Goal: Information Seeking & Learning: Compare options

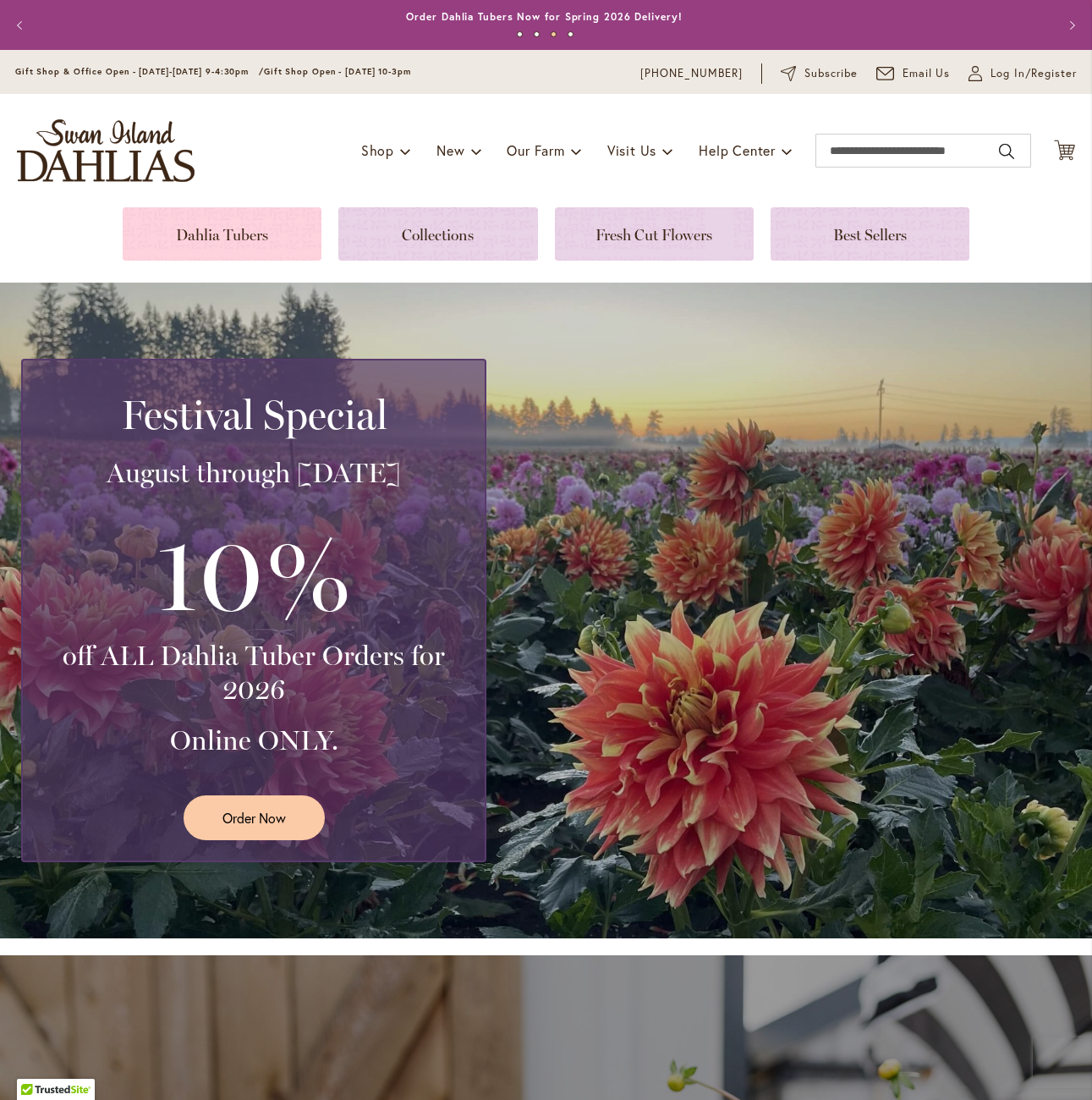
click at [252, 232] on link at bounding box center [222, 235] width 199 height 54
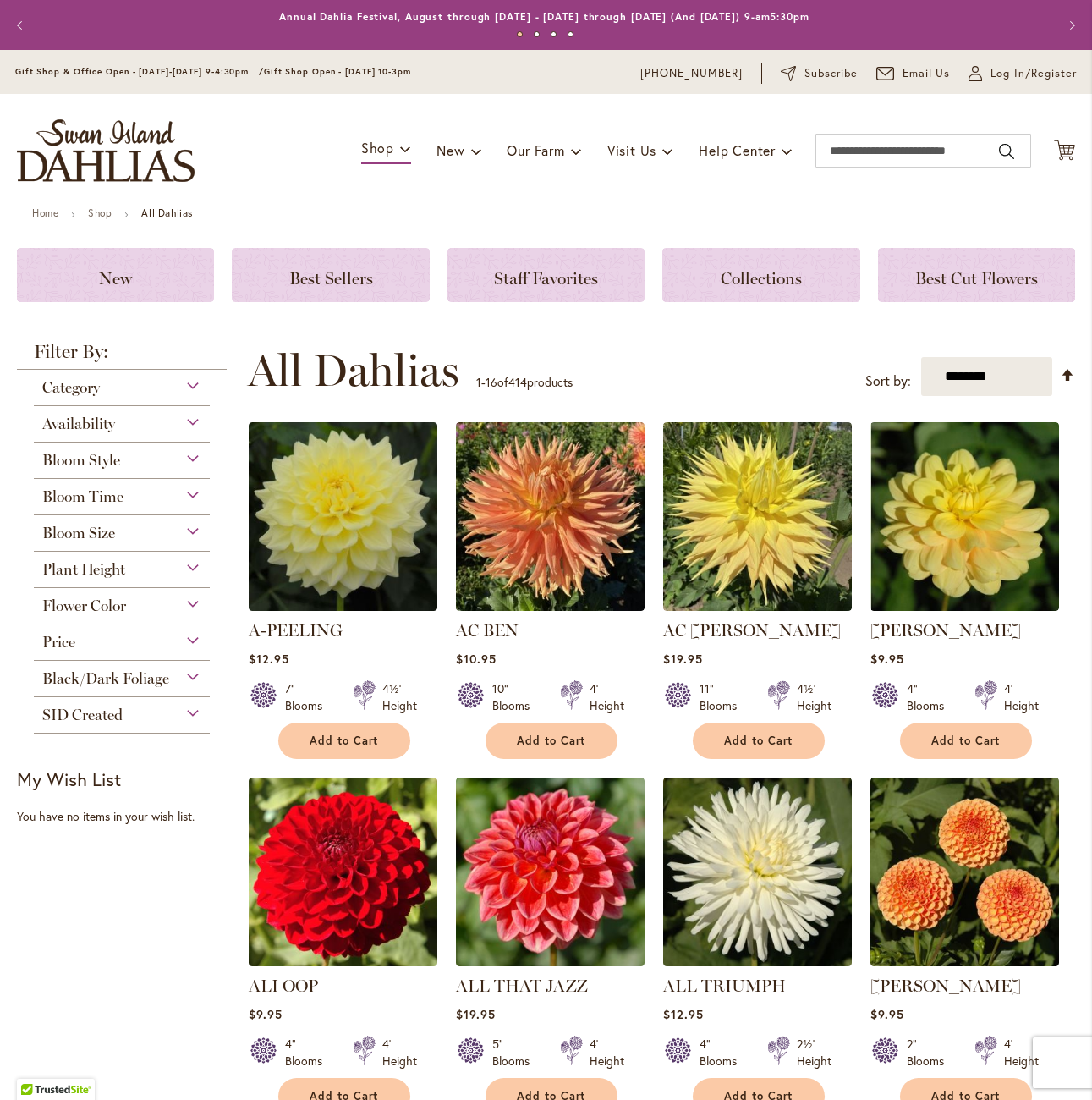
click at [131, 596] on div "Flower Color" at bounding box center [122, 601] width 176 height 27
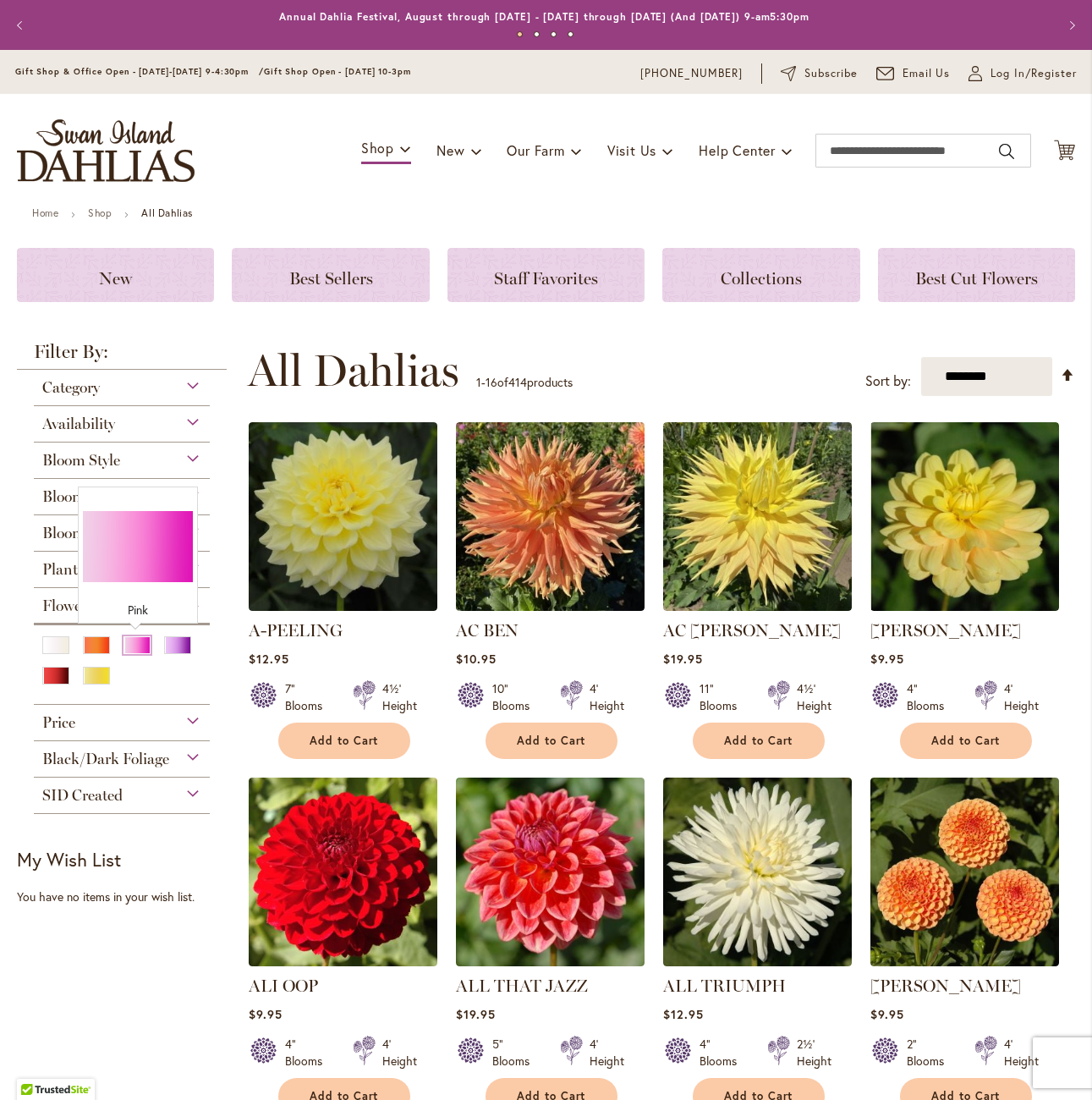
click at [143, 639] on div "Pink" at bounding box center [137, 645] width 27 height 18
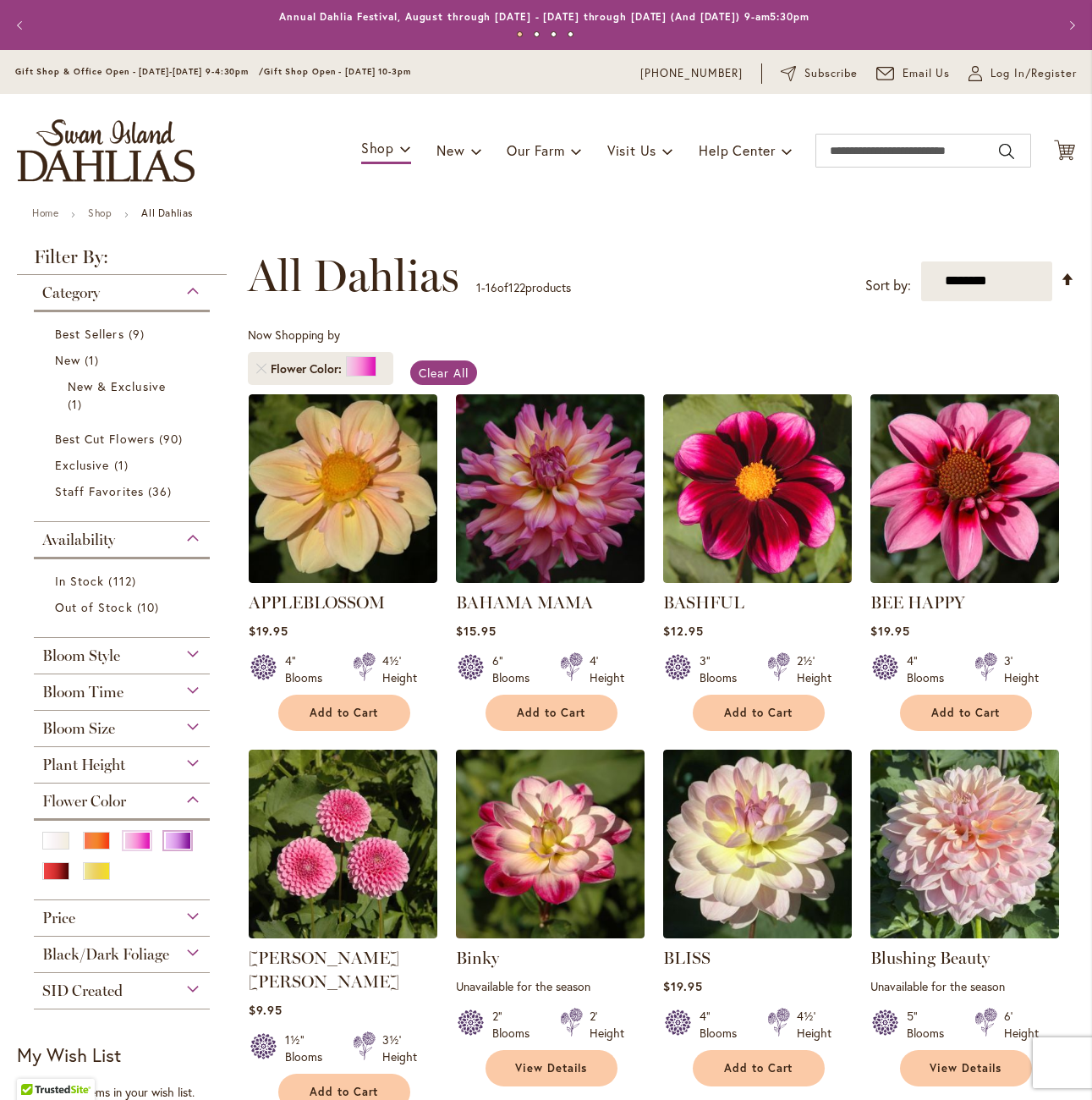
click at [172, 843] on div "Purple" at bounding box center [177, 841] width 27 height 18
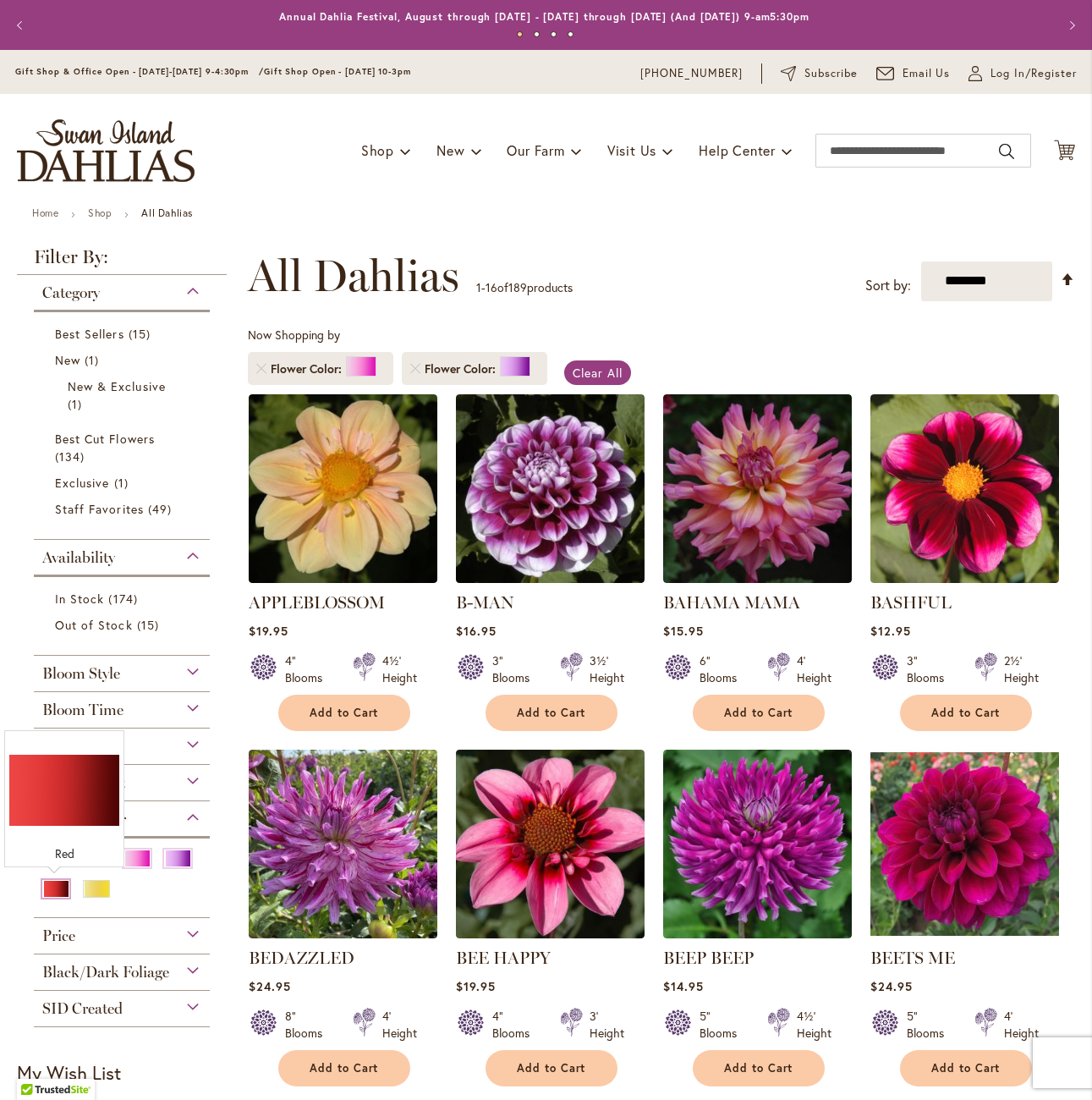
click at [55, 886] on div "Red" at bounding box center [56, 888] width 27 height 18
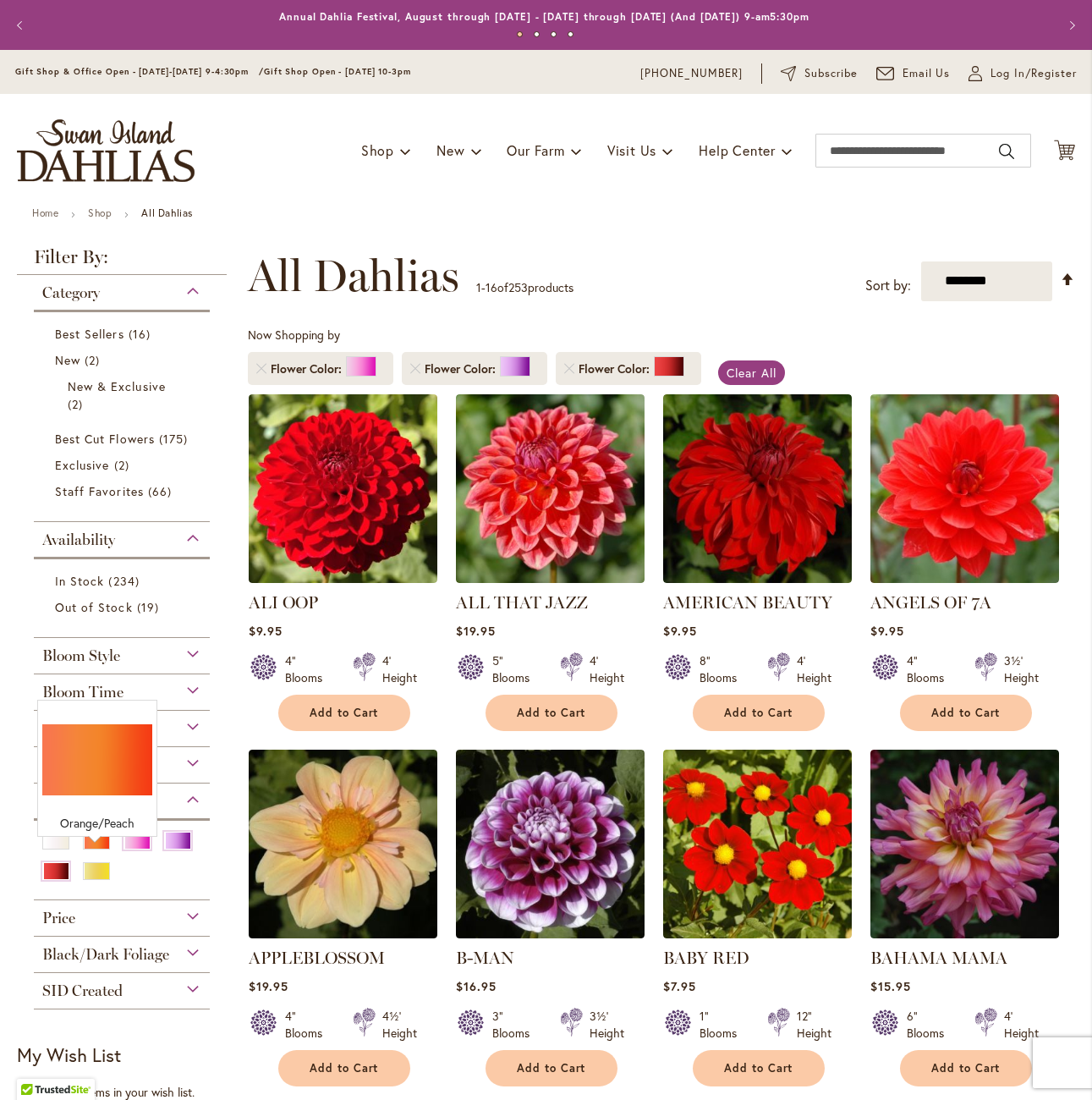
click at [92, 849] on div "Orange/Peach" at bounding box center [97, 841] width 27 height 18
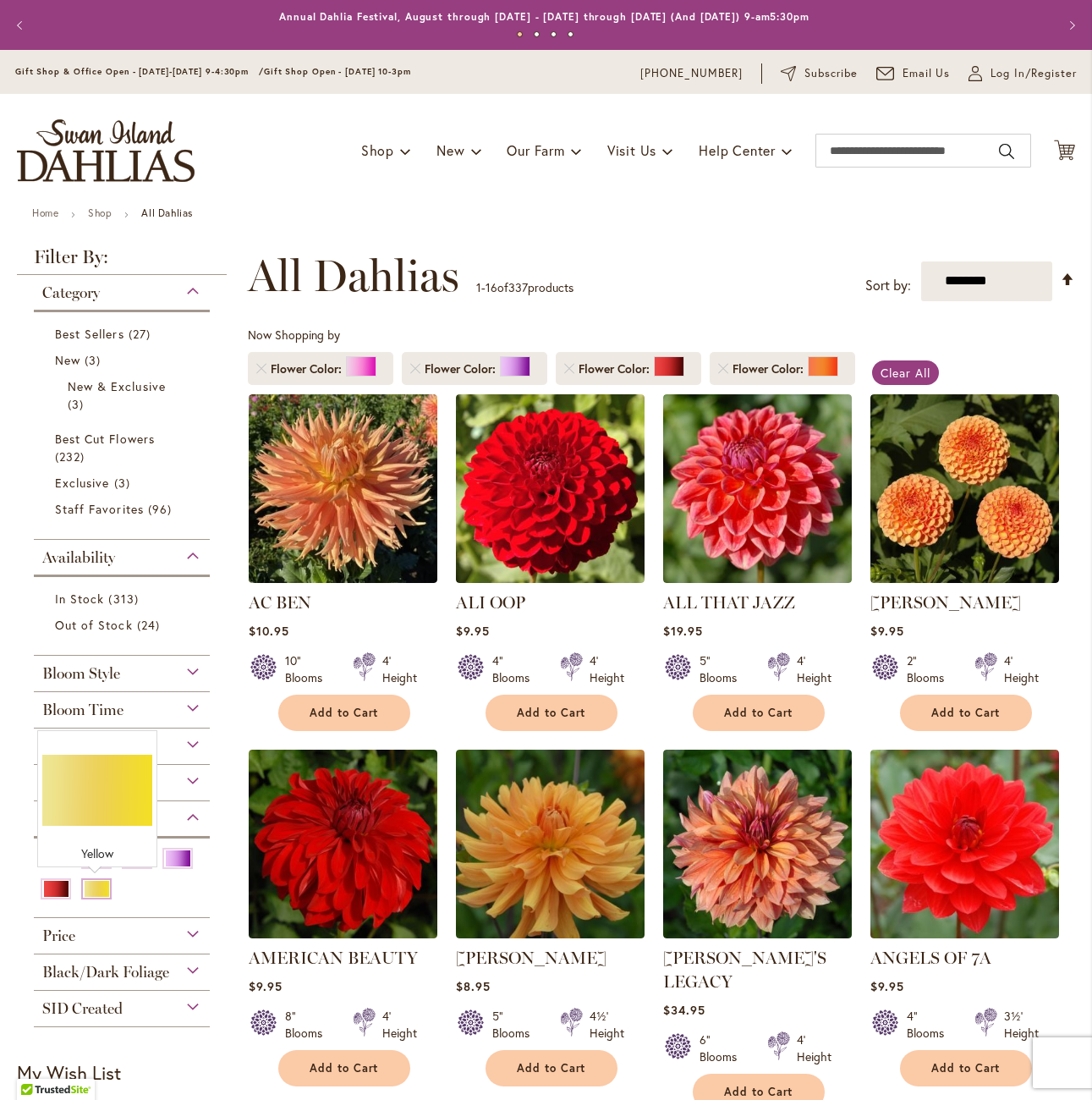
click at [95, 892] on div "Yellow" at bounding box center [97, 888] width 27 height 18
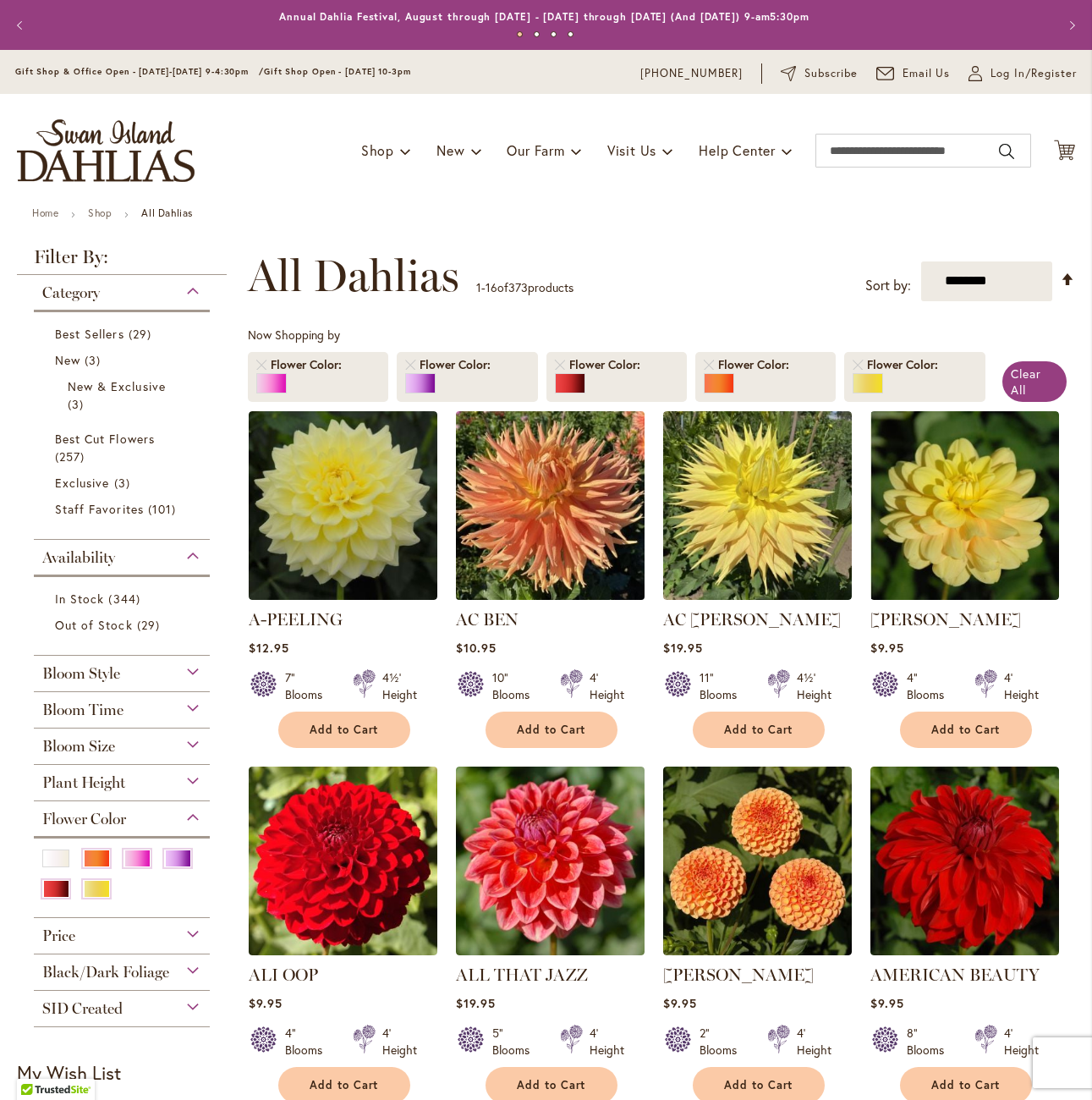
click at [514, 535] on img at bounding box center [550, 505] width 198 height 198
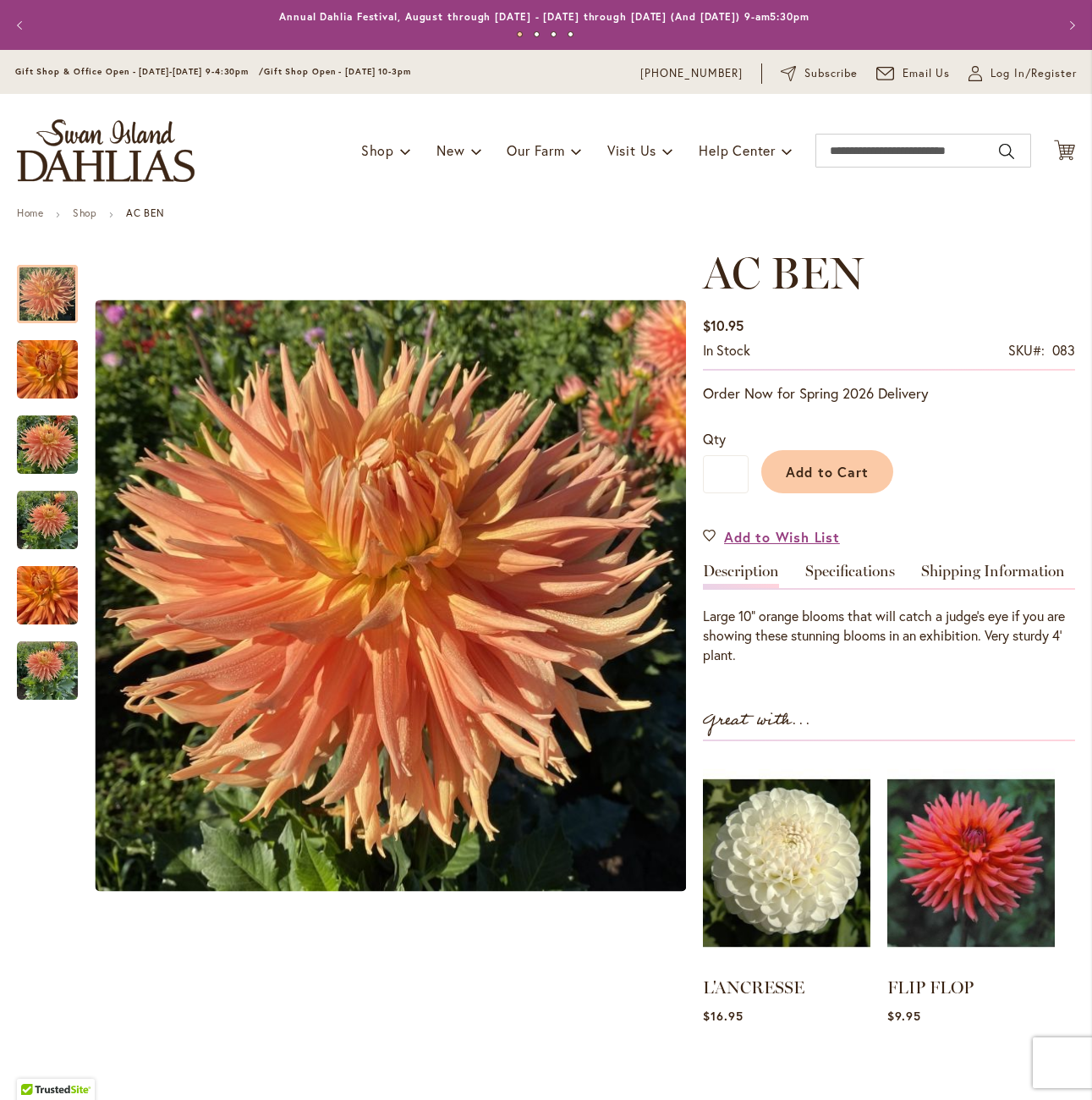
click at [838, 588] on div "Large 10” orange blooms that will catch a judge’s eye if you are showing these …" at bounding box center [889, 626] width 372 height 77
click at [838, 574] on link "Specifications" at bounding box center [850, 576] width 90 height 25
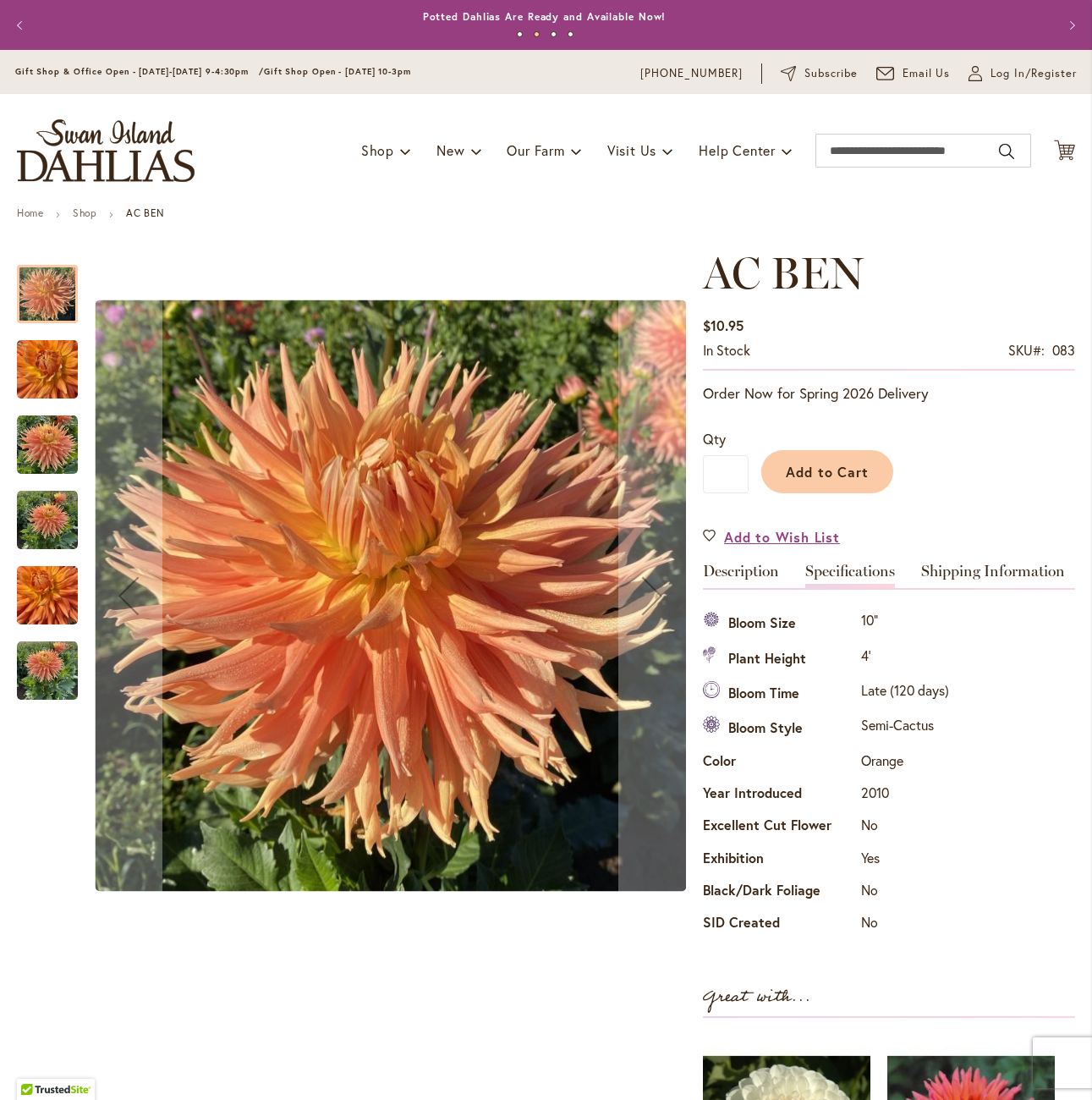
drag, startPoint x: 457, startPoint y: 598, endPoint x: 454, endPoint y: 588, distance: 10.4
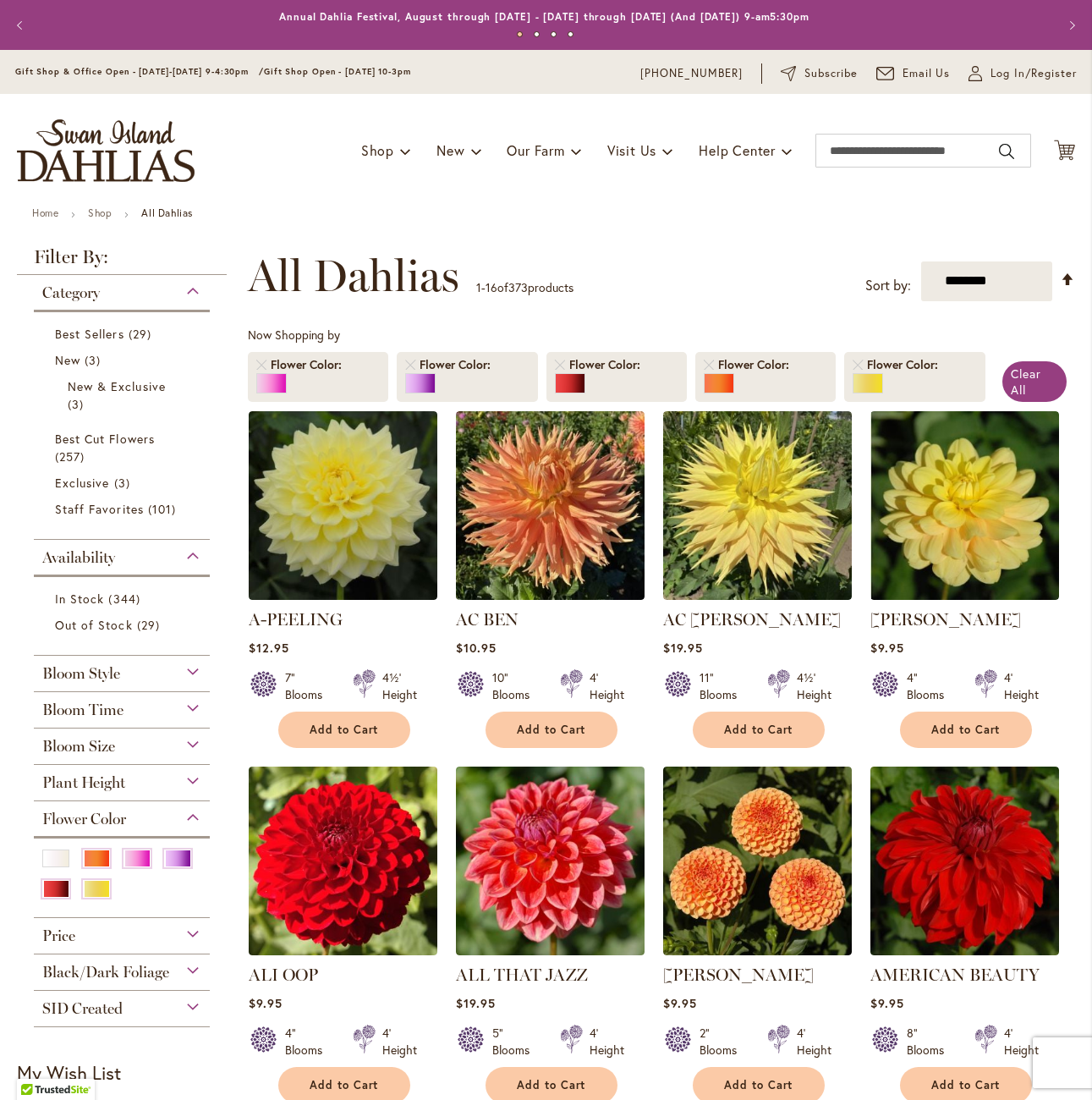
click at [175, 551] on div "Availability" at bounding box center [122, 553] width 176 height 27
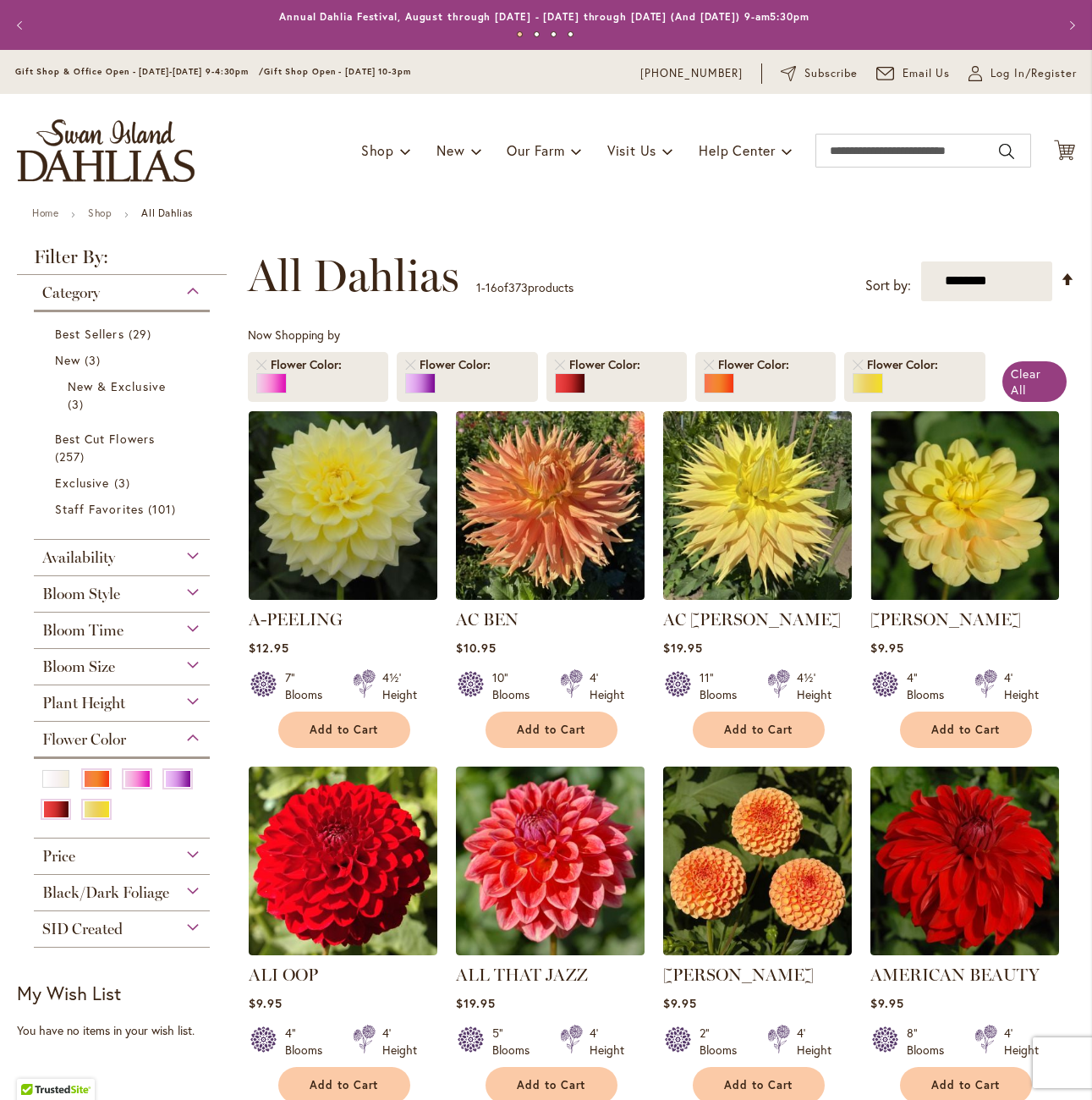
click at [179, 589] on div "Bloom Style" at bounding box center [122, 590] width 176 height 27
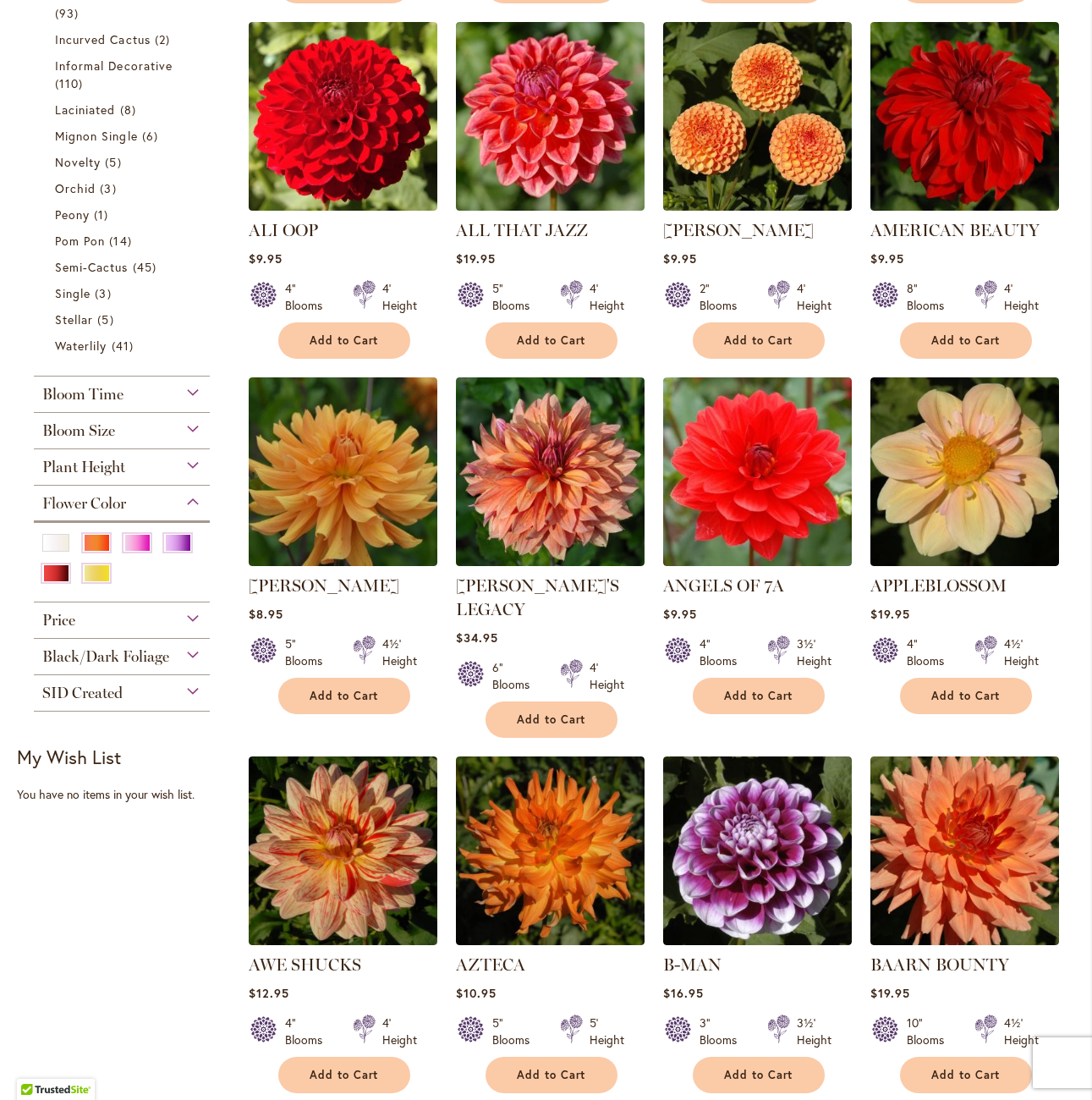
scroll to position [914, 0]
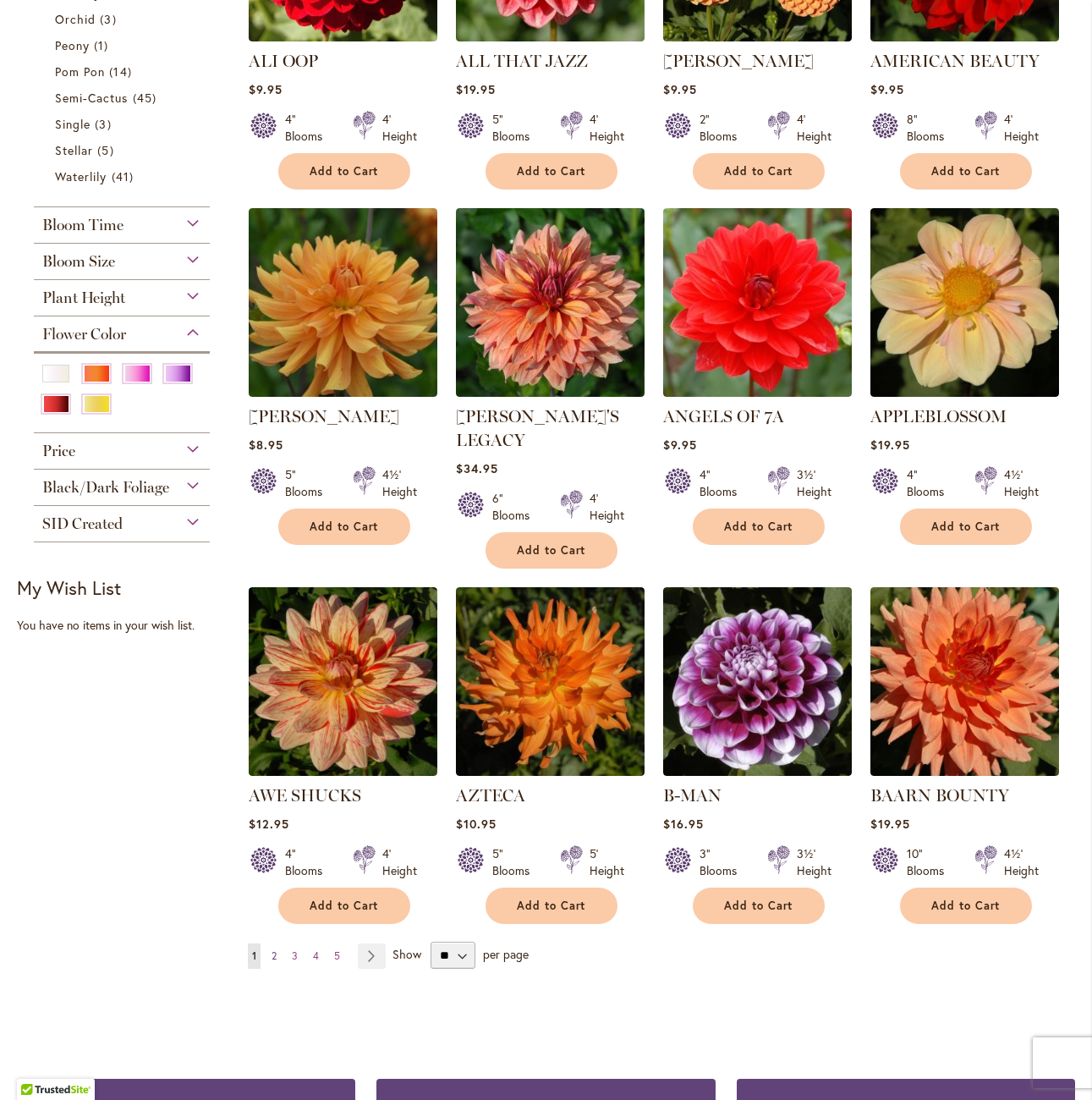
click at [268, 944] on link "Page 2" at bounding box center [274, 956] width 13 height 26
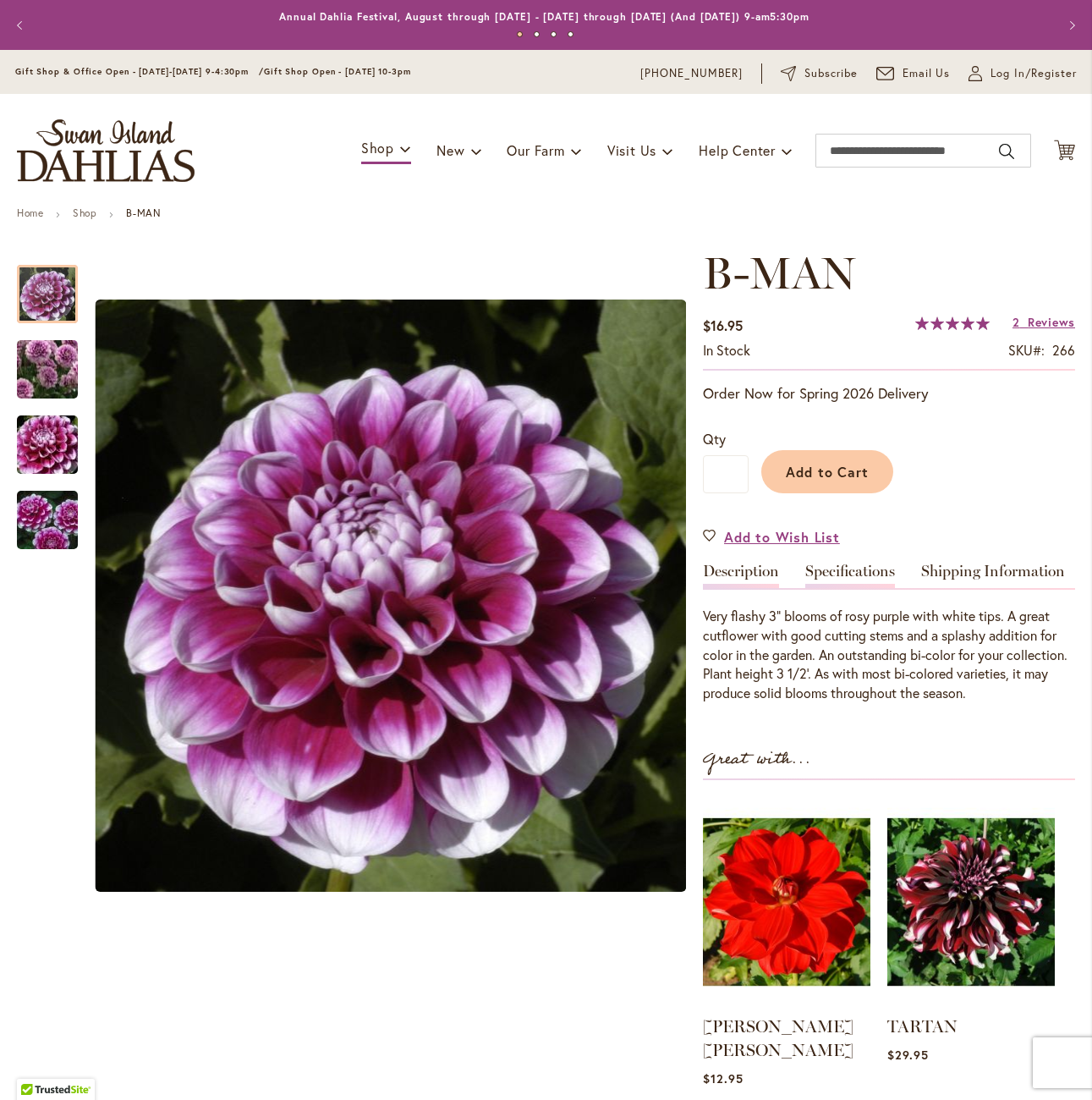
click at [805, 564] on link "Specifications" at bounding box center [850, 576] width 90 height 25
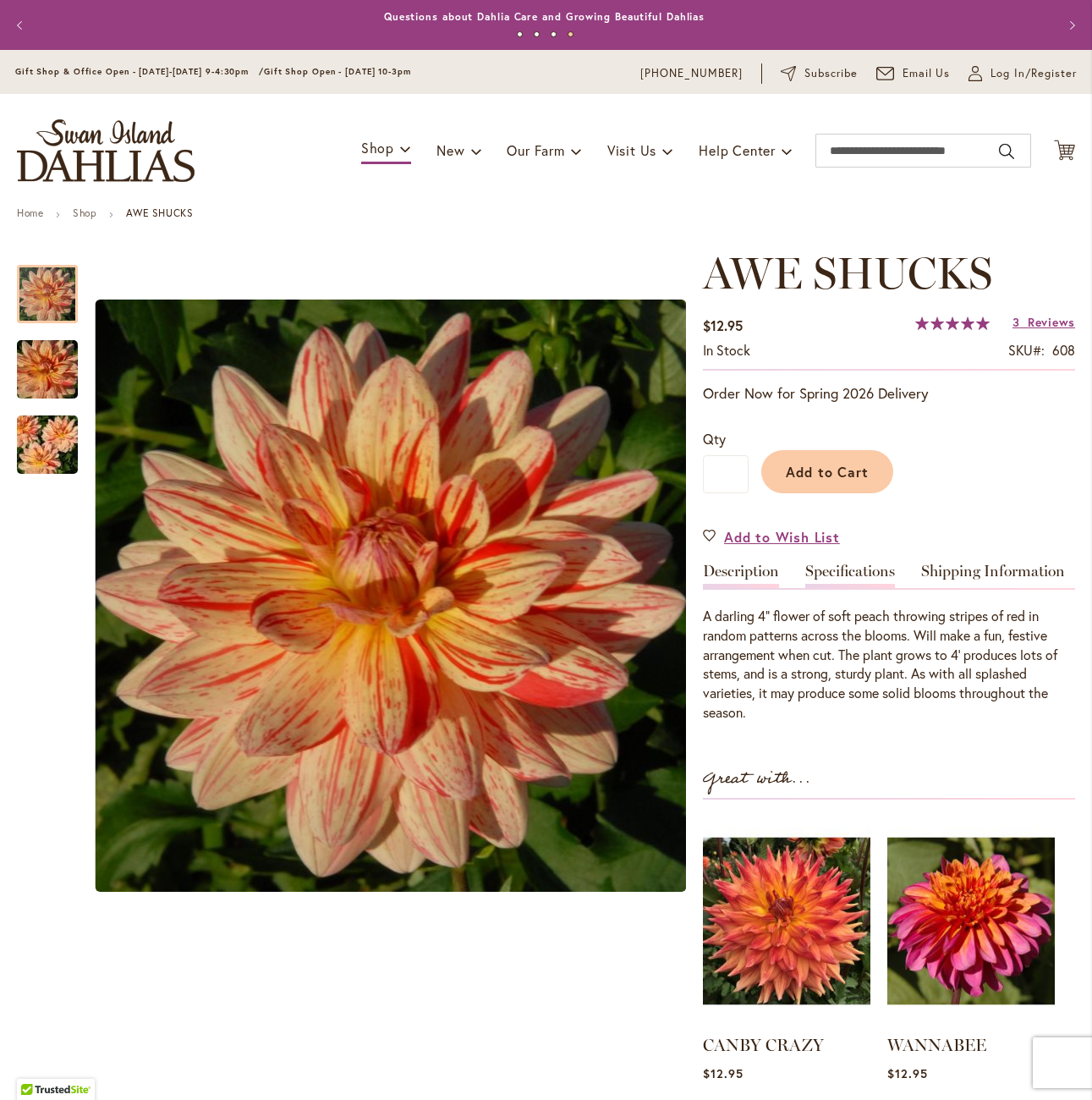
click at [841, 565] on link "Specifications" at bounding box center [850, 576] width 90 height 25
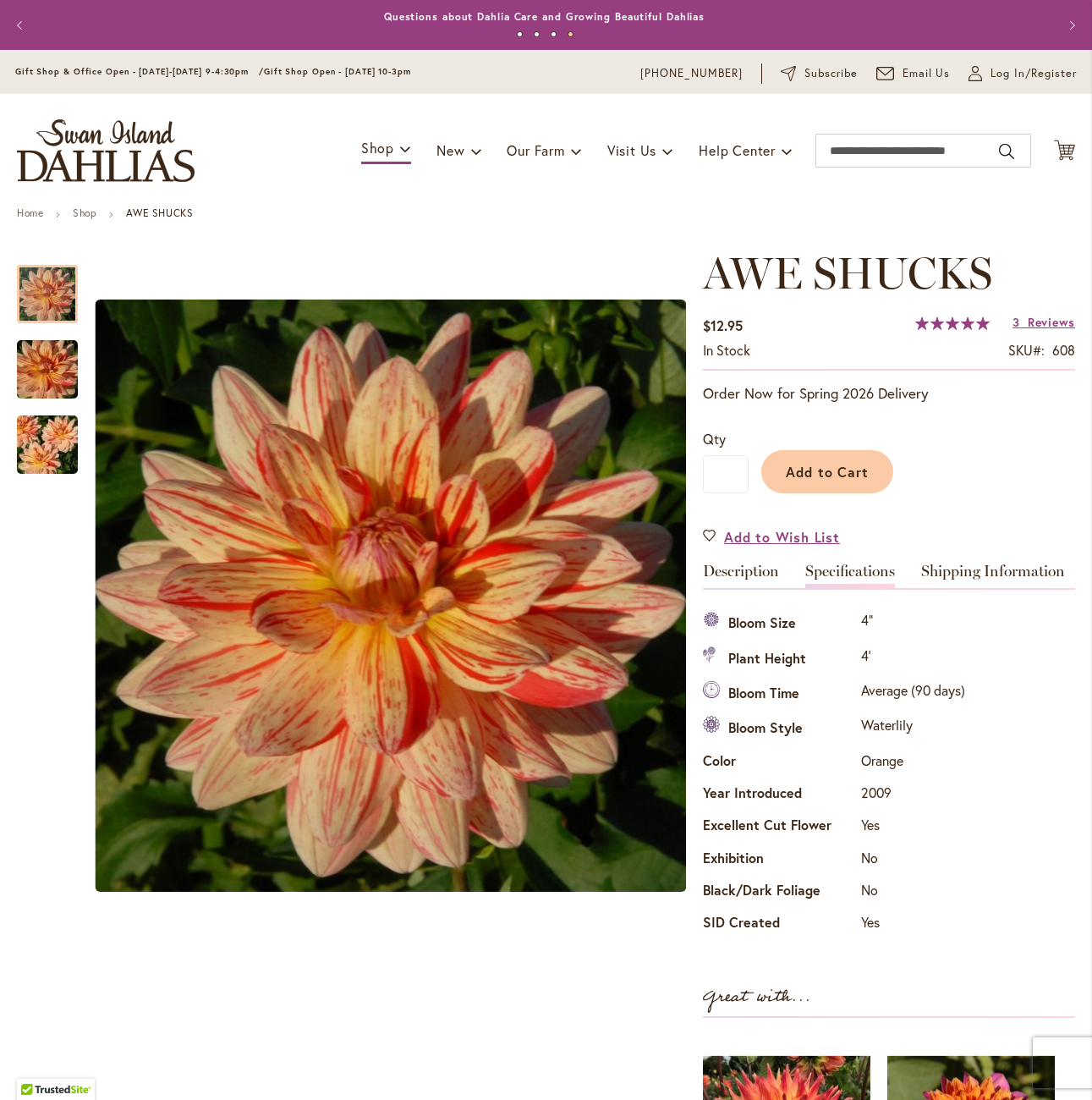
click at [36, 352] on img "AWE SHUCKS" at bounding box center [47, 370] width 122 height 81
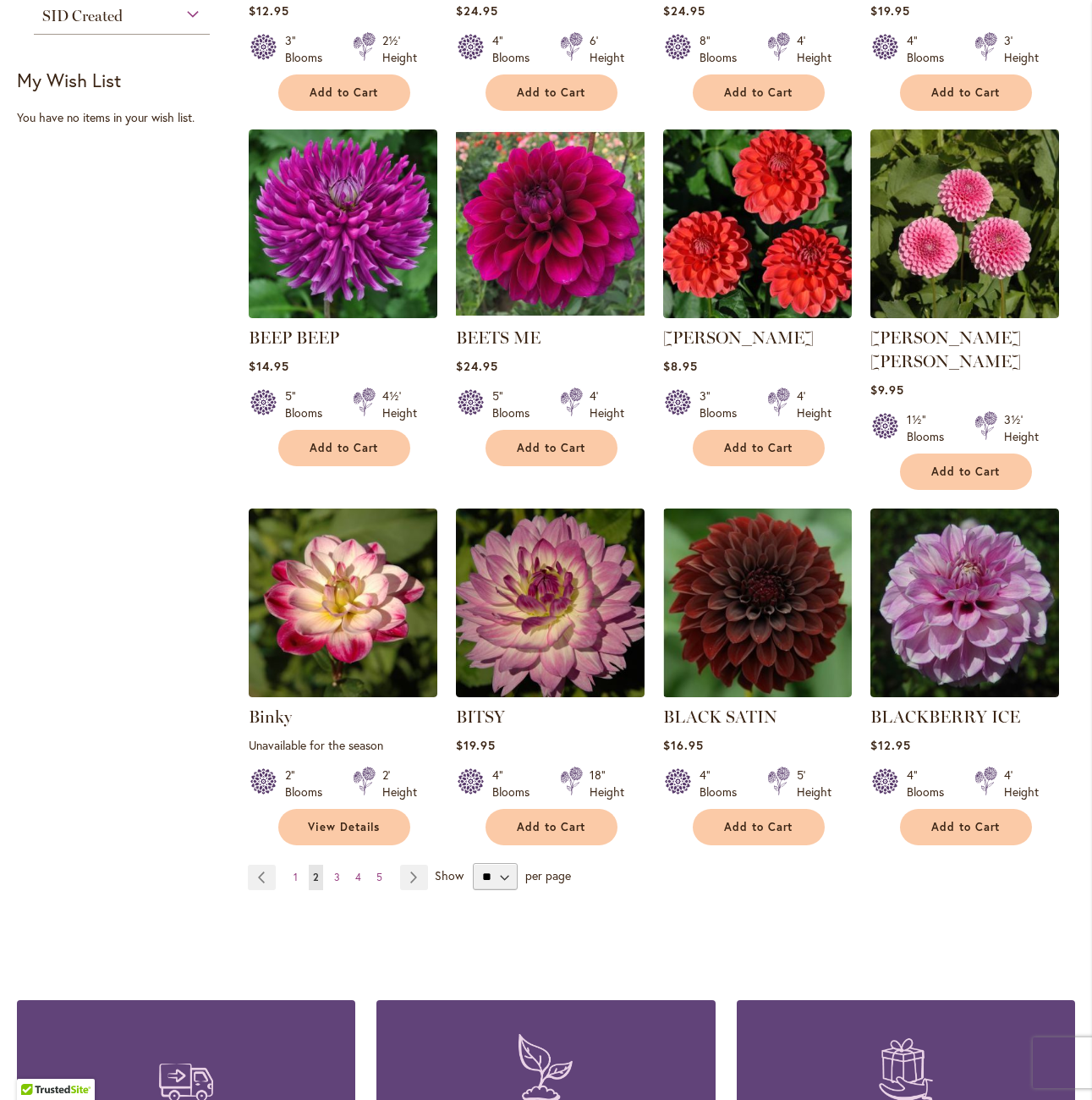
scroll to position [1016, 0]
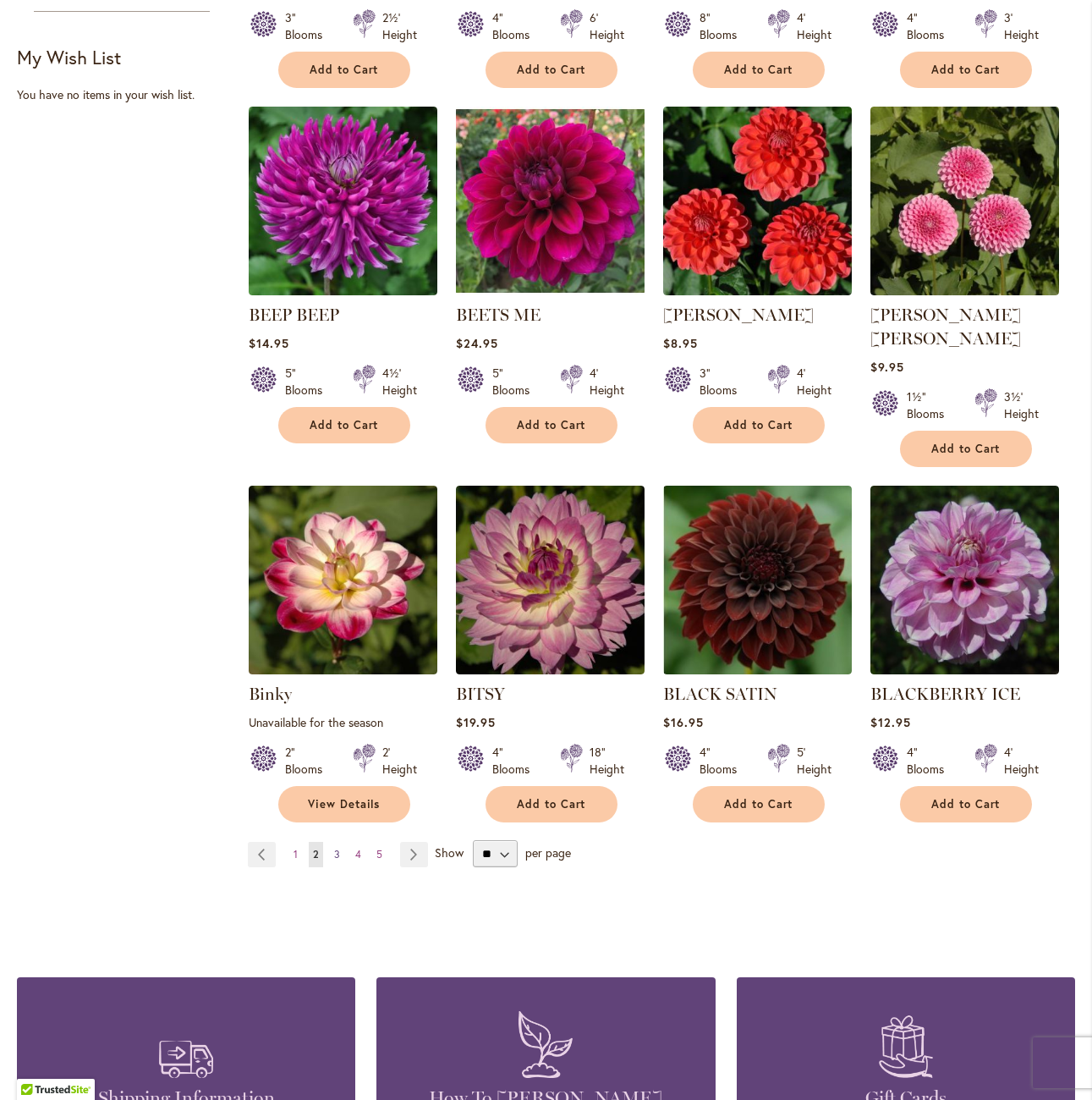
click at [339, 842] on link "Page 3" at bounding box center [337, 854] width 14 height 26
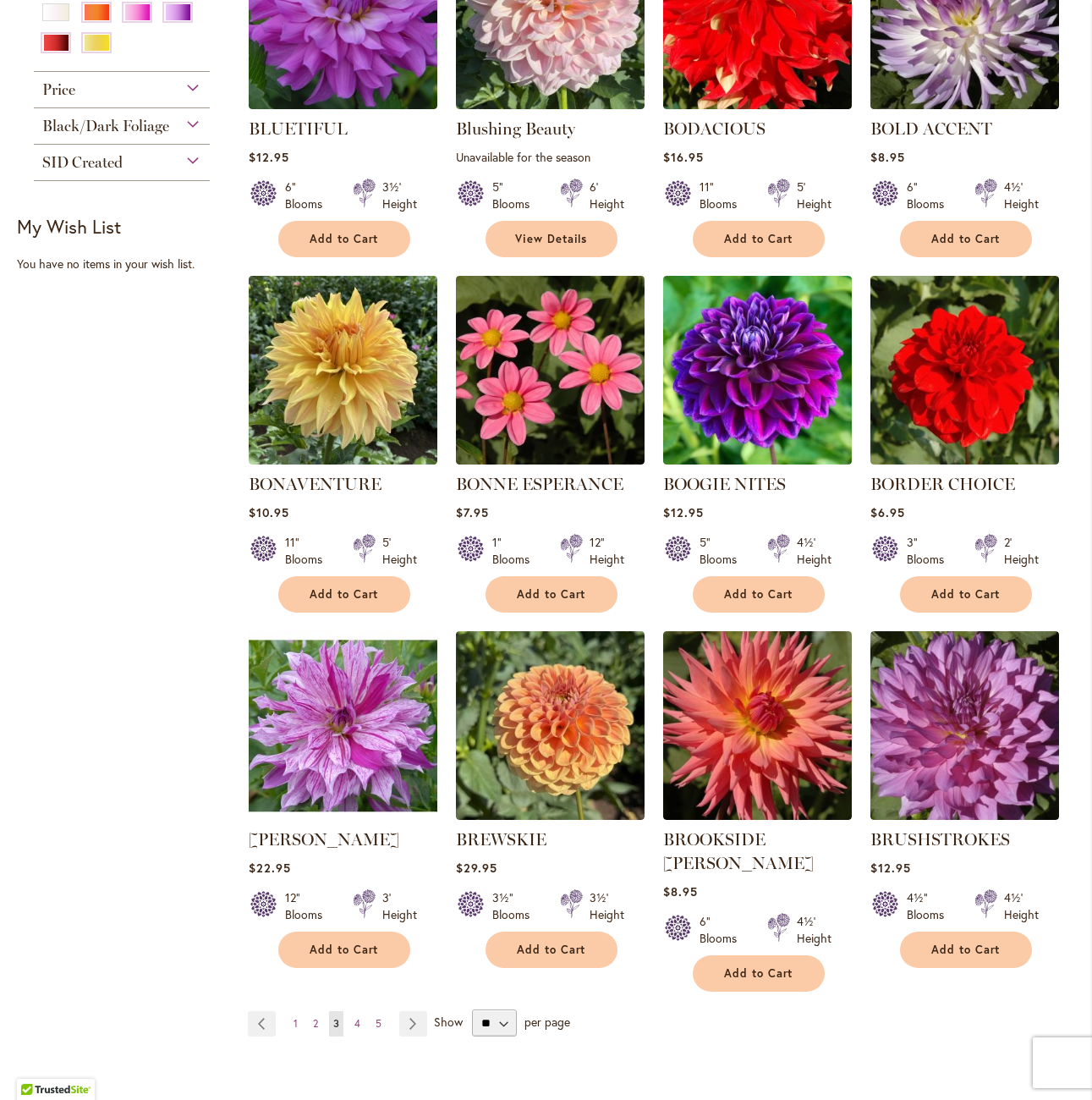
scroll to position [1100, 0]
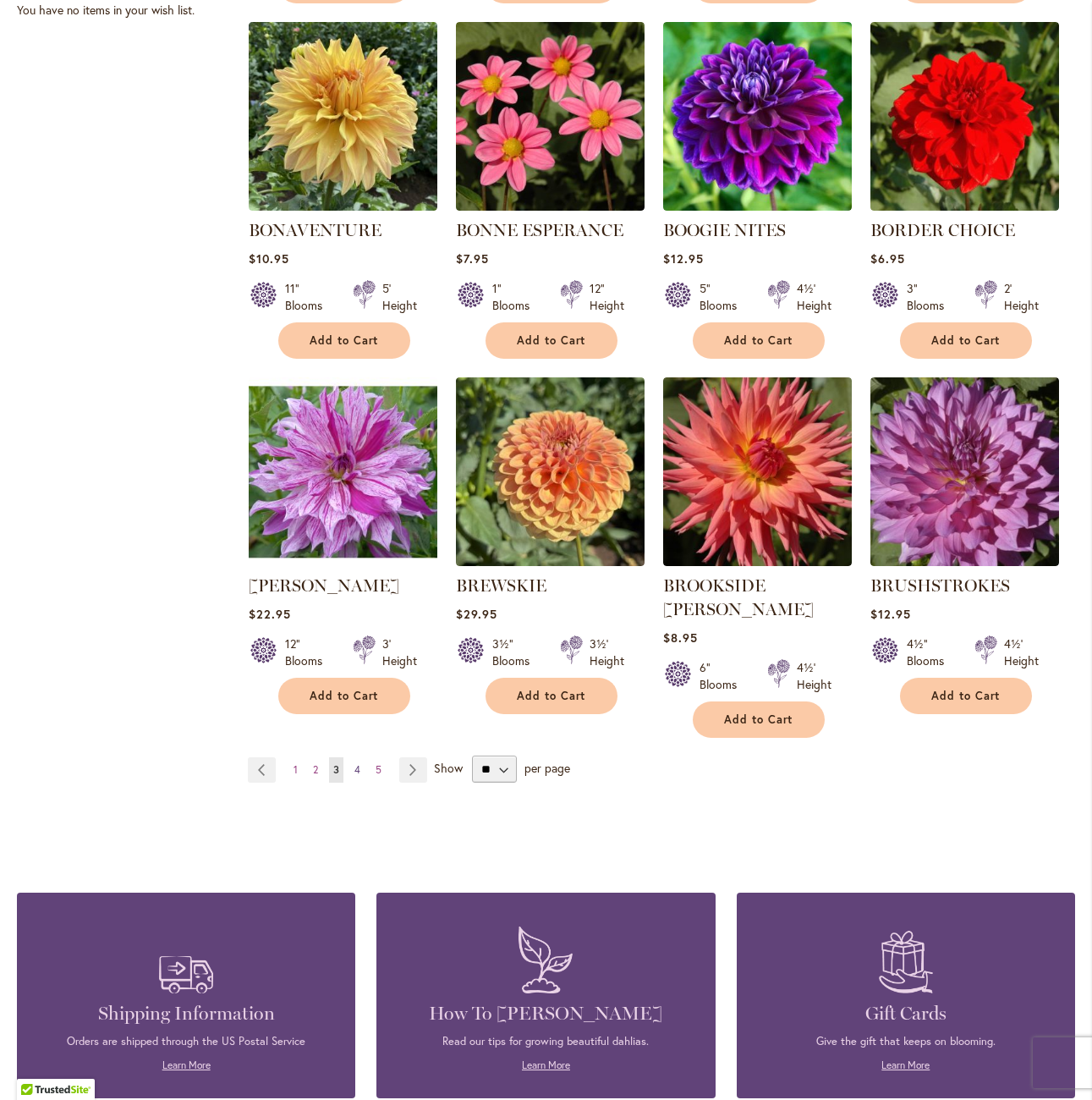
click at [357, 763] on span "4" at bounding box center [357, 769] width 6 height 12
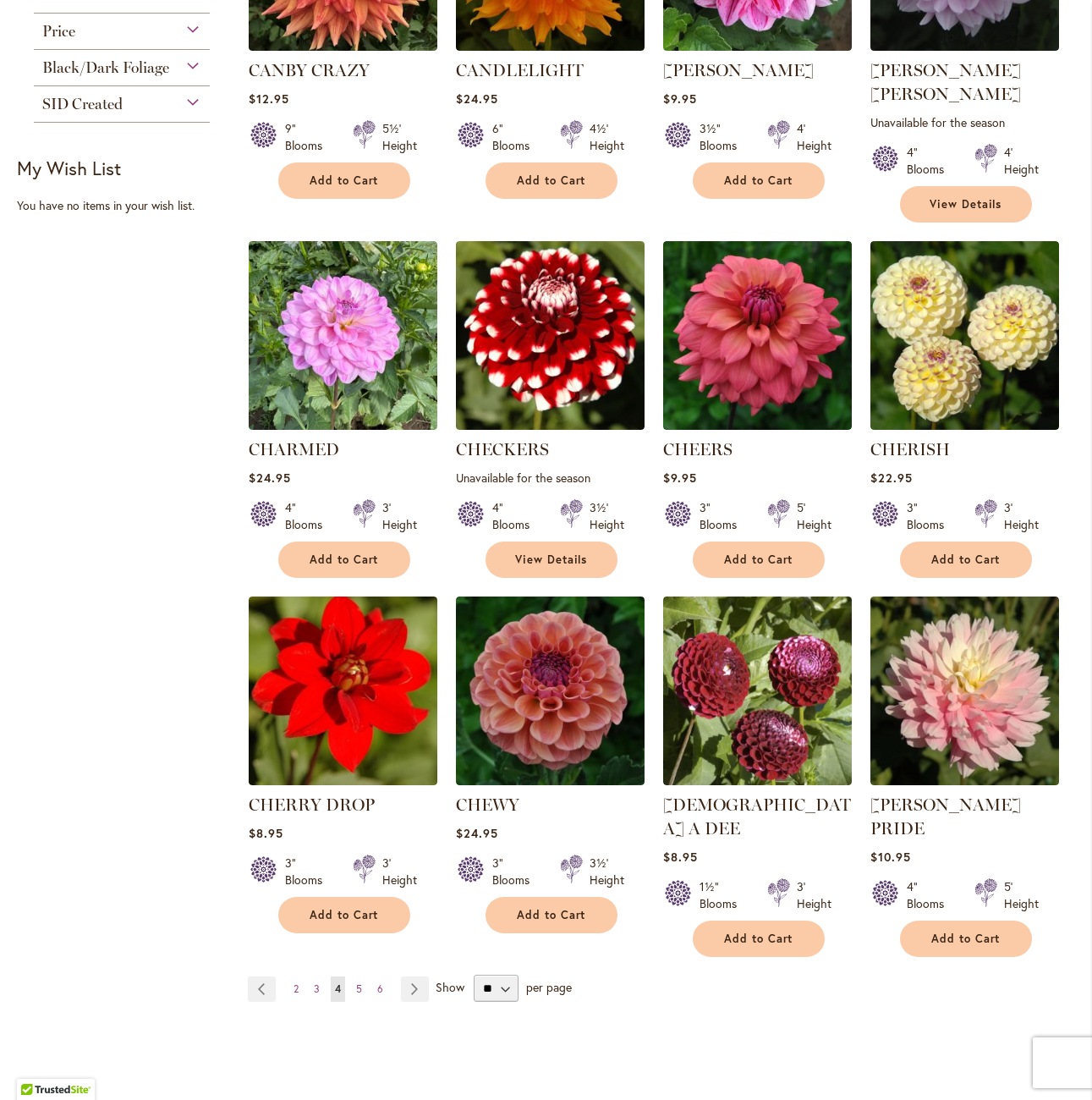
scroll to position [931, 0]
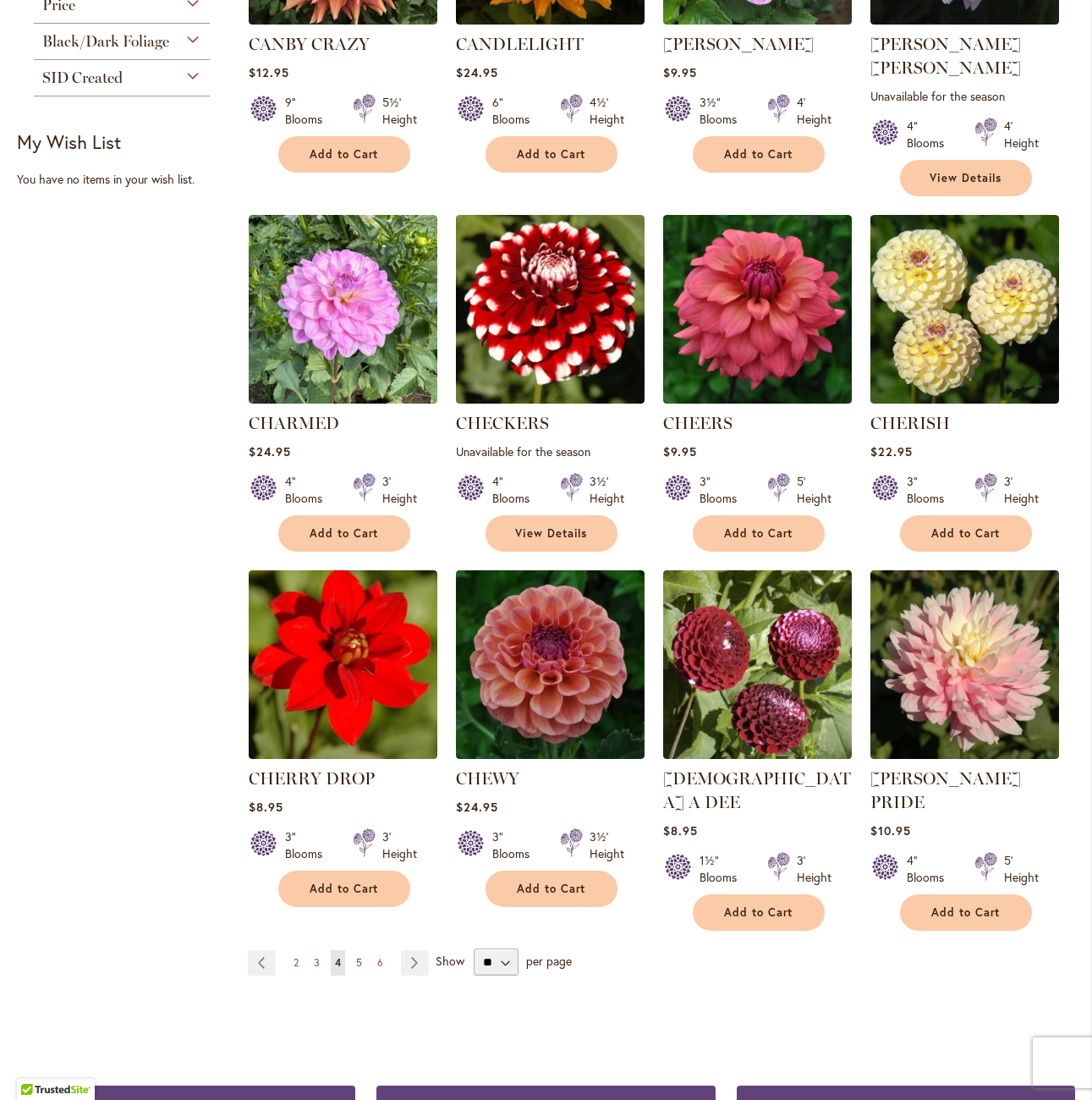
click at [356, 956] on span "5" at bounding box center [359, 962] width 6 height 12
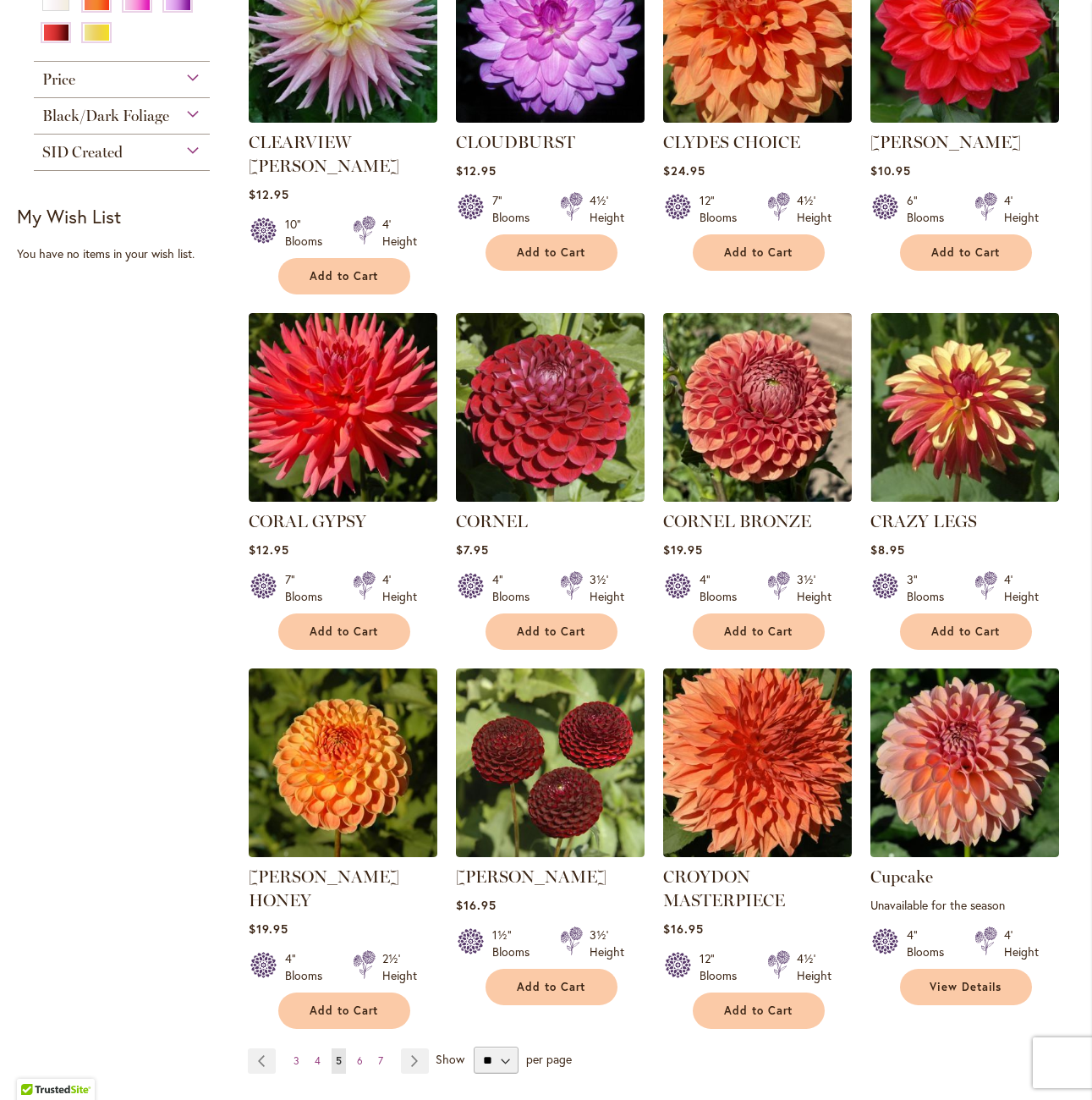
scroll to position [931, 0]
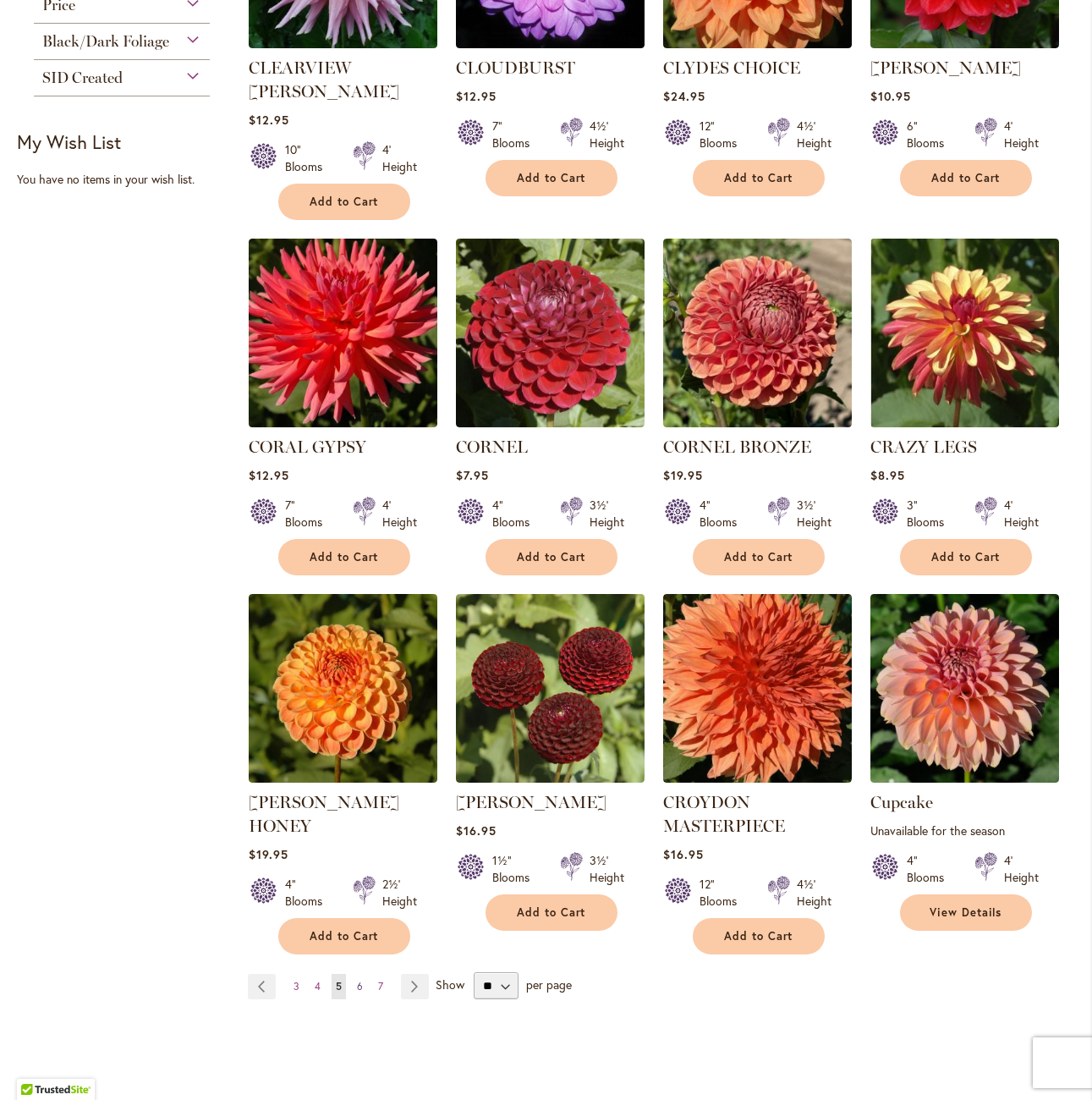
click at [359, 980] on span "6" at bounding box center [360, 986] width 6 height 12
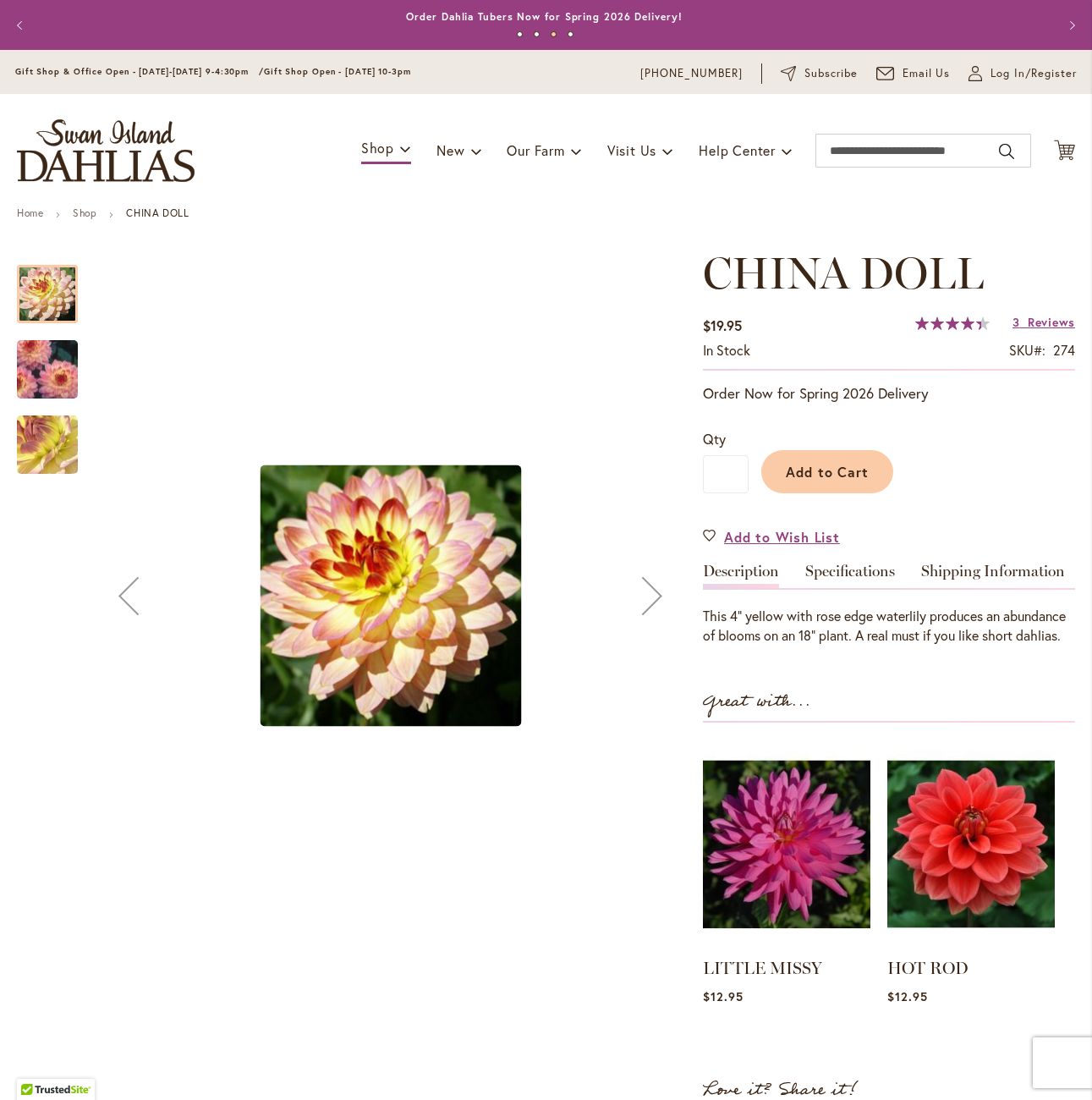
click at [29, 416] on img "CHINA DOLL" at bounding box center [47, 444] width 122 height 91
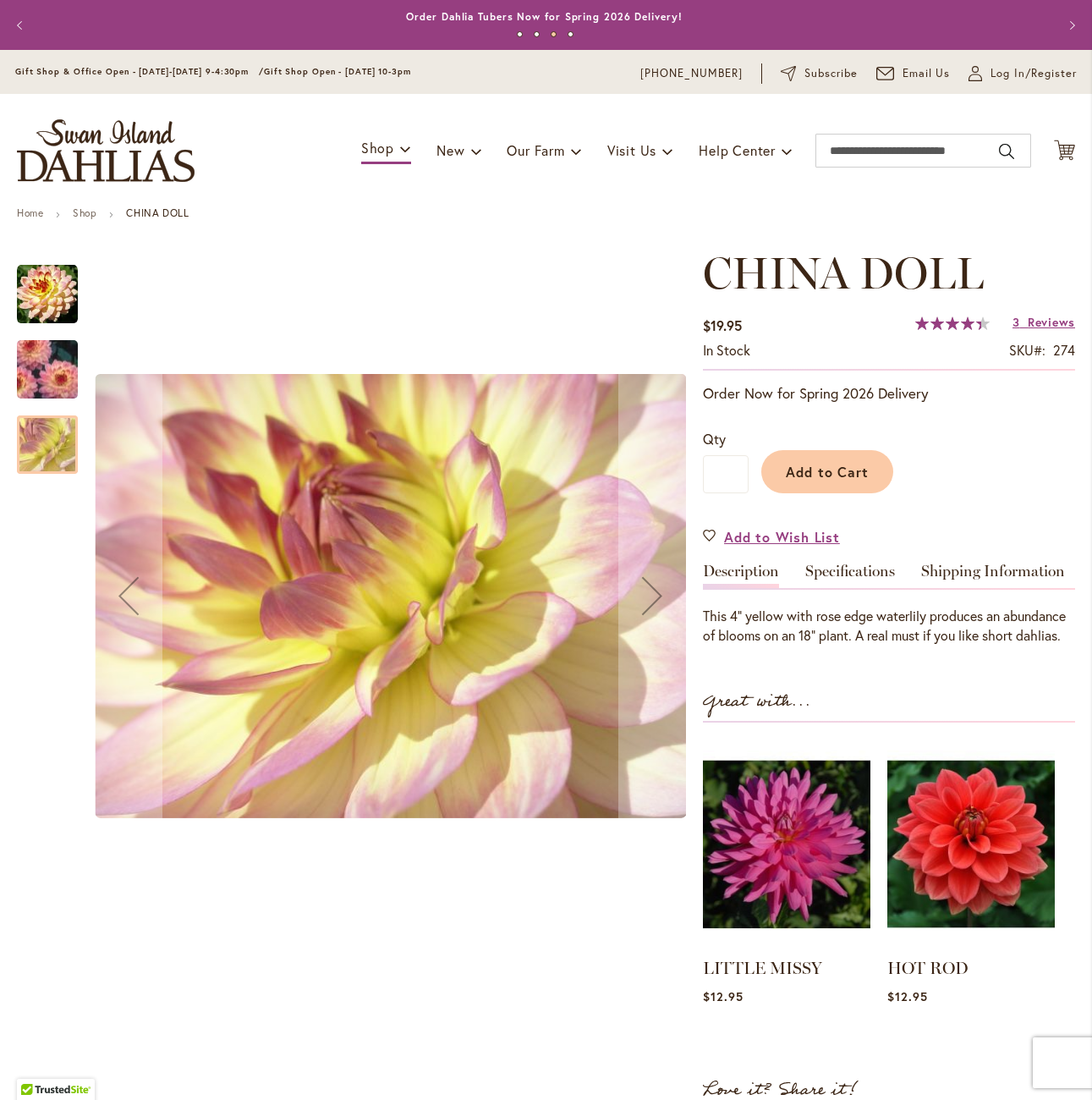
click at [42, 377] on img "CHINA DOLL" at bounding box center [47, 369] width 122 height 87
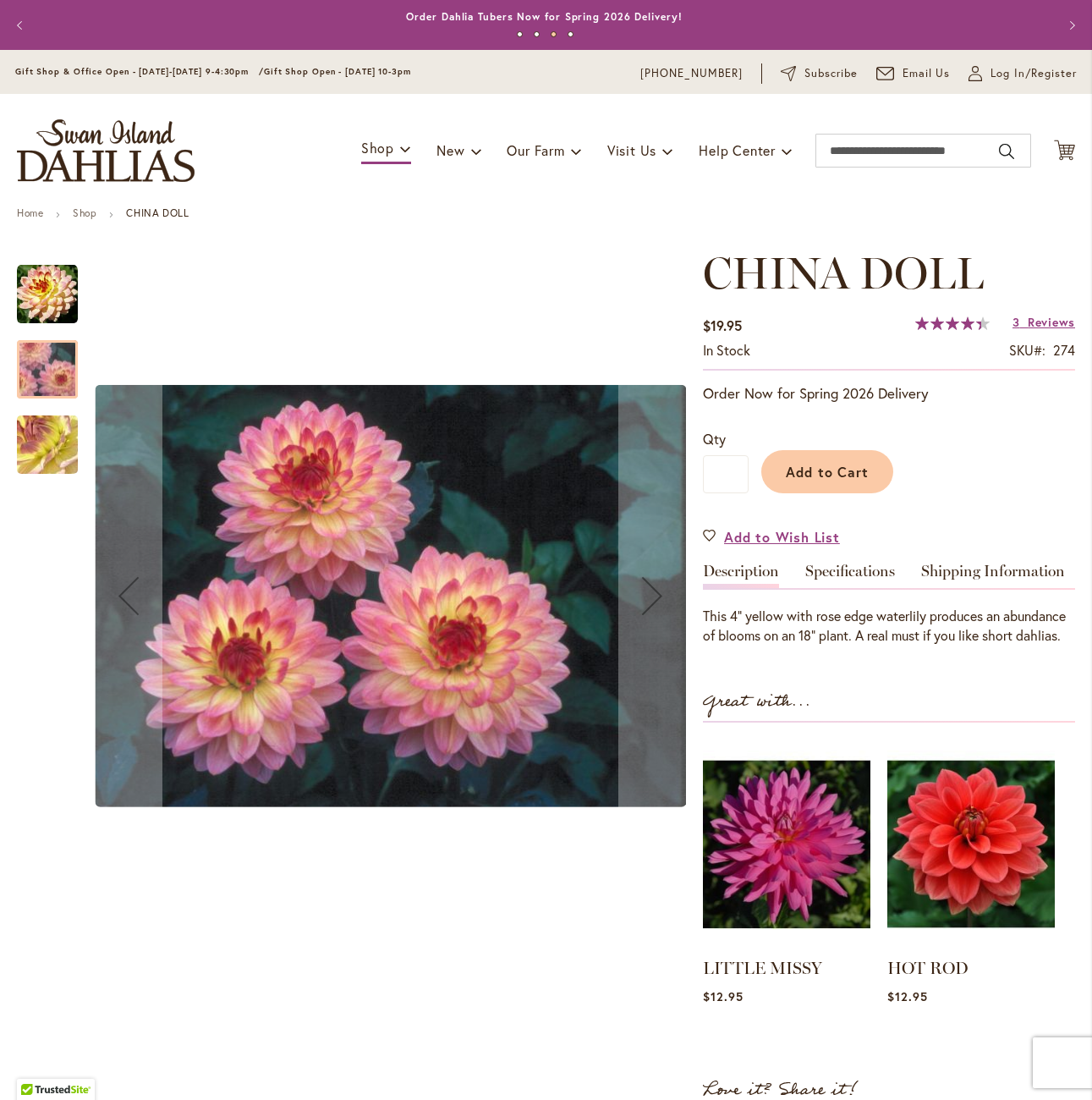
click at [50, 277] on img "CHINA DOLL" at bounding box center [48, 295] width 61 height 61
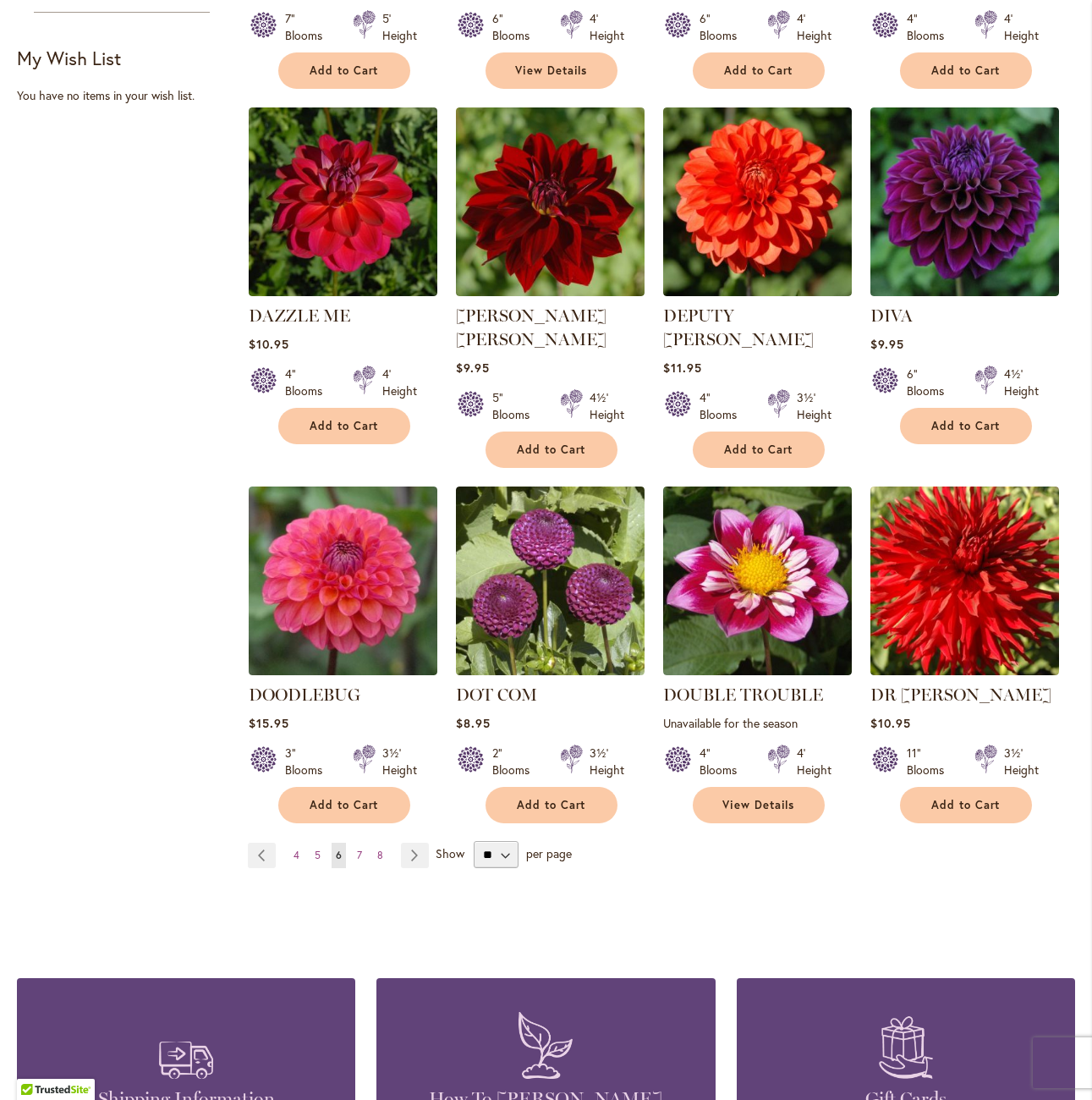
scroll to position [1016, 0]
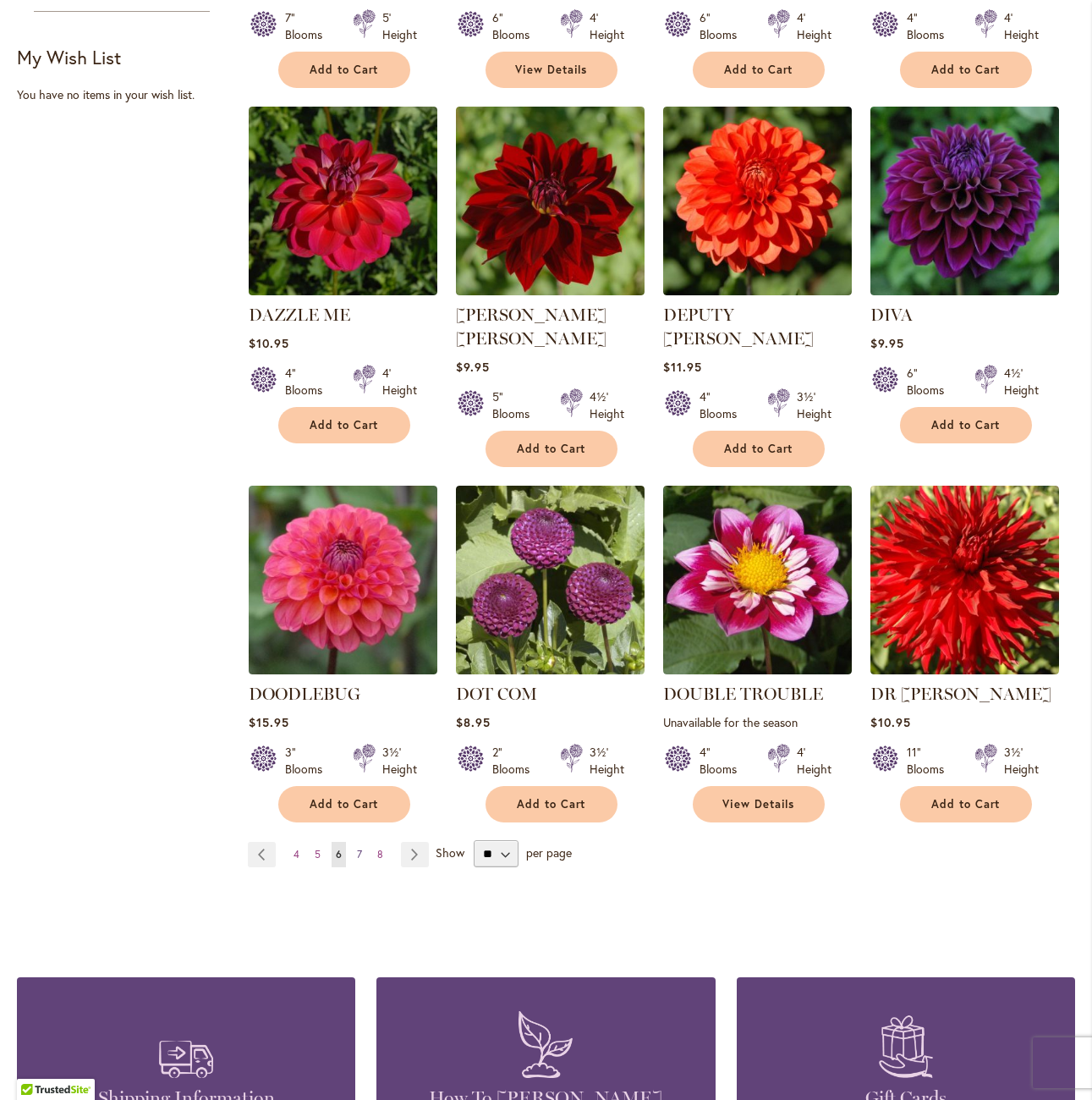
click at [353, 842] on link "Page 7" at bounding box center [360, 854] width 13 height 26
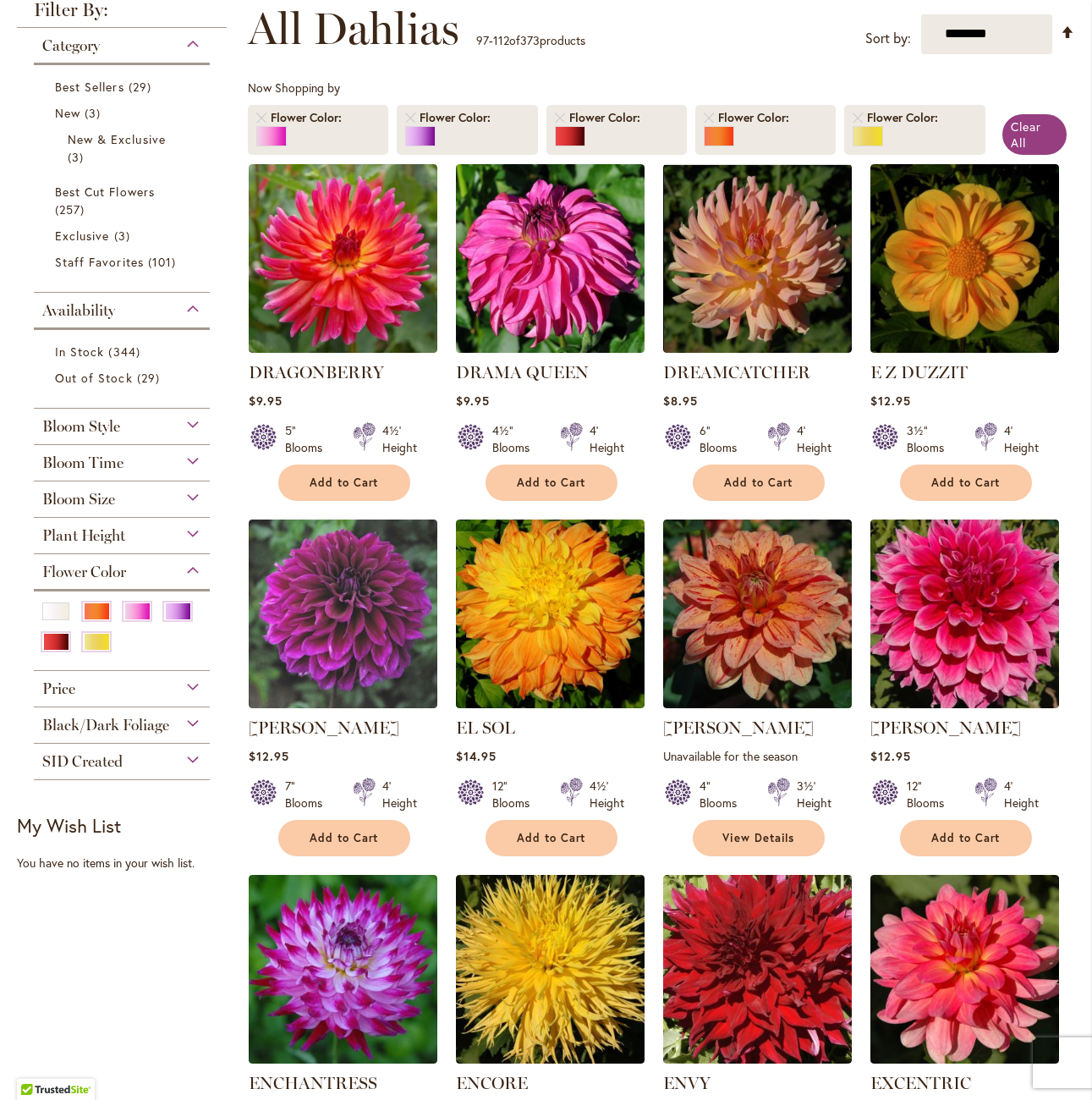
scroll to position [254, 0]
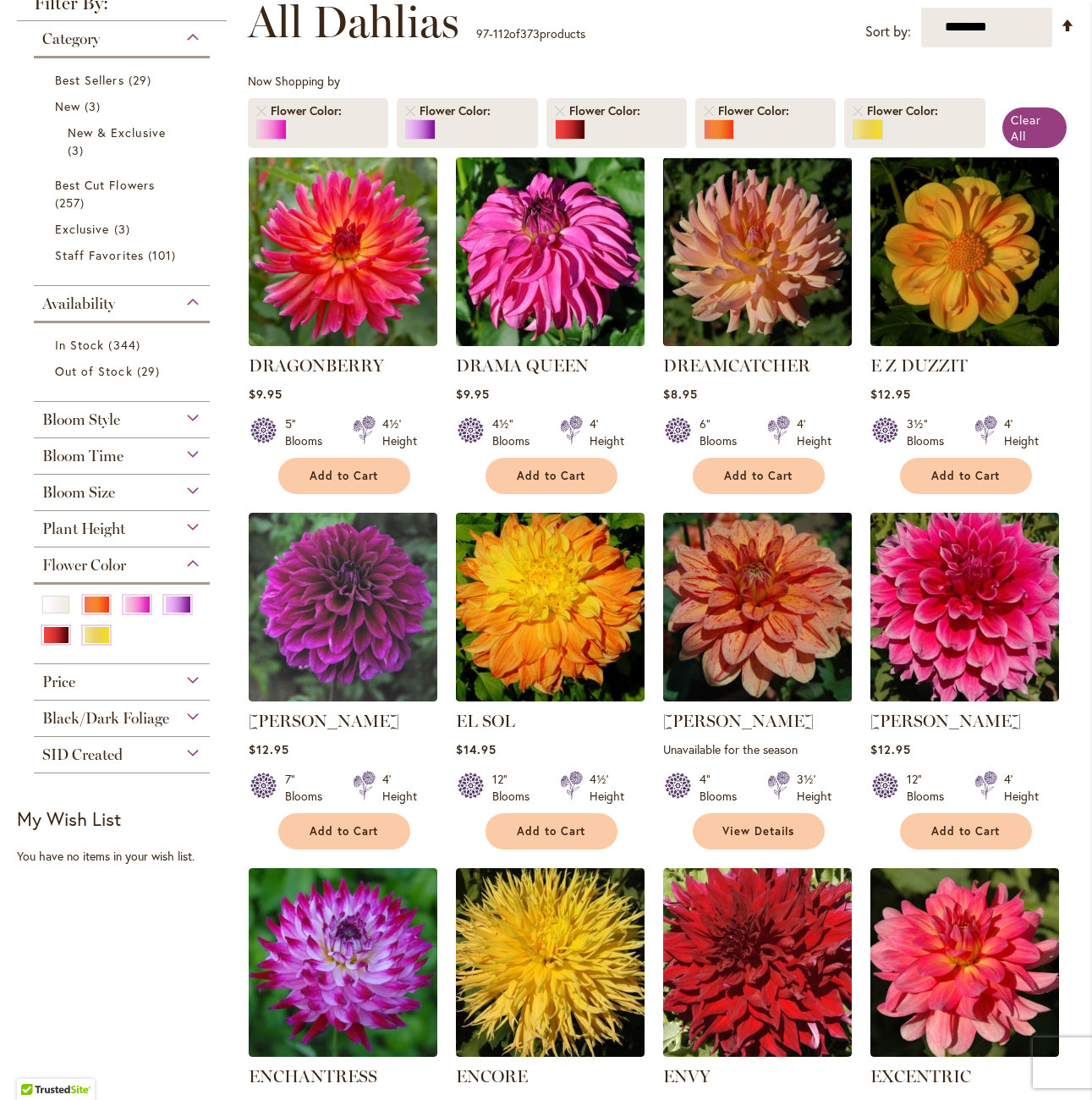
drag, startPoint x: 749, startPoint y: 621, endPoint x: 741, endPoint y: 626, distance: 9.4
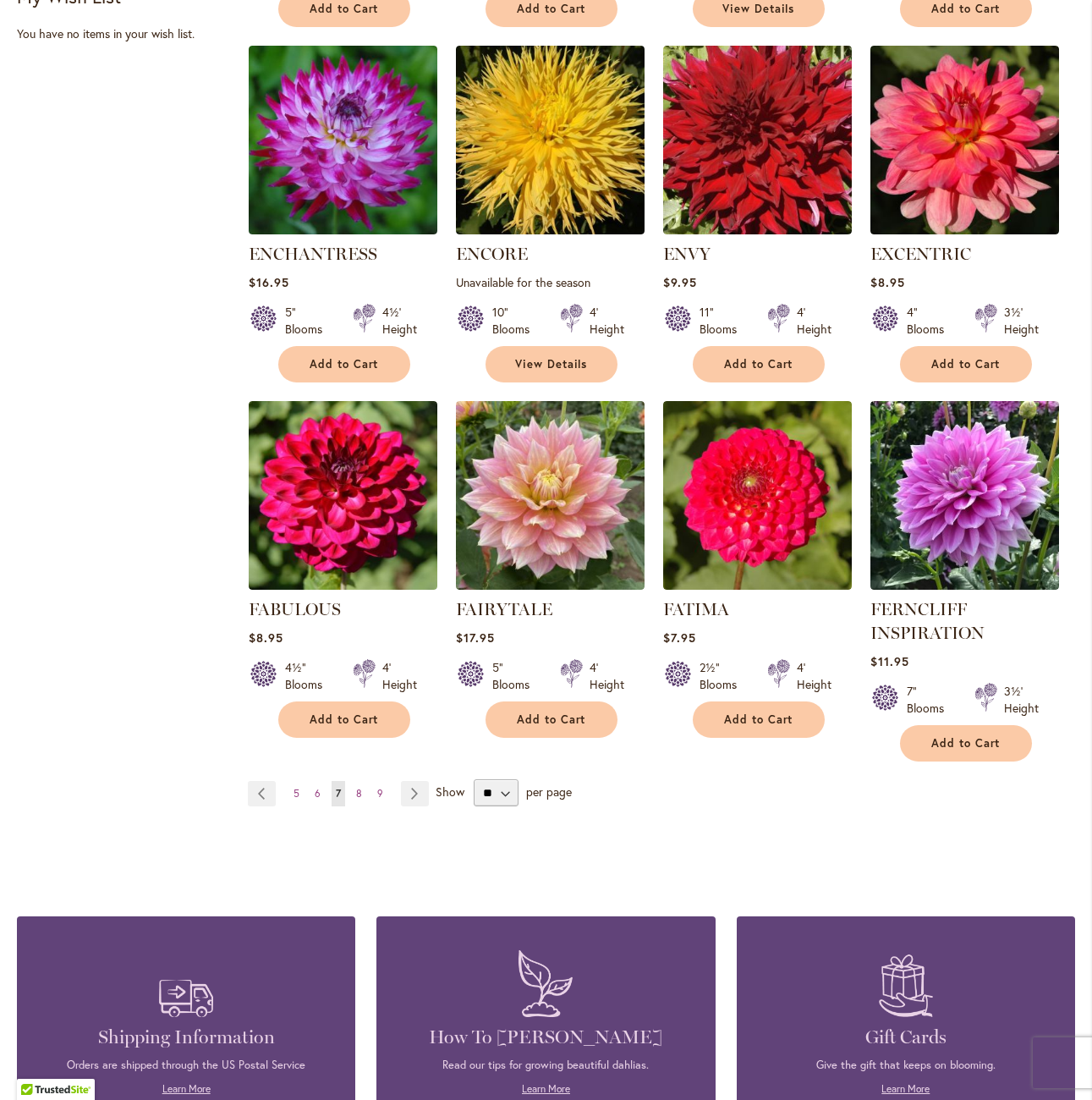
scroll to position [1100, 0]
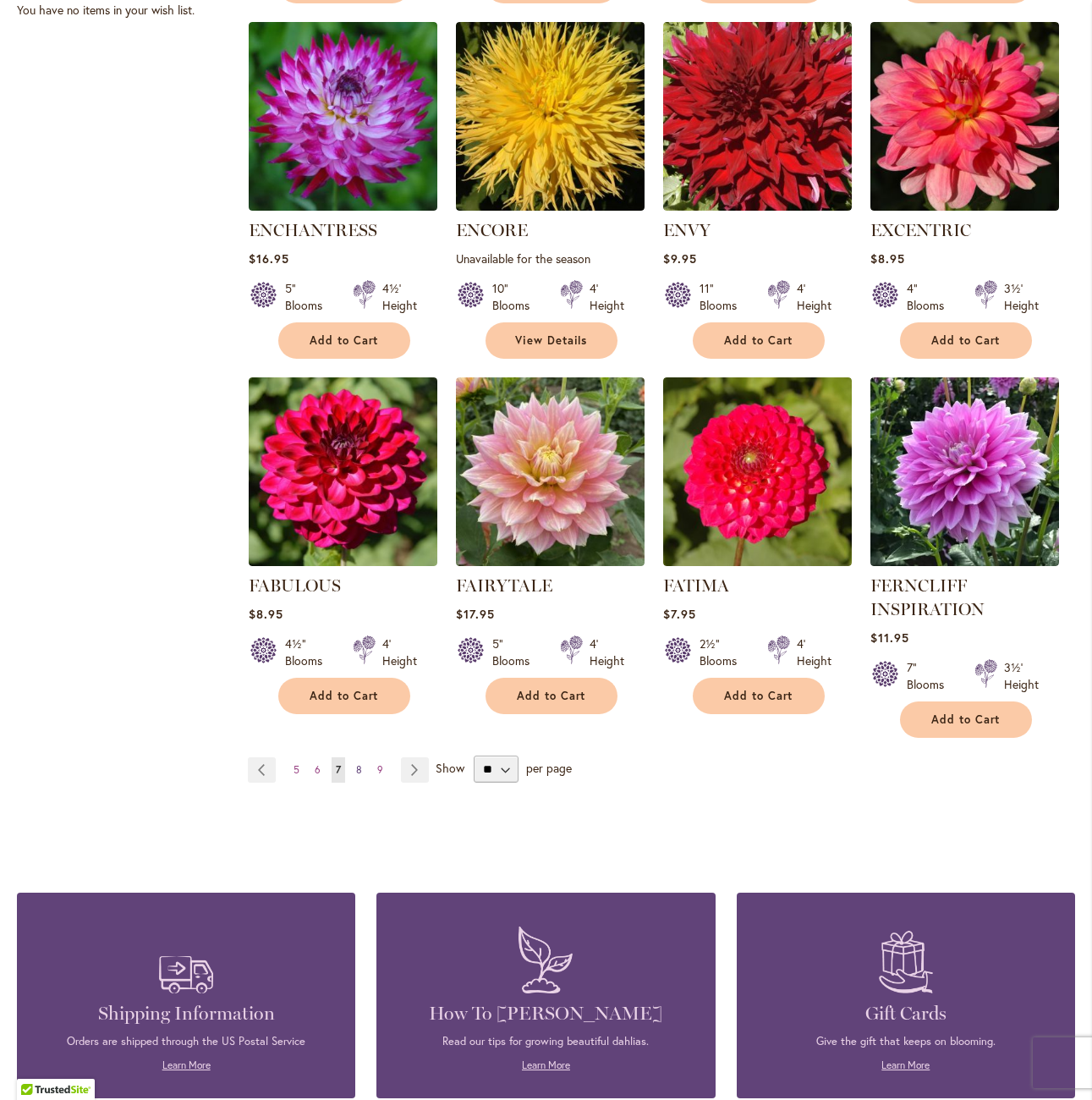
click at [361, 762] on link "Page 8" at bounding box center [359, 770] width 14 height 26
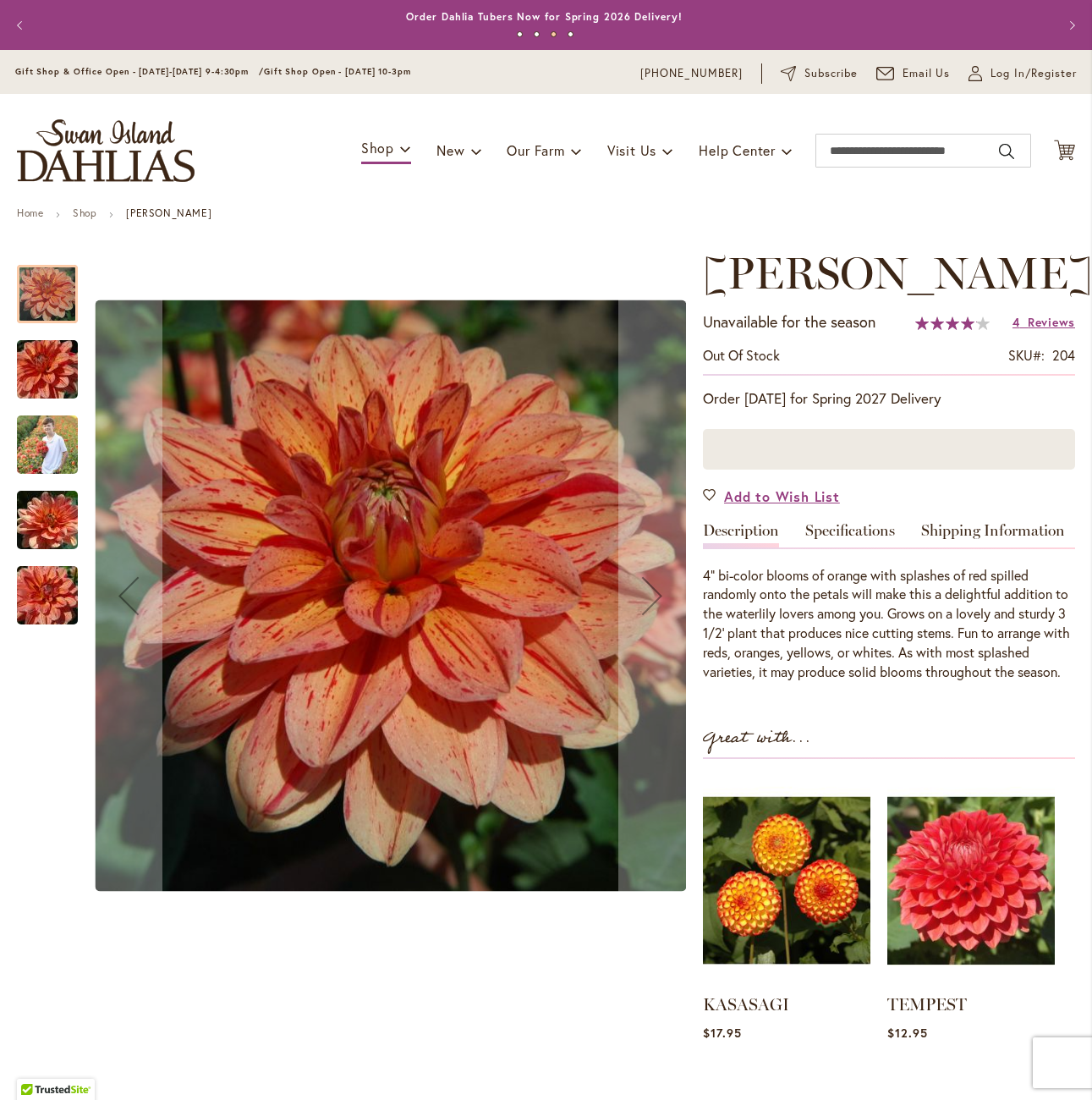
click at [62, 375] on img "Elijah Mason" at bounding box center [47, 370] width 122 height 81
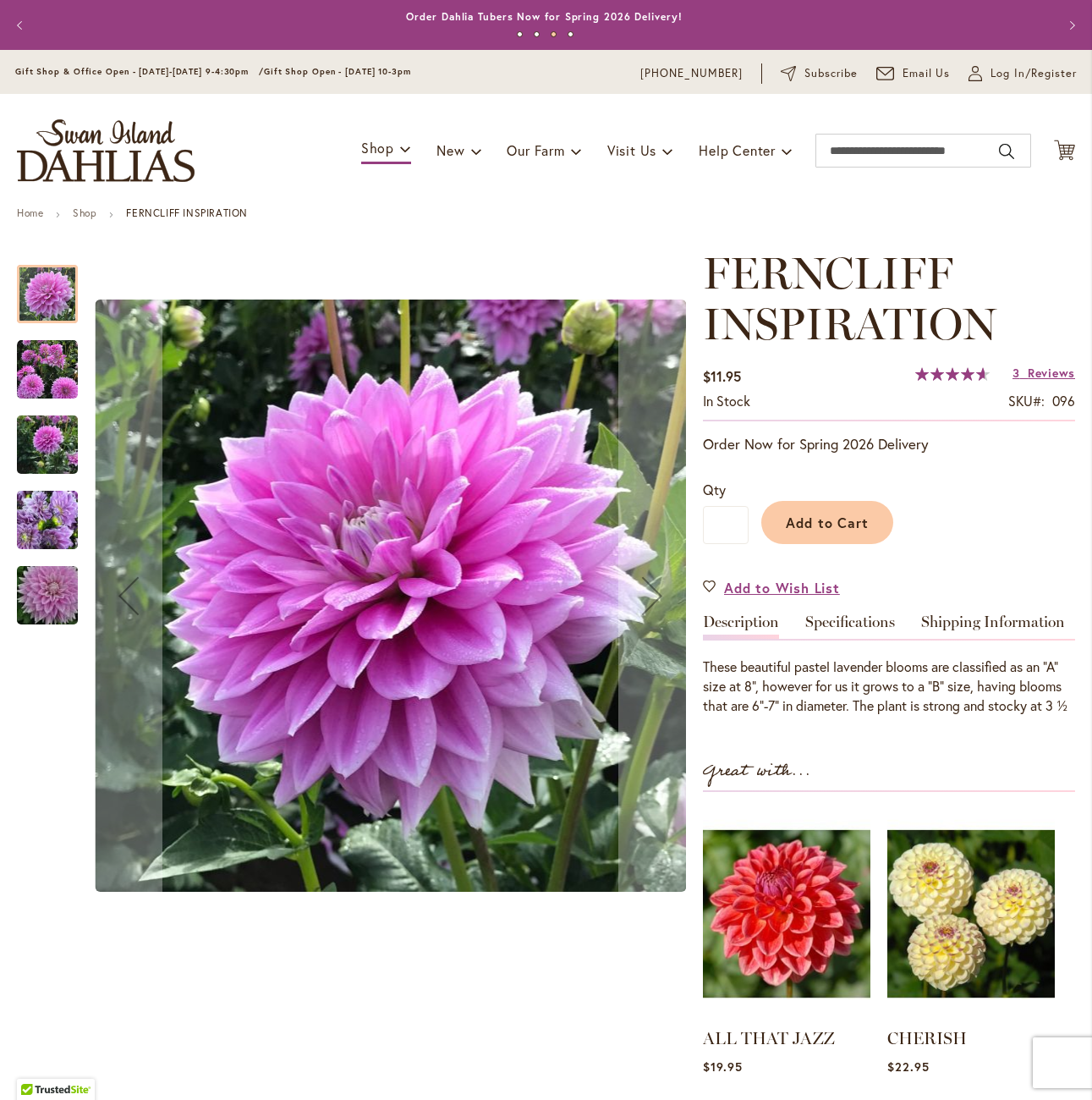
click at [41, 377] on img "Ferncliff Inspiration" at bounding box center [48, 370] width 61 height 61
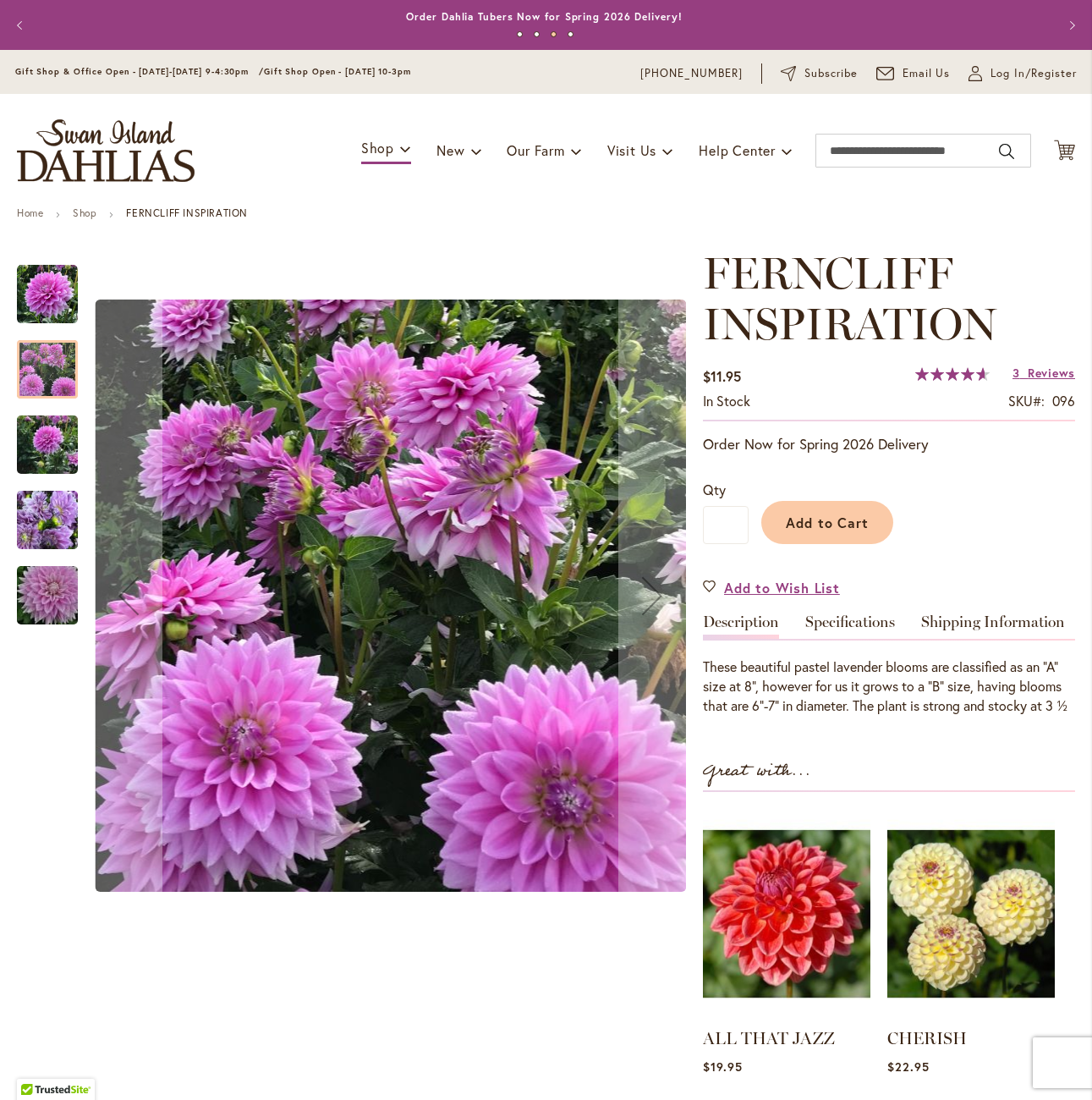
click at [43, 438] on img "Ferncliff Inspiration" at bounding box center [48, 444] width 61 height 81
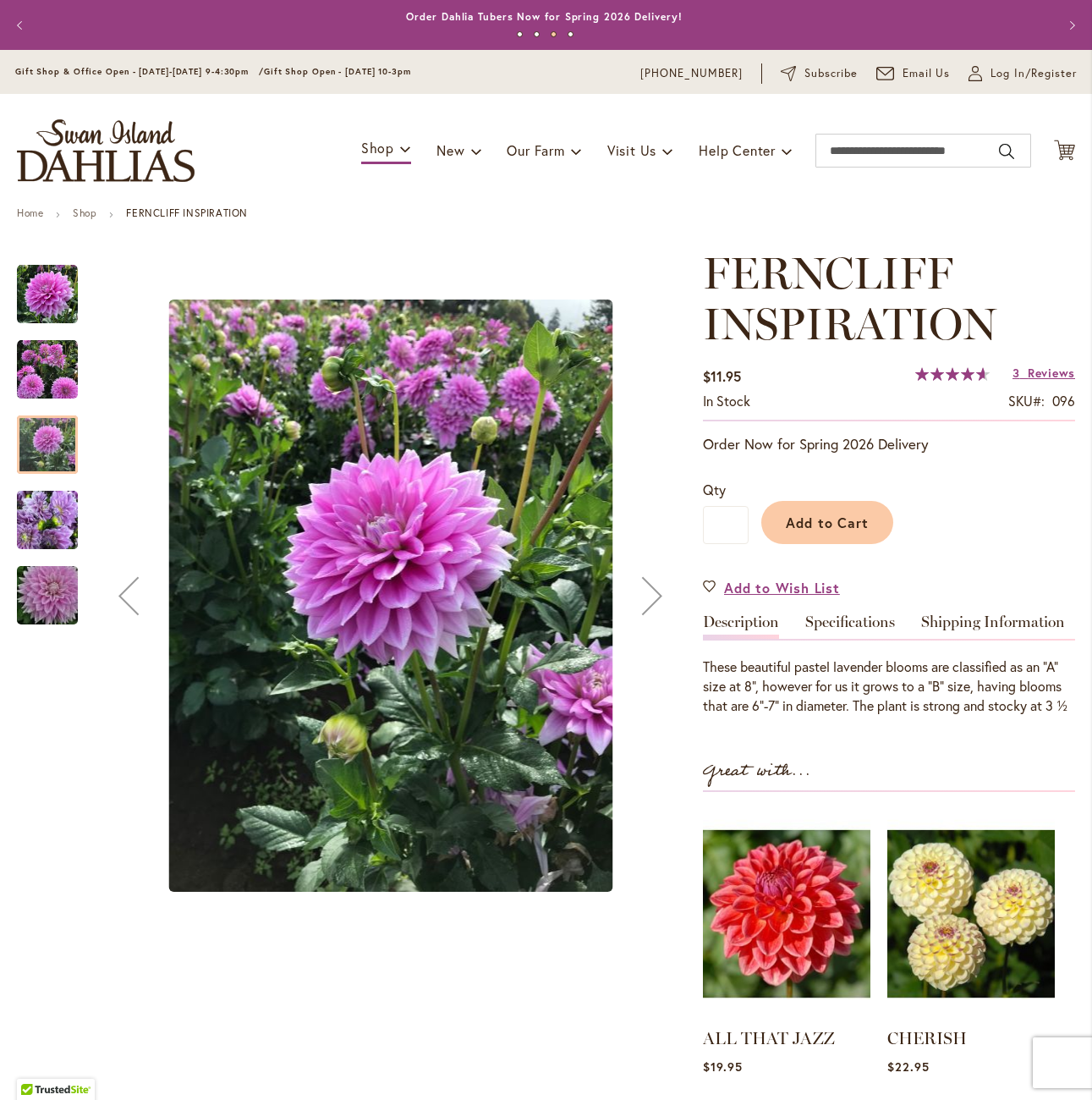
click at [33, 272] on img "Ferncliff Inspiration" at bounding box center [48, 295] width 61 height 61
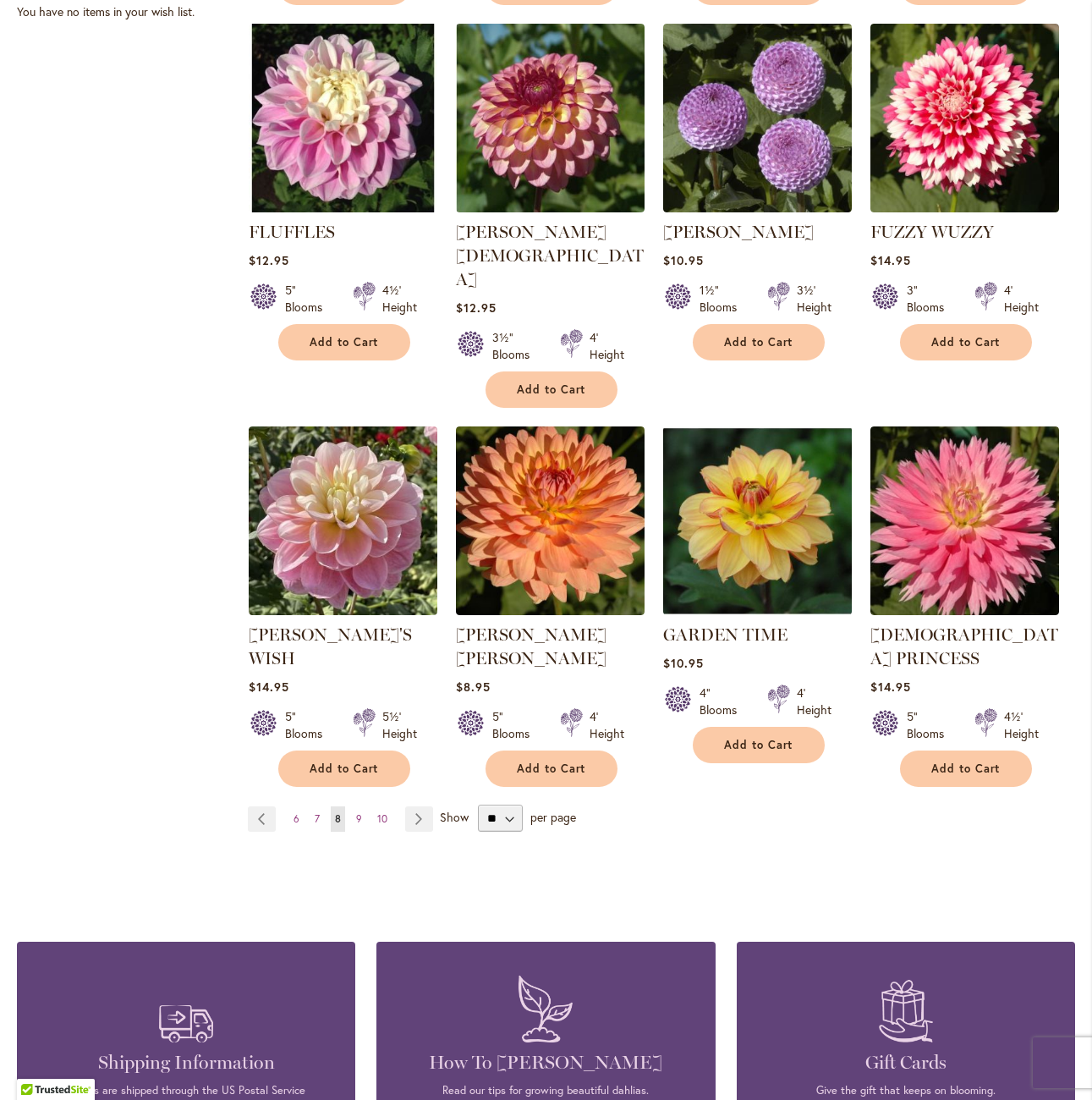
scroll to position [1100, 0]
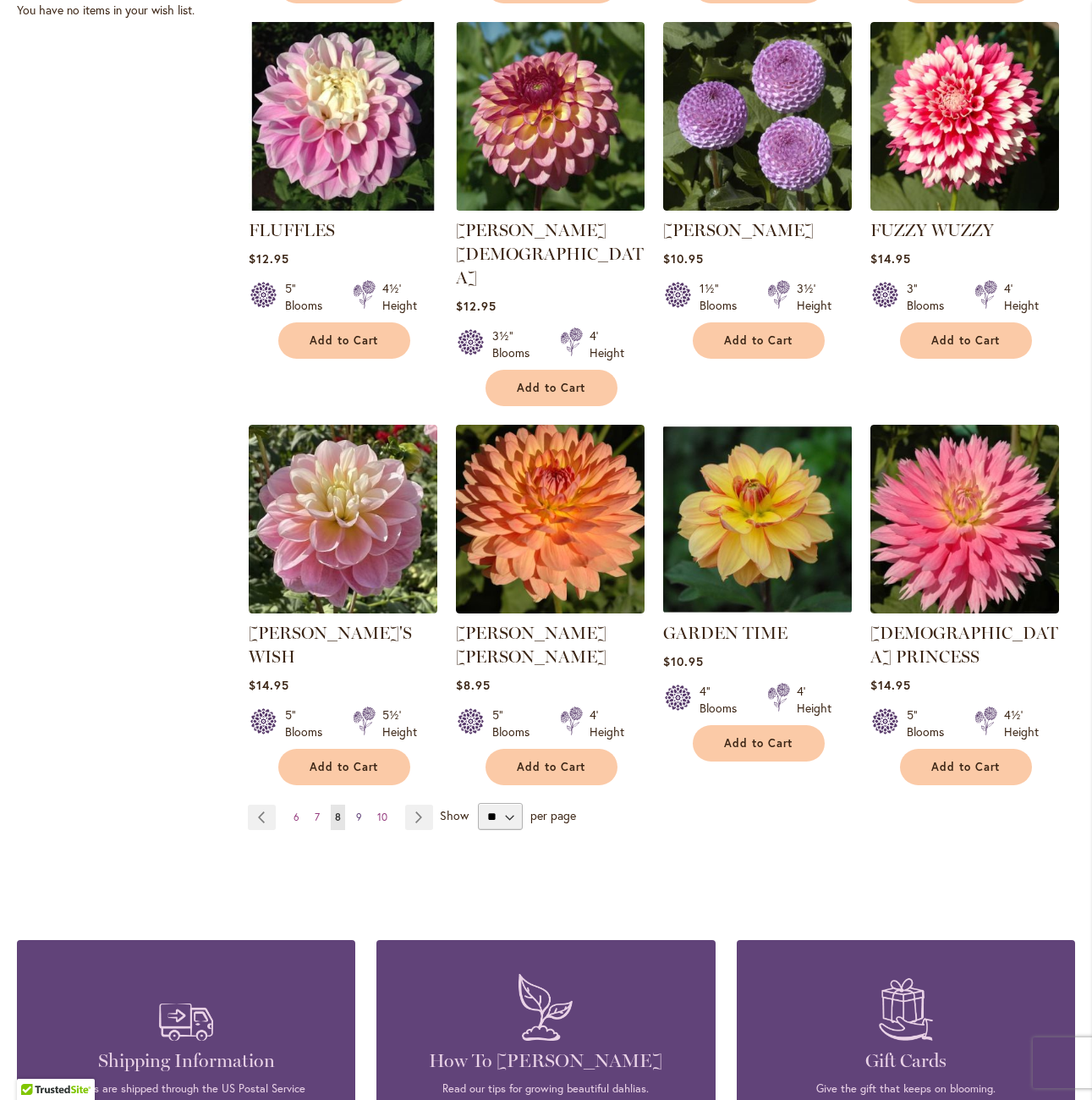
click at [359, 811] on span "9" at bounding box center [359, 817] width 6 height 12
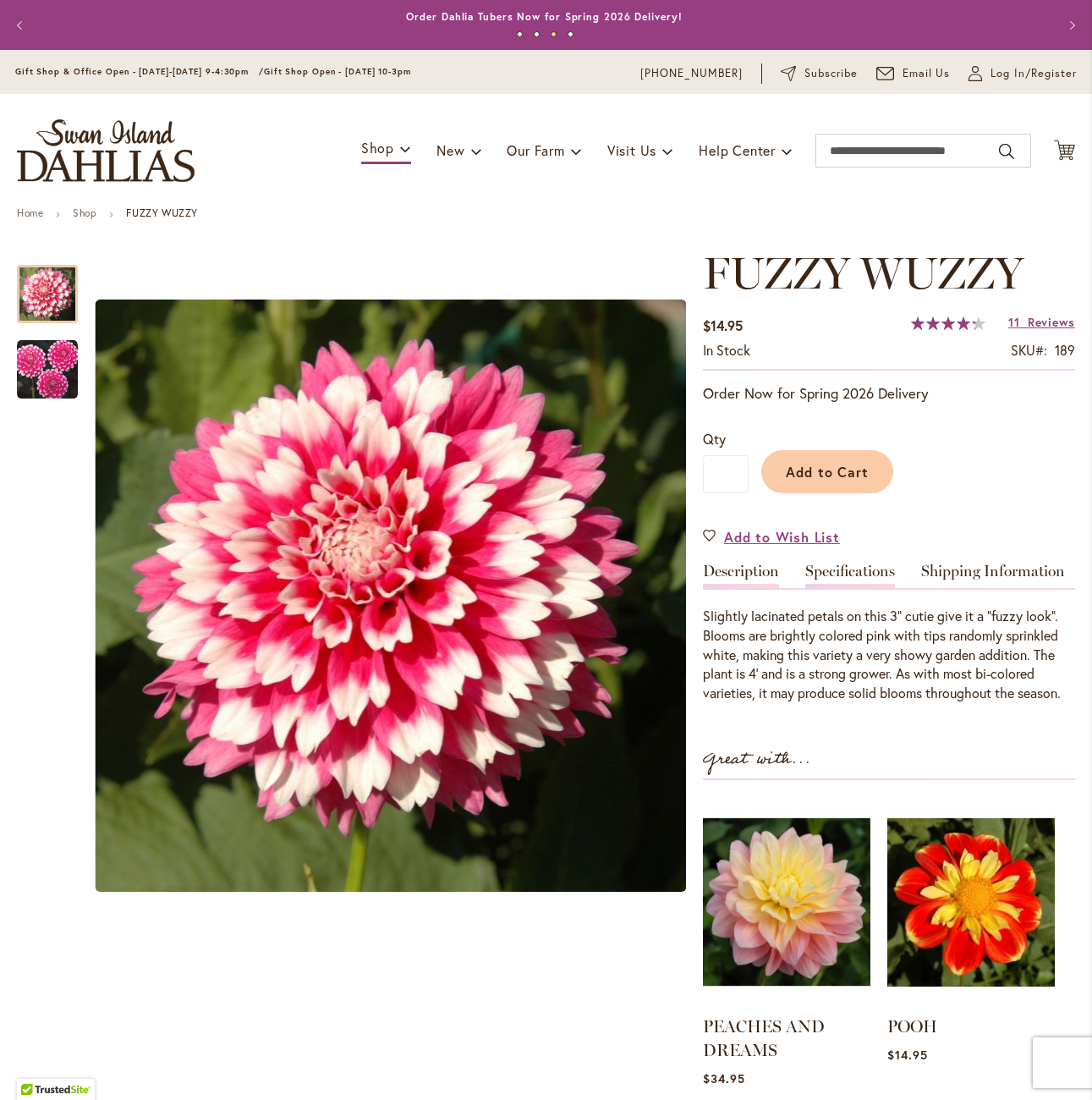
click at [814, 564] on link "Specifications" at bounding box center [850, 576] width 90 height 25
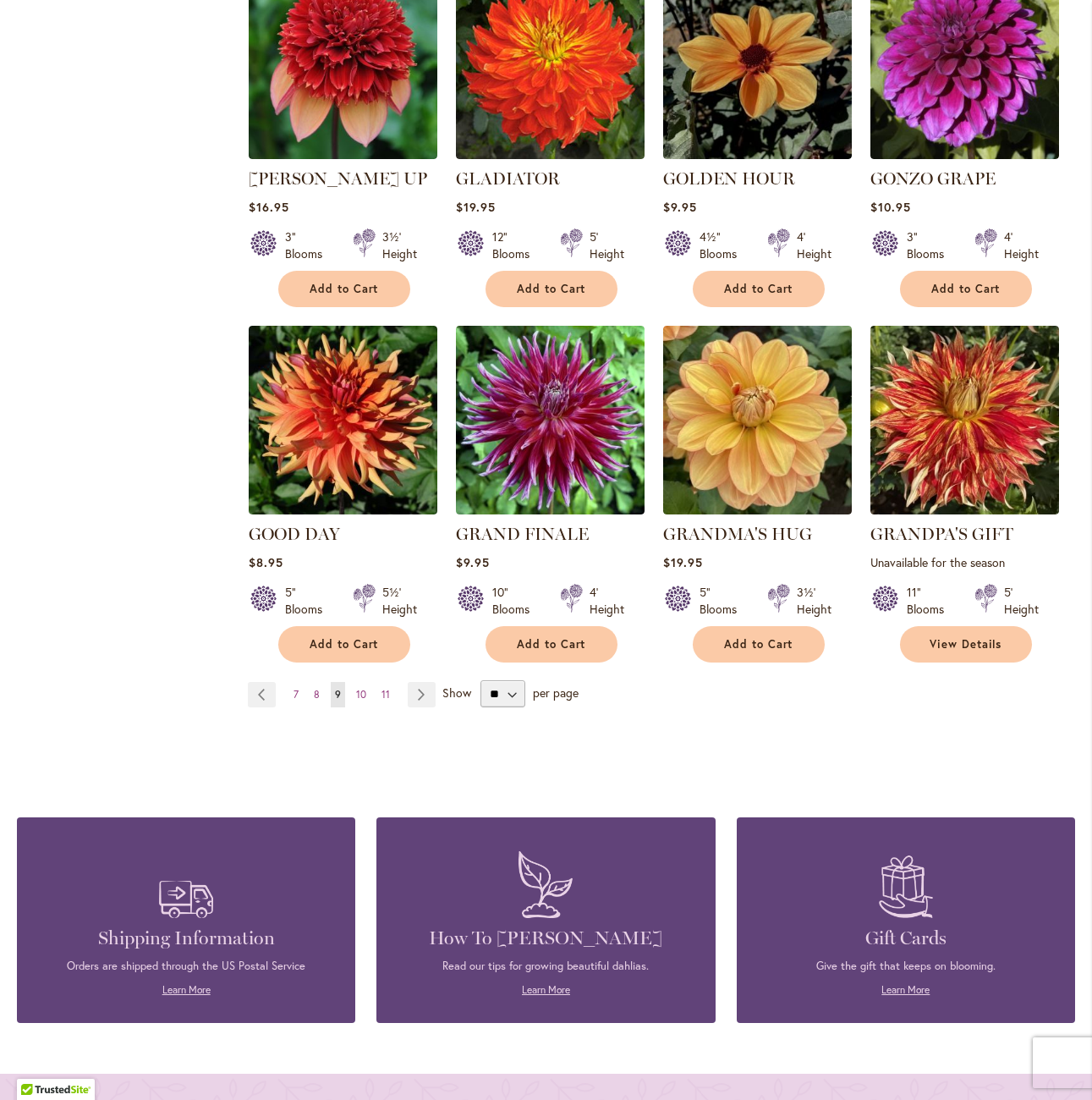
scroll to position [1184, 0]
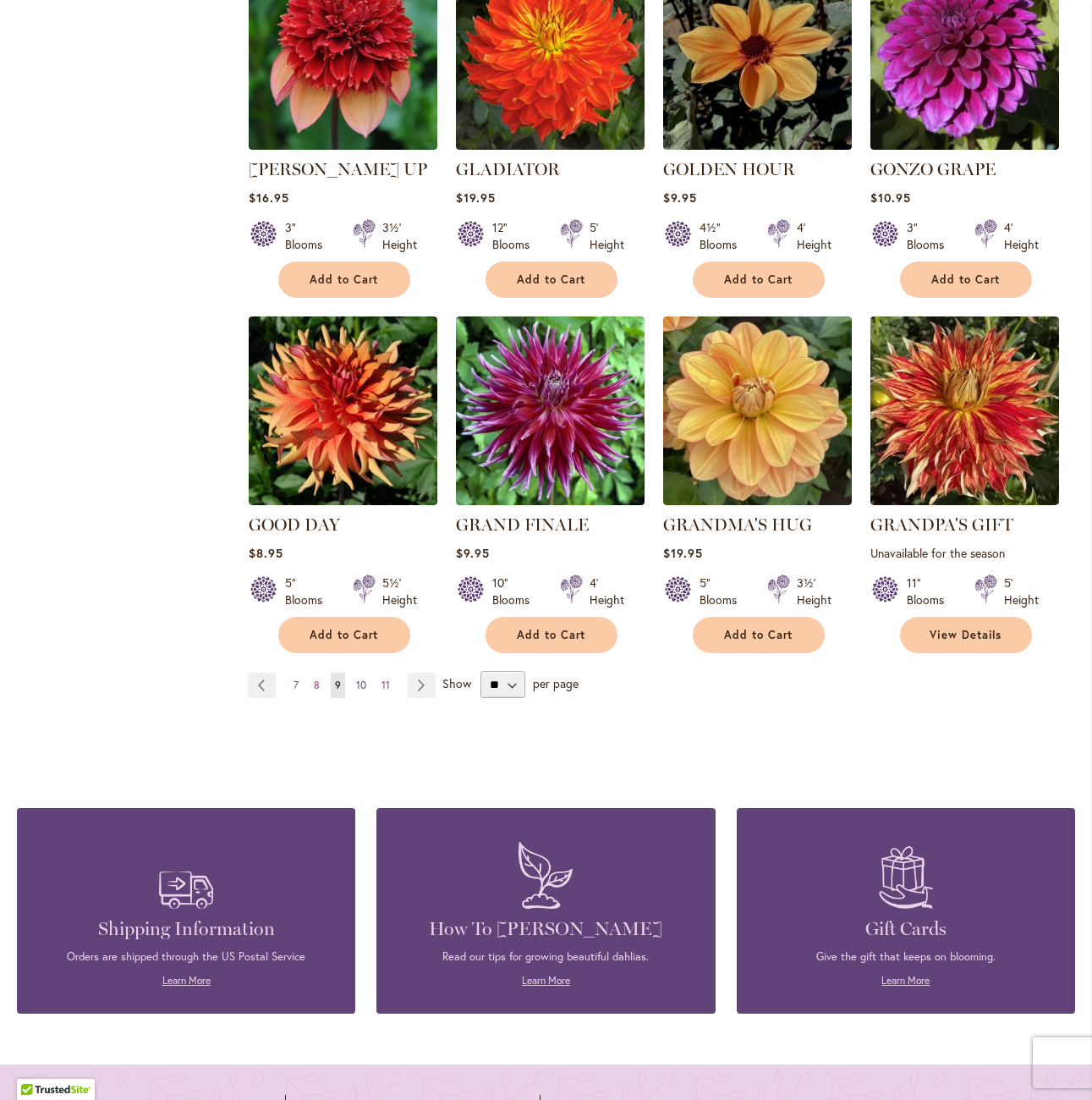
click at [367, 673] on link "Page 10" at bounding box center [361, 685] width 18 height 26
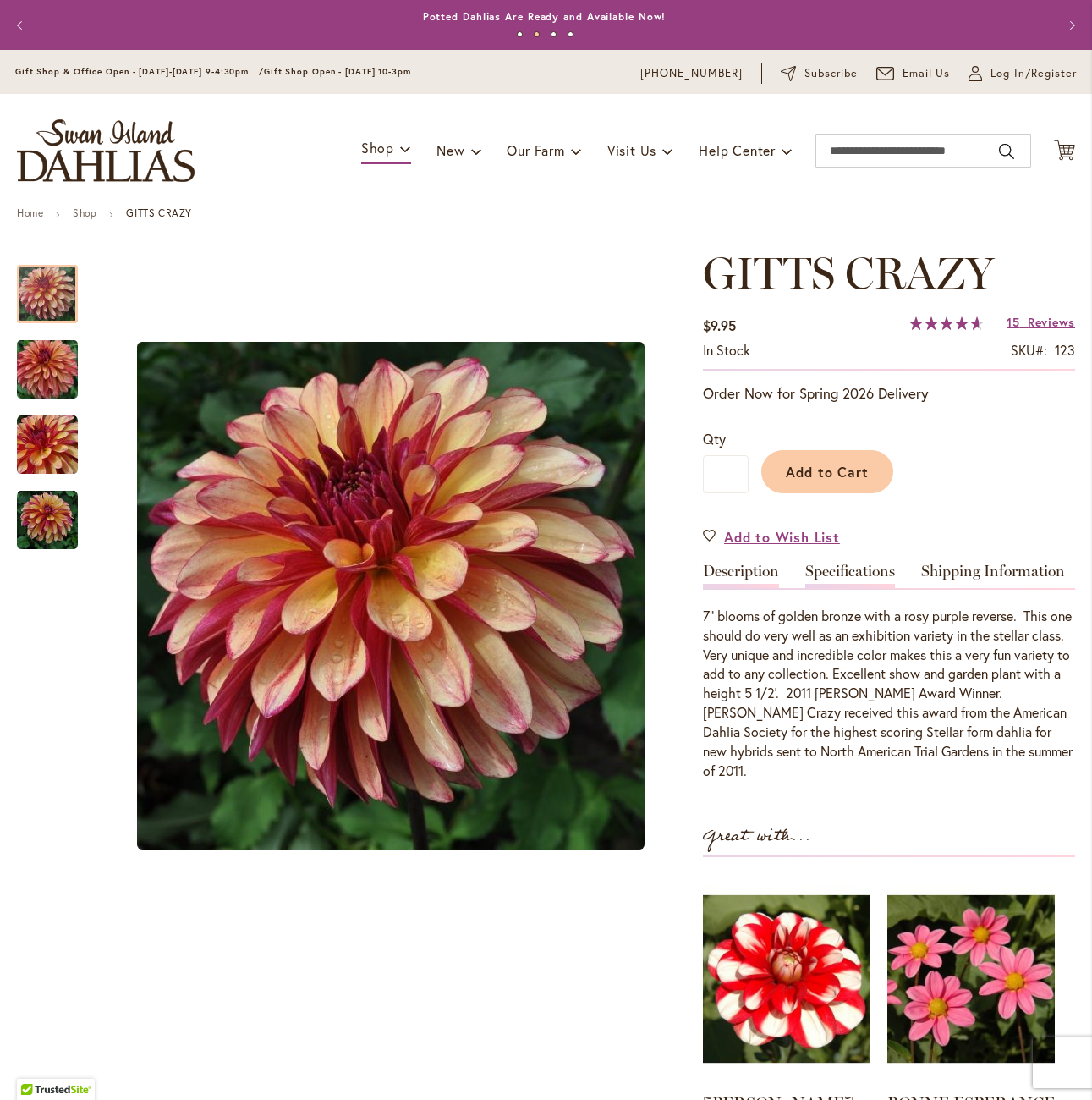
click at [835, 572] on link "Specifications" at bounding box center [850, 576] width 90 height 25
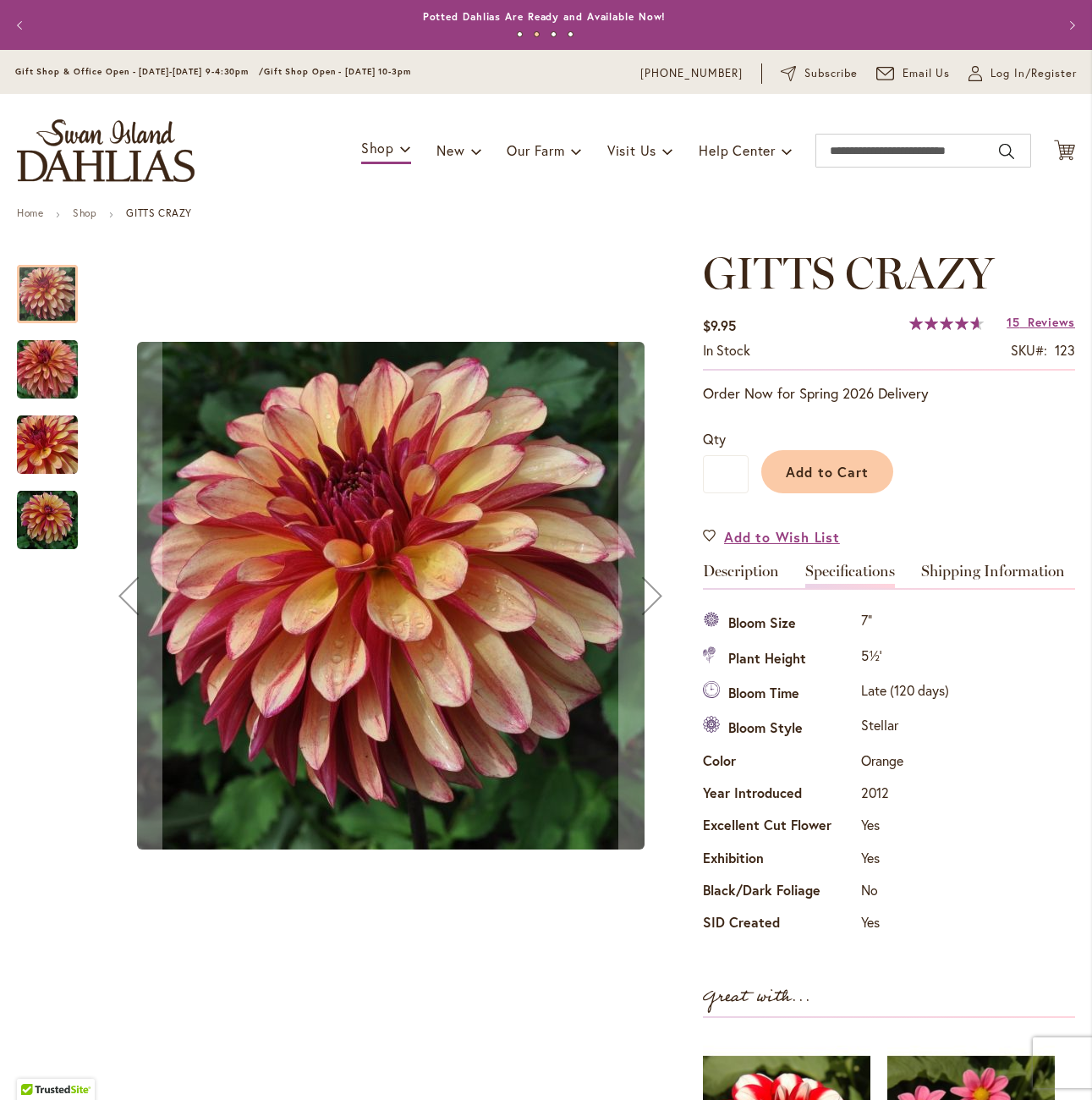
click at [47, 356] on img "Gitts Crazy" at bounding box center [47, 370] width 122 height 81
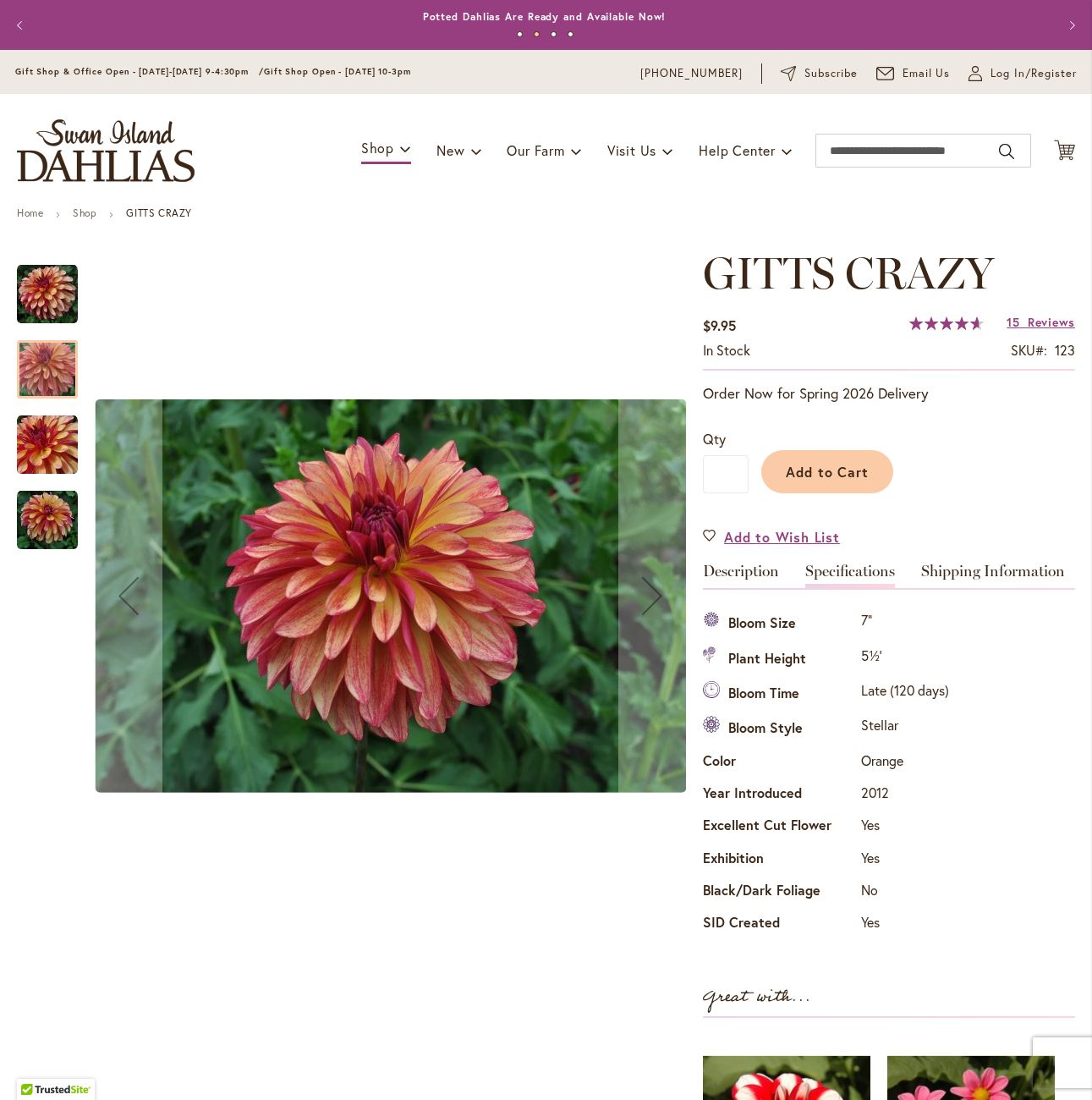
click at [73, 437] on img "Gitts Crazy" at bounding box center [48, 445] width 61 height 61
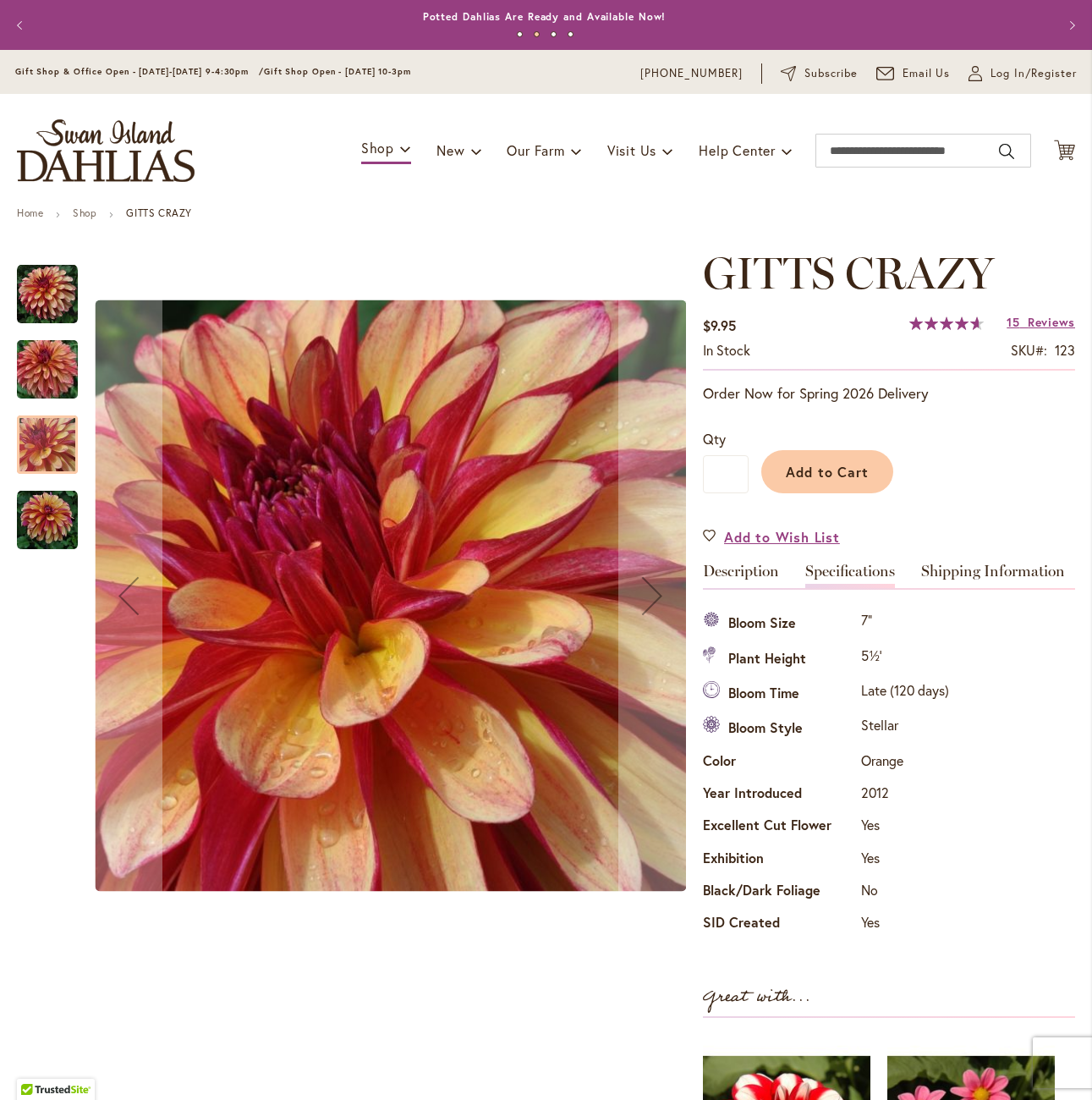
click at [40, 303] on img "Gitts Crazy" at bounding box center [48, 295] width 61 height 61
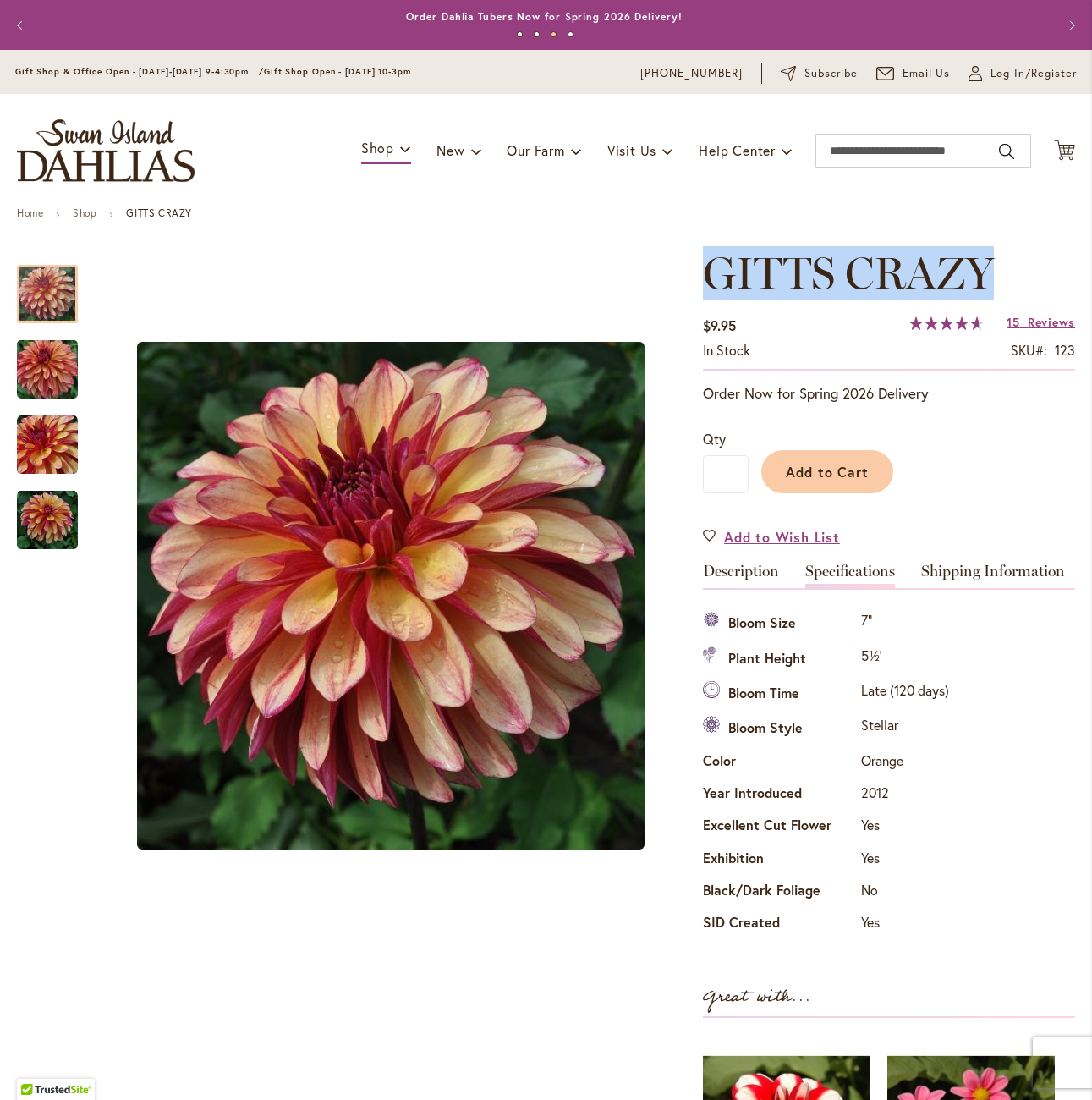
drag, startPoint x: 998, startPoint y: 277, endPoint x: 711, endPoint y: 282, distance: 287.0
click at [711, 282] on h1 "GITTS CRAZY" at bounding box center [889, 273] width 372 height 51
copy span "GITTS CRAZY"
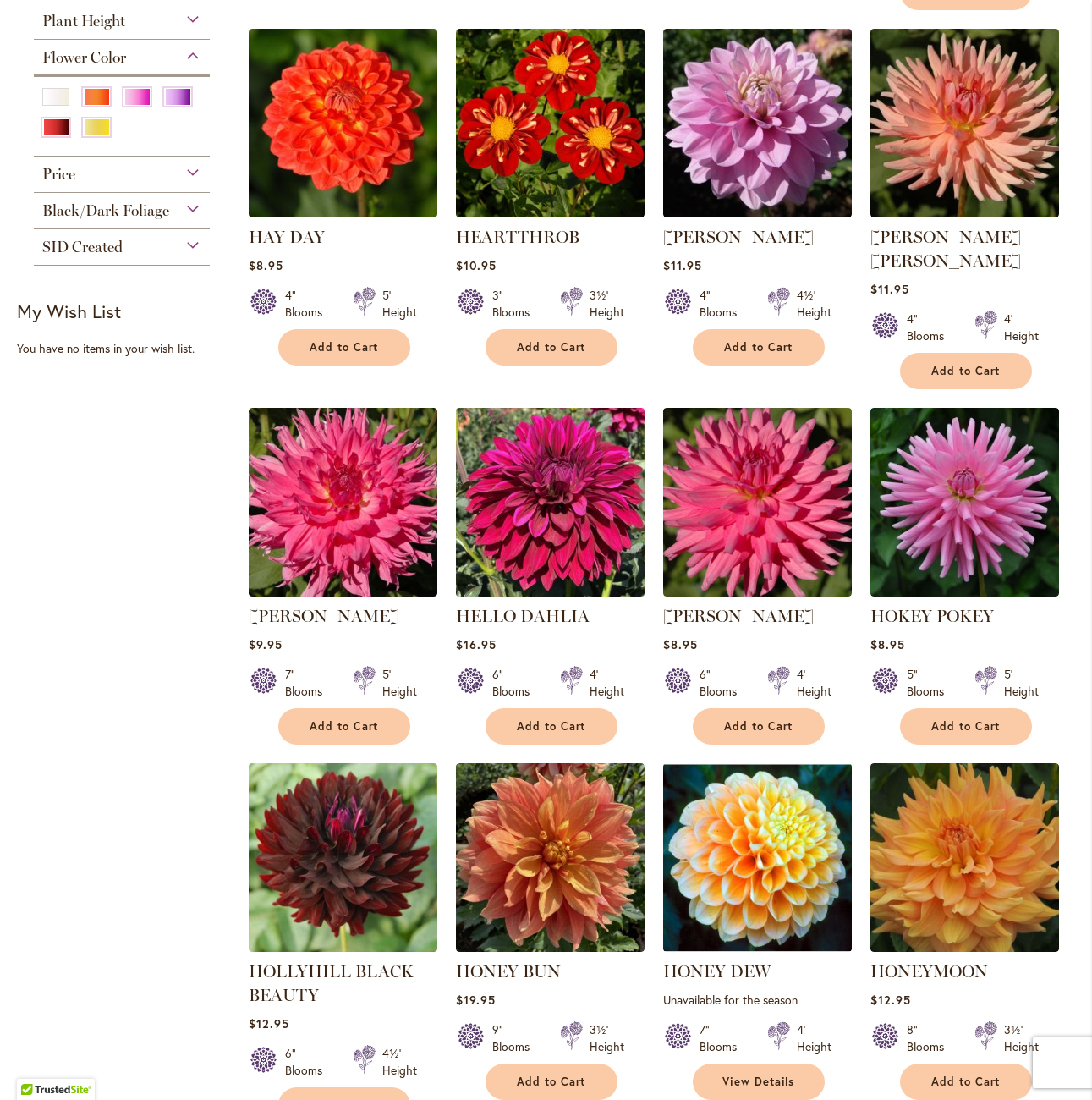
scroll to position [1016, 0]
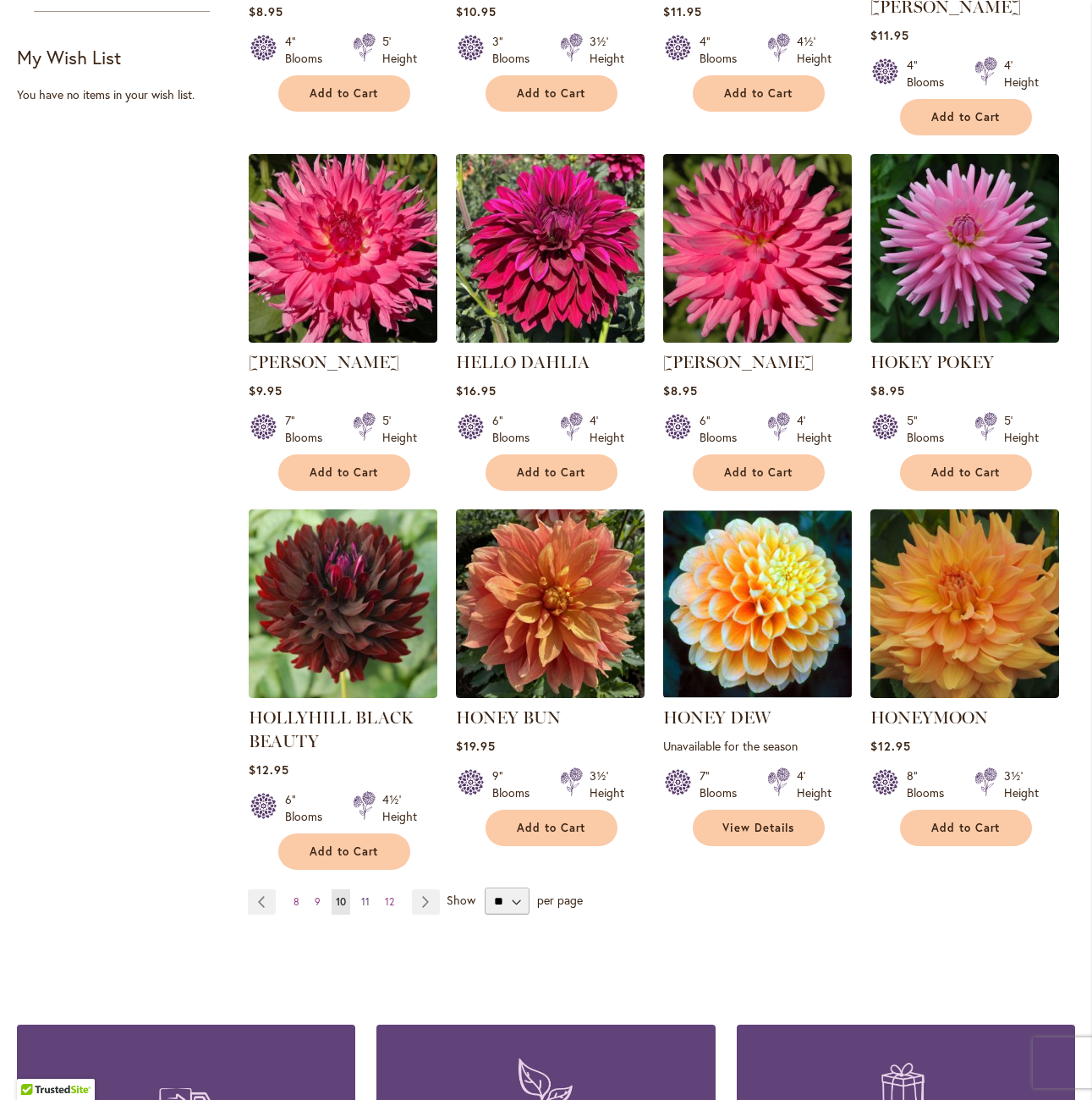
click at [368, 895] on span "11" at bounding box center [365, 901] width 9 height 12
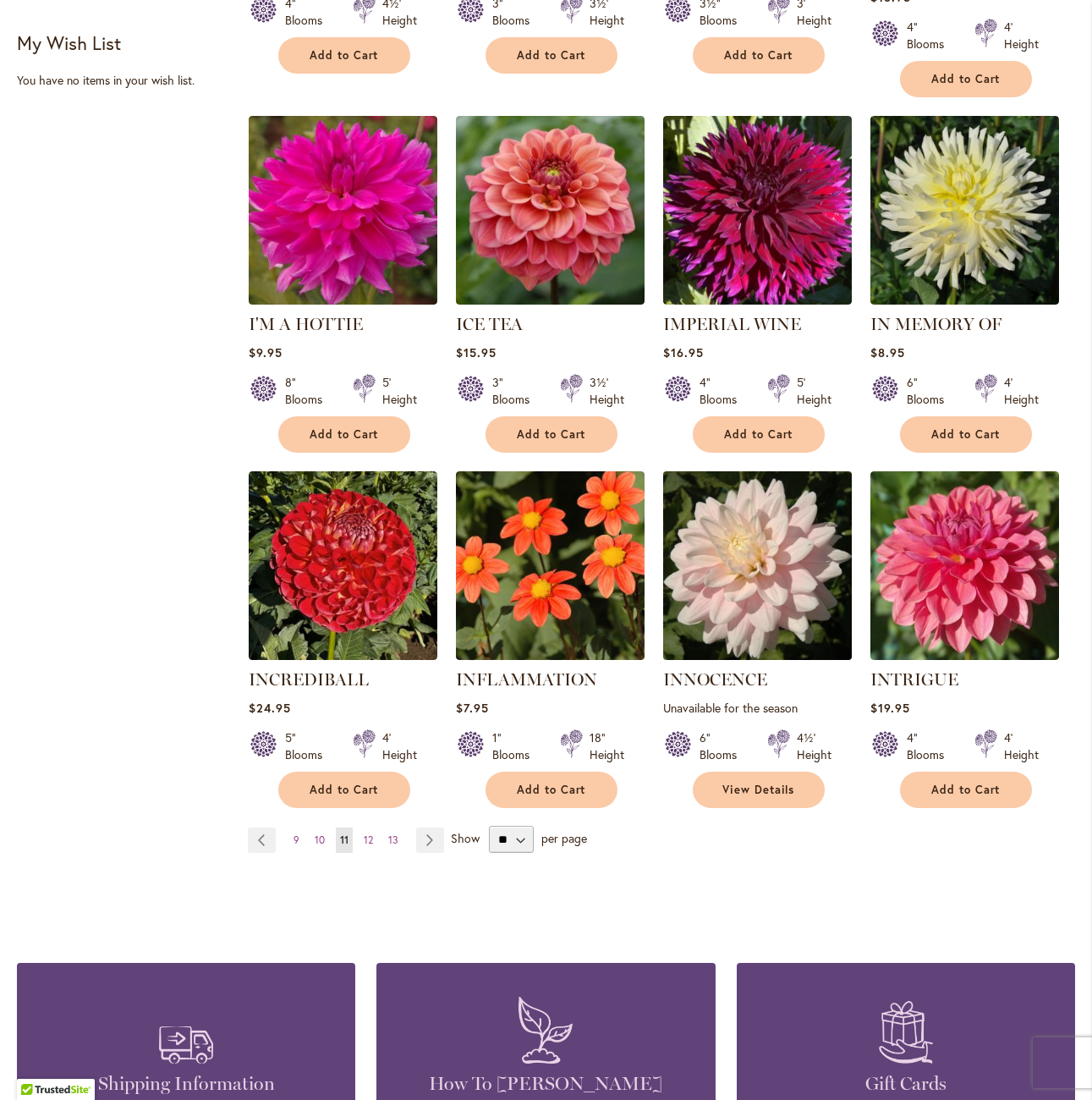
scroll to position [1100, 0]
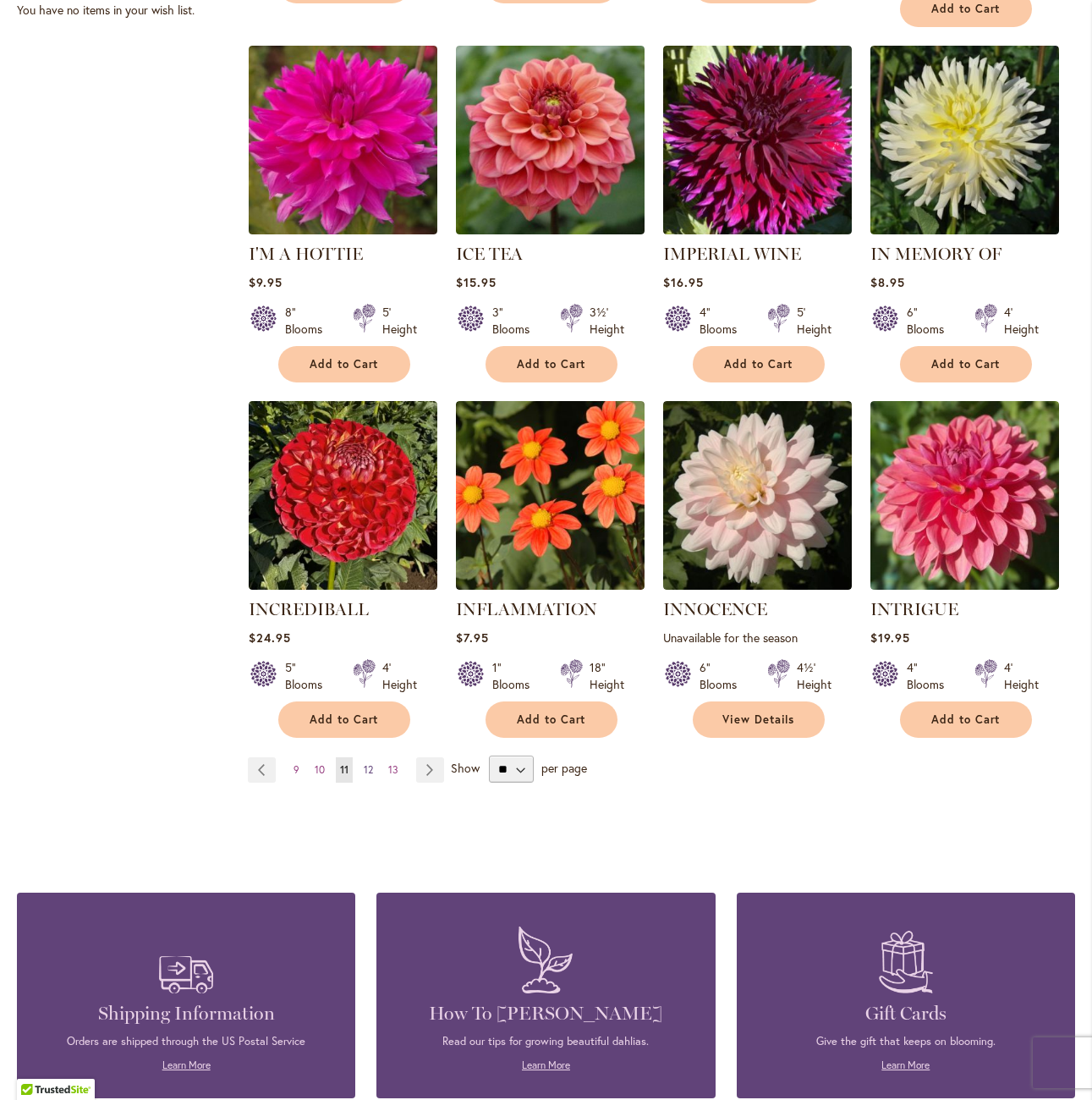
click at [369, 763] on span "12" at bounding box center [368, 769] width 10 height 12
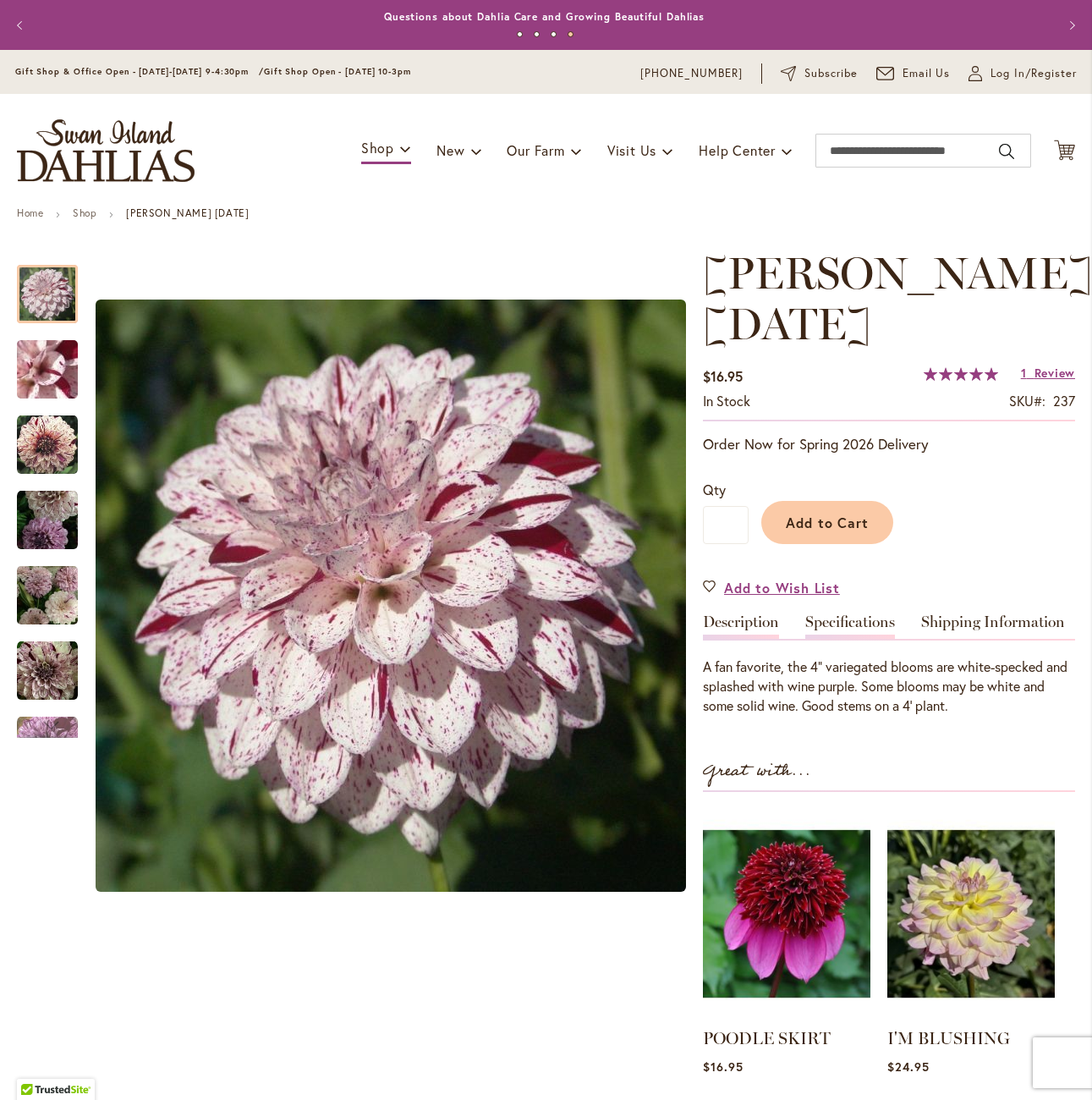
click at [844, 626] on link "Specifications" at bounding box center [850, 627] width 90 height 25
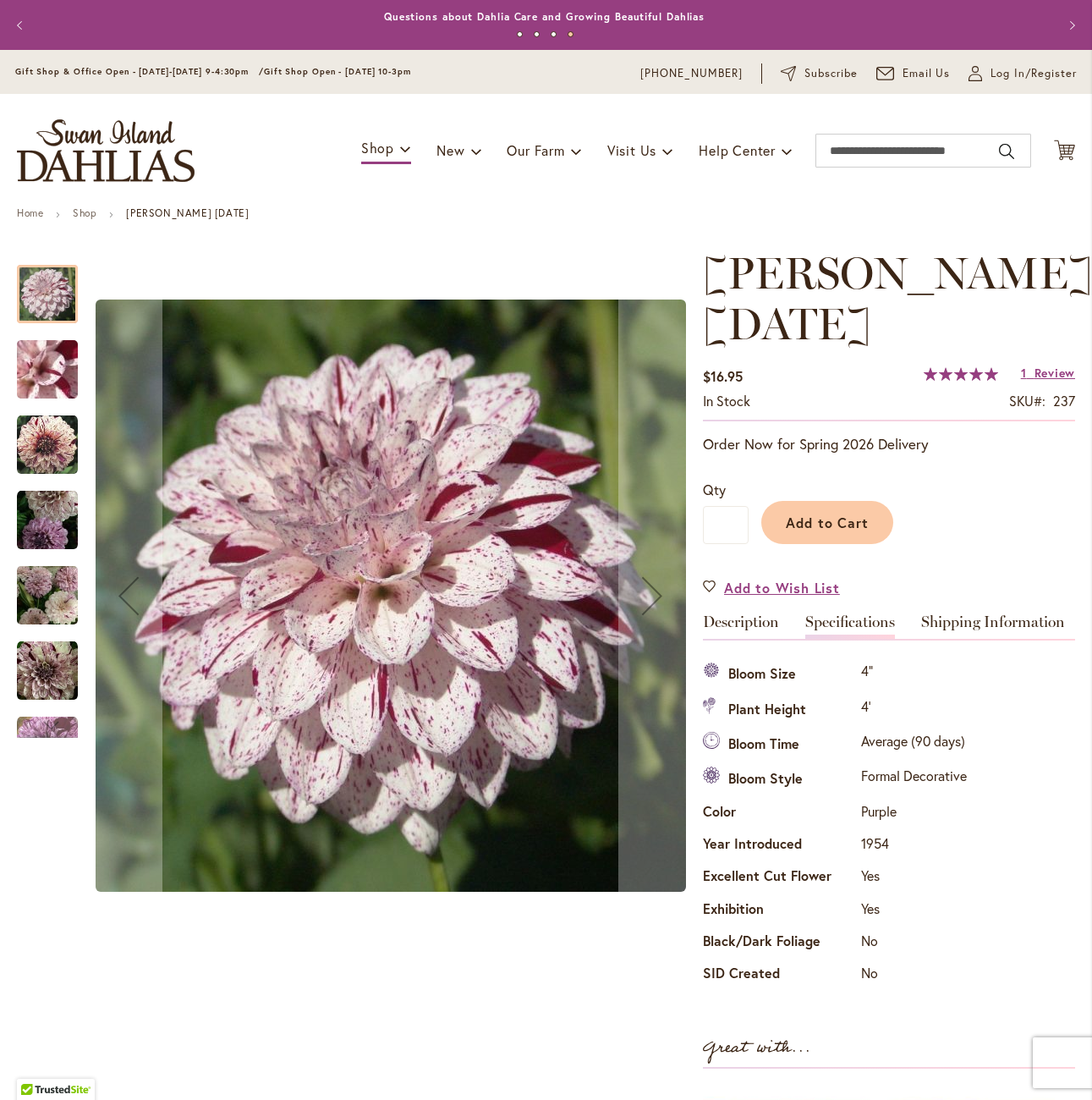
click at [71, 448] on img "HULIN'S CARNIVAL" at bounding box center [48, 445] width 61 height 61
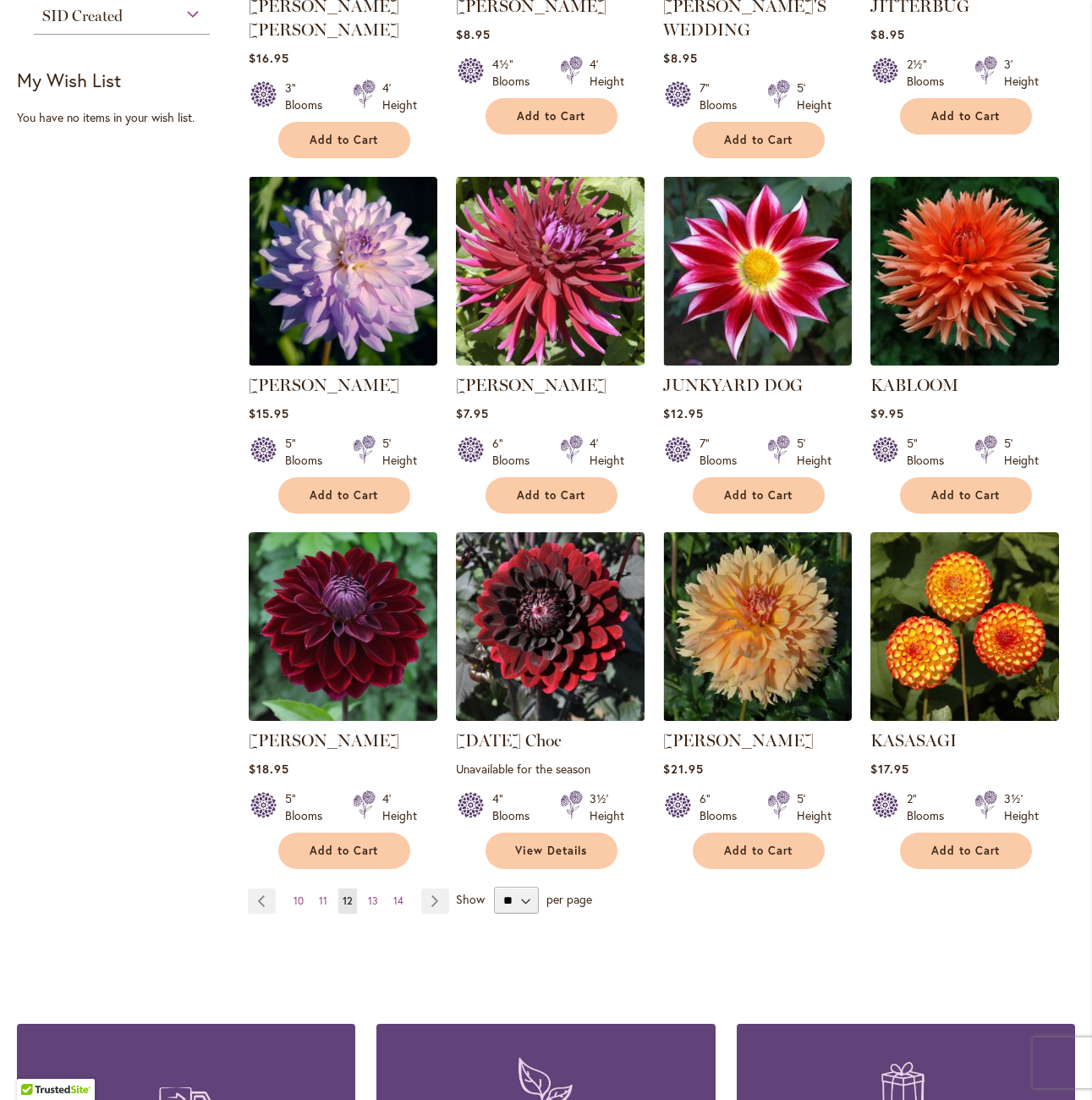
scroll to position [1016, 0]
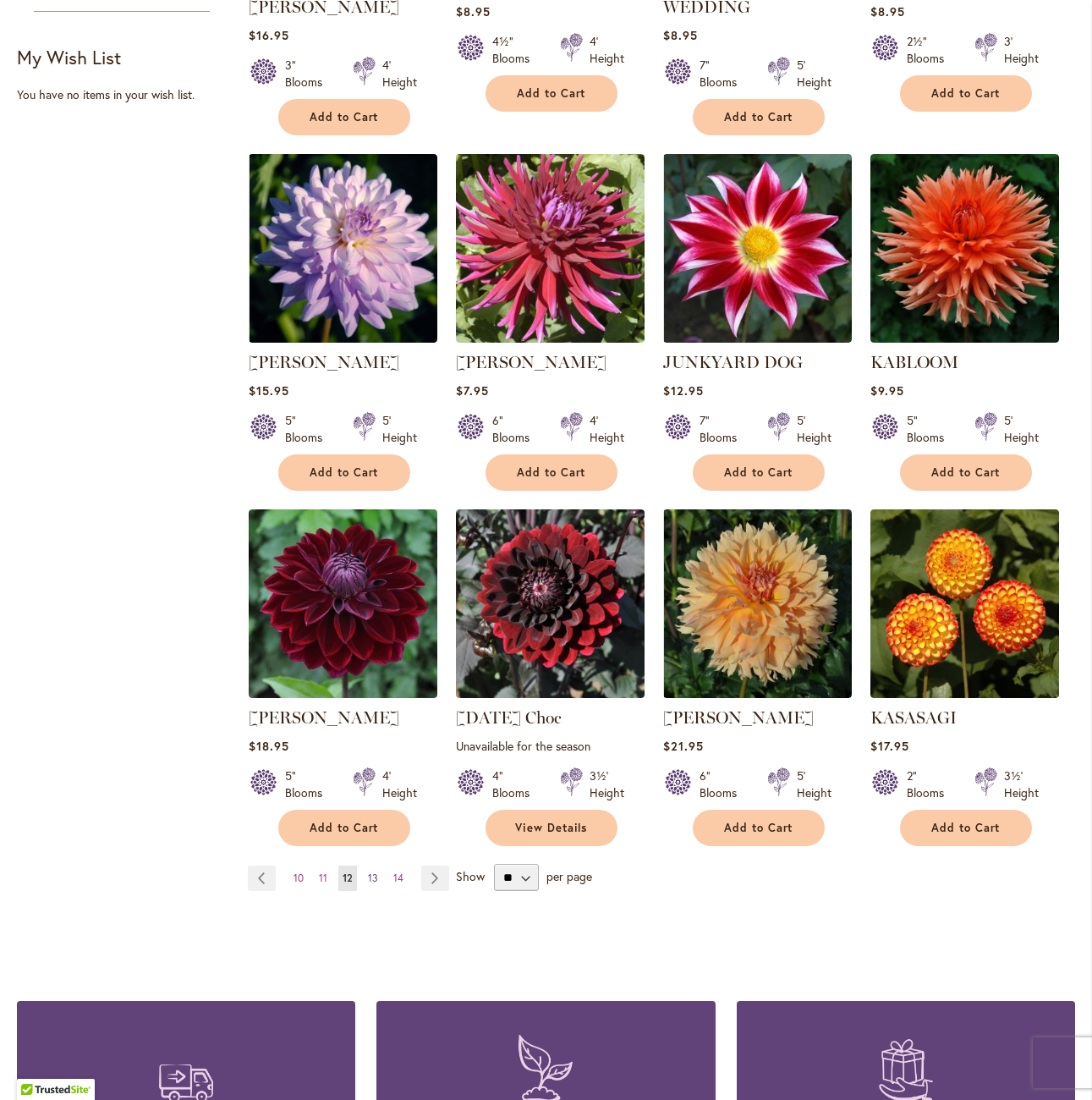
click at [371, 865] on link "Page 13" at bounding box center [372, 878] width 18 height 26
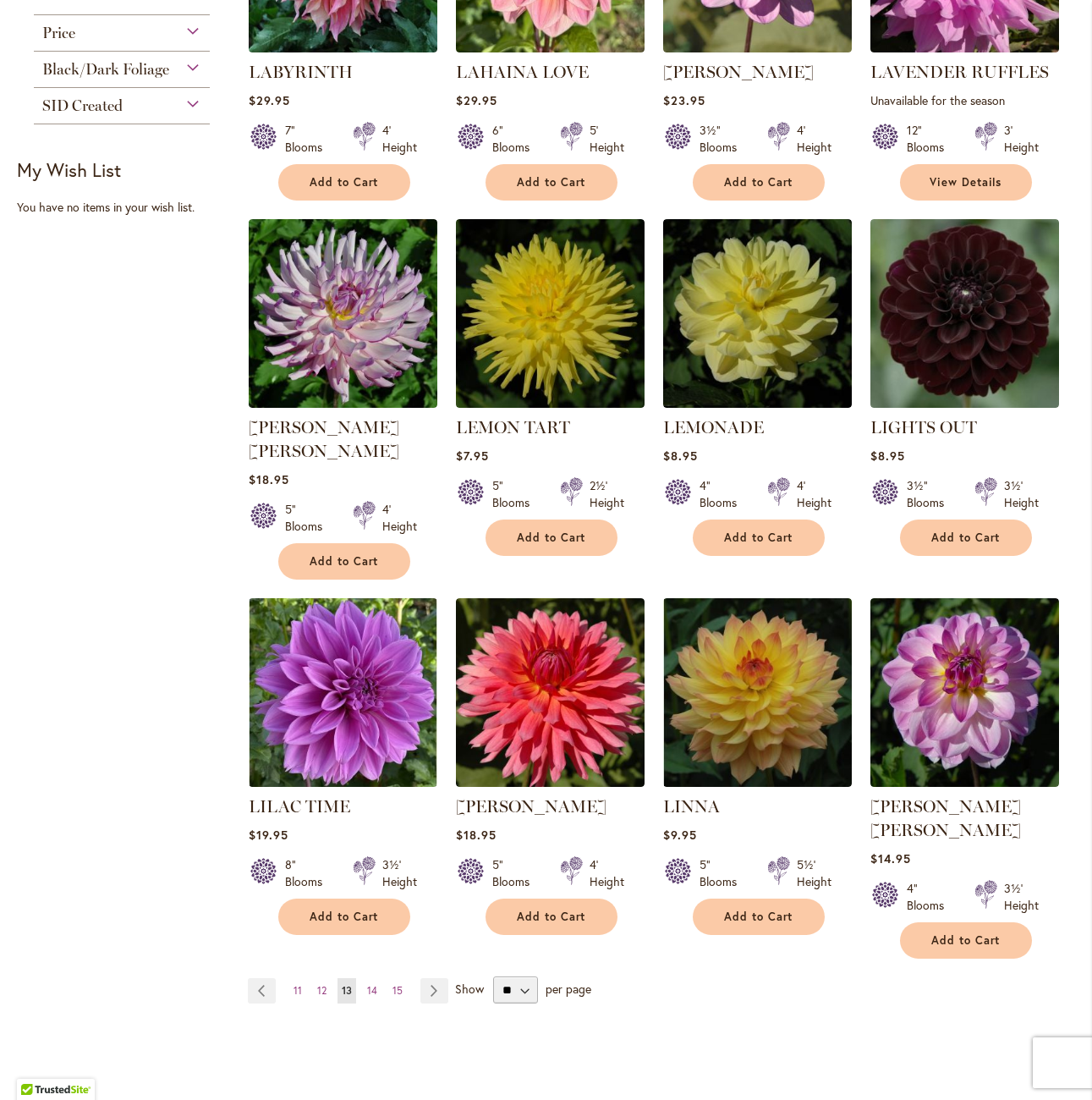
scroll to position [931, 0]
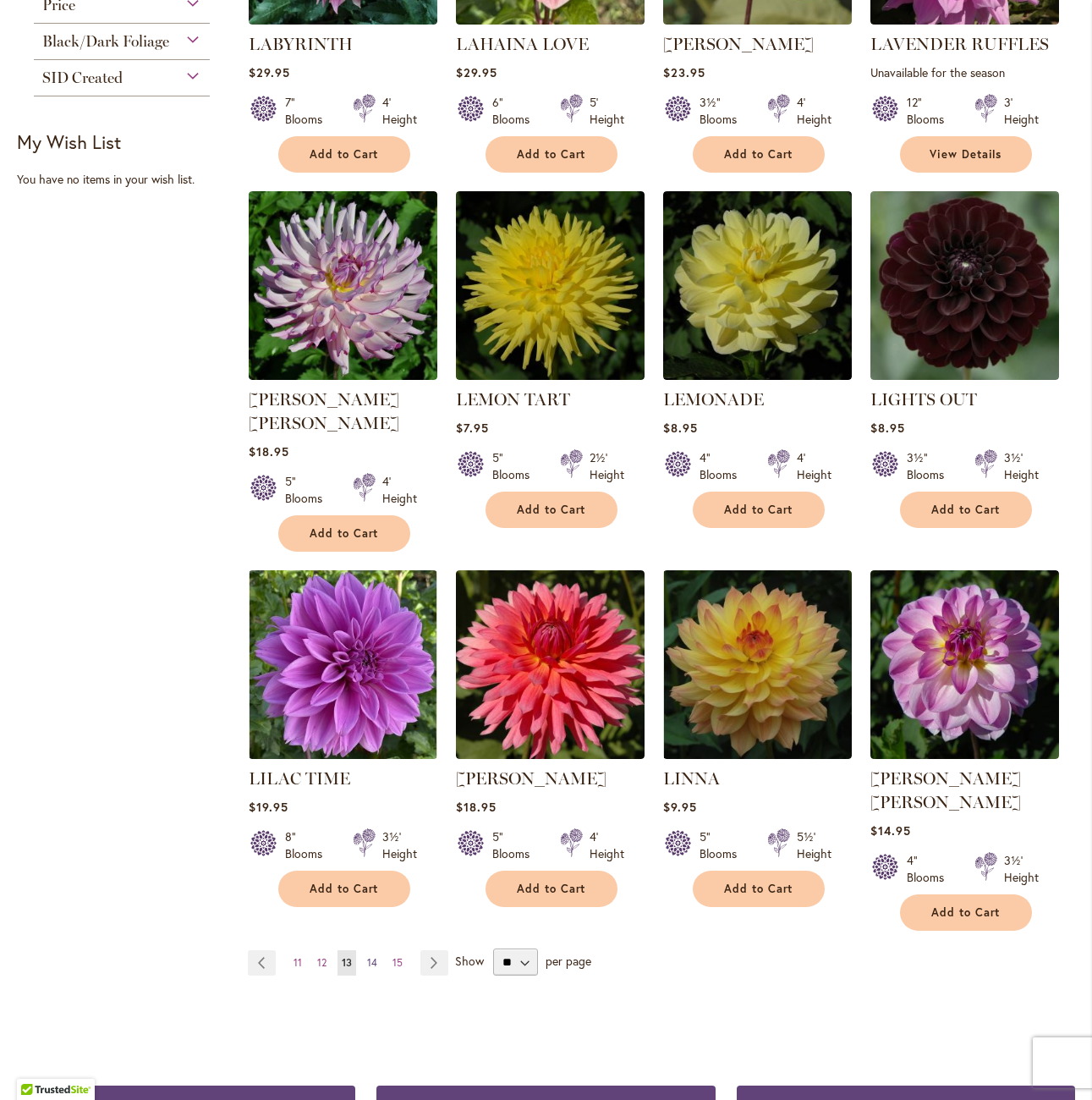
click at [368, 956] on span "14" at bounding box center [372, 962] width 11 height 12
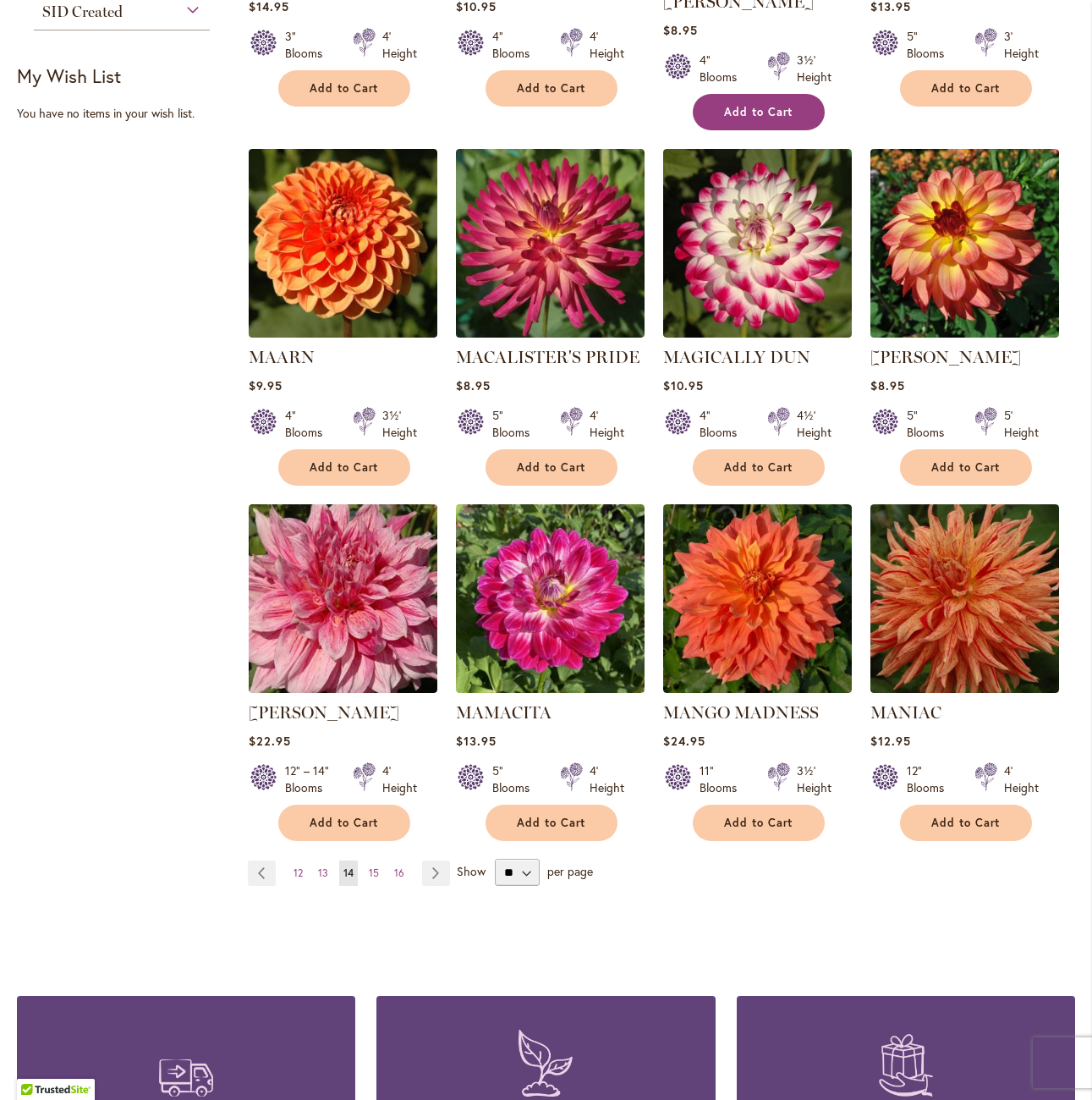
scroll to position [1016, 0]
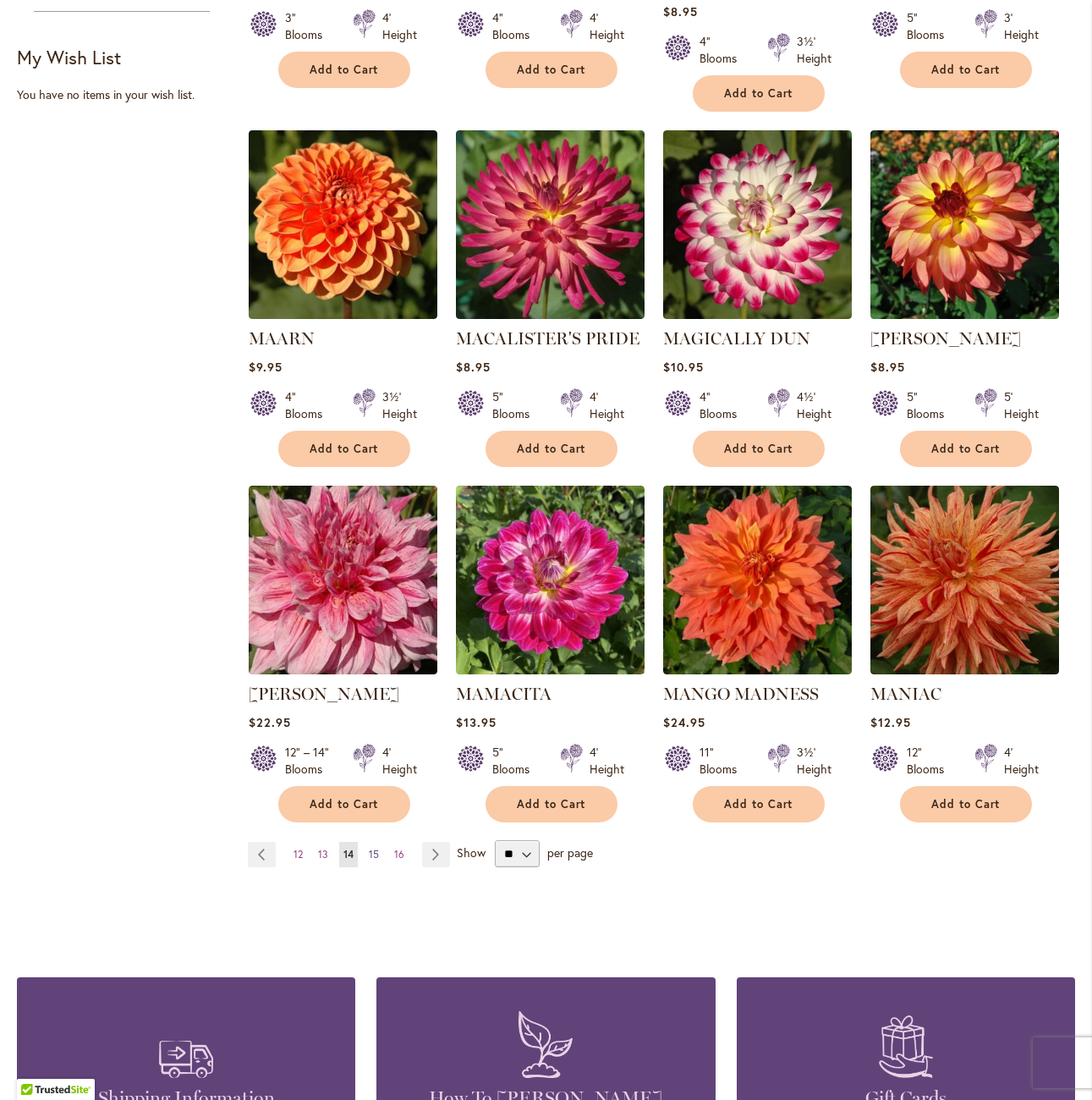
click at [372, 848] on span "15" at bounding box center [373, 854] width 11 height 12
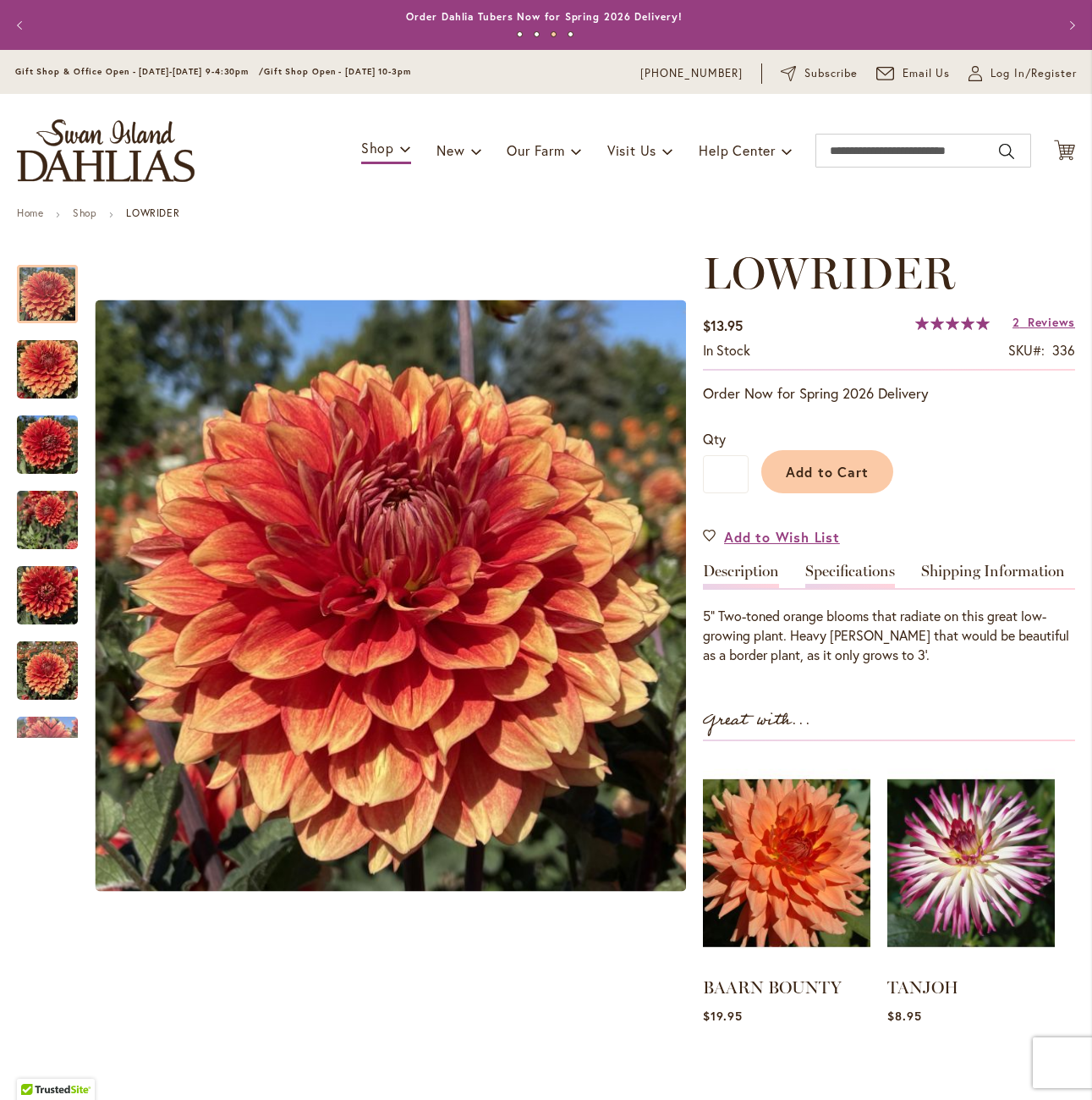
click at [830, 570] on link "Specifications" at bounding box center [850, 576] width 90 height 25
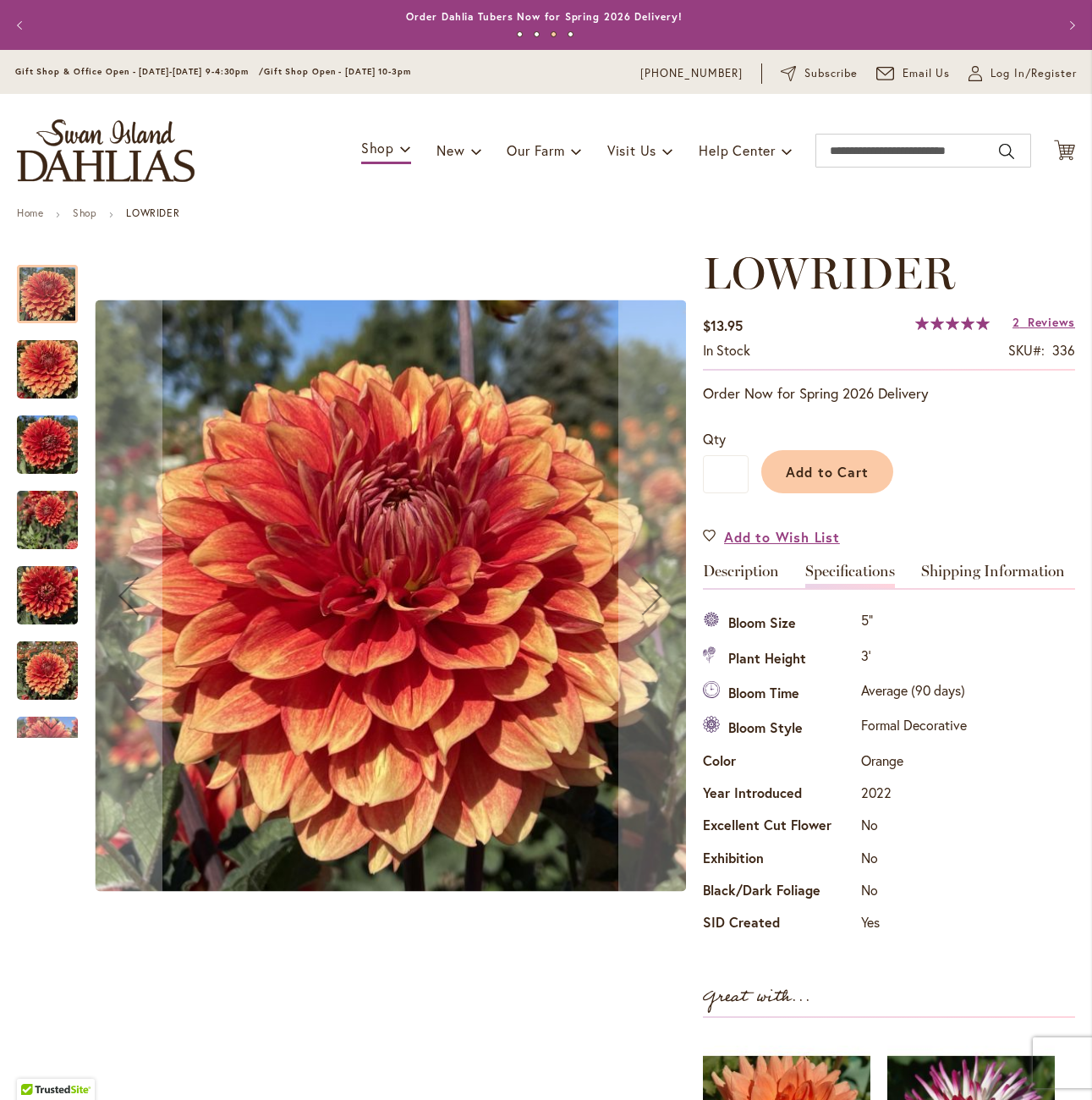
click at [85, 370] on div at bounding box center [351, 595] width 669 height 696
click at [53, 366] on img "Lowrider" at bounding box center [48, 370] width 61 height 81
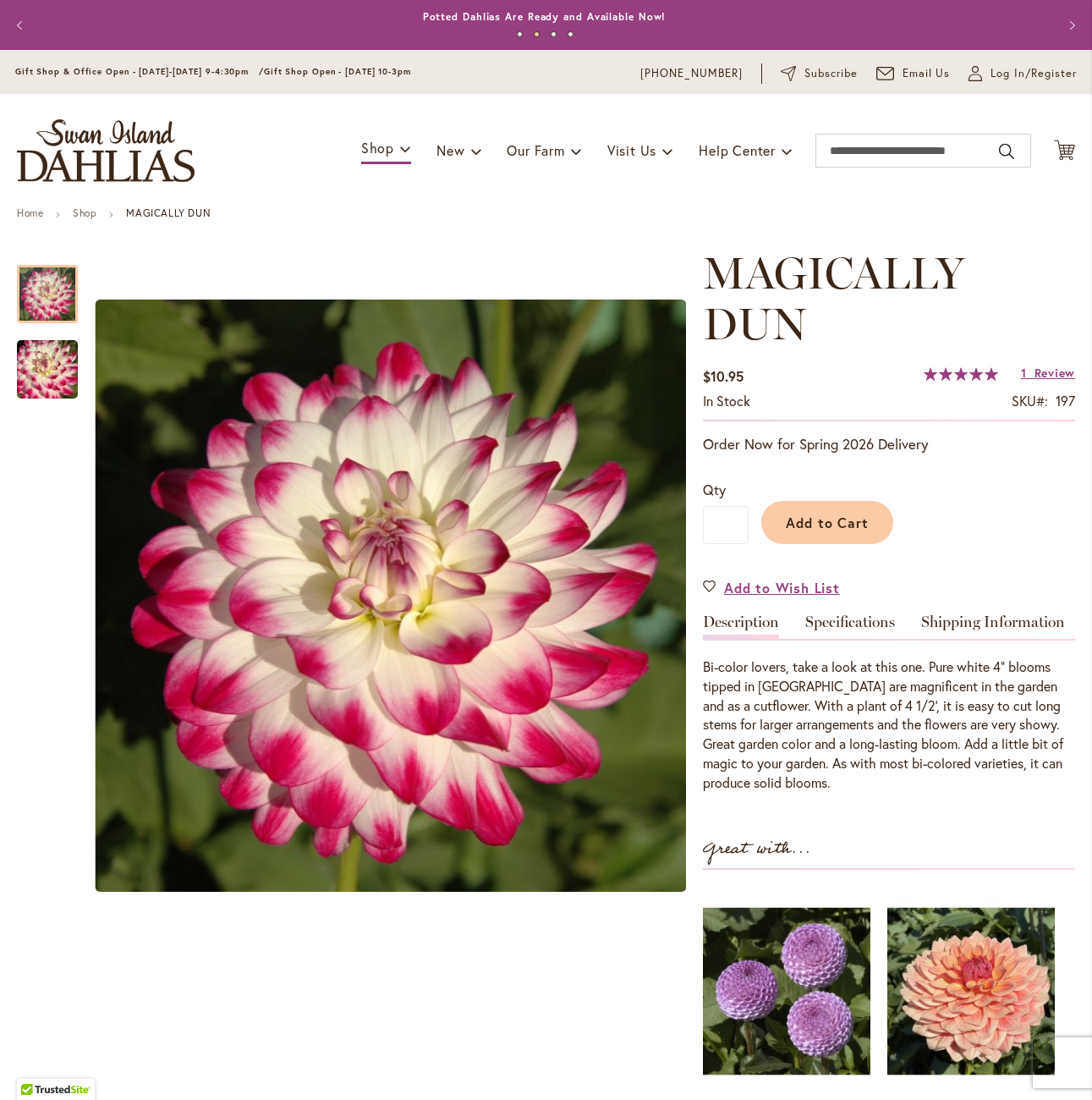
click at [835, 606] on div "MAGICALLY DUN $10.95 In stock SKU 197 Rating: 100 % of 100 1 Review Add Your Re…" at bounding box center [889, 769] width 372 height 1042
click at [853, 621] on link "Specifications" at bounding box center [850, 627] width 90 height 25
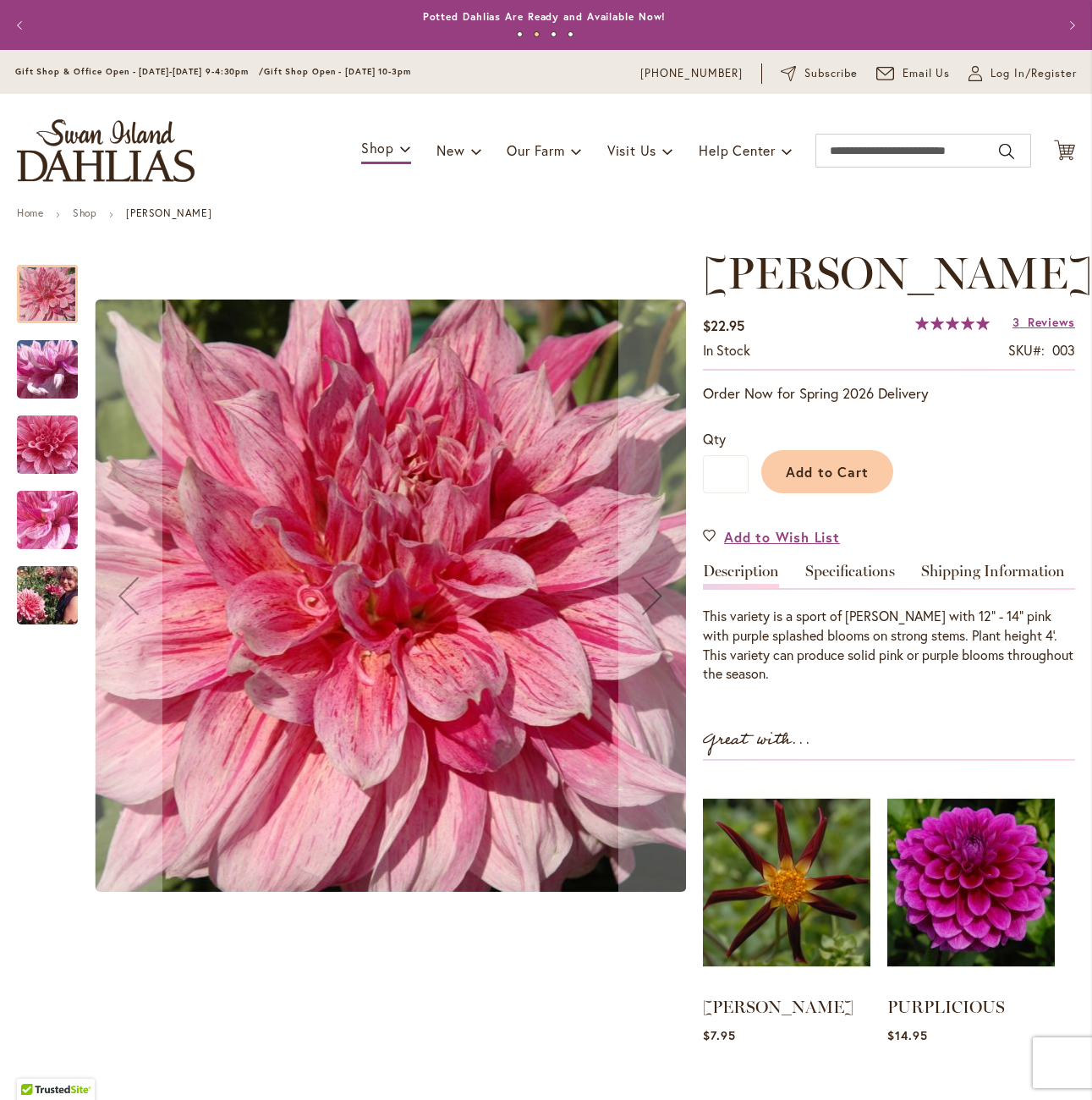
click at [19, 366] on img "MAKI" at bounding box center [47, 370] width 122 height 91
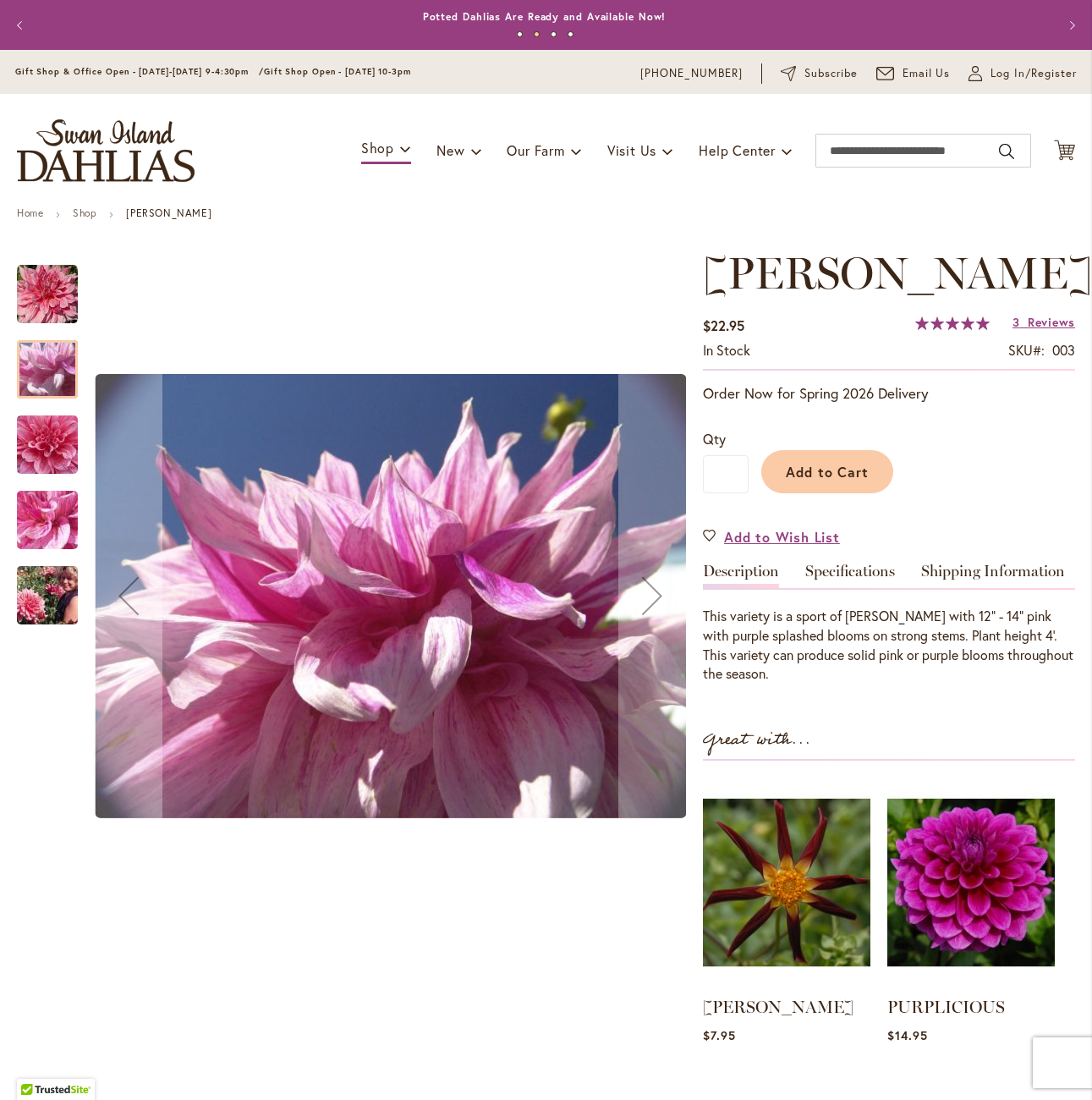
click at [40, 443] on img "MAKI" at bounding box center [47, 445] width 122 height 115
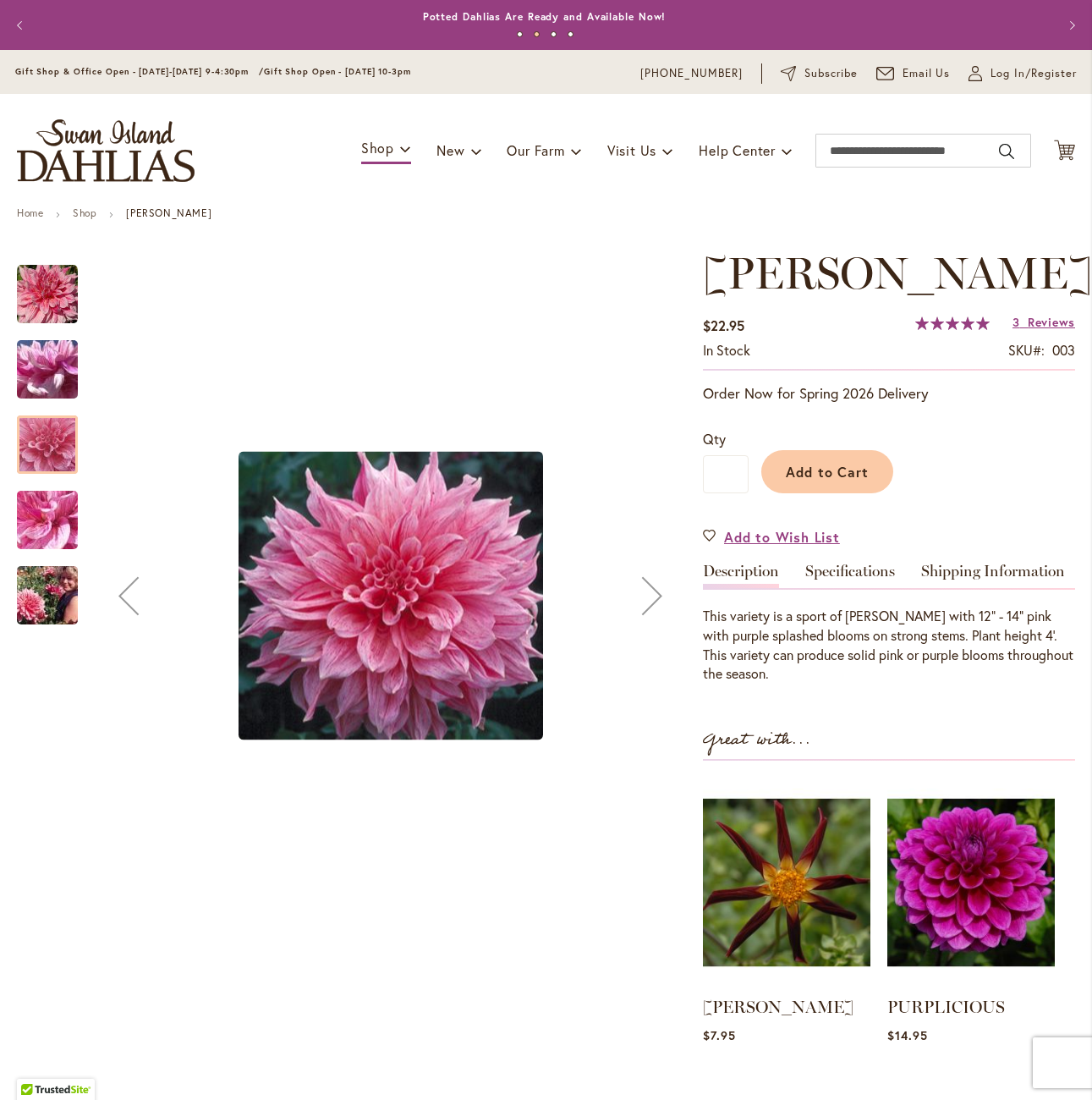
click at [46, 521] on img "MAKI" at bounding box center [47, 520] width 122 height 91
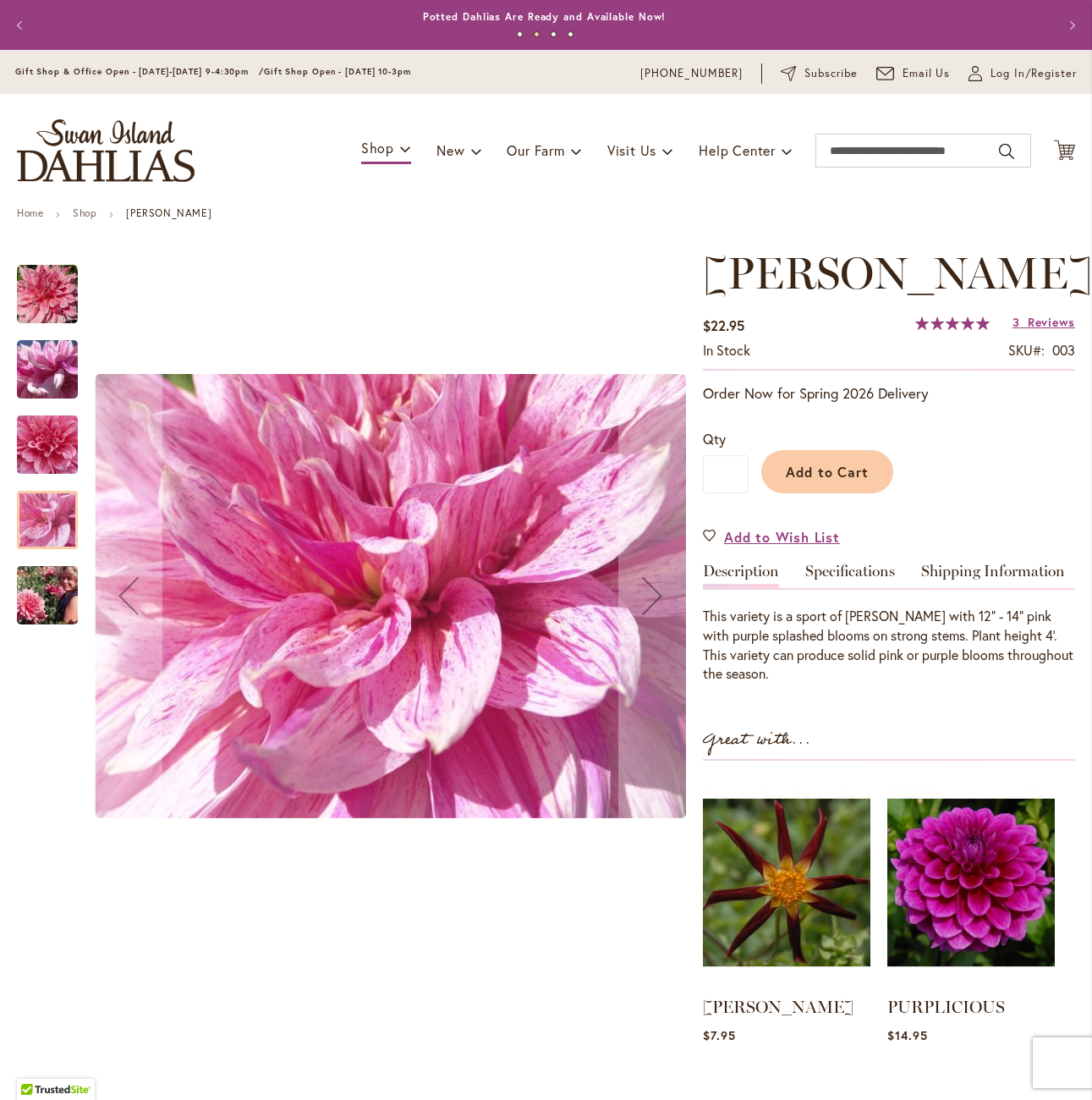
click at [17, 591] on img "MAKI" at bounding box center [47, 595] width 122 height 81
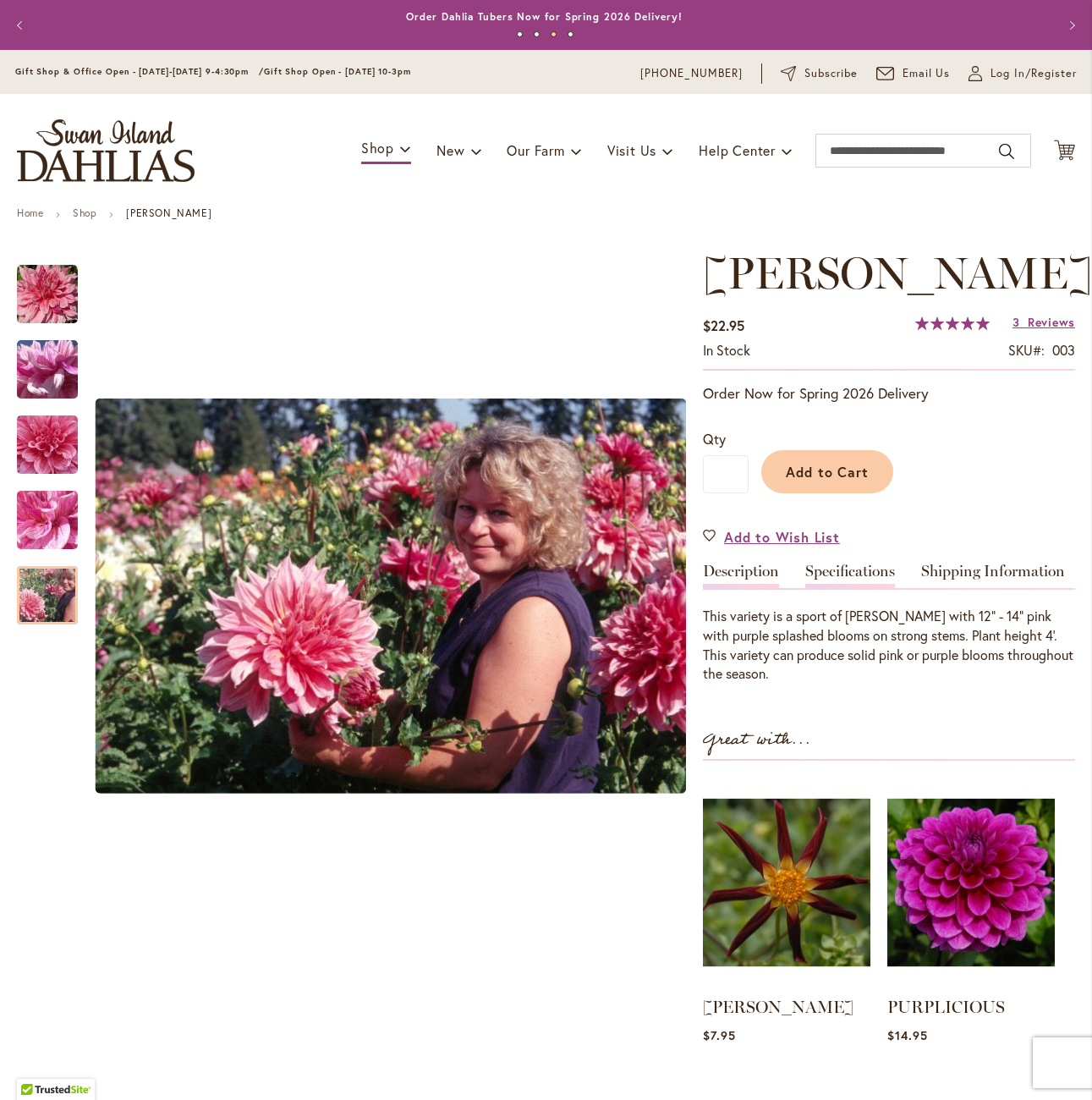
click at [856, 564] on link "Specifications" at bounding box center [850, 576] width 90 height 25
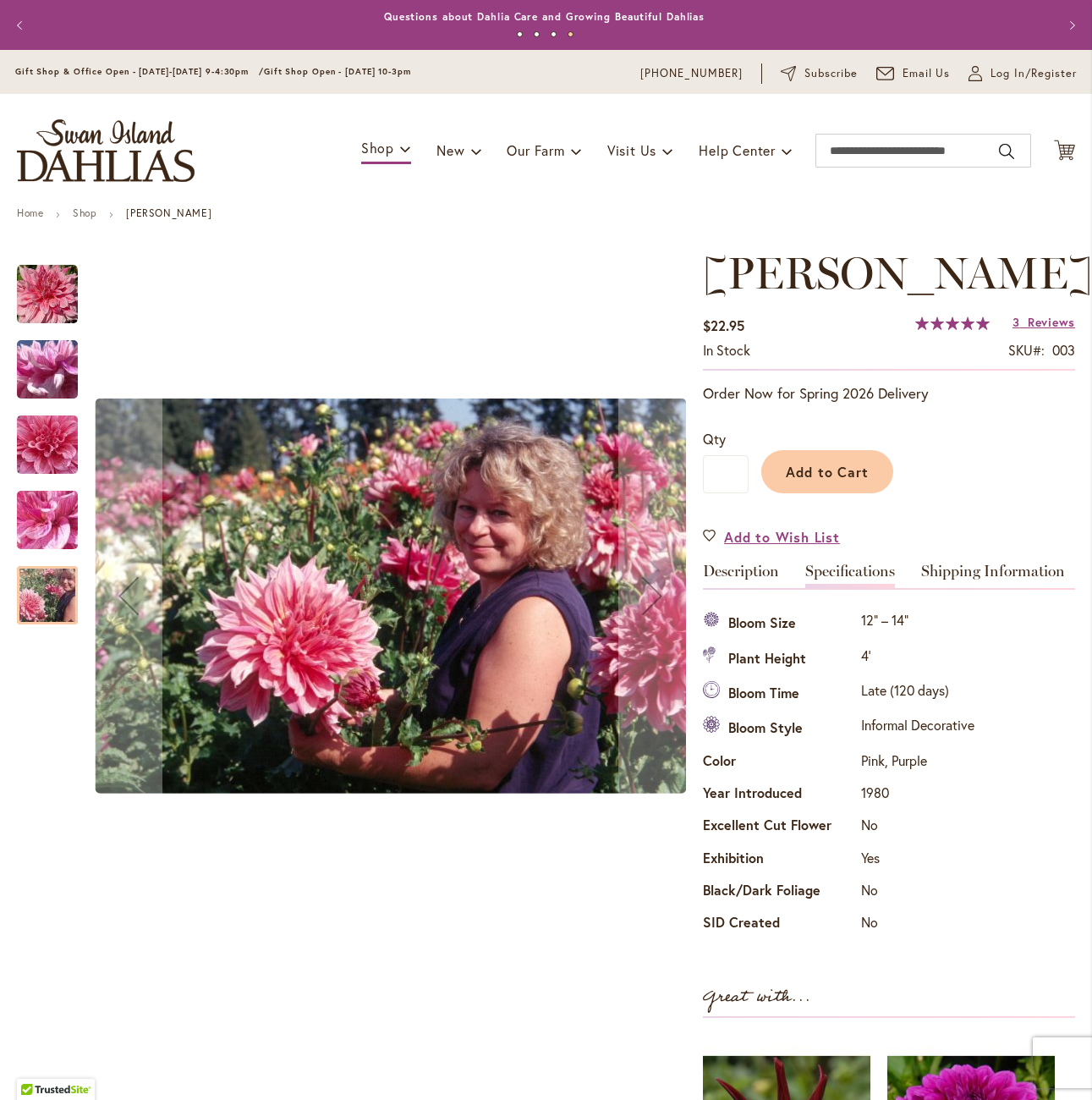
click at [50, 267] on img "MAKI" at bounding box center [48, 295] width 61 height 61
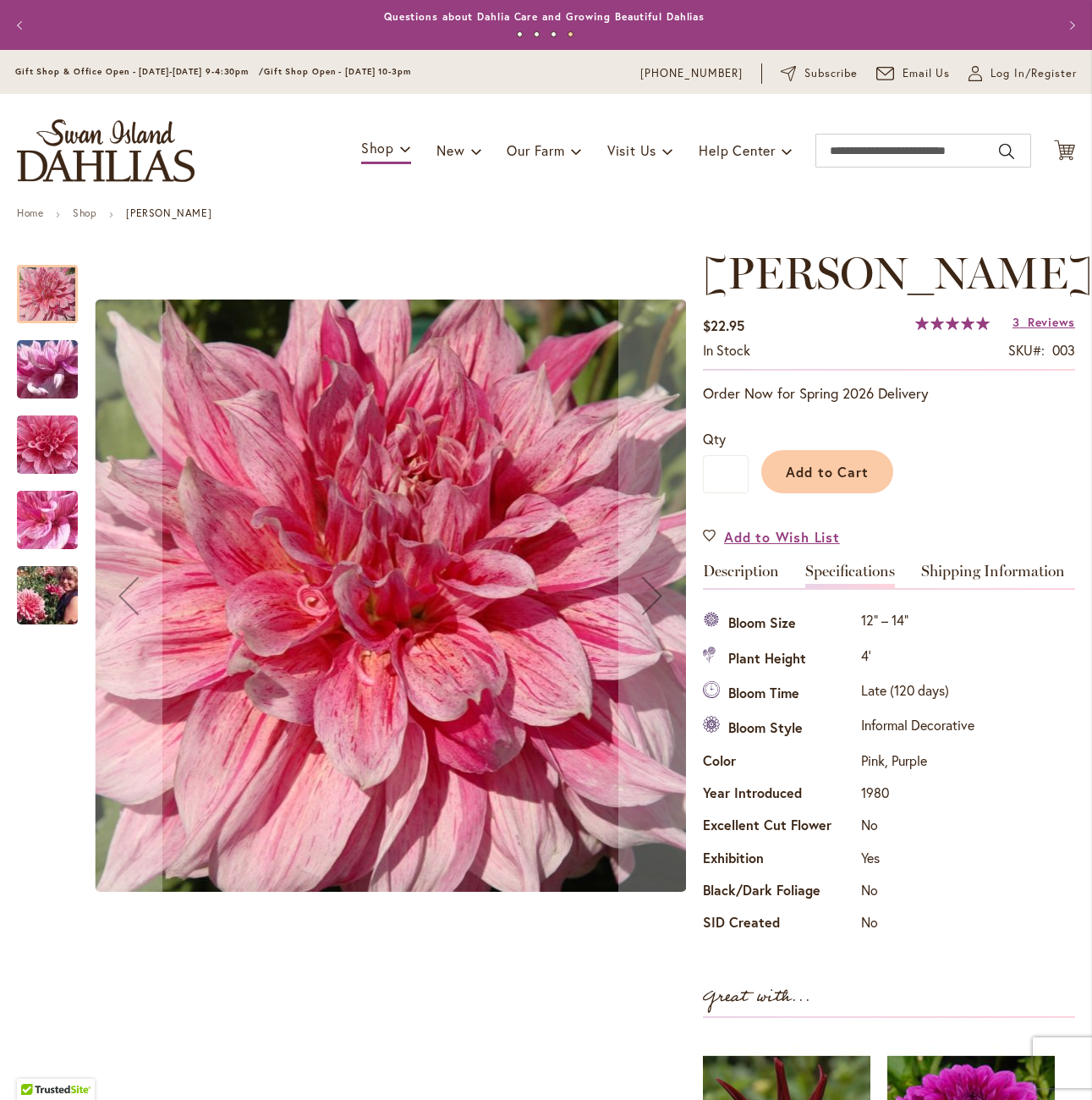
click at [45, 415] on img "MAKI" at bounding box center [47, 445] width 122 height 115
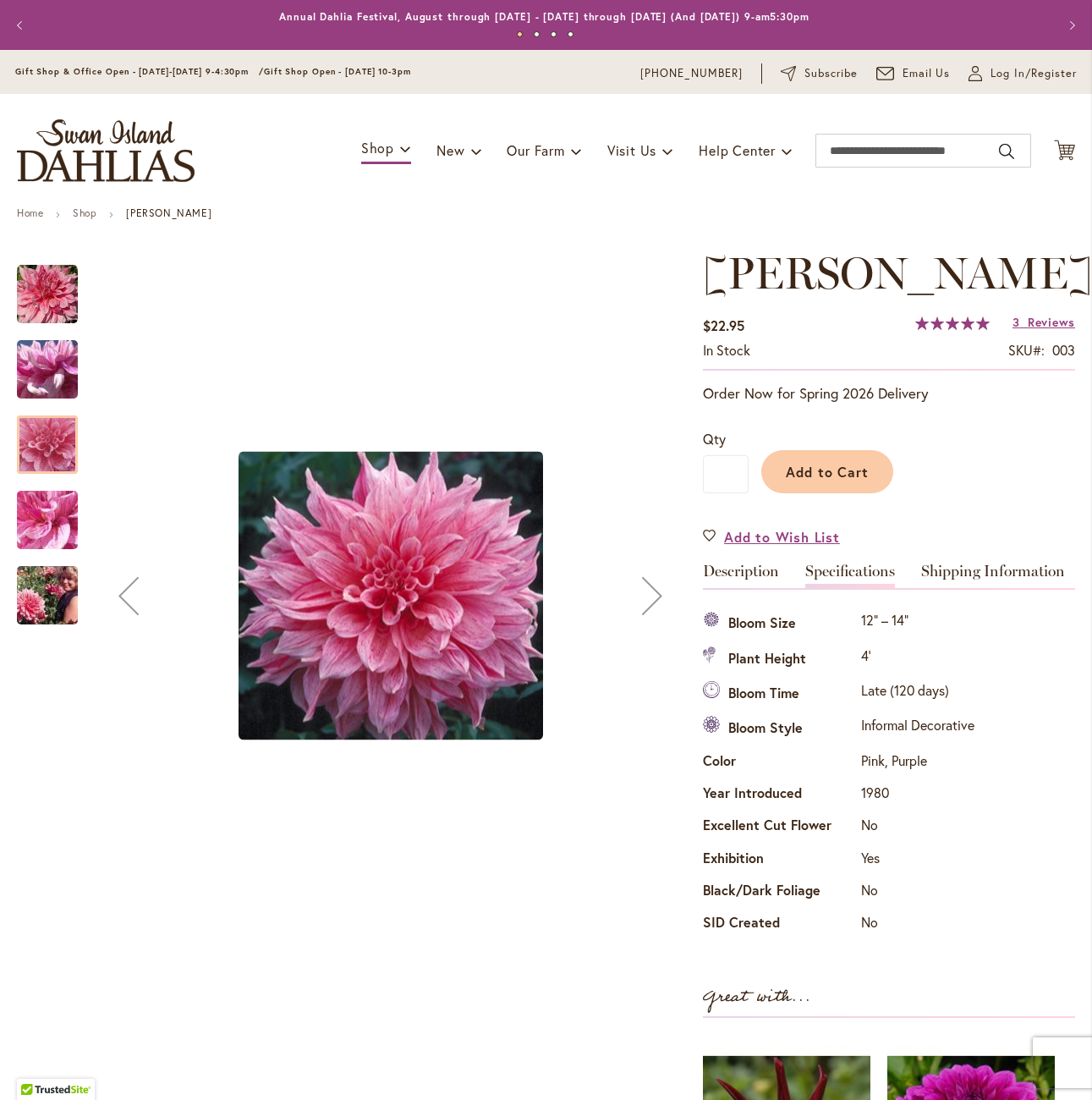
click at [66, 305] on img "MAKI" at bounding box center [48, 295] width 61 height 61
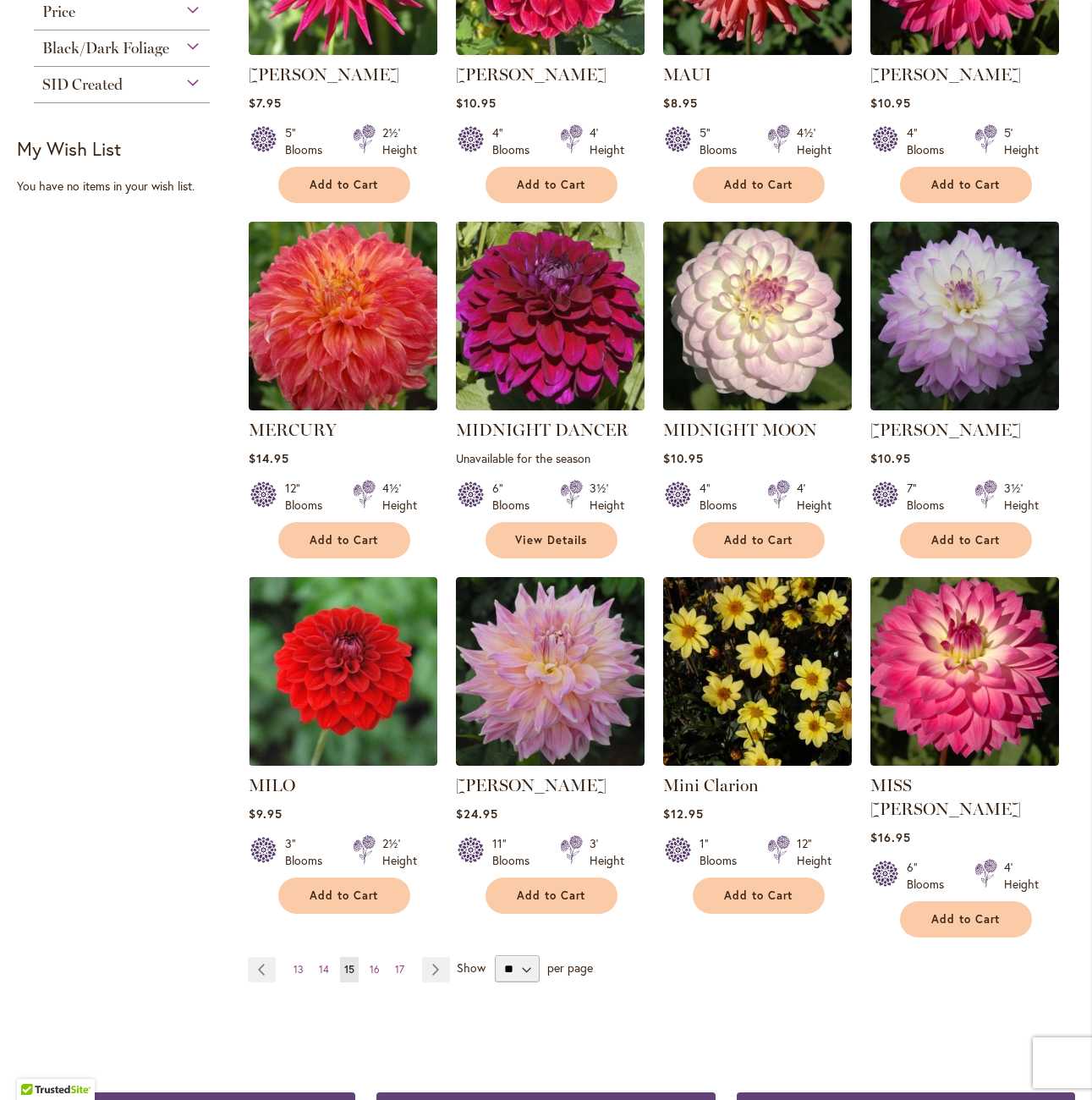
scroll to position [931, 0]
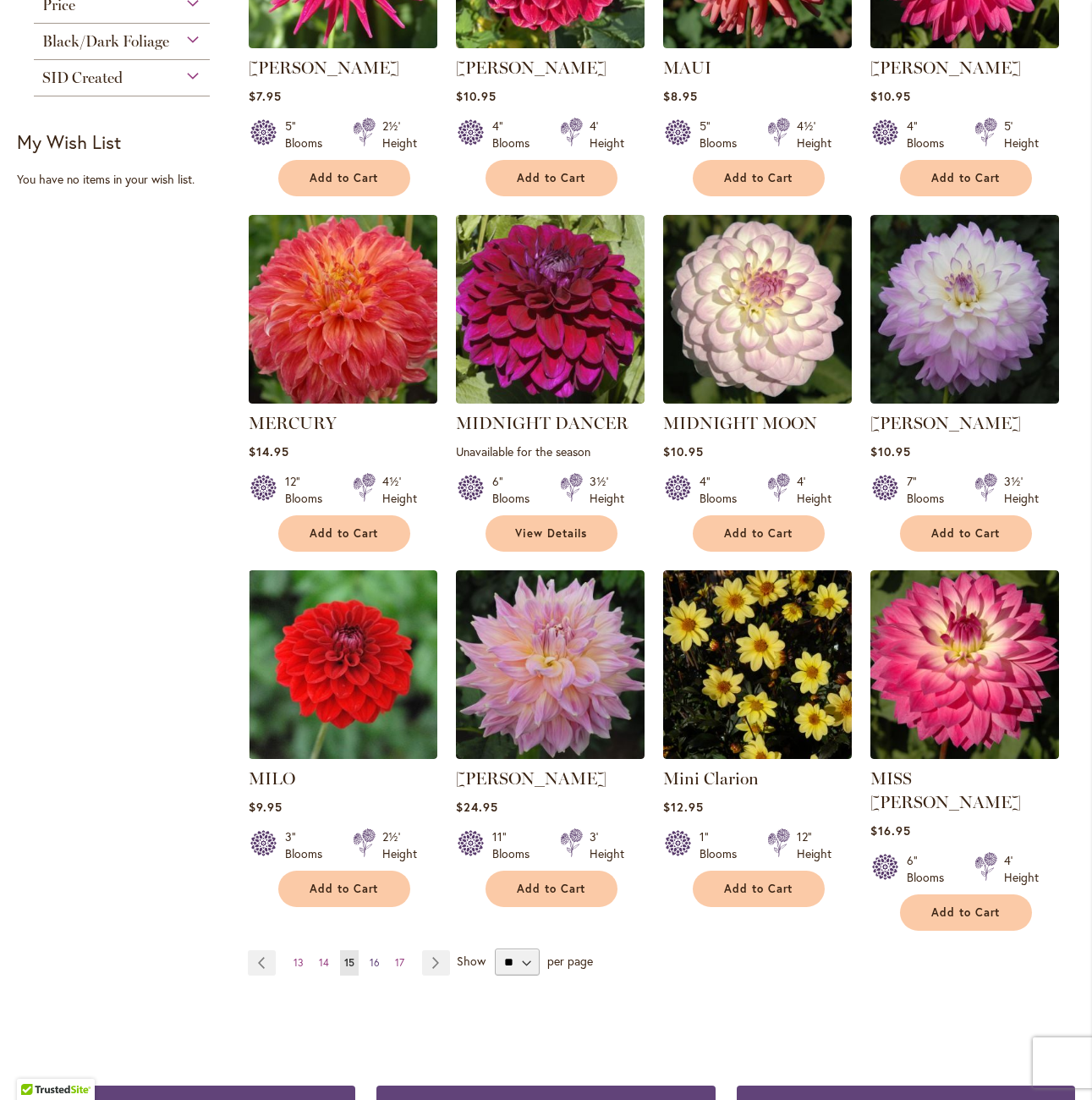
click at [372, 956] on span "16" at bounding box center [374, 962] width 11 height 12
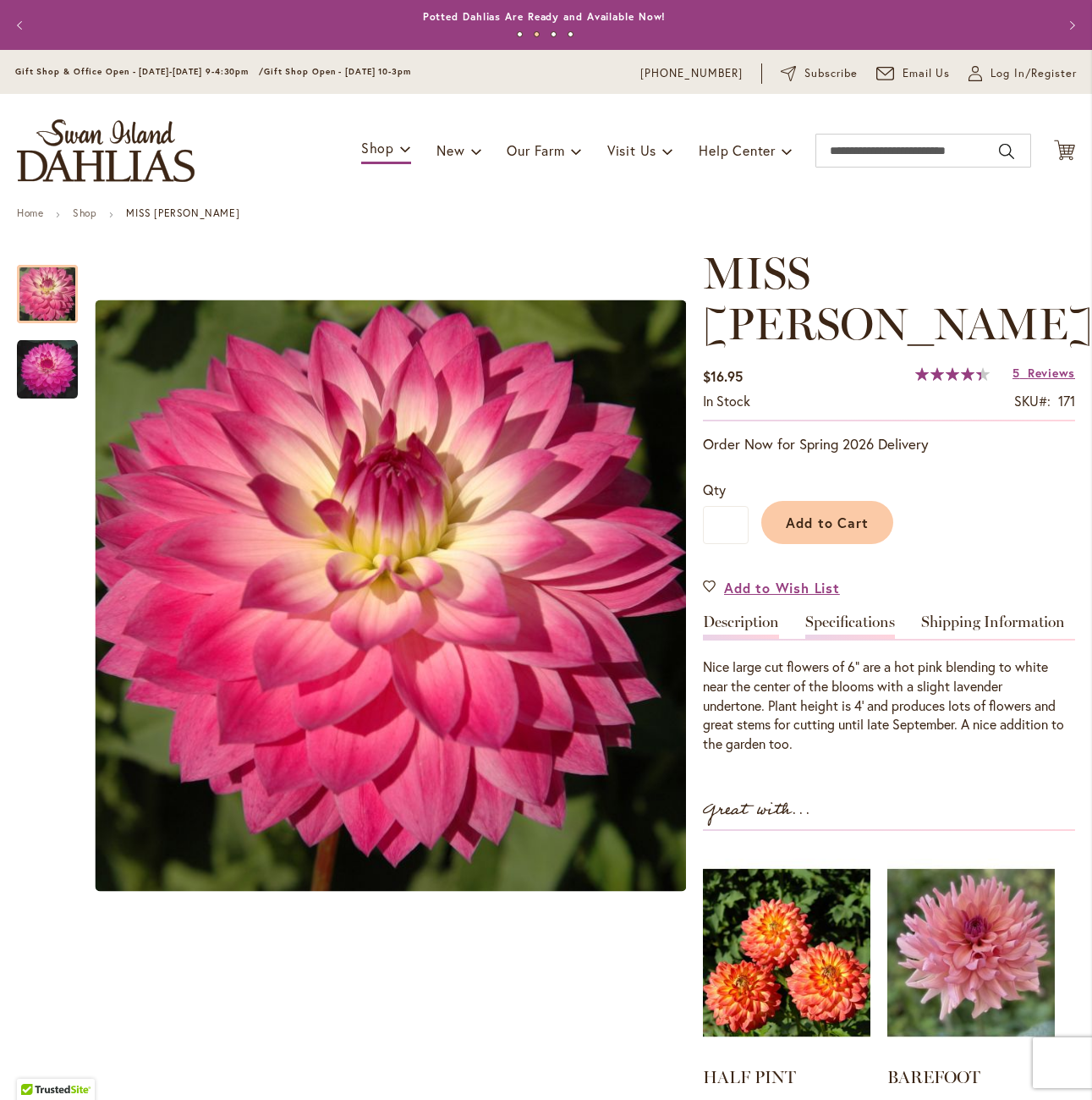
click at [849, 615] on link "Specifications" at bounding box center [850, 627] width 90 height 25
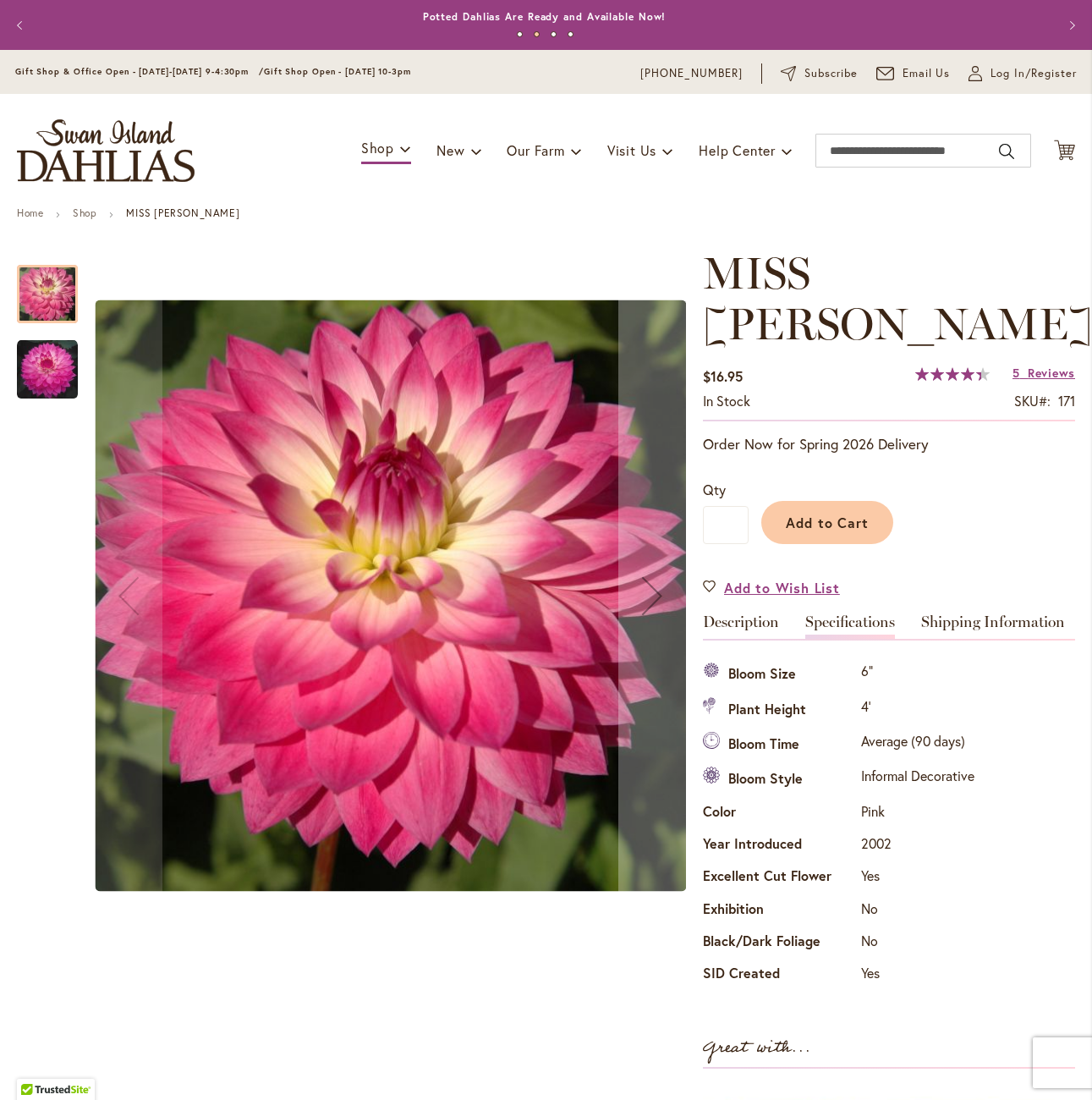
click at [44, 390] on img "MISS DELILAH" at bounding box center [48, 370] width 61 height 61
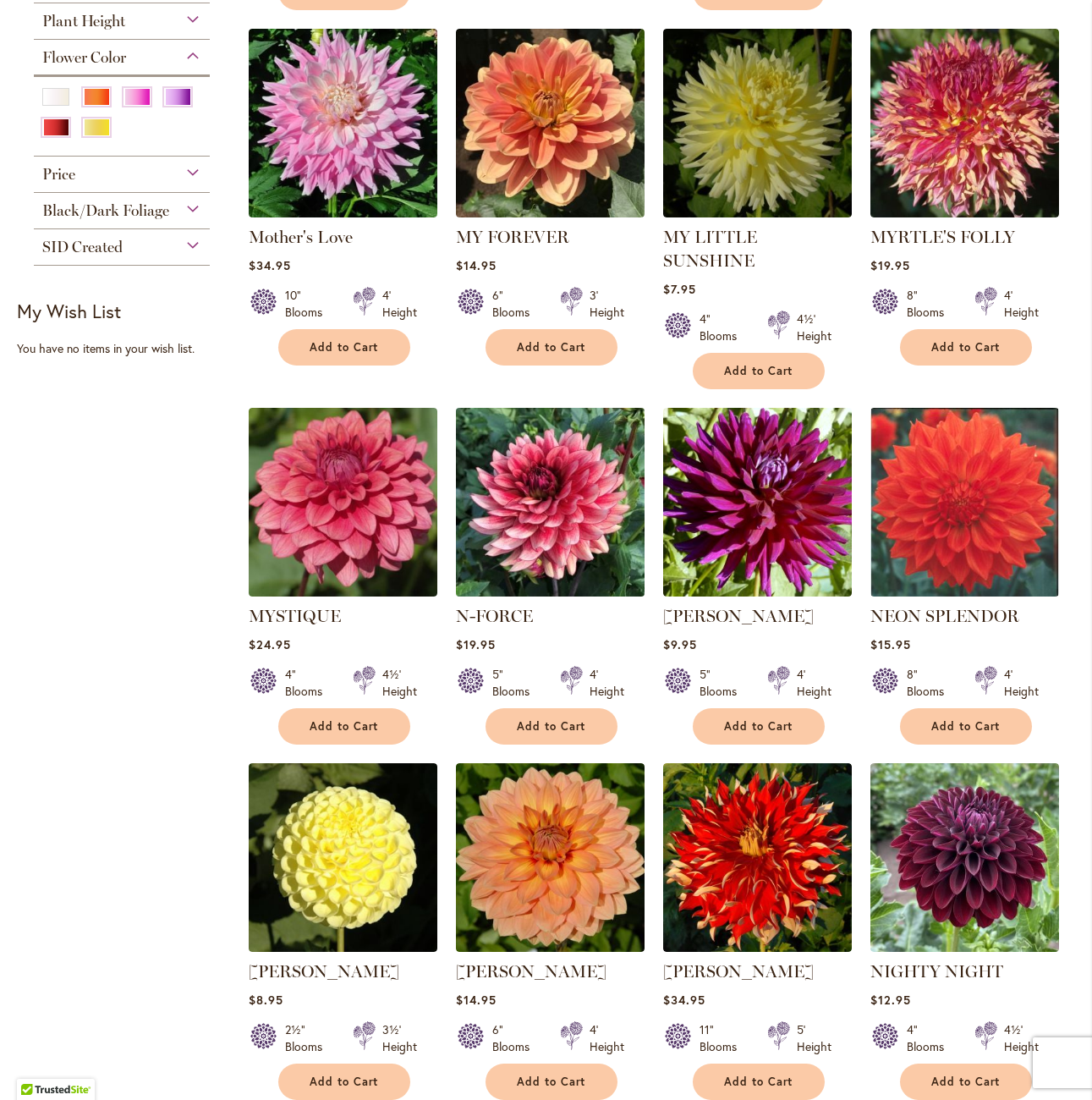
scroll to position [1100, 0]
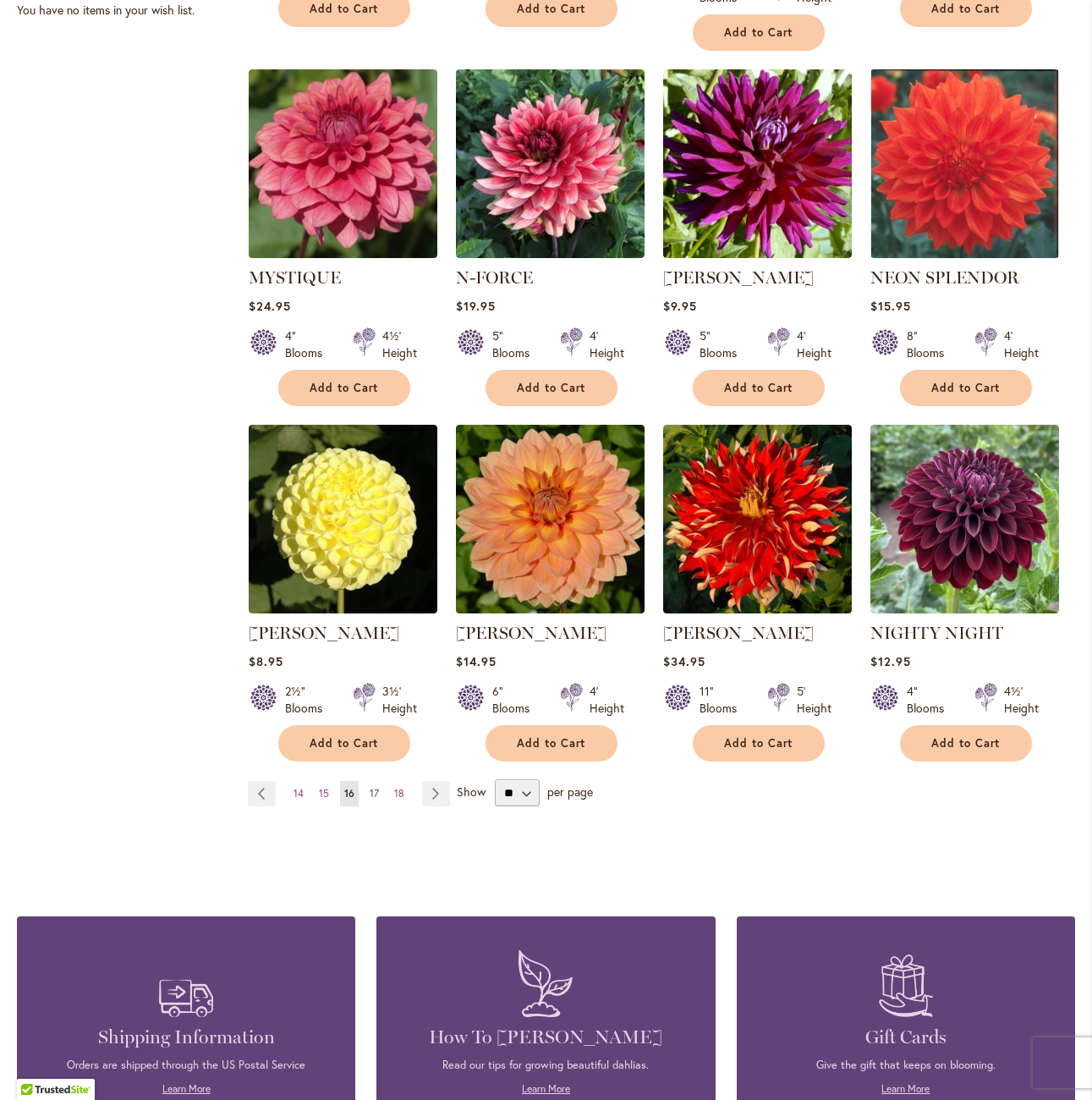
click at [375, 787] on span "17" at bounding box center [374, 793] width 10 height 12
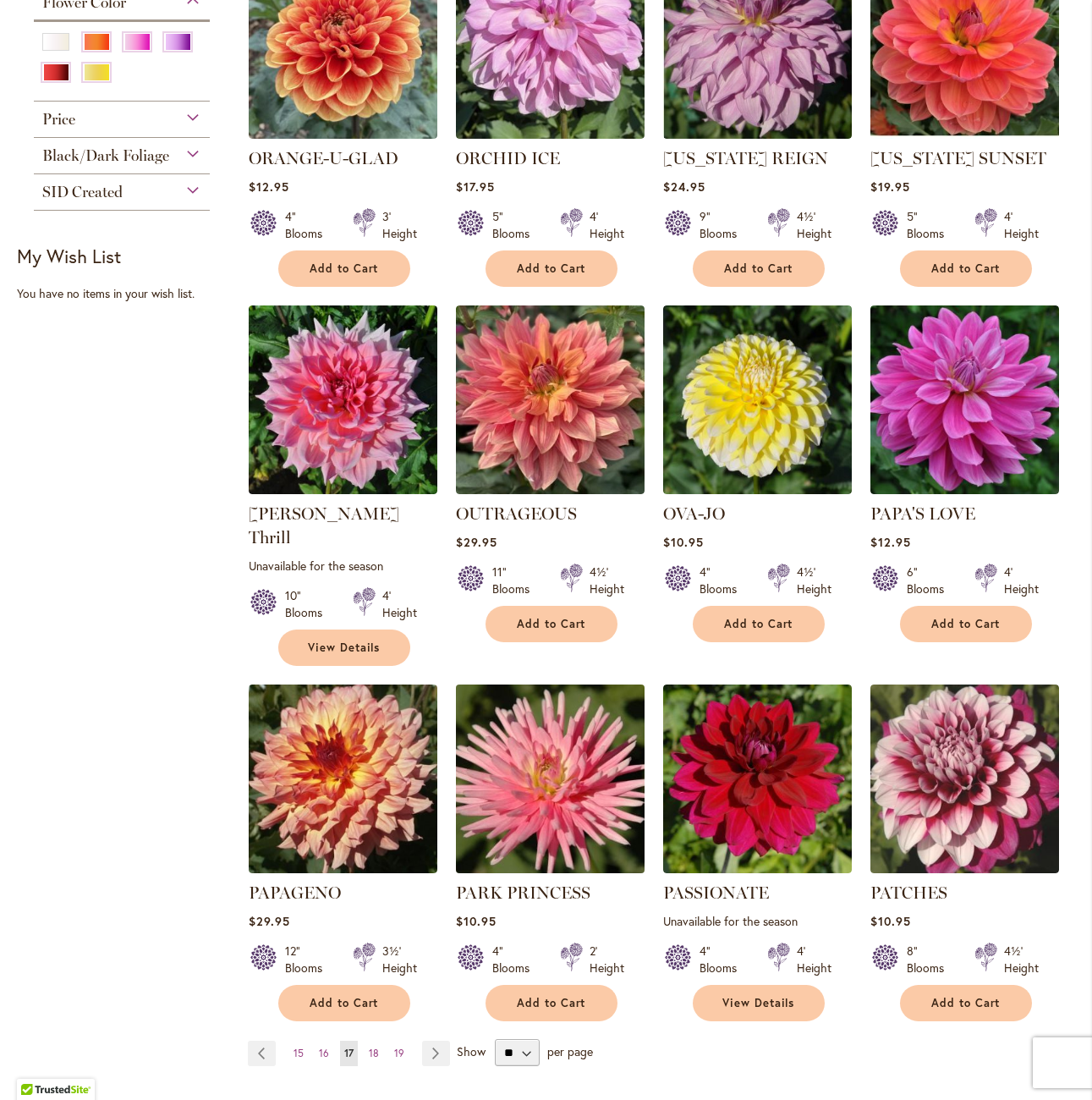
scroll to position [846, 0]
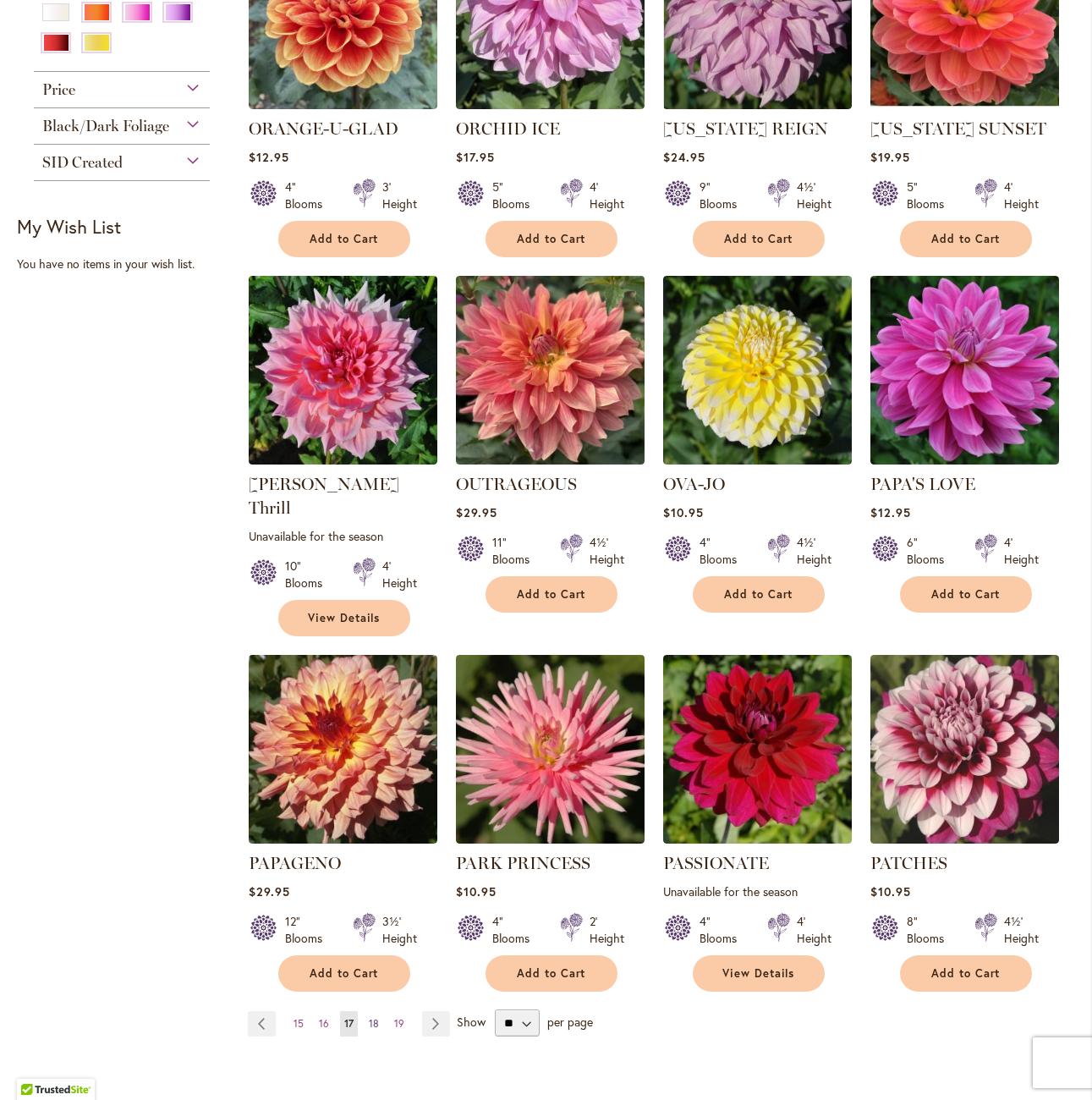
click at [370, 1011] on link "Page 18" at bounding box center [373, 1023] width 18 height 26
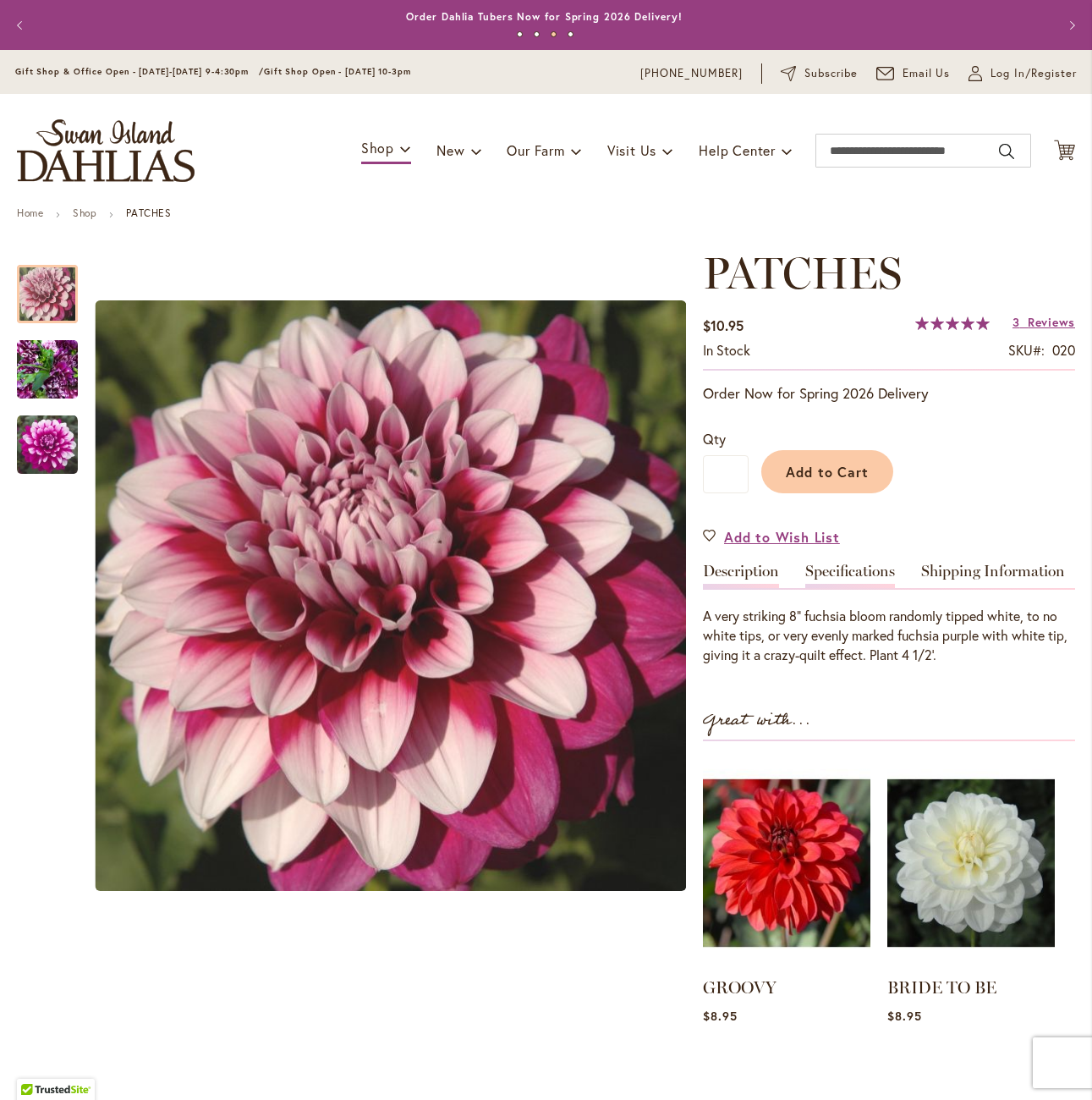
click at [819, 572] on link "Specifications" at bounding box center [850, 576] width 90 height 25
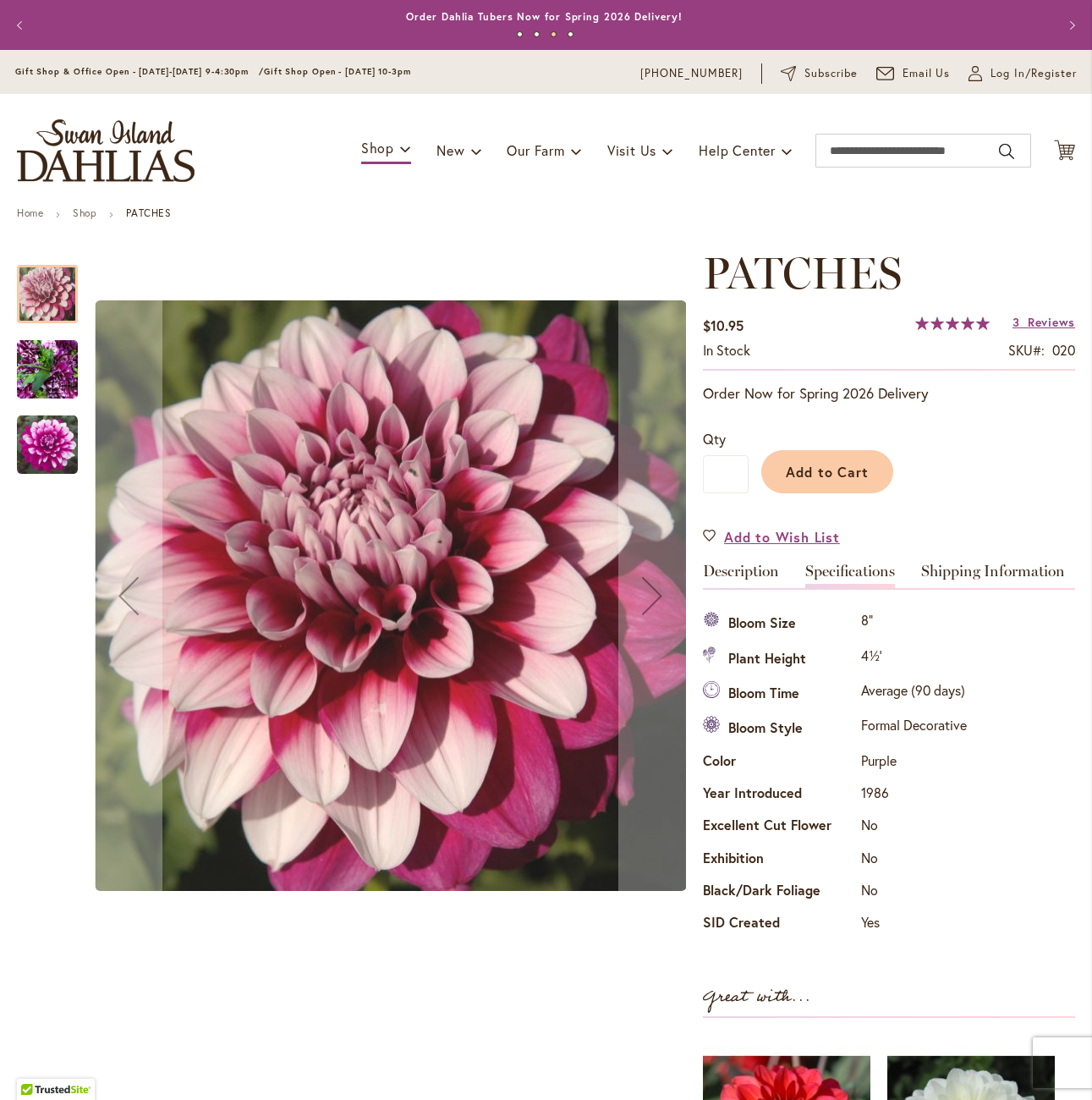
click at [53, 438] on img "Patches" at bounding box center [48, 445] width 61 height 61
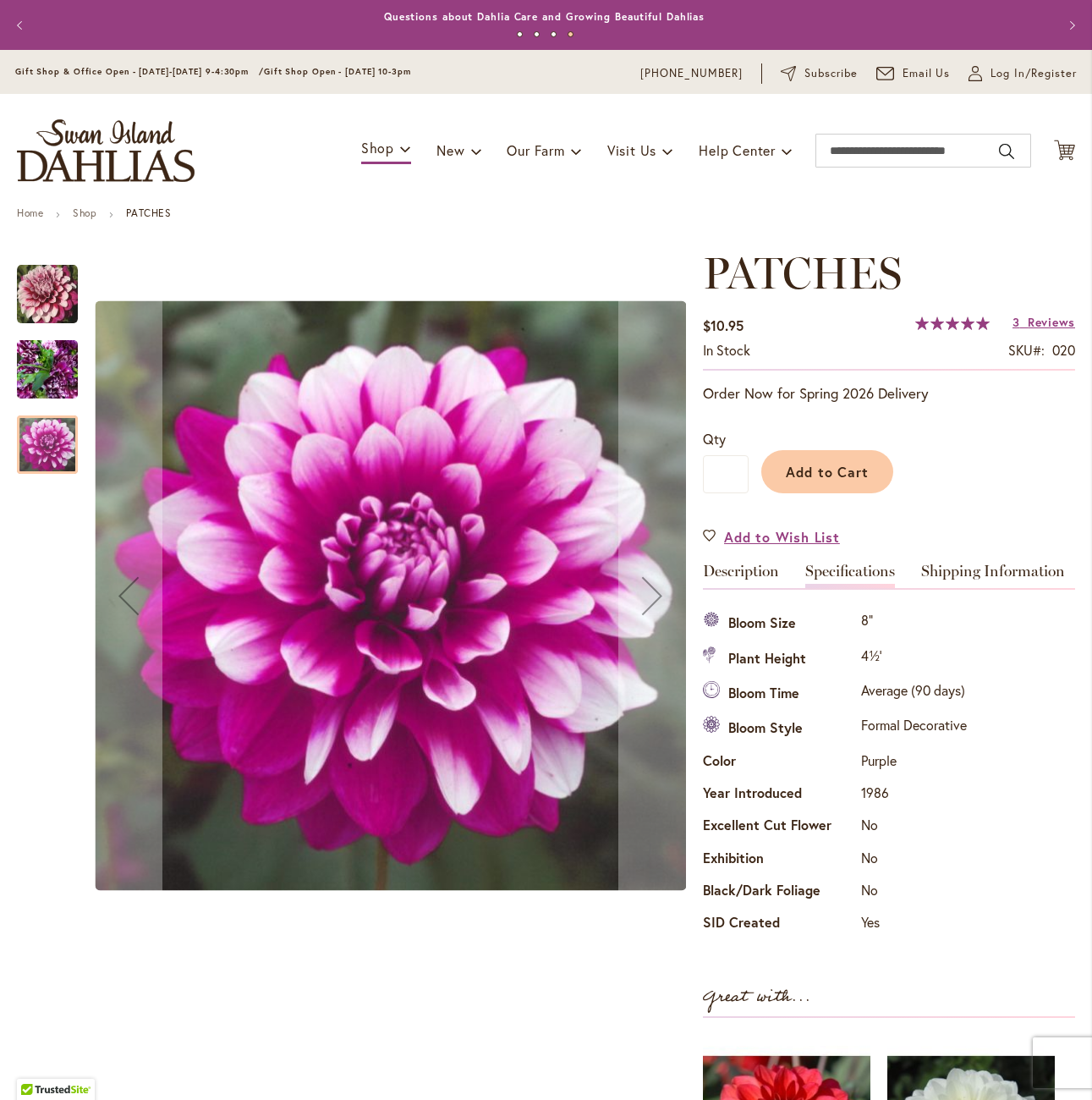
click at [53, 303] on img "Patches" at bounding box center [48, 295] width 61 height 61
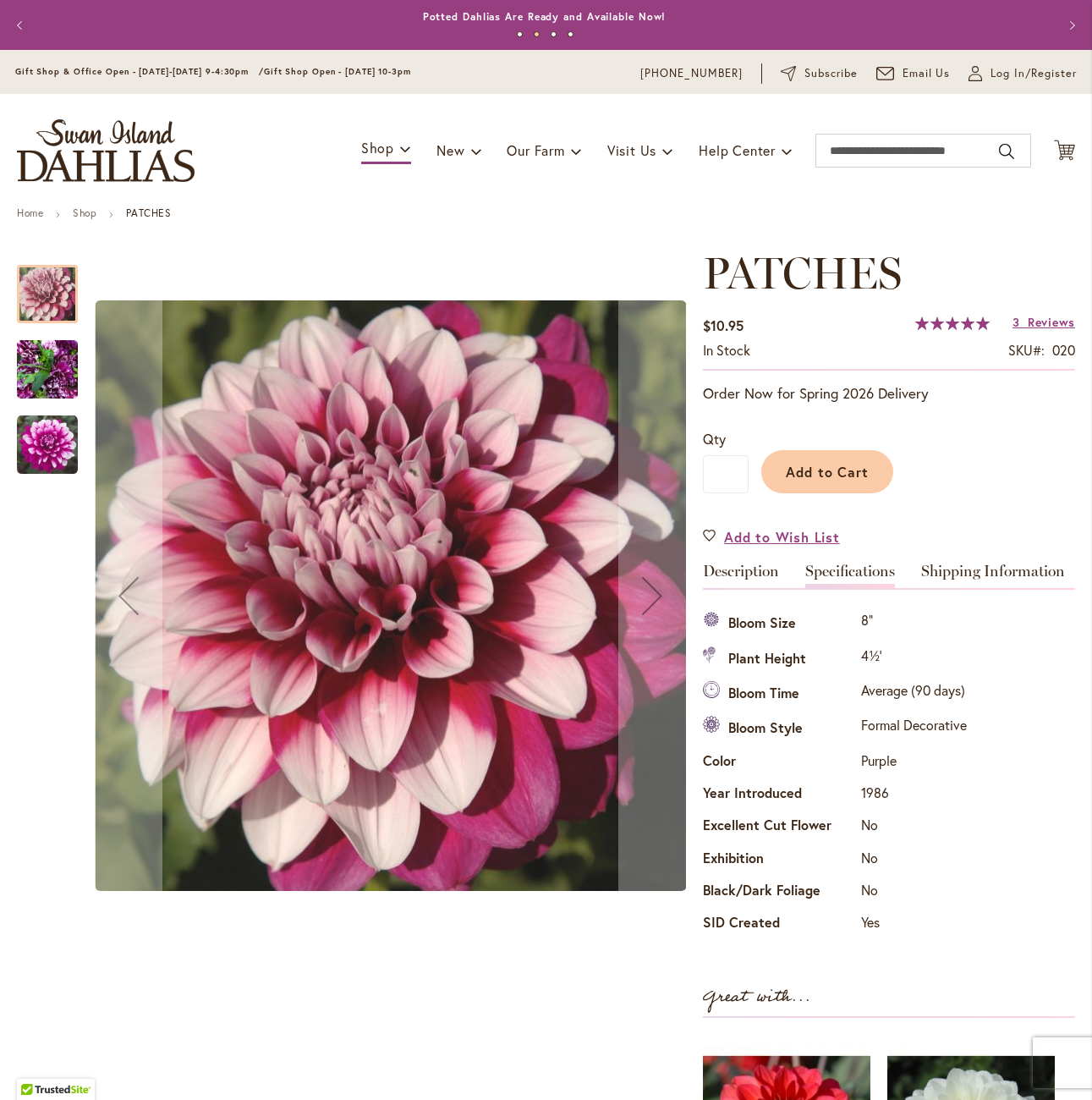
click at [52, 465] on img "Patches" at bounding box center [48, 445] width 61 height 61
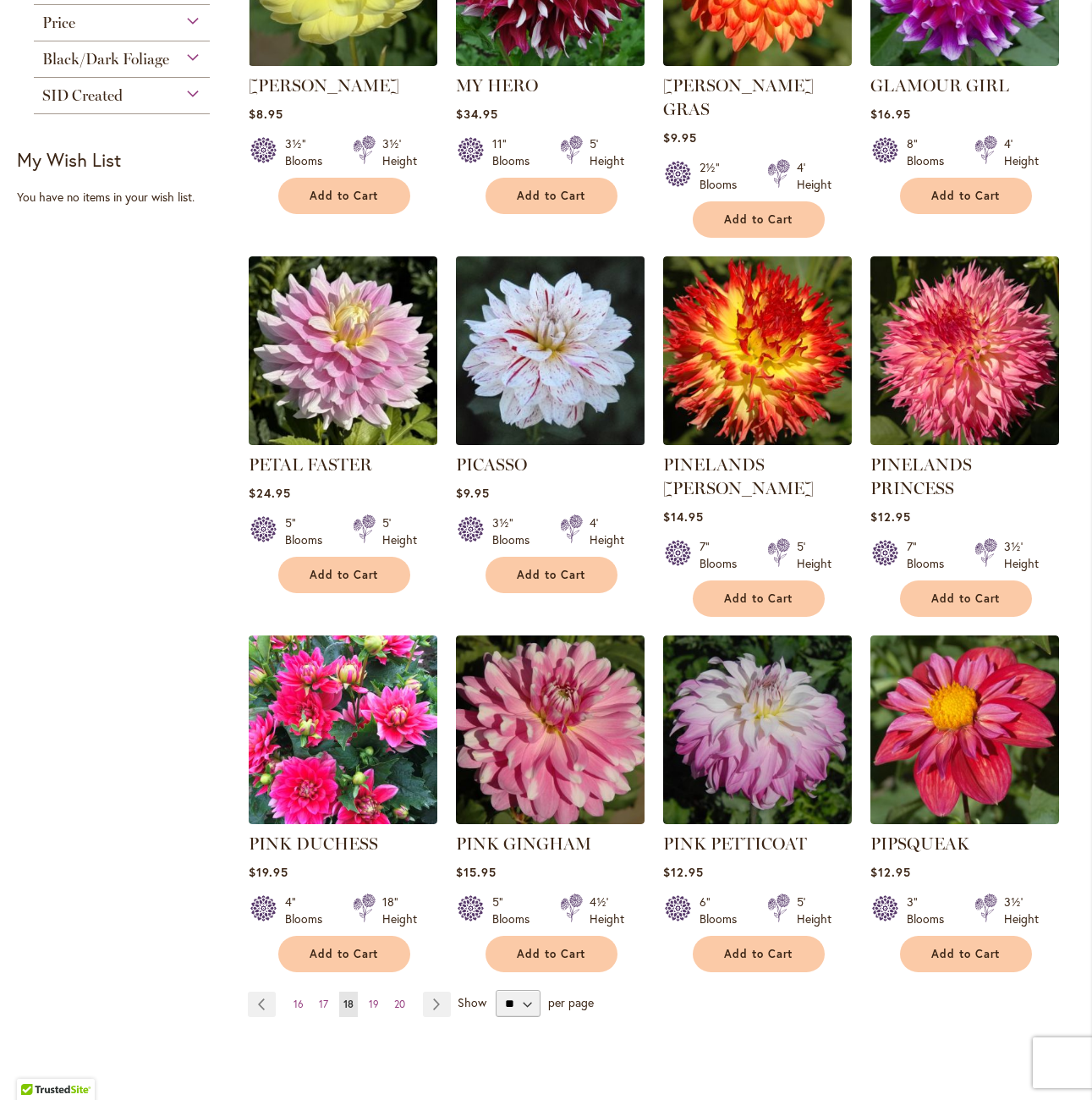
scroll to position [1184, 0]
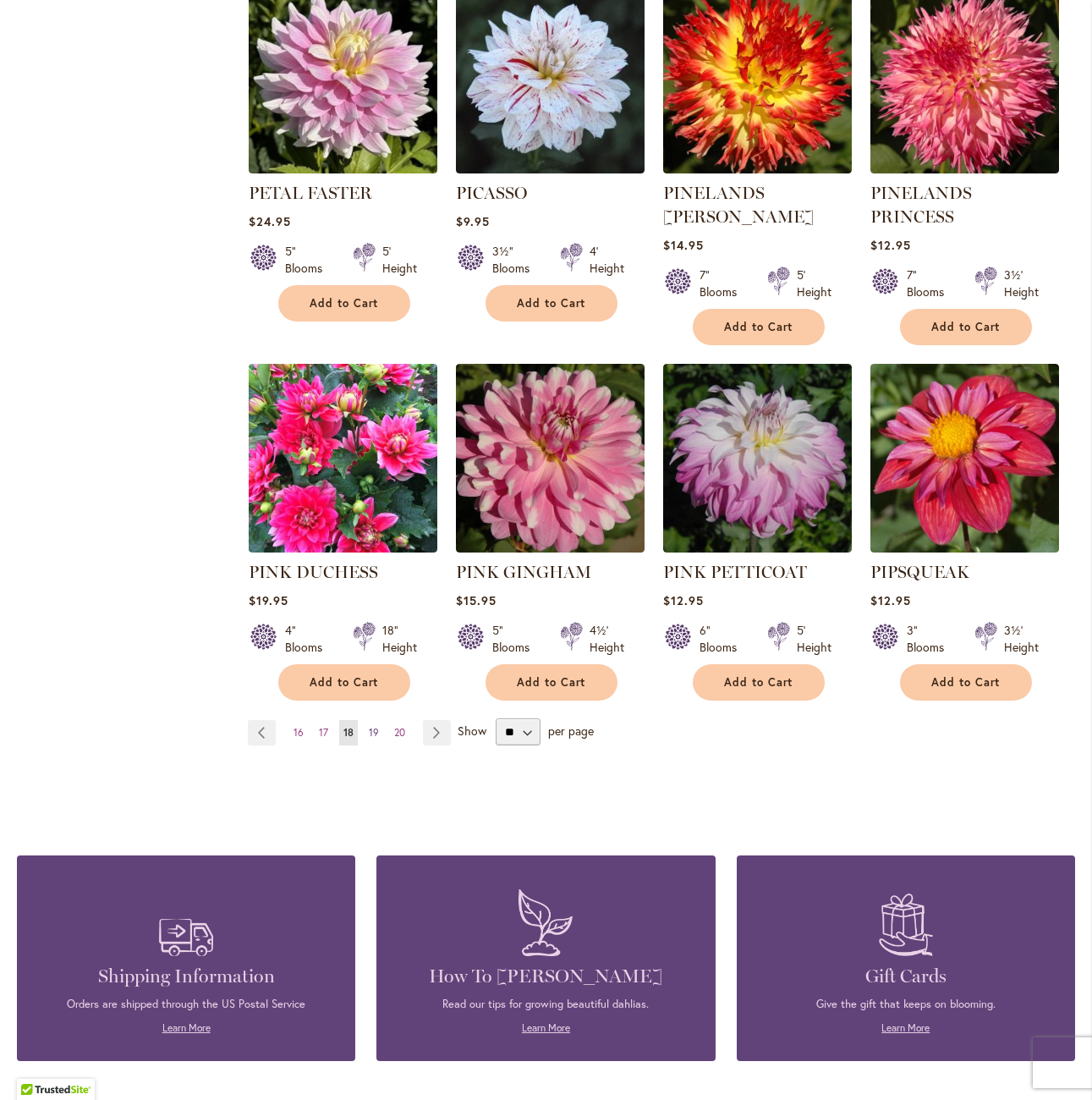
click at [373, 726] on span "19" at bounding box center [373, 731] width 11 height 12
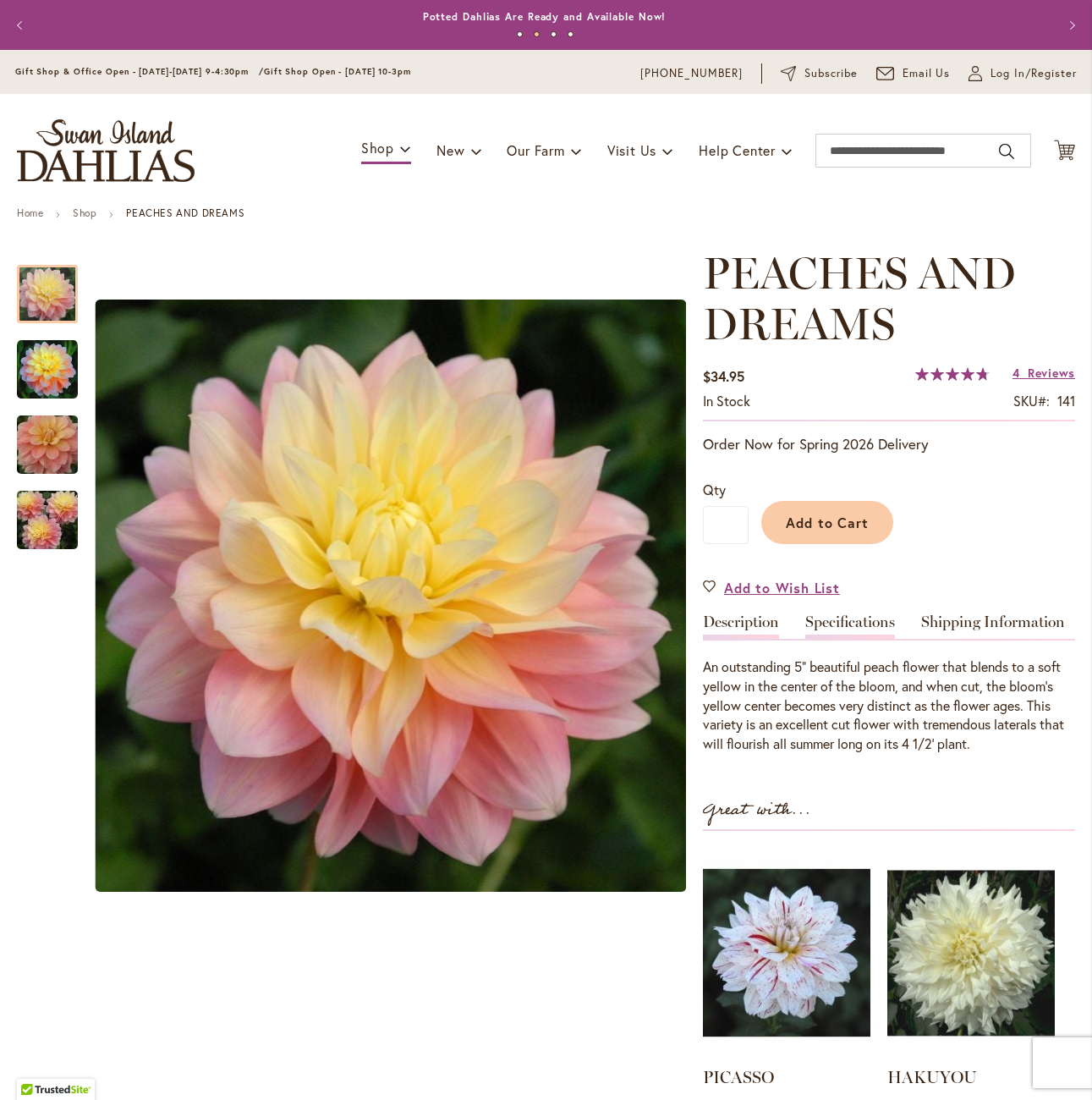
click at [839, 629] on link "Specifications" at bounding box center [850, 627] width 90 height 25
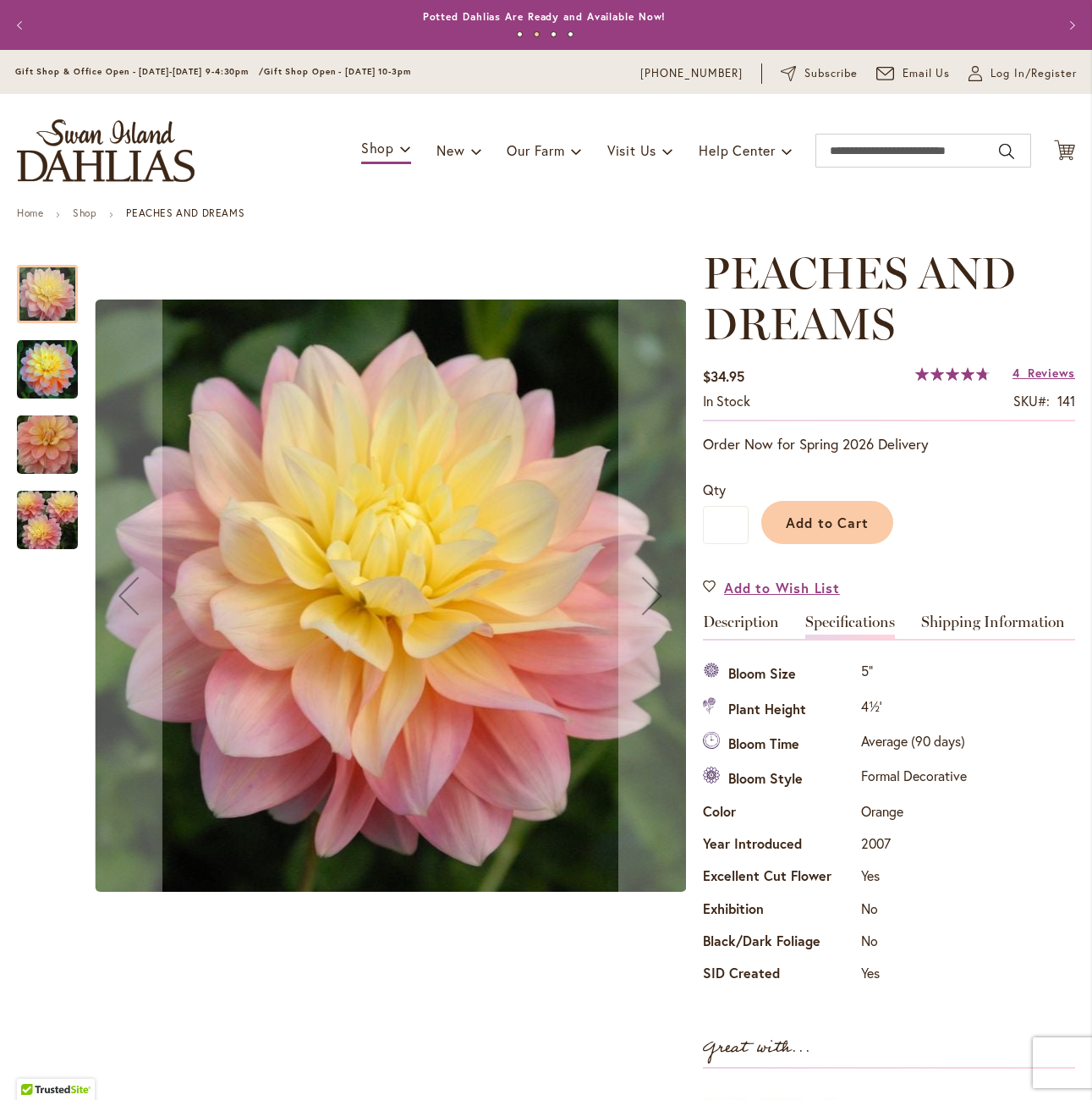
click at [51, 370] on img "PEACHES AND DREAMS" at bounding box center [48, 370] width 61 height 61
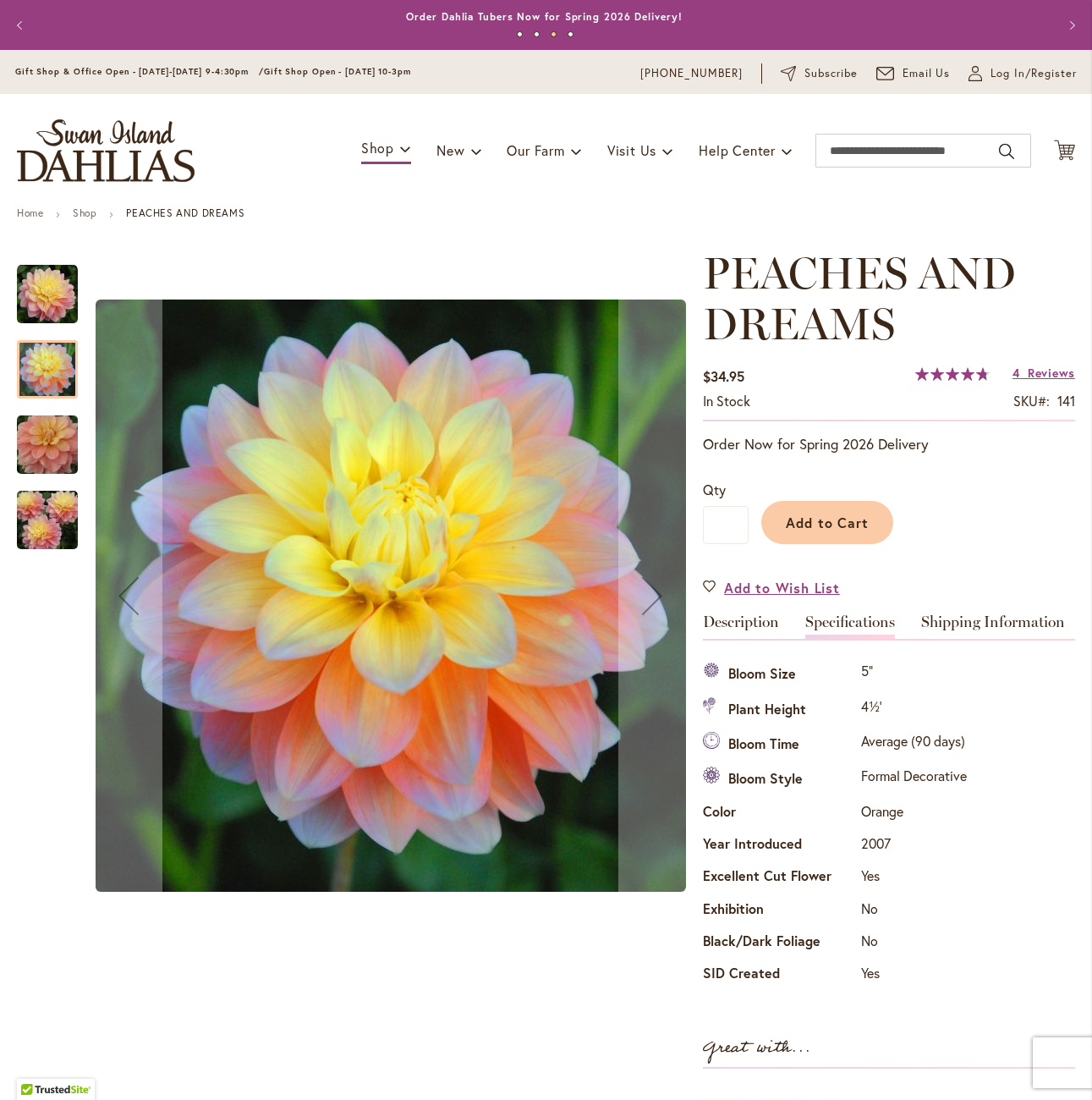
click at [33, 453] on img "PEACHES AND DREAMS" at bounding box center [47, 444] width 122 height 81
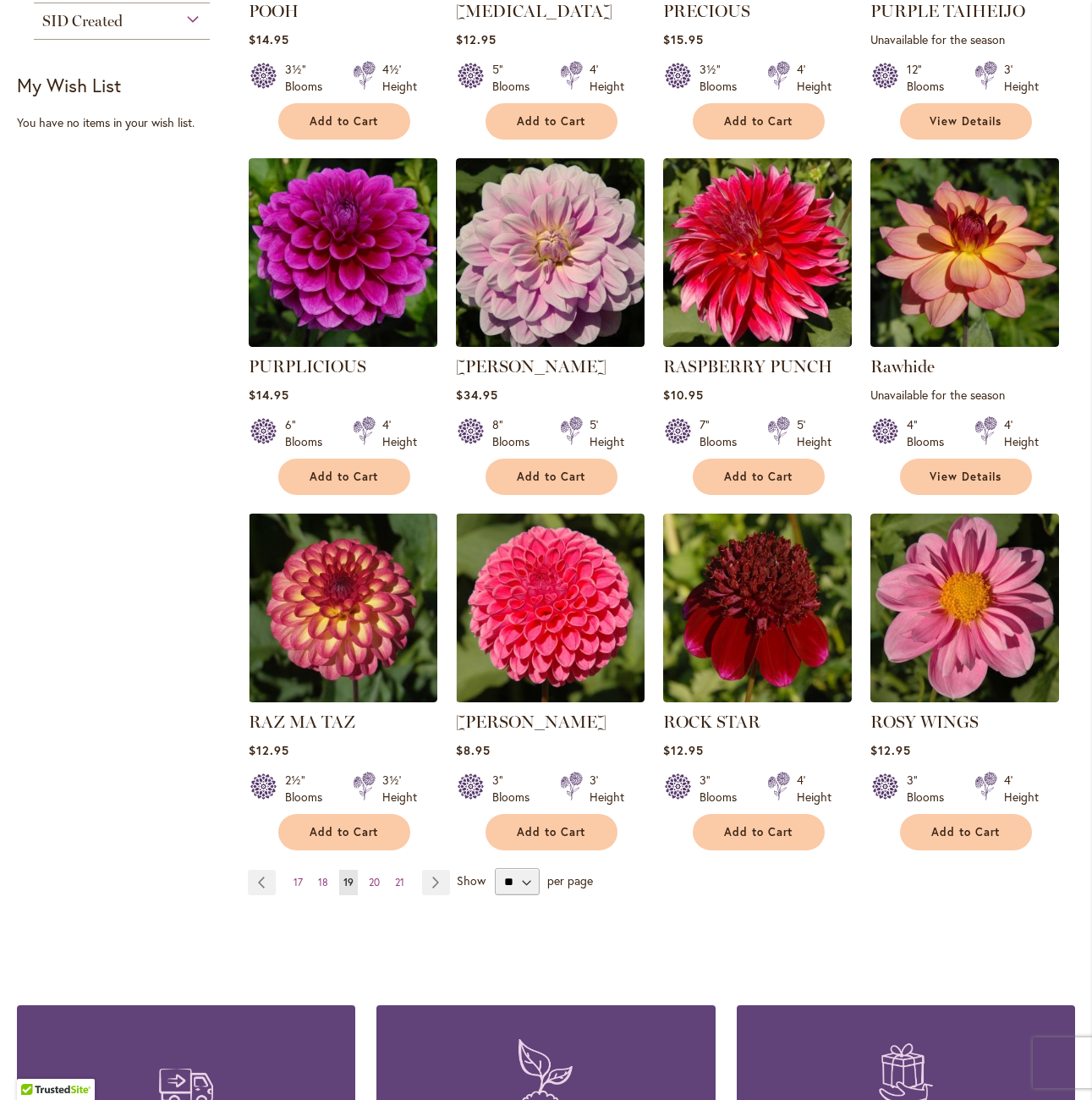
scroll to position [1016, 0]
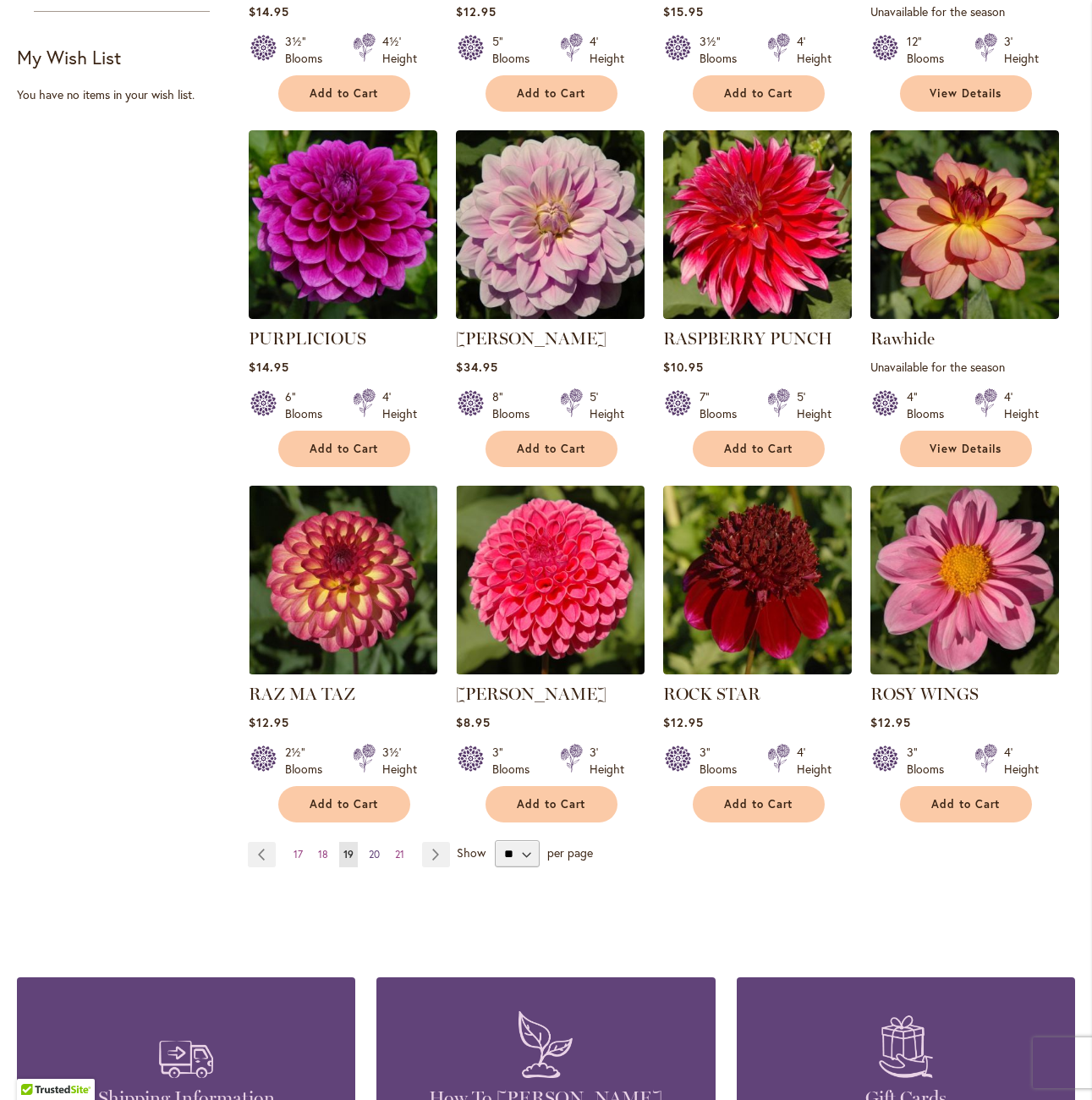
click at [375, 851] on span "20" at bounding box center [373, 854] width 11 height 12
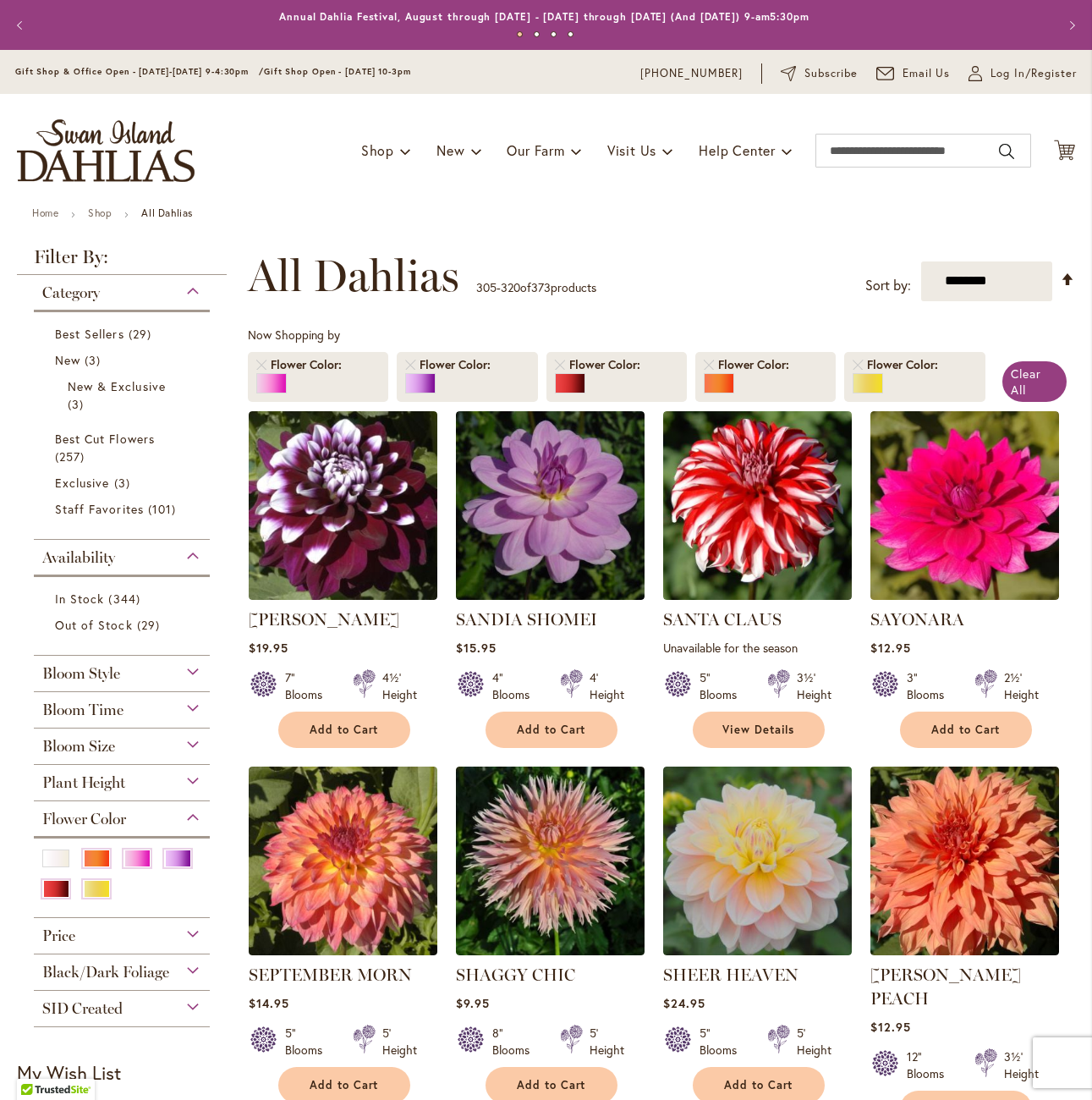
drag, startPoint x: 618, startPoint y: 198, endPoint x: 590, endPoint y: 191, distance: 28.9
click at [590, 191] on div "Toggle Nav Shop Dahlia Tubers Collections Fresh Cut Dahlias Gardening Supplies …" at bounding box center [546, 150] width 1092 height 113
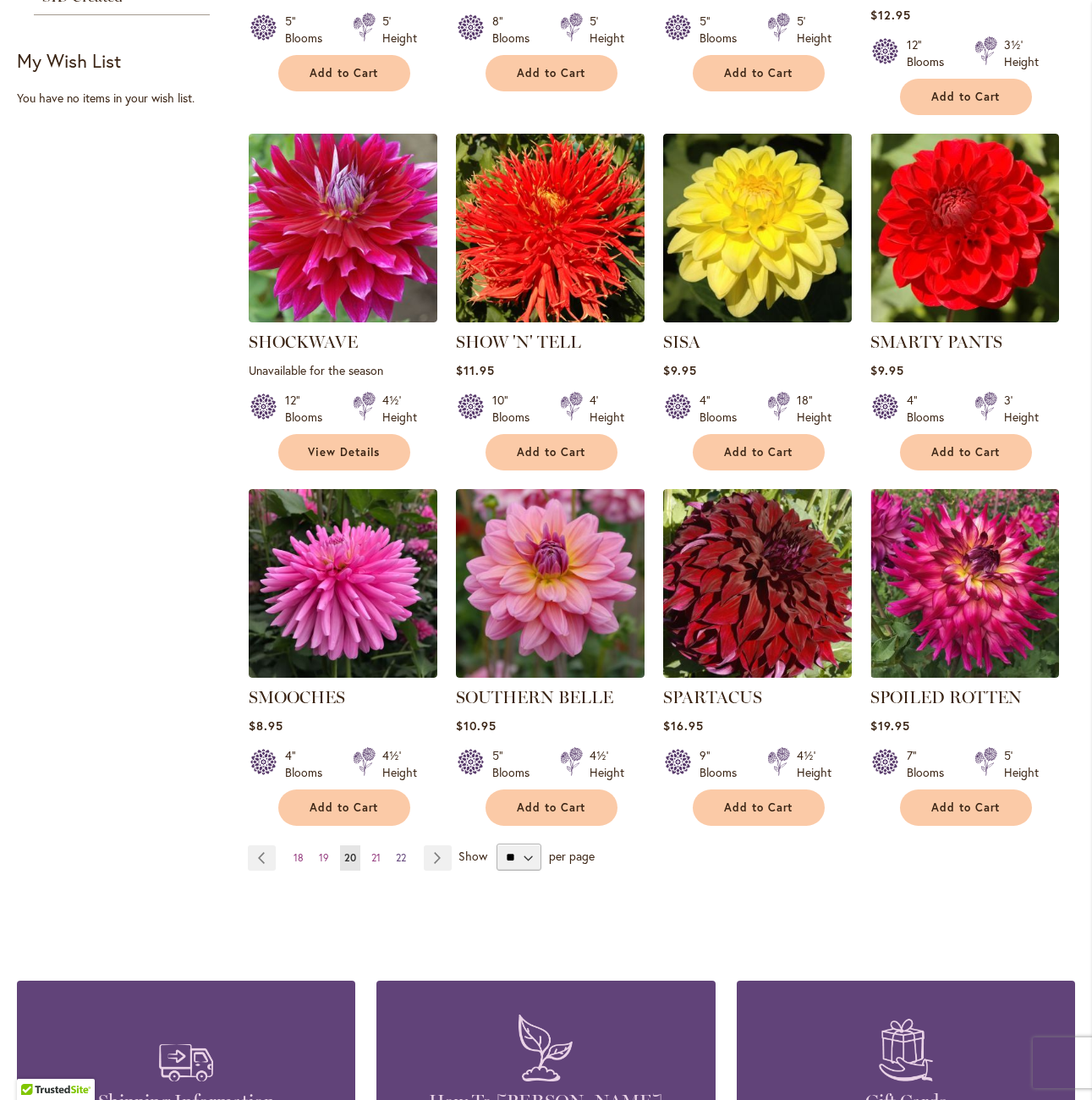
scroll to position [1016, 0]
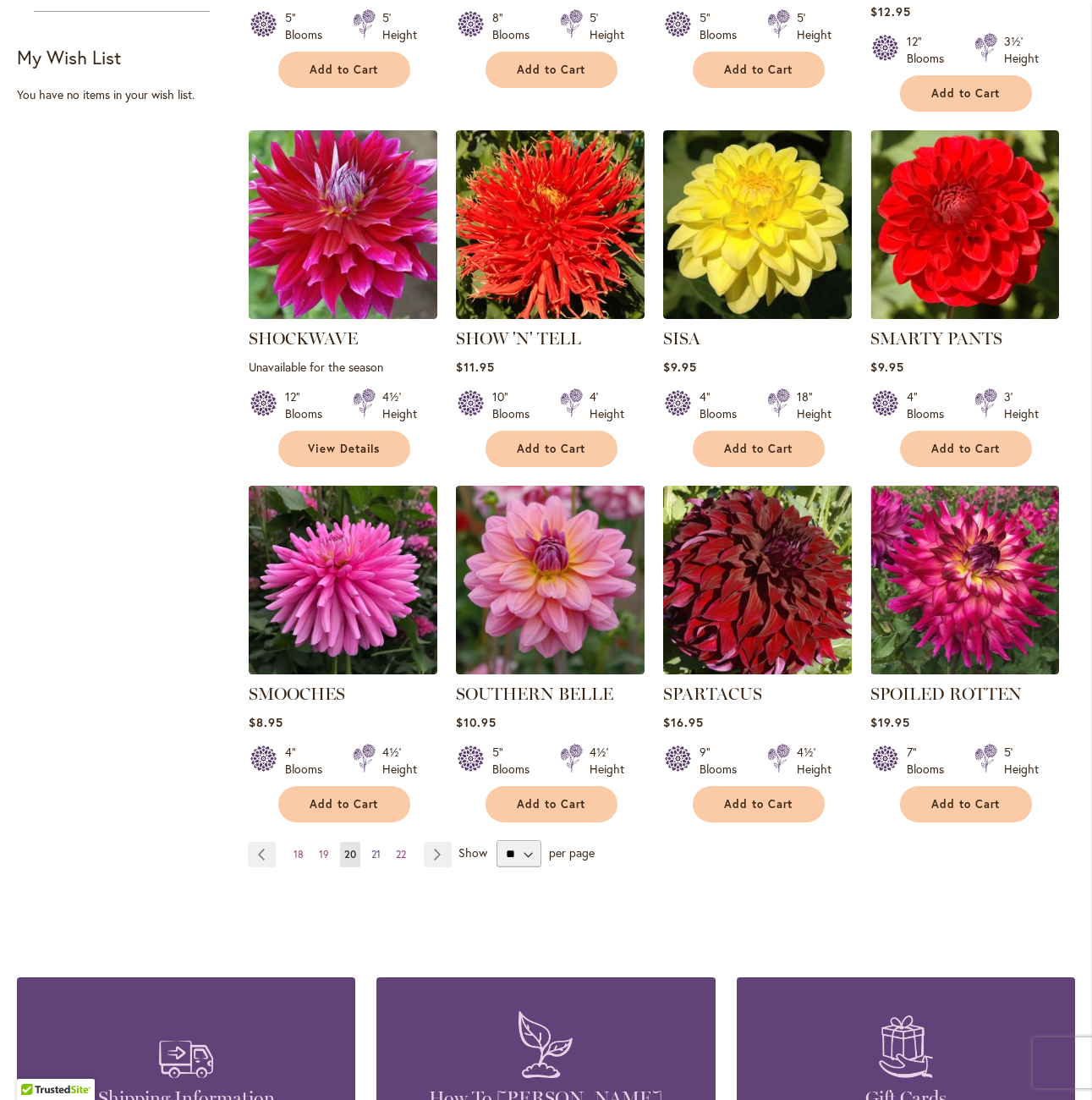
click at [373, 842] on link "Page 21" at bounding box center [376, 854] width 18 height 26
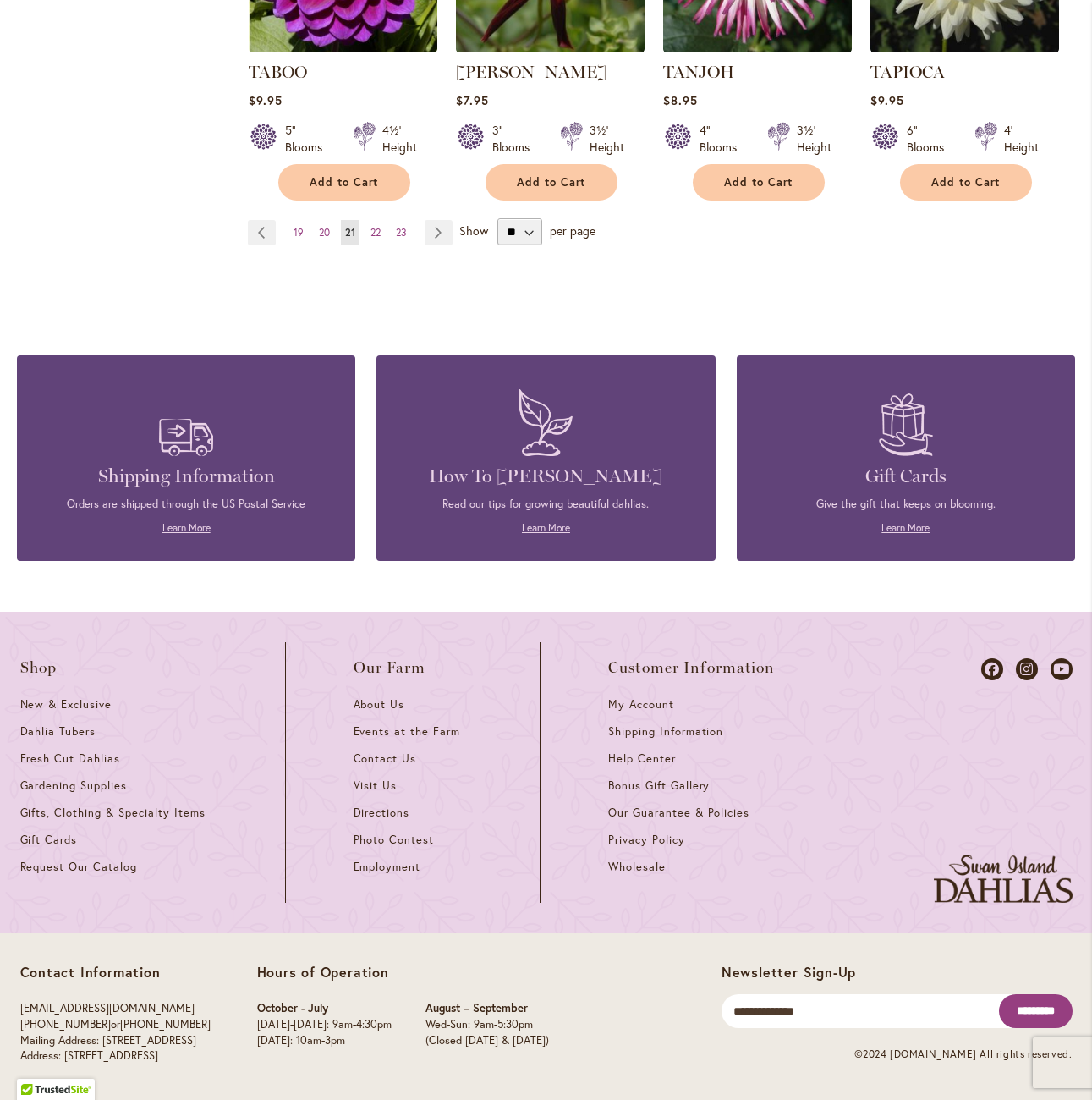
scroll to position [1299, 0]
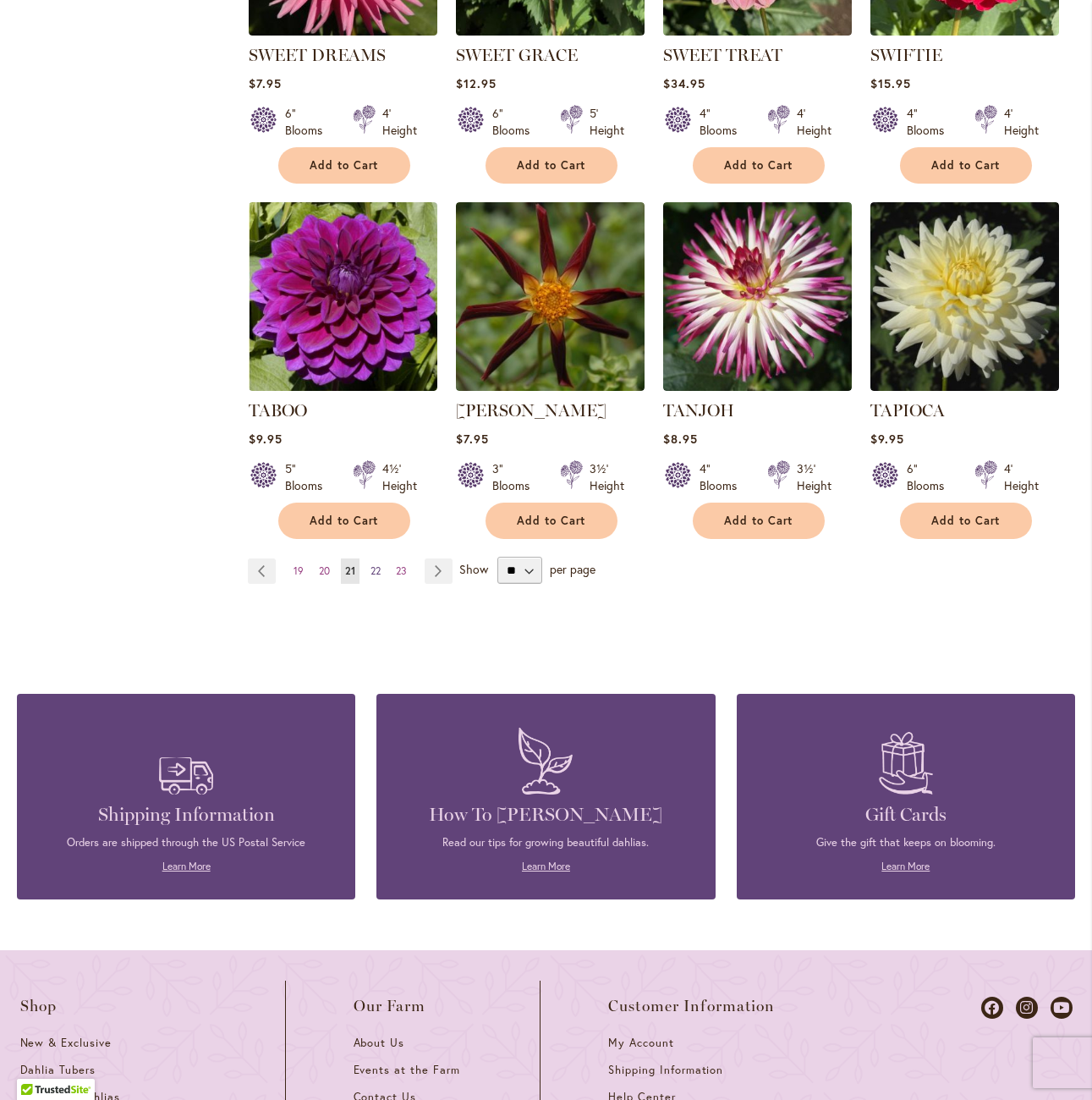
click at [375, 568] on span "22" at bounding box center [375, 571] width 11 height 12
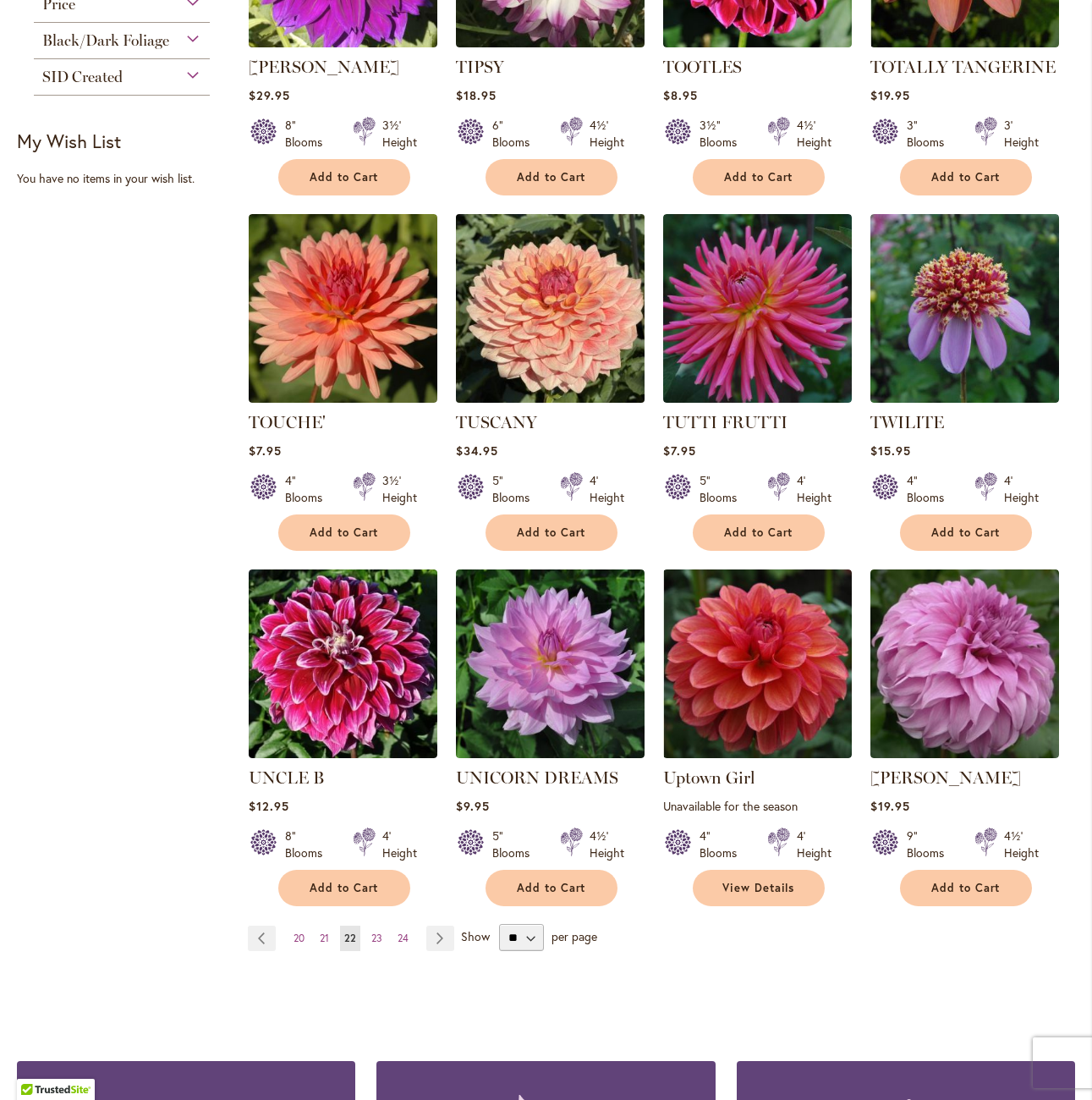
scroll to position [1184, 0]
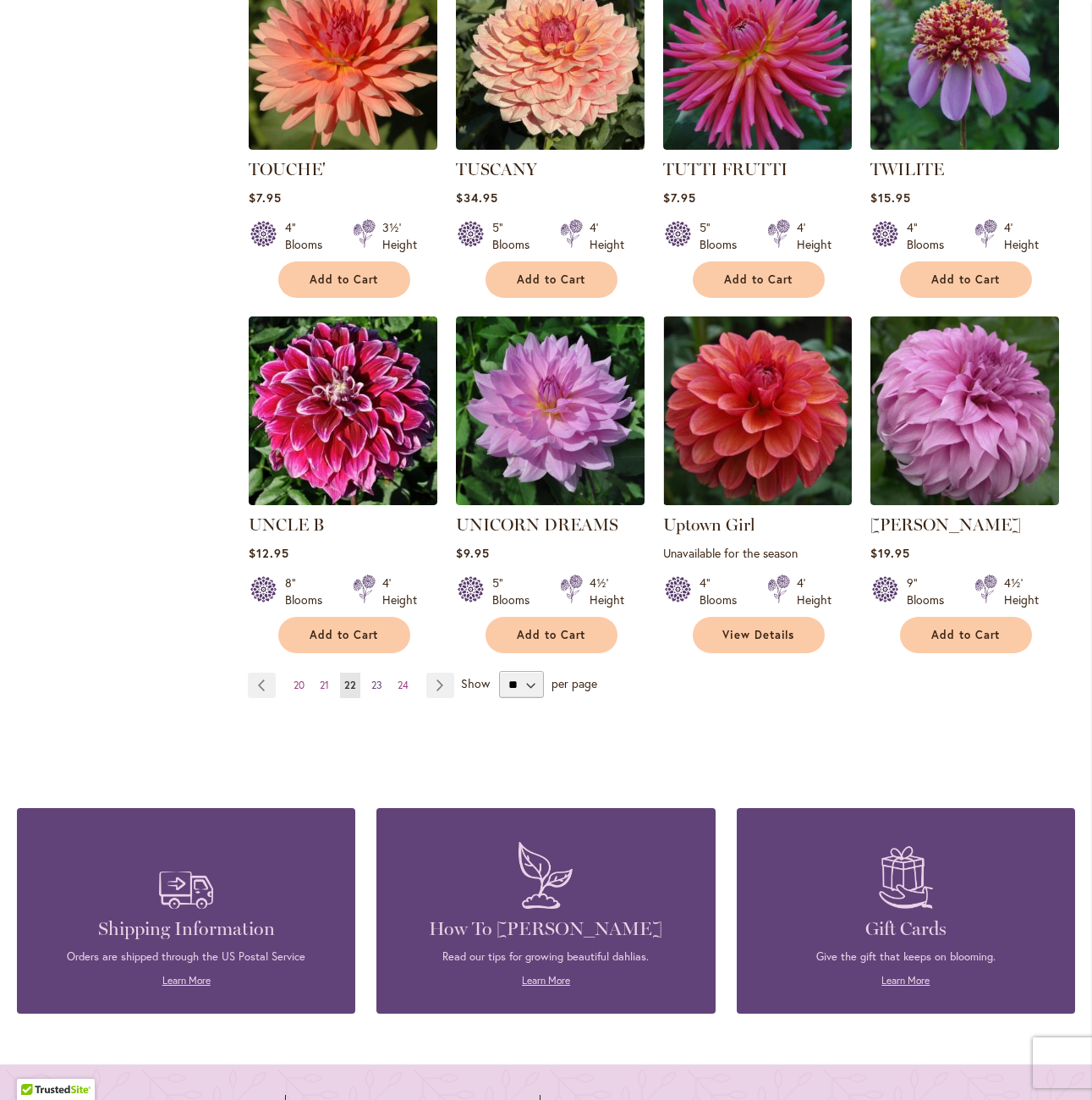
click at [376, 679] on span "23" at bounding box center [376, 685] width 11 height 12
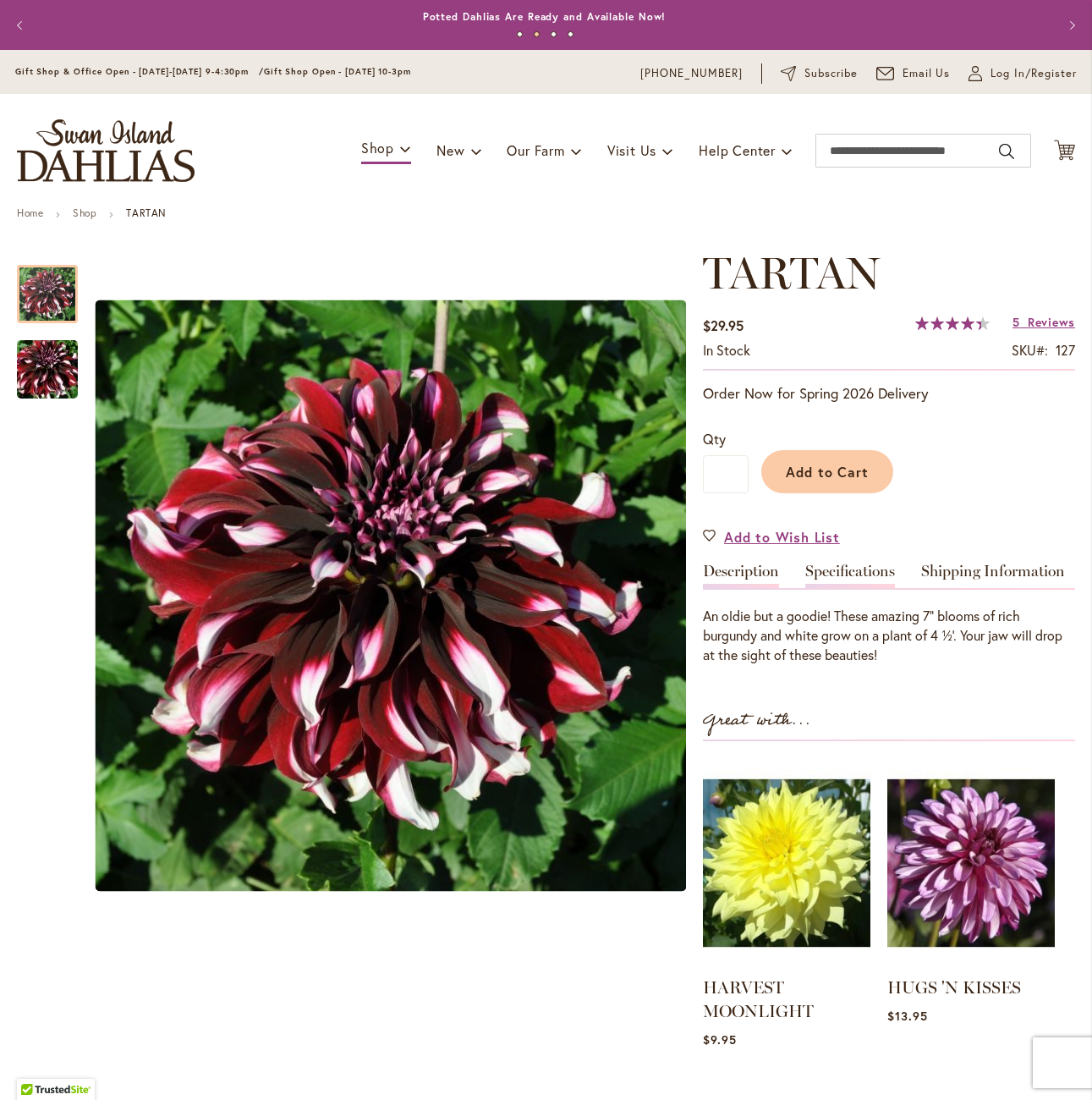
click at [848, 579] on link "Specifications" at bounding box center [850, 576] width 90 height 25
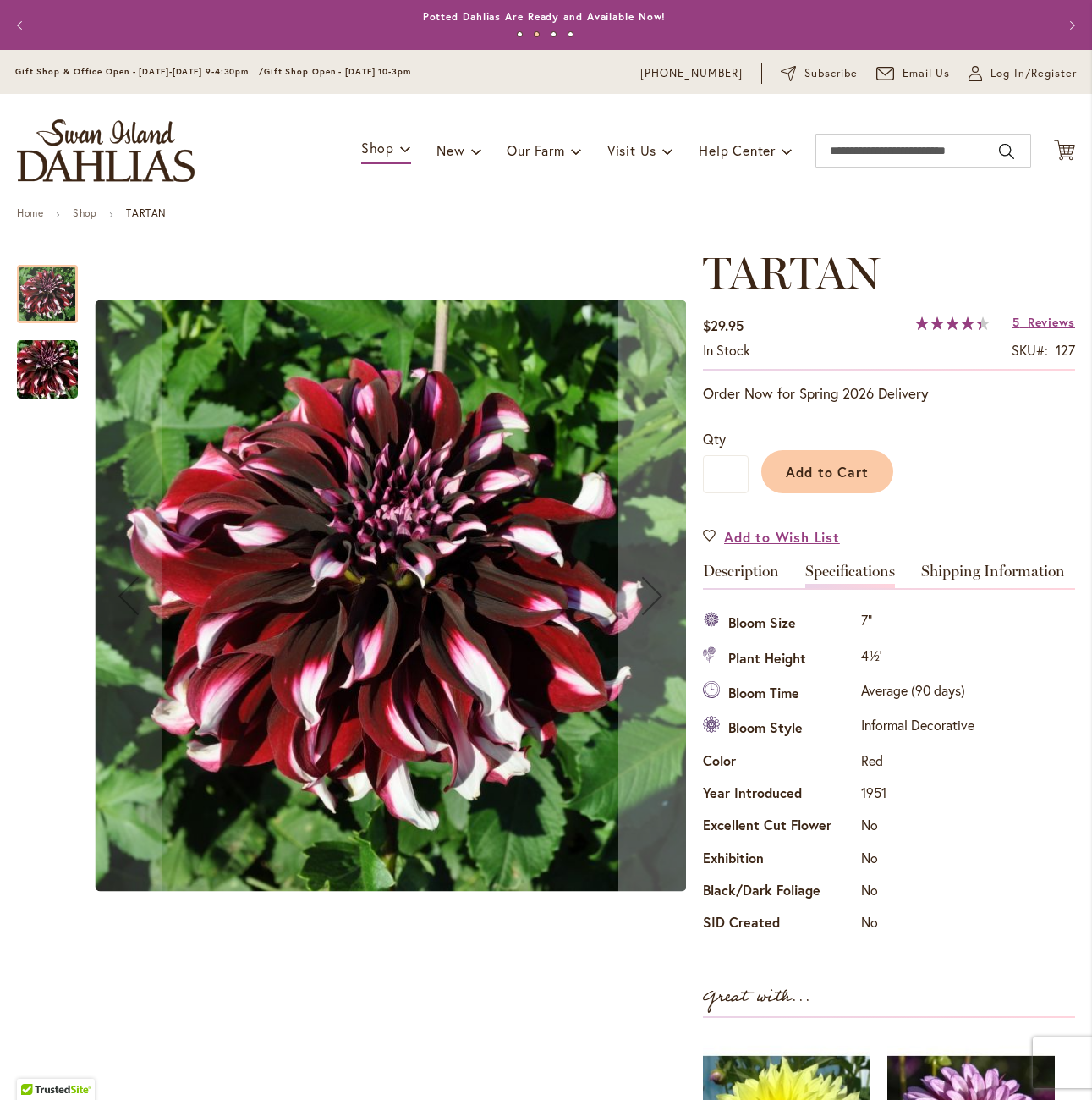
click at [32, 347] on img "Tartan" at bounding box center [47, 370] width 122 height 81
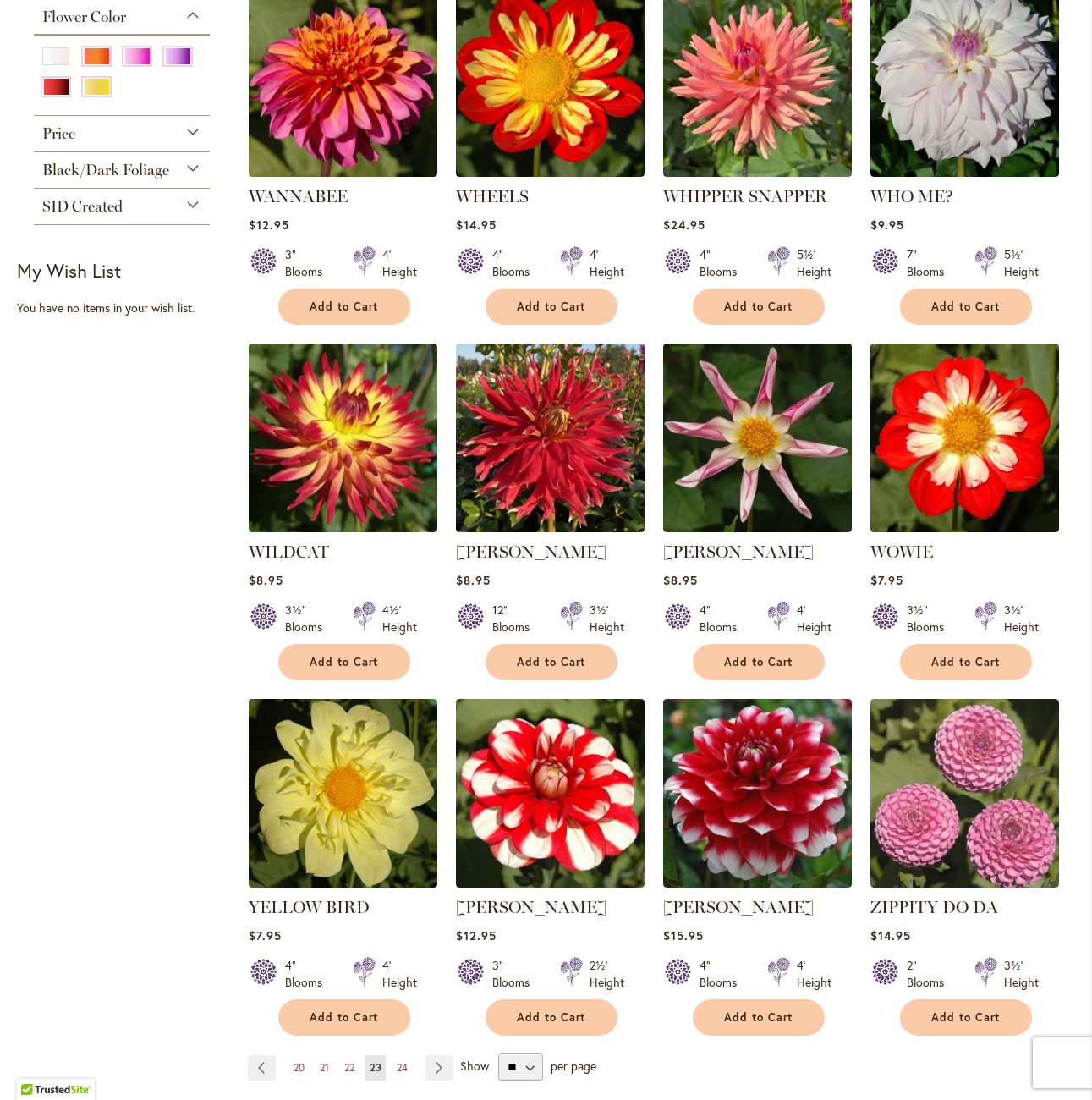
scroll to position [846, 0]
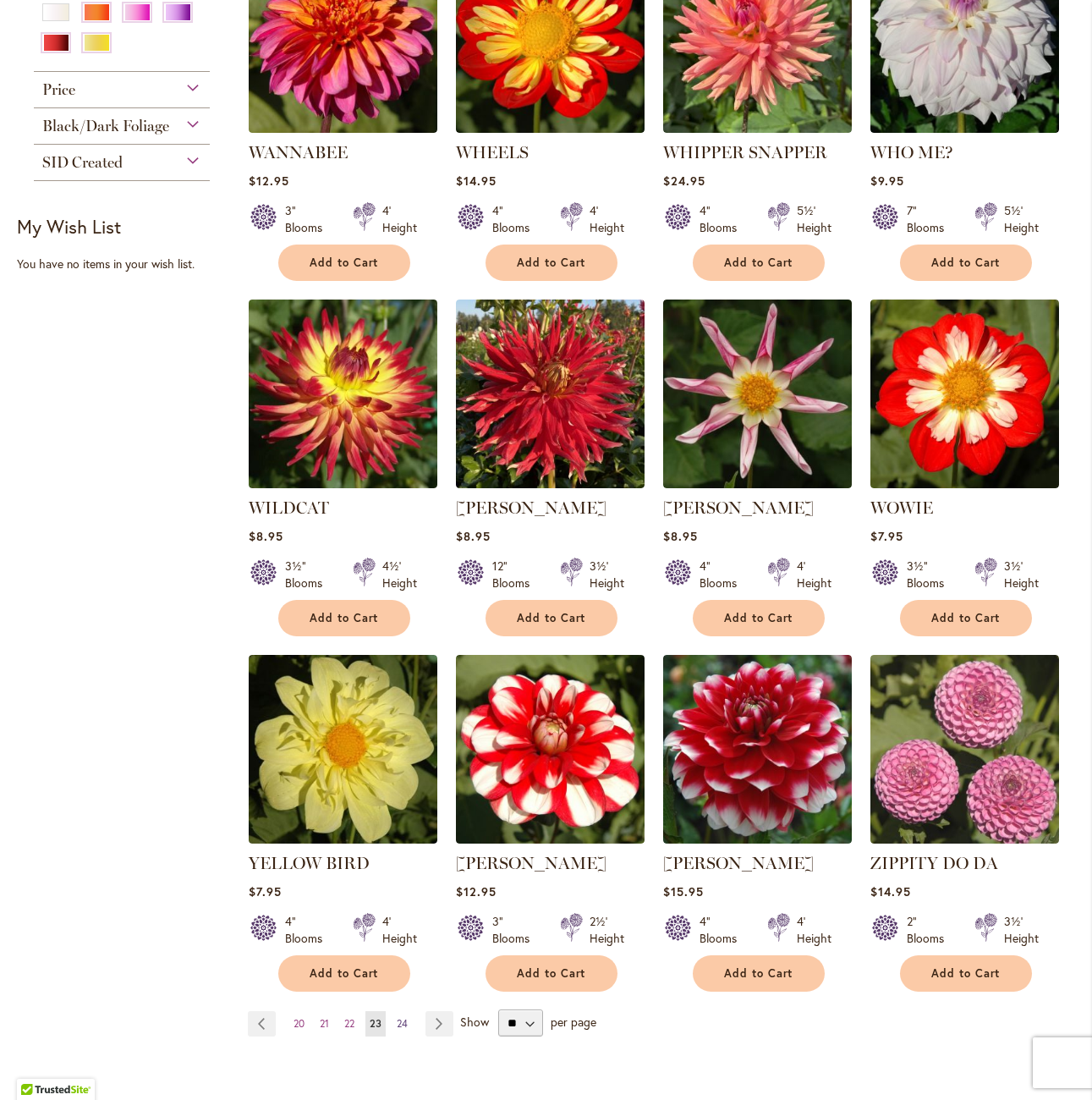
click at [392, 1011] on link "Page 24" at bounding box center [402, 1023] width 19 height 26
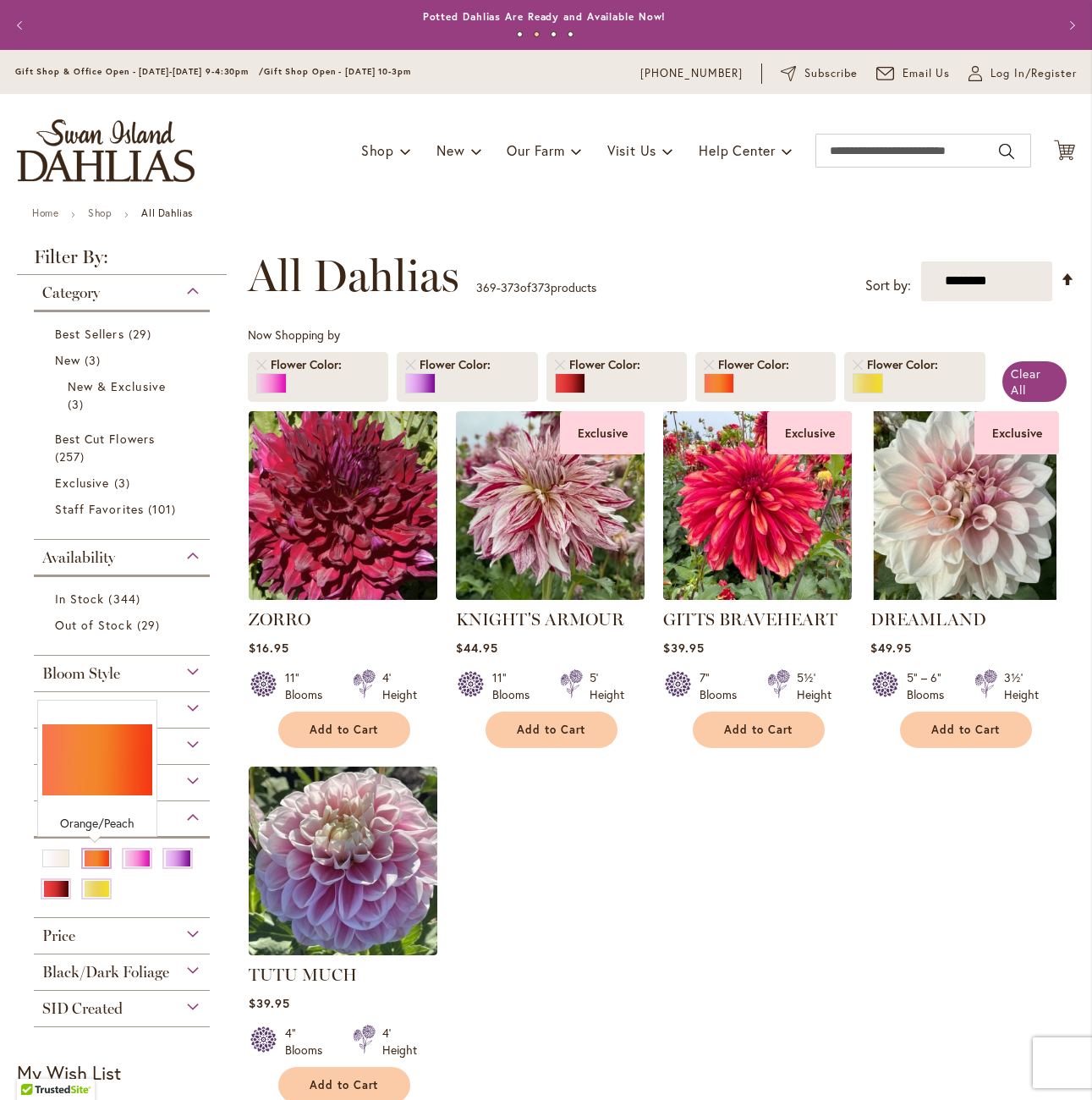
click at [100, 860] on div "Orange/Peach" at bounding box center [97, 858] width 27 height 18
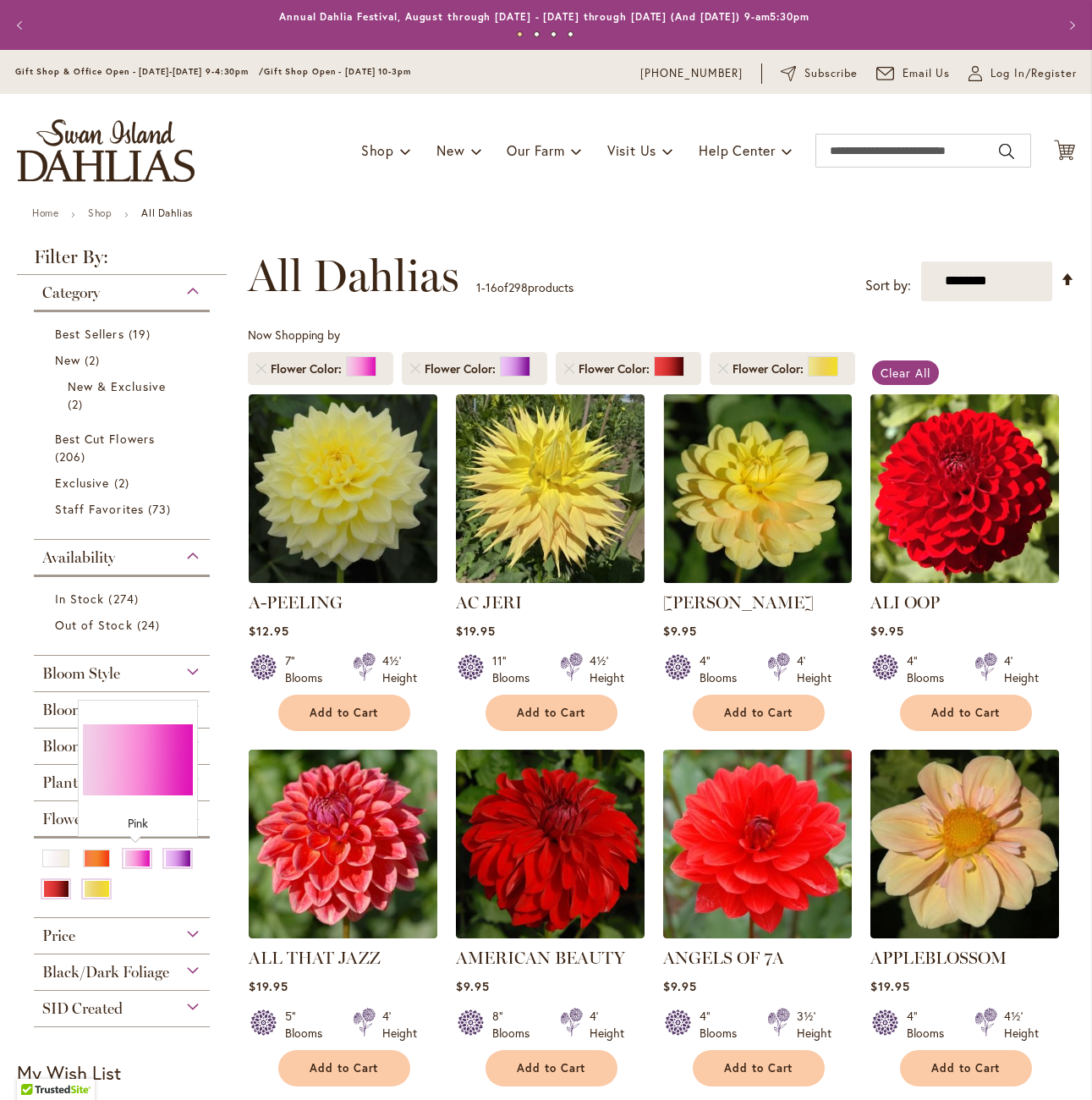
click at [123, 862] on div "Pink" at bounding box center [137, 858] width 27 height 18
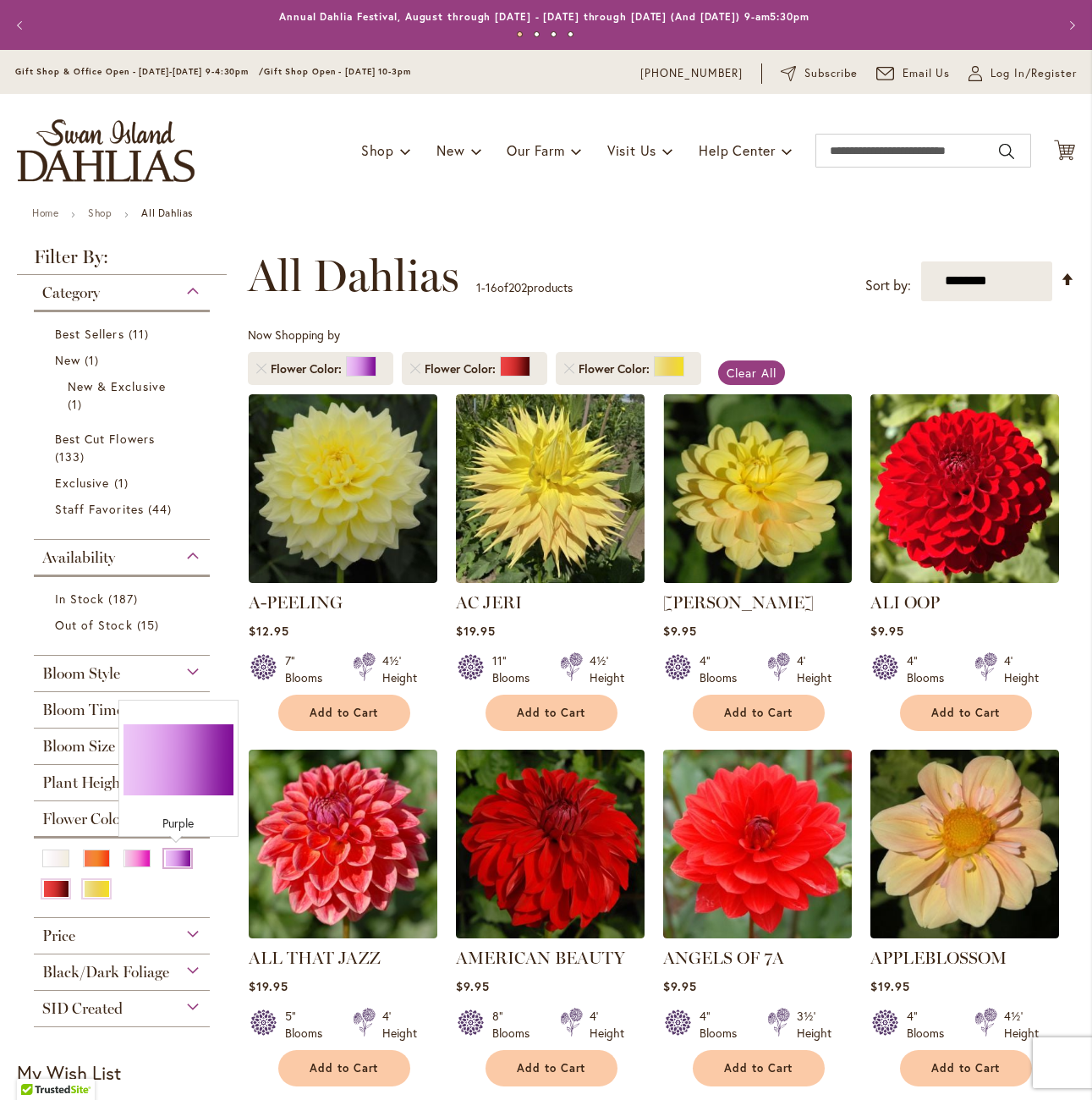
click at [185, 855] on div "Purple" at bounding box center [177, 858] width 27 height 18
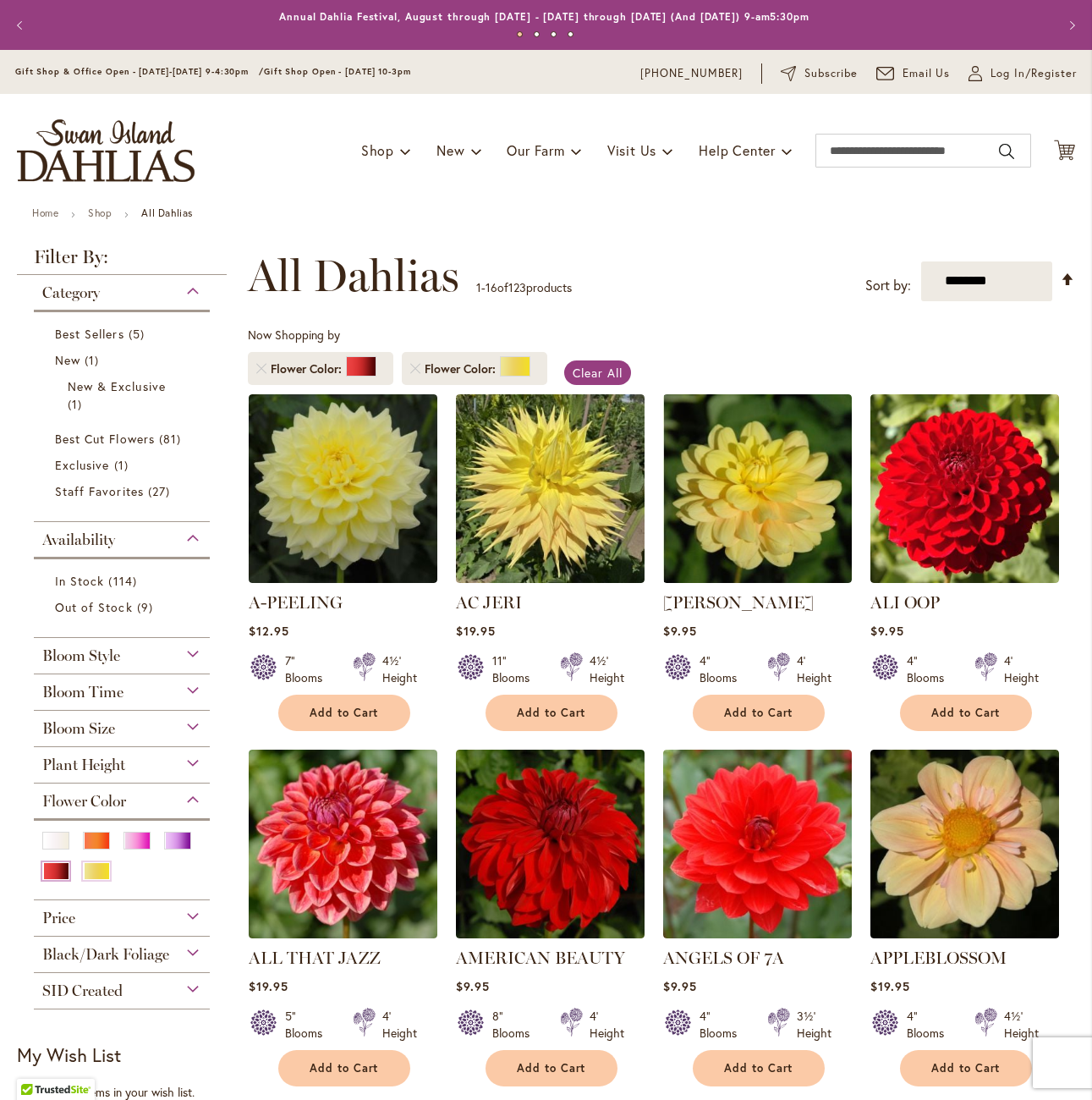
click at [57, 867] on div "Red" at bounding box center [56, 871] width 27 height 18
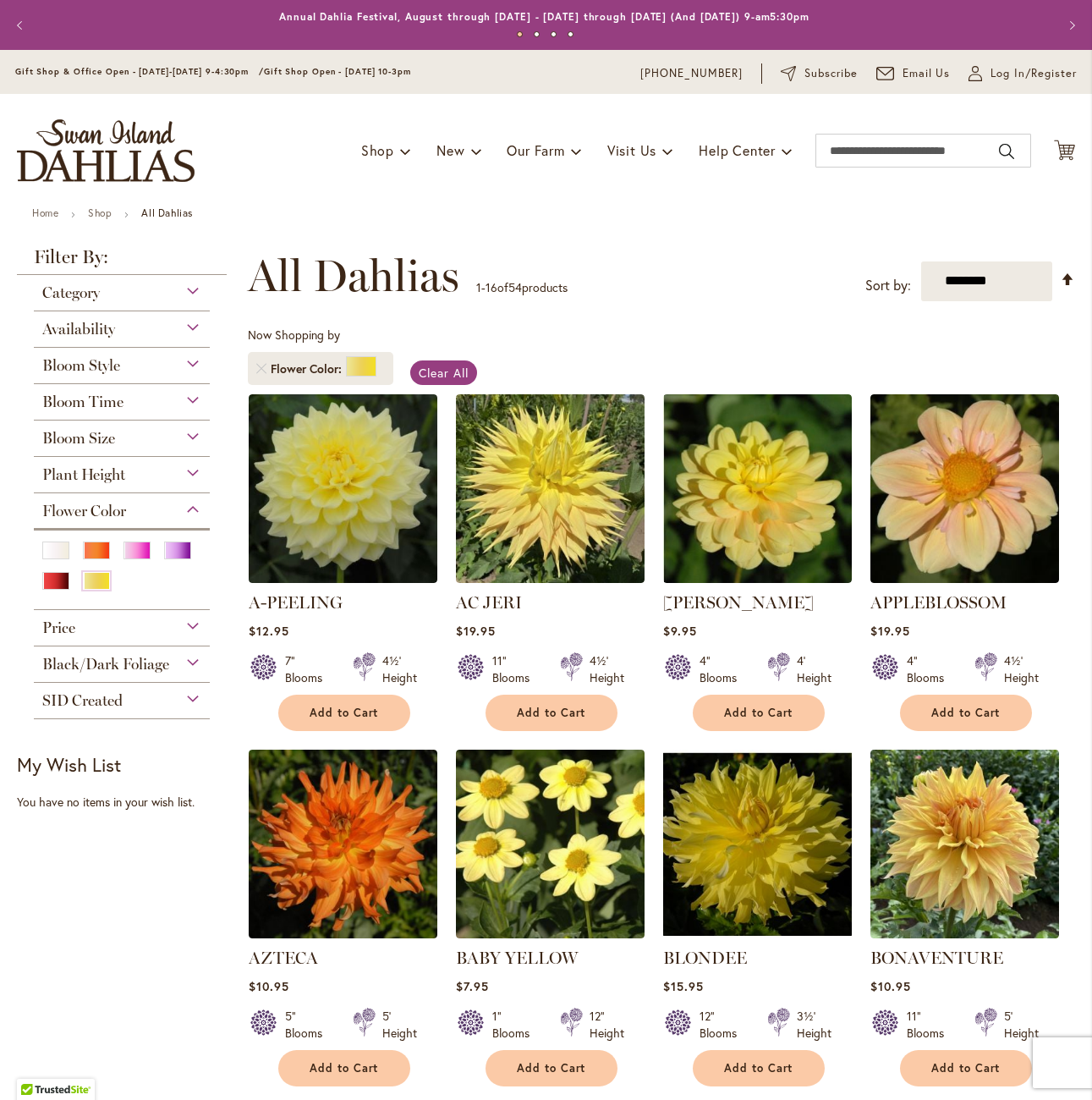
click at [66, 562] on div at bounding box center [60, 552] width 37 height 22
click at [65, 551] on div "White/Cream" at bounding box center [56, 550] width 27 height 18
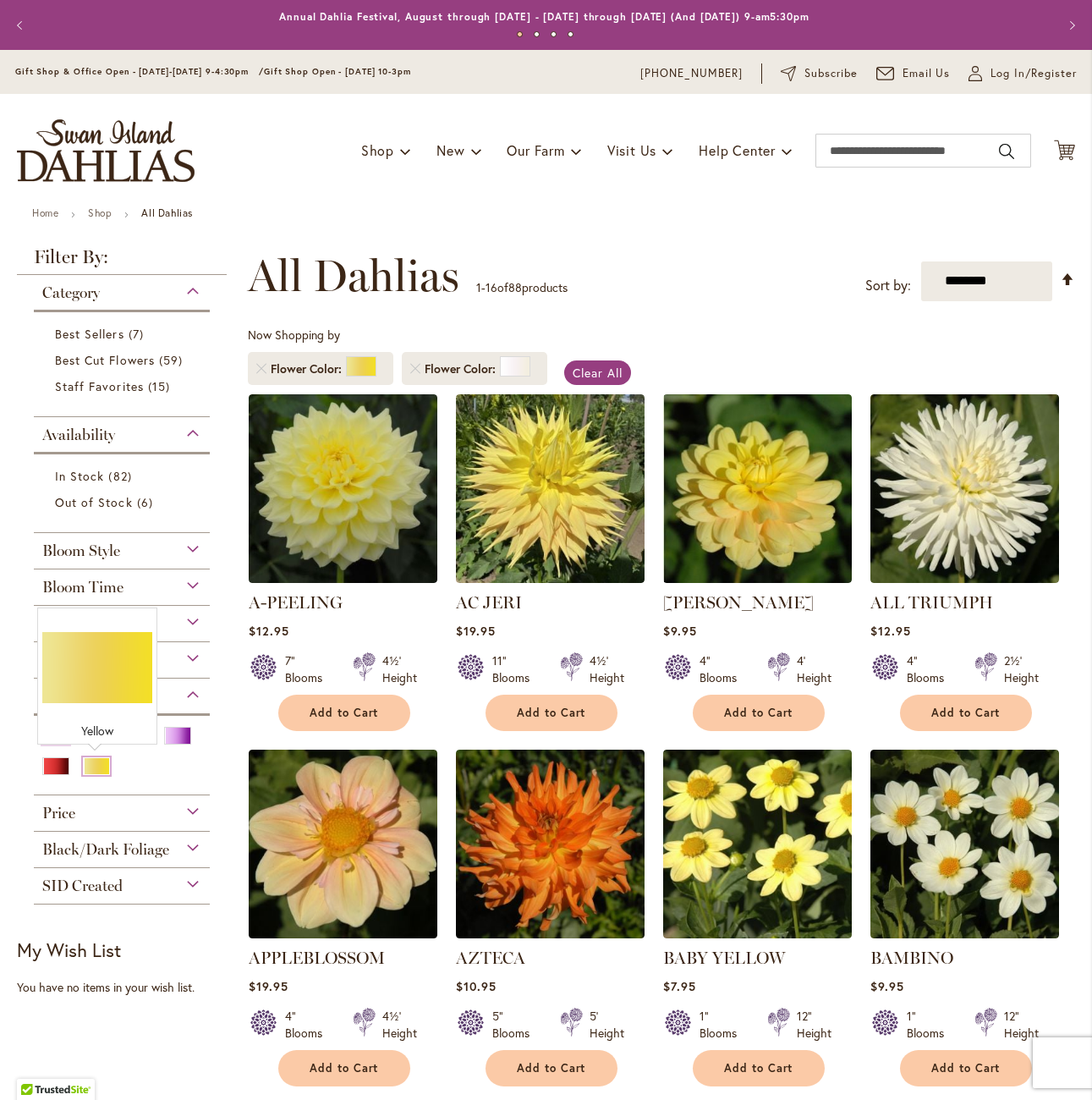
click at [105, 763] on div "Yellow" at bounding box center [97, 766] width 27 height 18
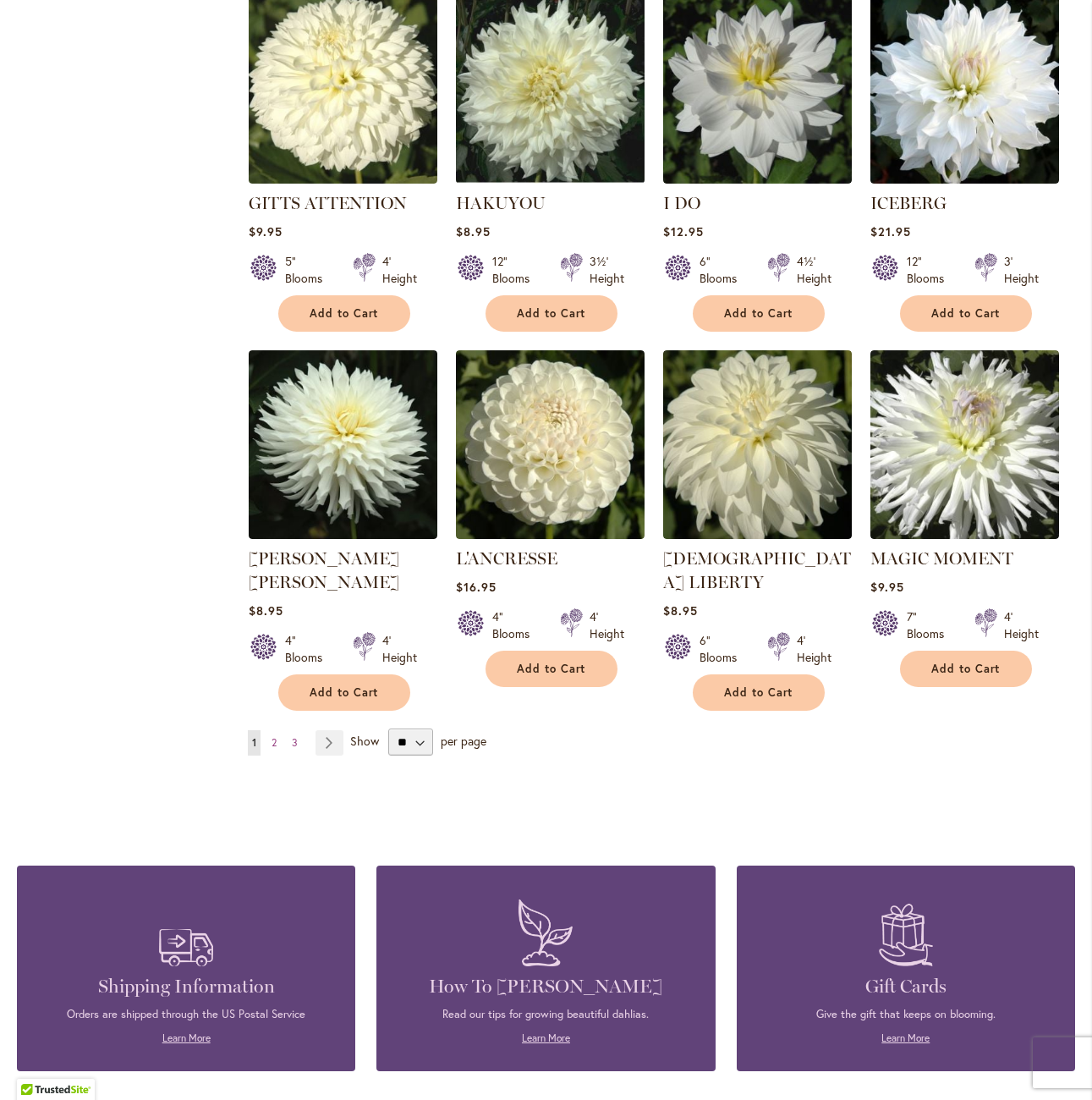
scroll to position [1354, 0]
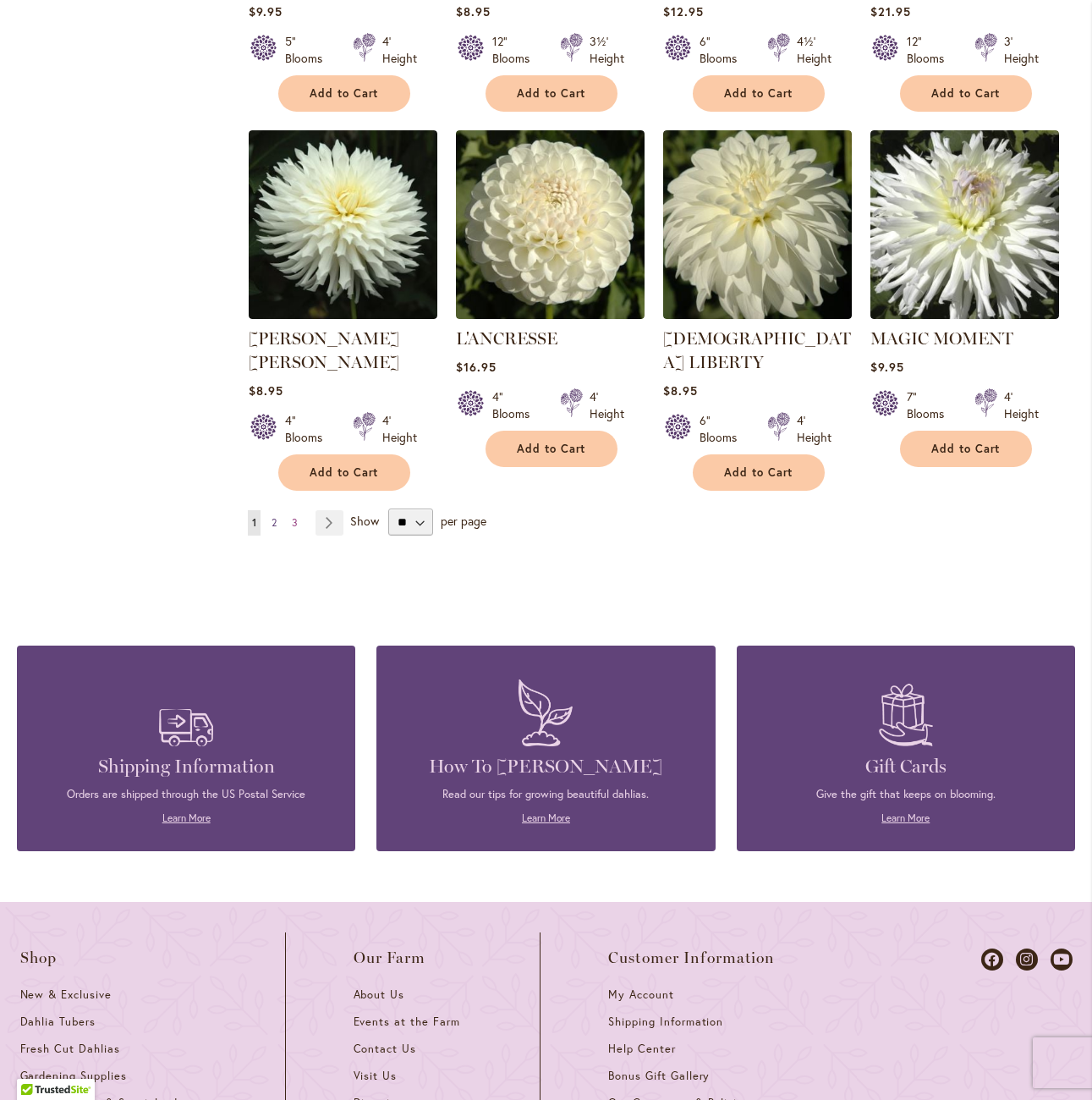
click at [272, 516] on span "2" at bounding box center [274, 522] width 5 height 12
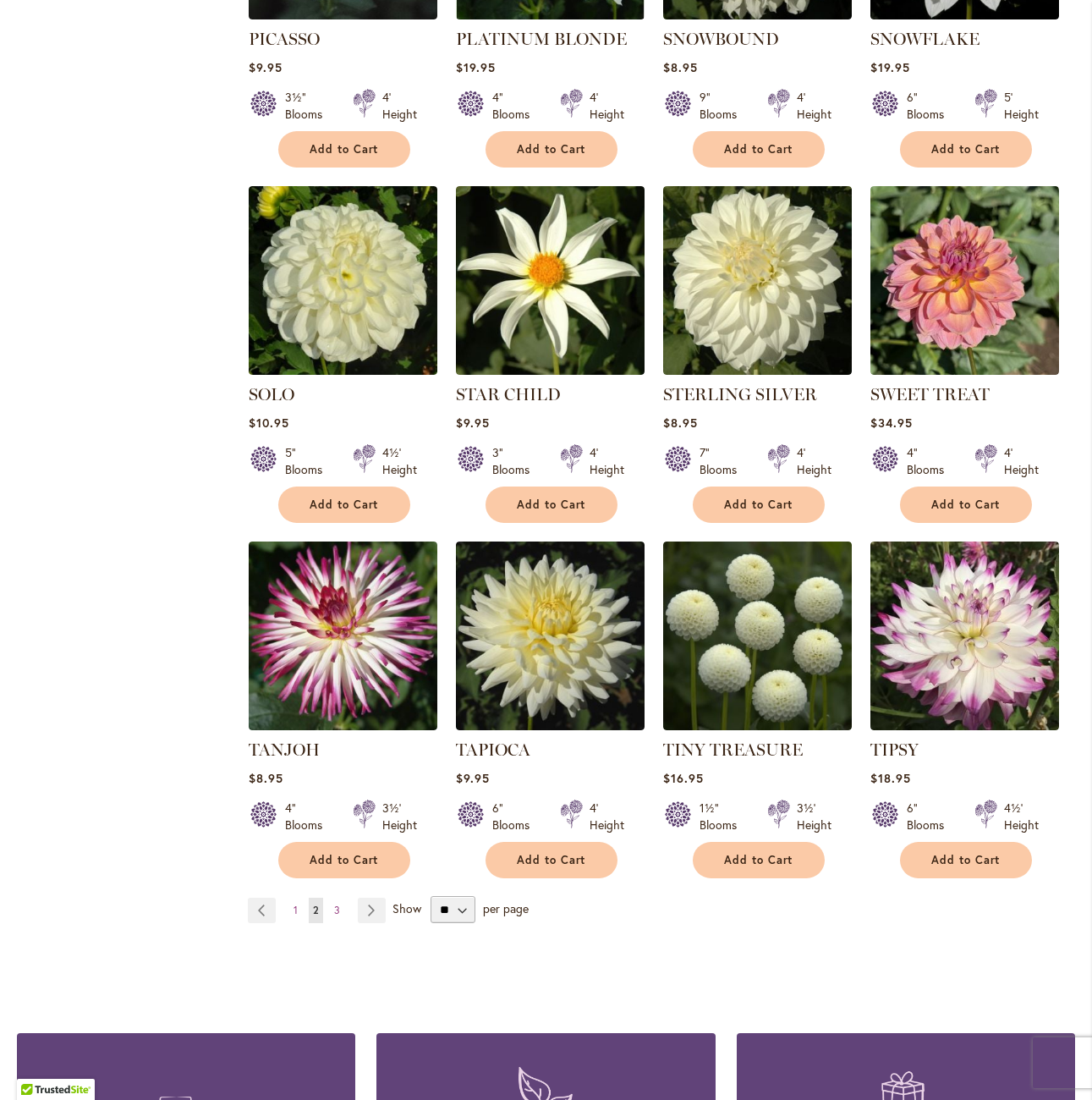
scroll to position [1269, 0]
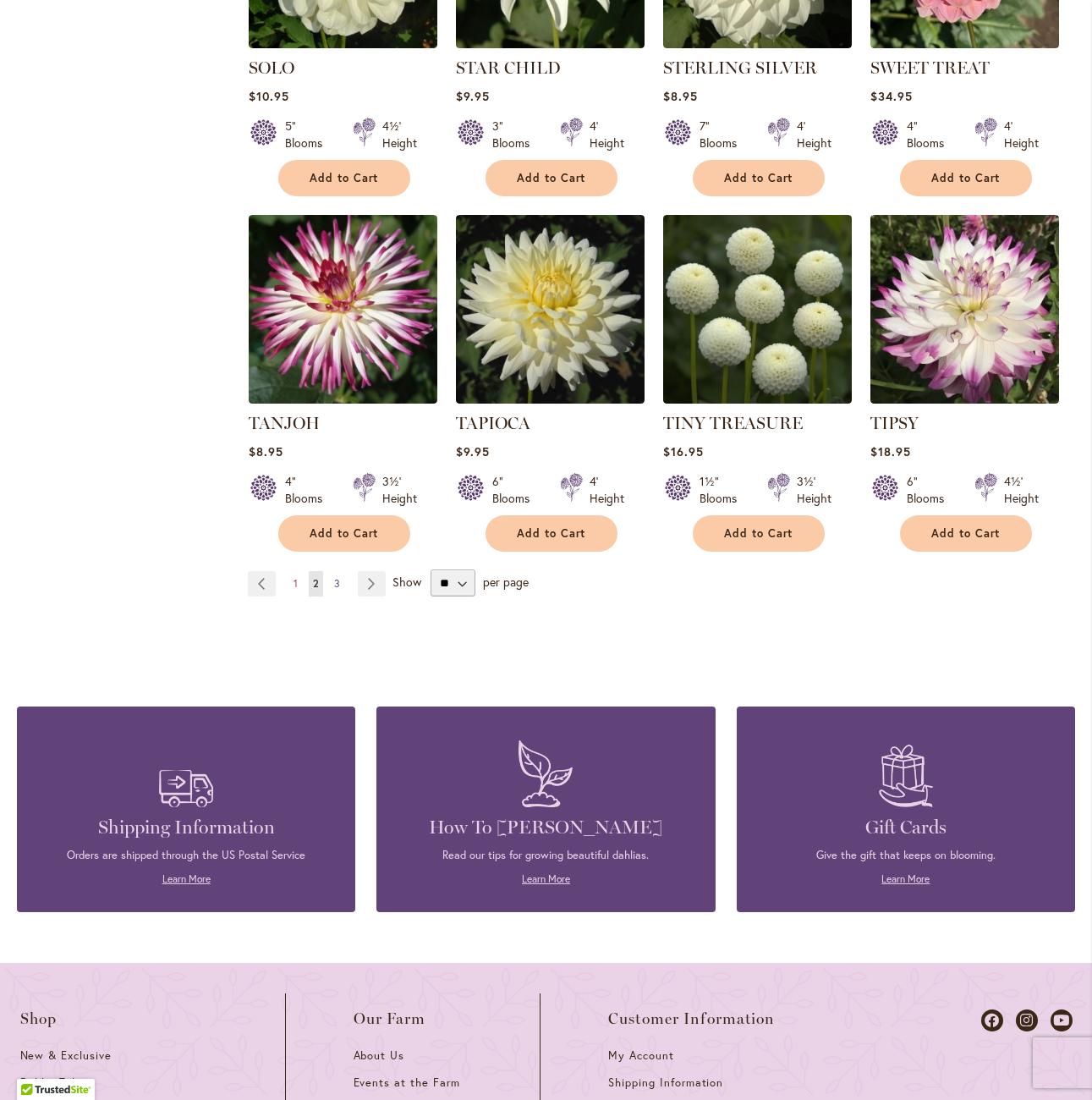
click at [330, 572] on link "Page 3" at bounding box center [337, 584] width 14 height 26
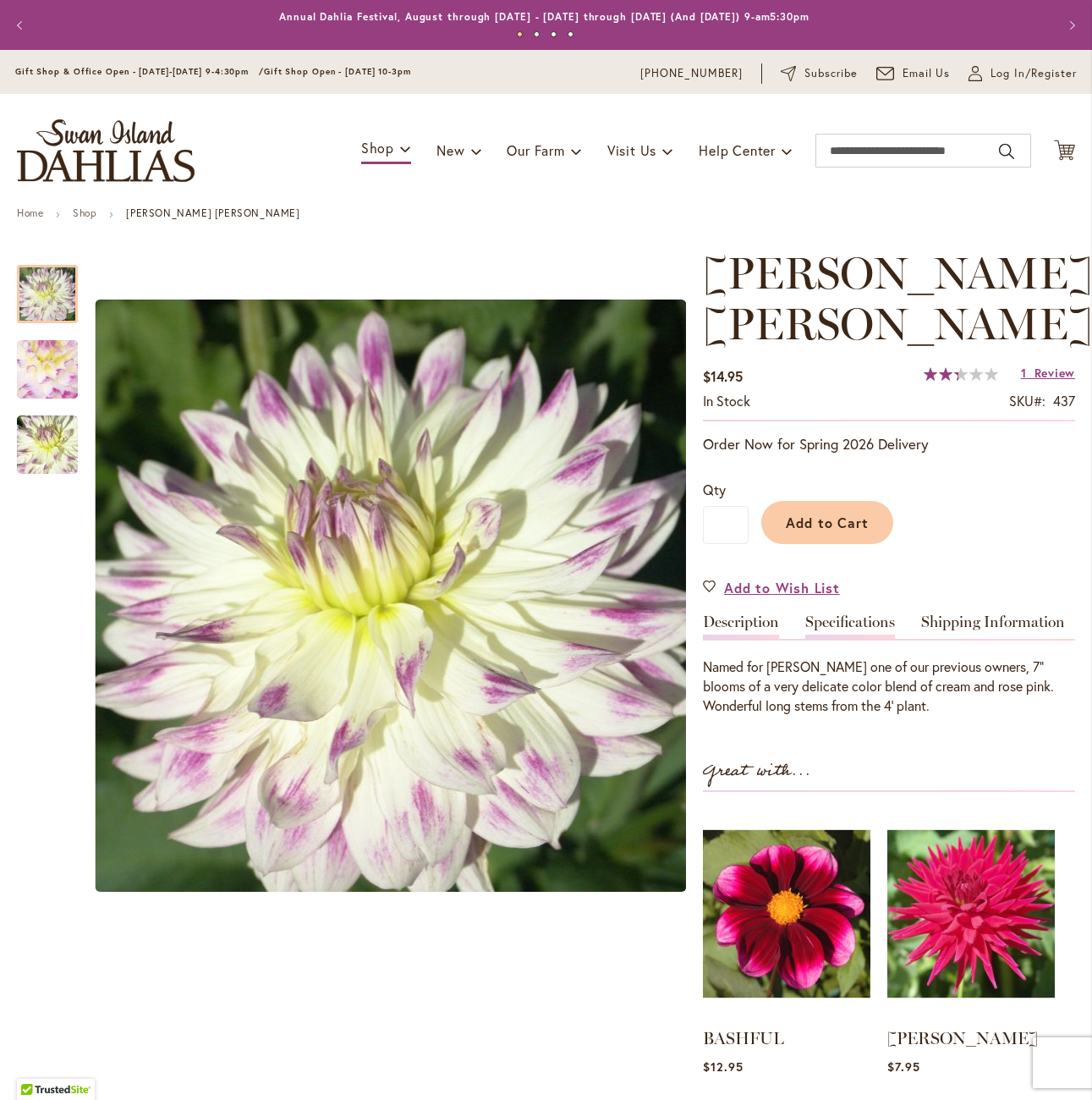
click at [877, 617] on link "Specifications" at bounding box center [850, 627] width 90 height 25
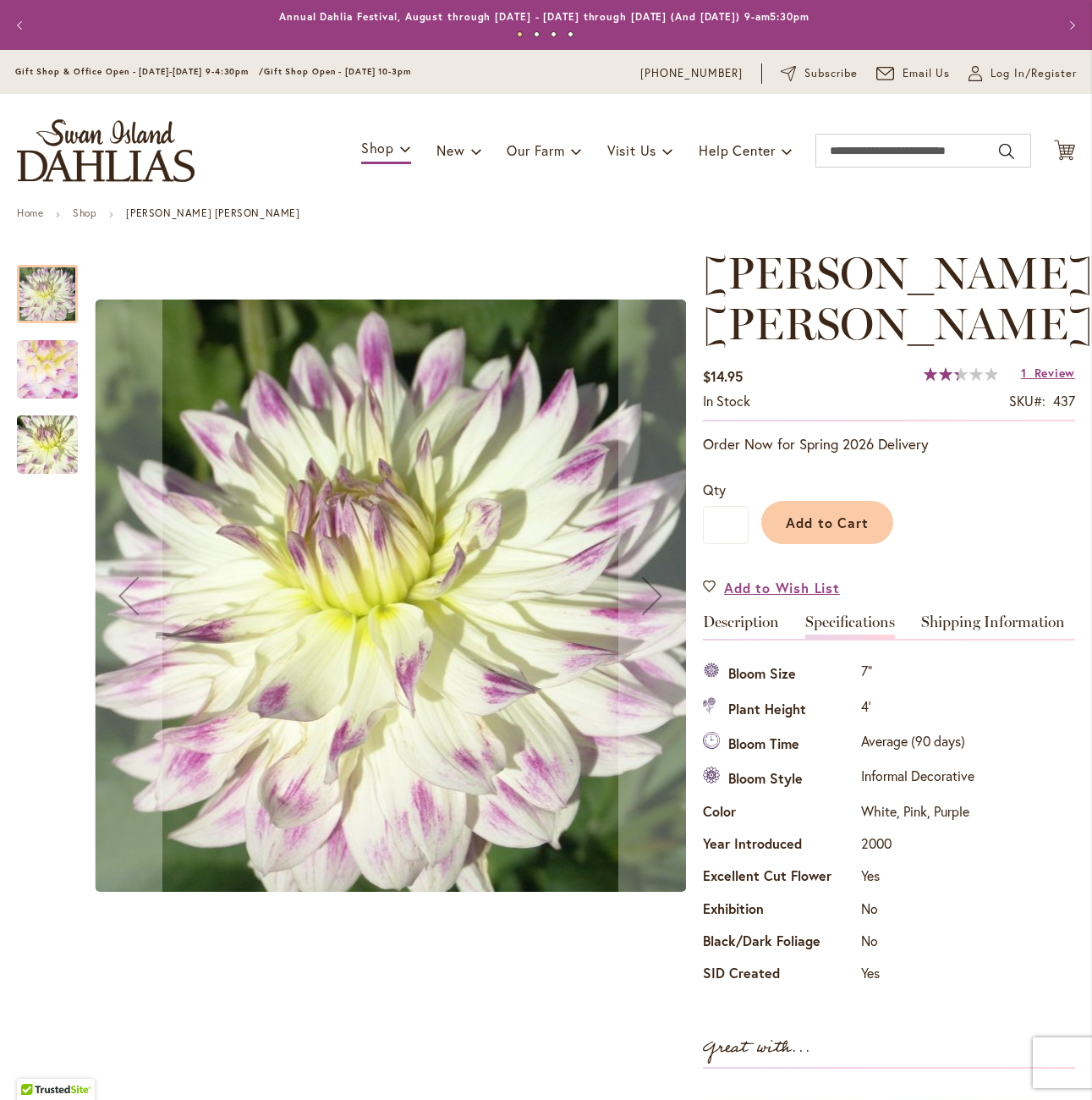
click at [23, 381] on img "MARGARET ELLEN" at bounding box center [48, 370] width 120 height 117
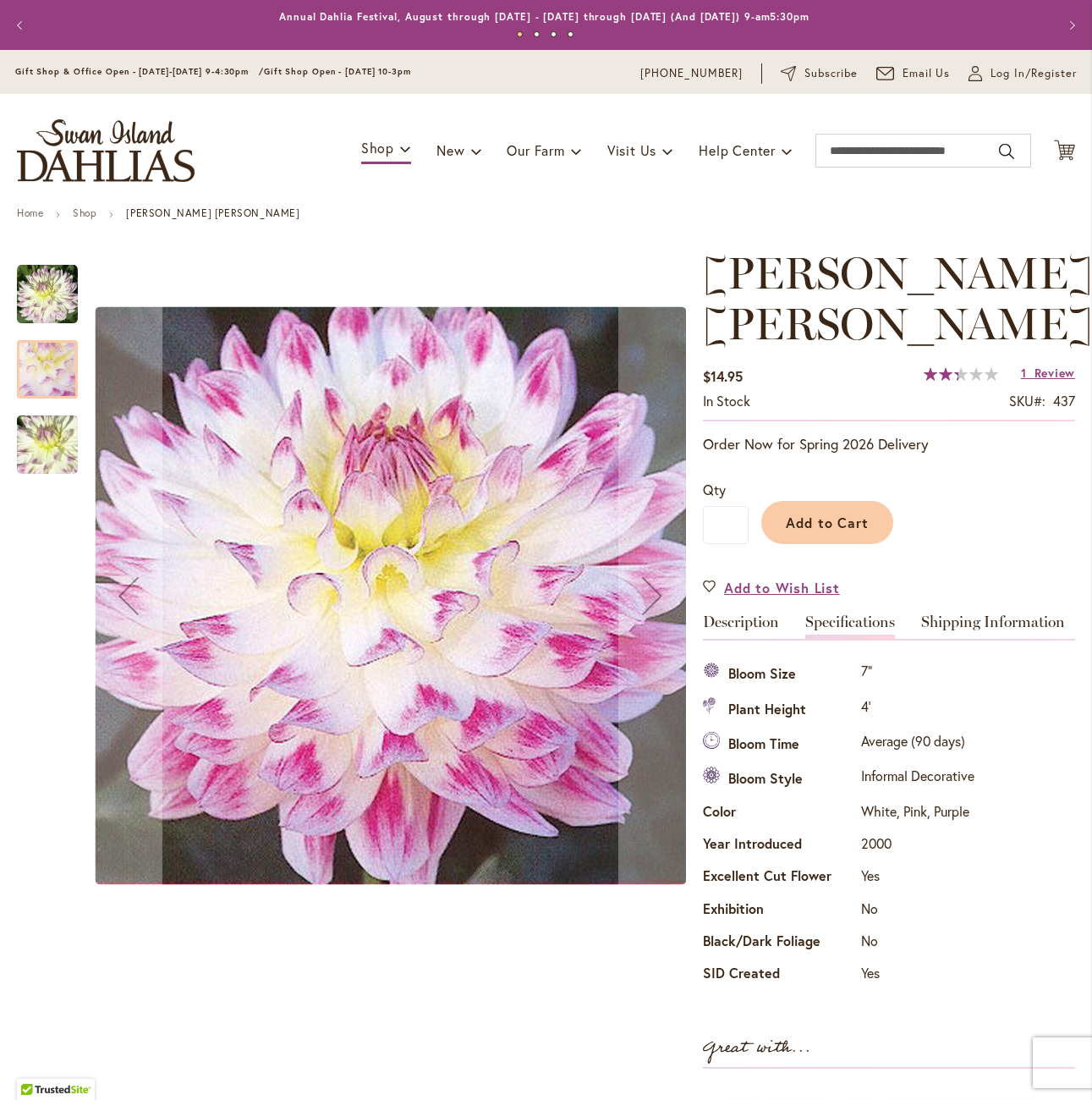
click at [46, 425] on img "MARGARET ELLEN" at bounding box center [47, 444] width 122 height 91
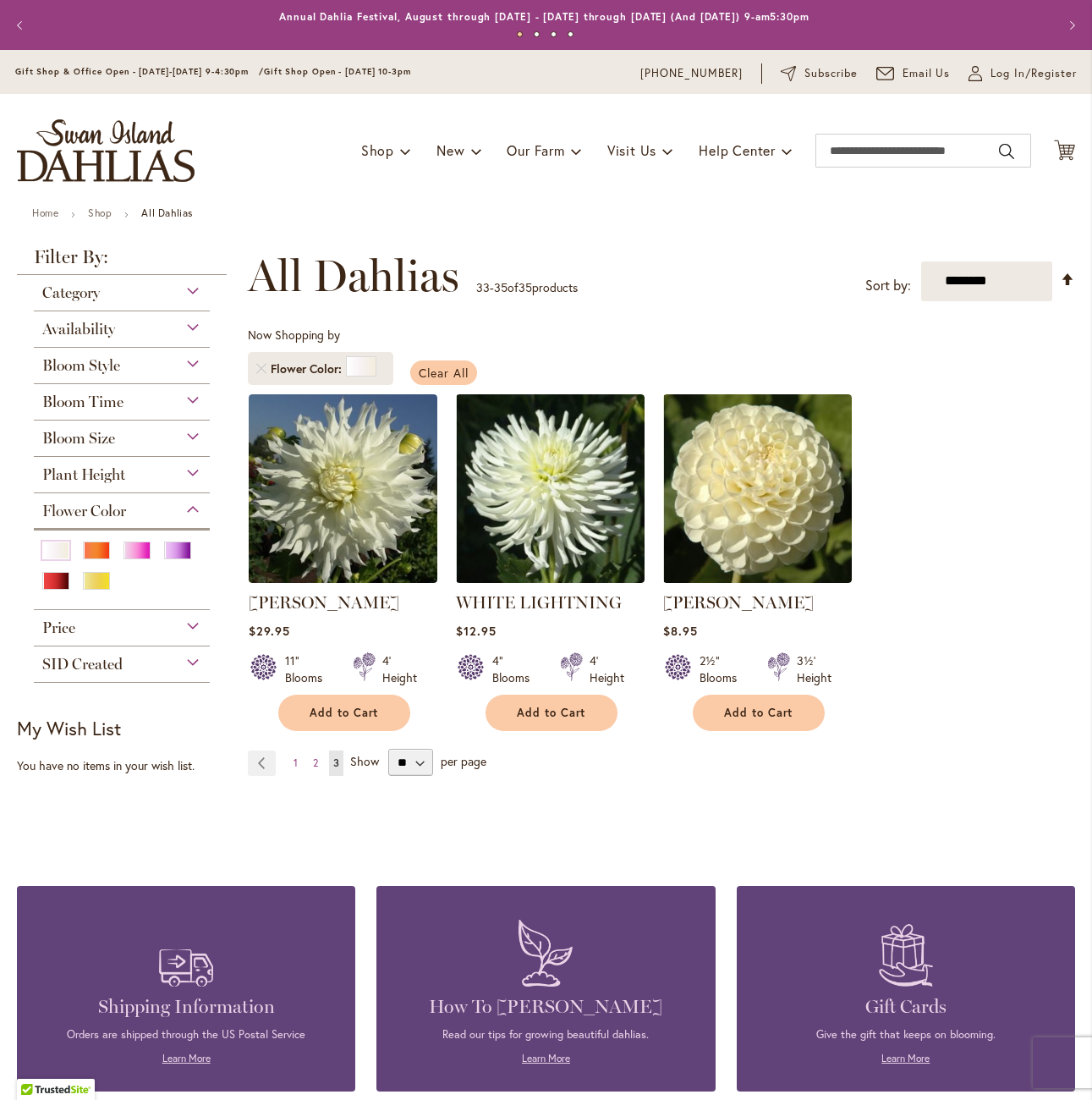
click at [419, 376] on span "Clear All" at bounding box center [444, 372] width 50 height 16
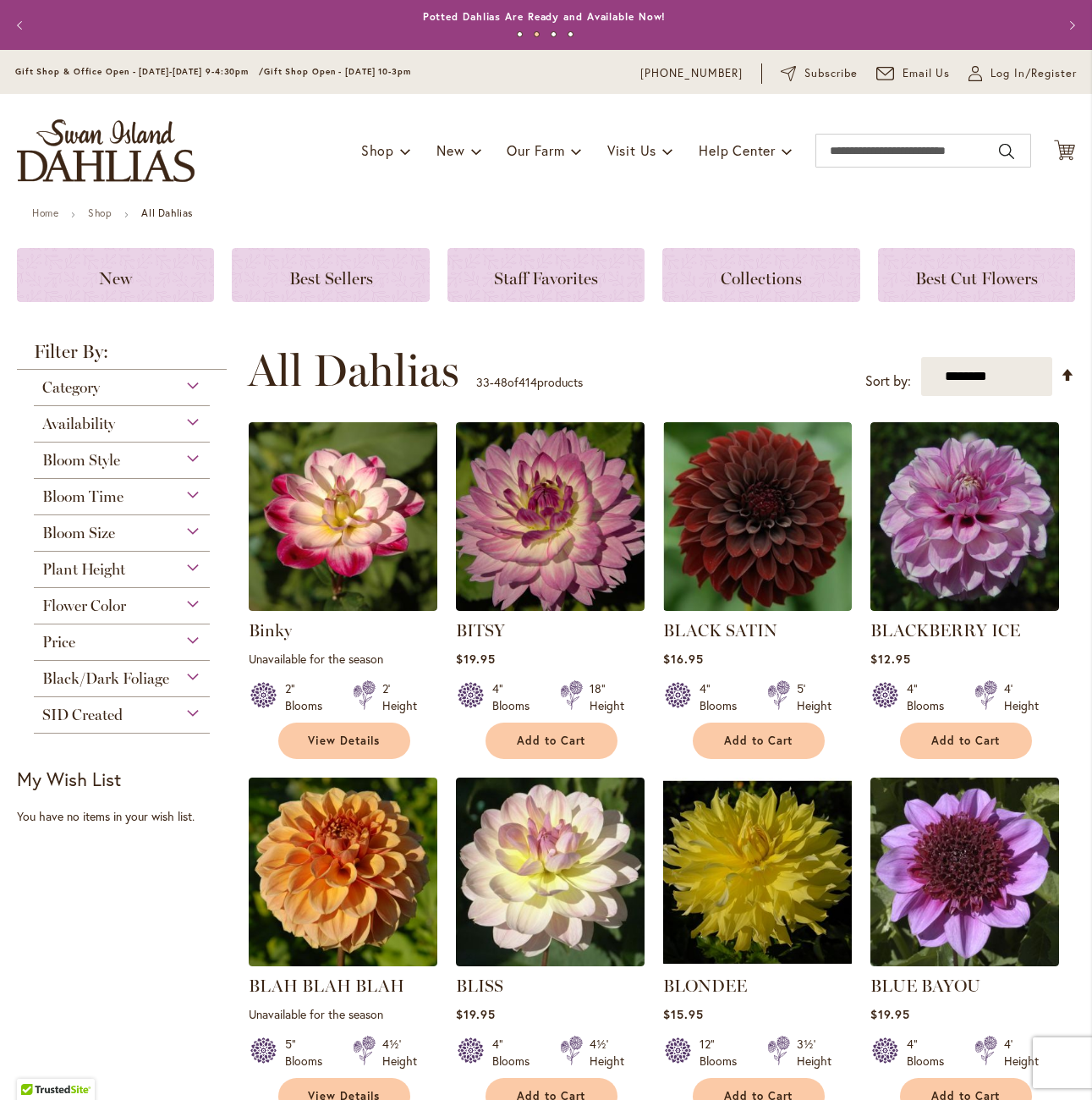
click at [110, 528] on span "Bloom Size" at bounding box center [78, 532] width 73 height 18
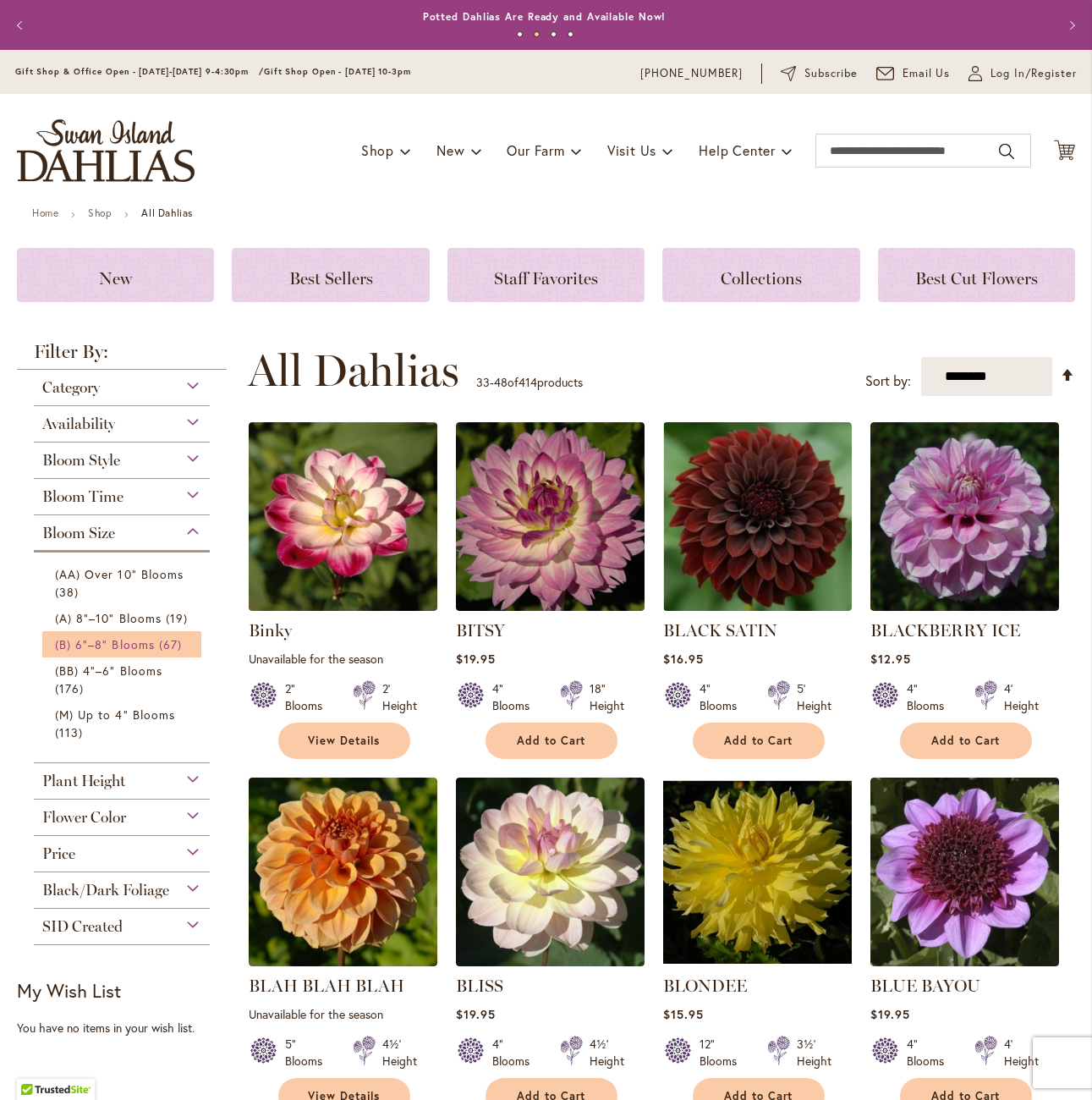
click at [142, 649] on span "(B) 6"–8" Blooms" at bounding box center [104, 644] width 100 height 16
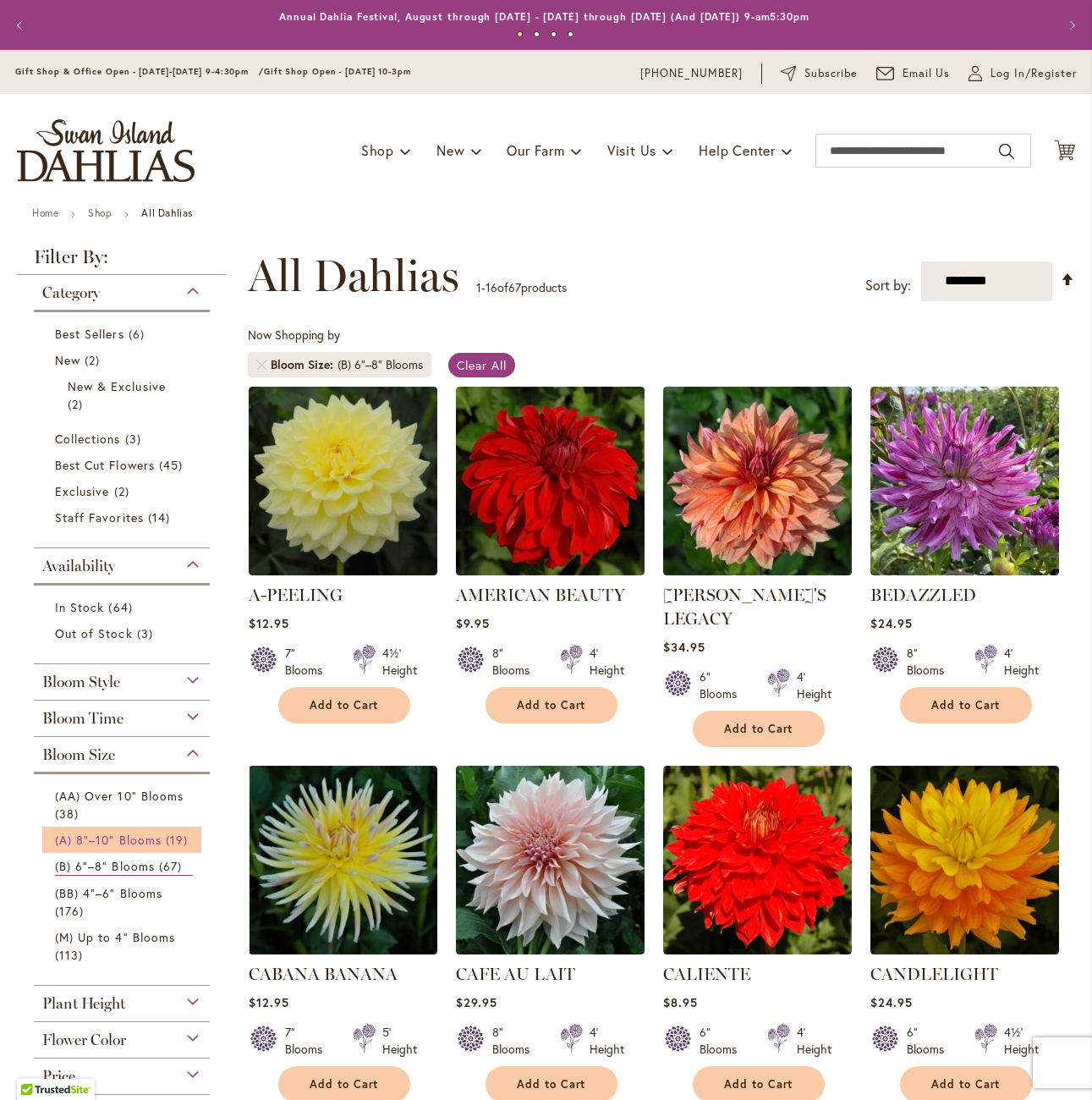
click at [128, 847] on link "(A) 8"–10" Blooms 19 items" at bounding box center [123, 840] width 138 height 18
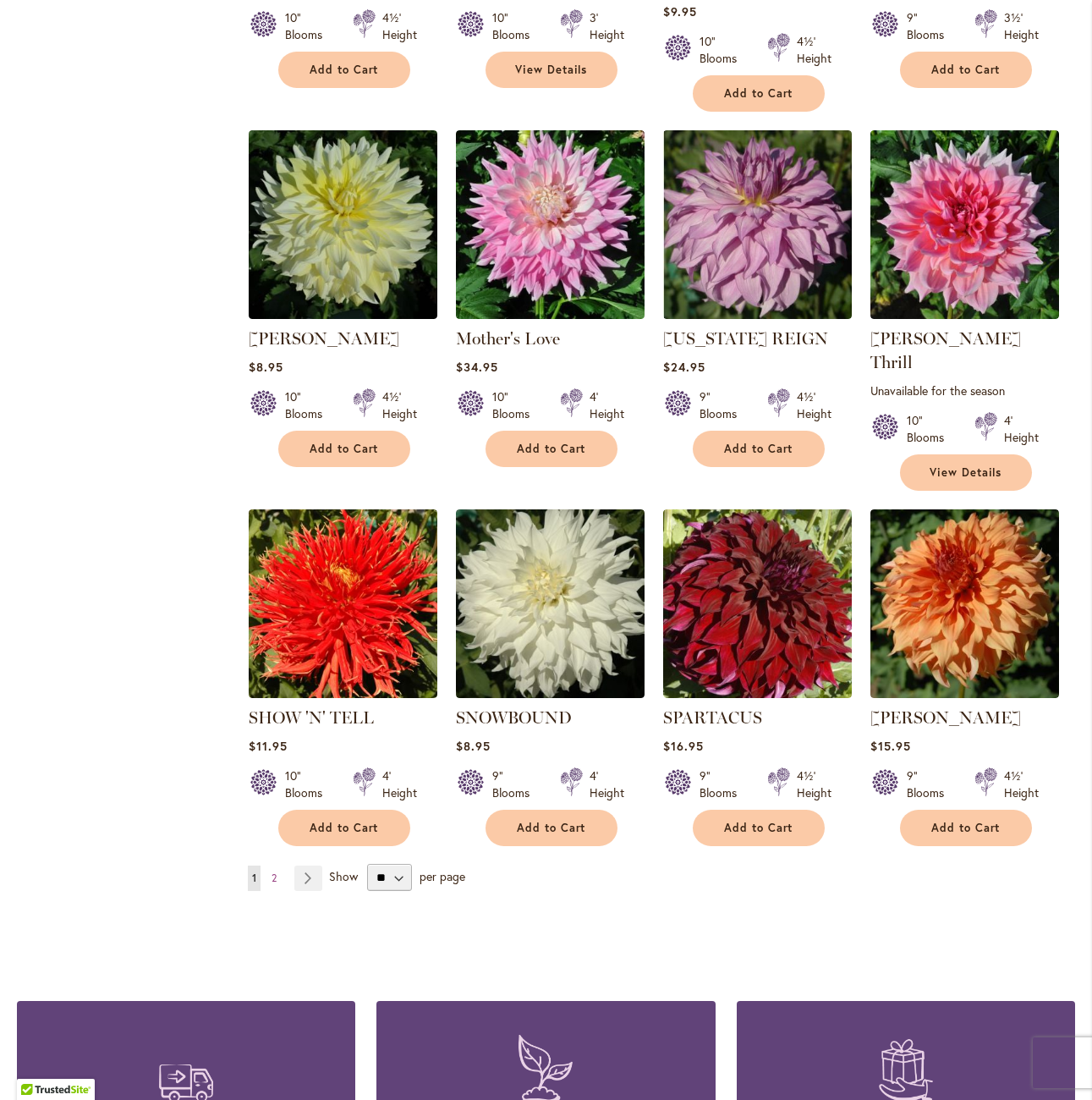
scroll to position [1016, 0]
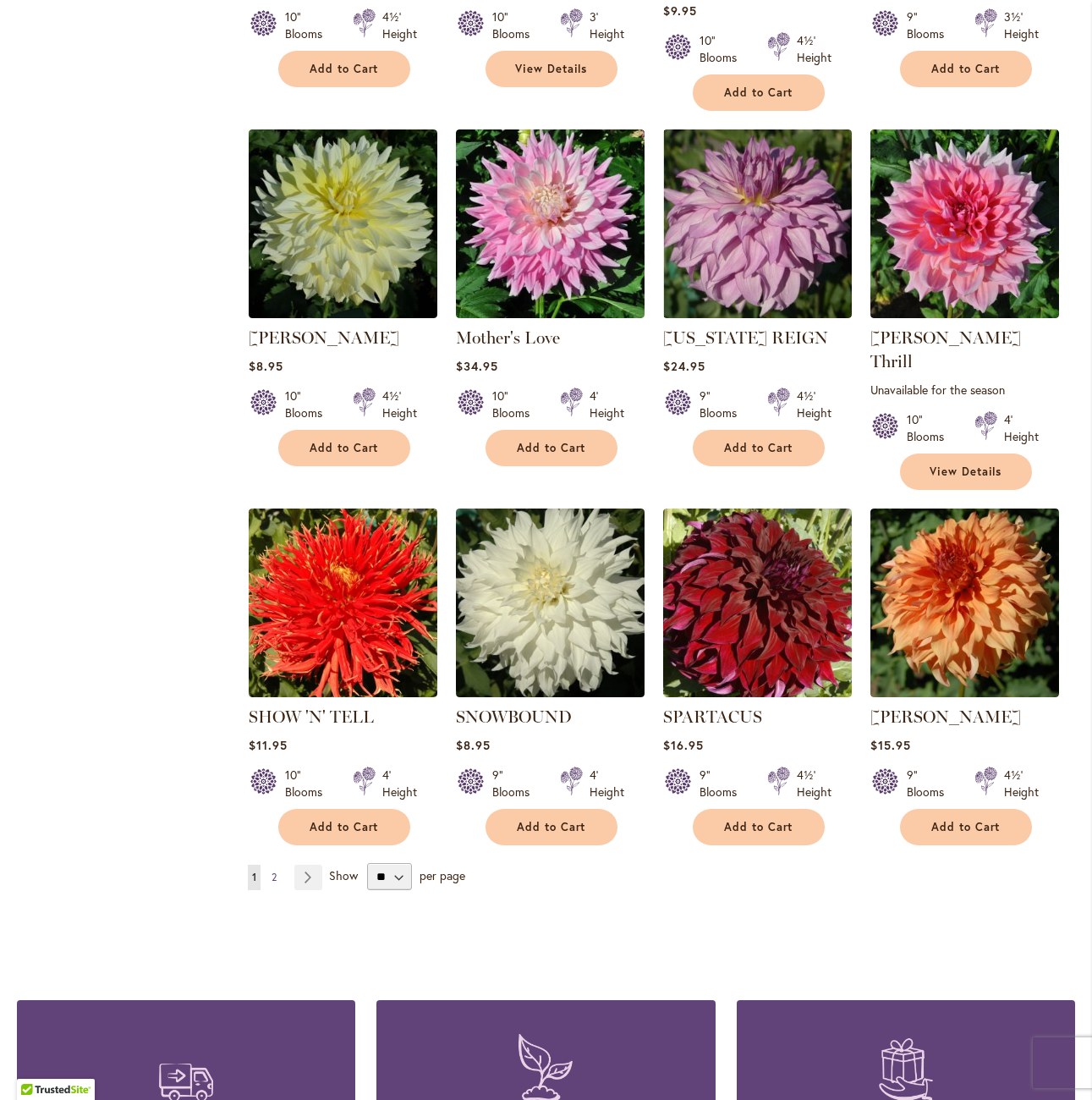
click at [268, 864] on link "Page 2" at bounding box center [274, 877] width 13 height 26
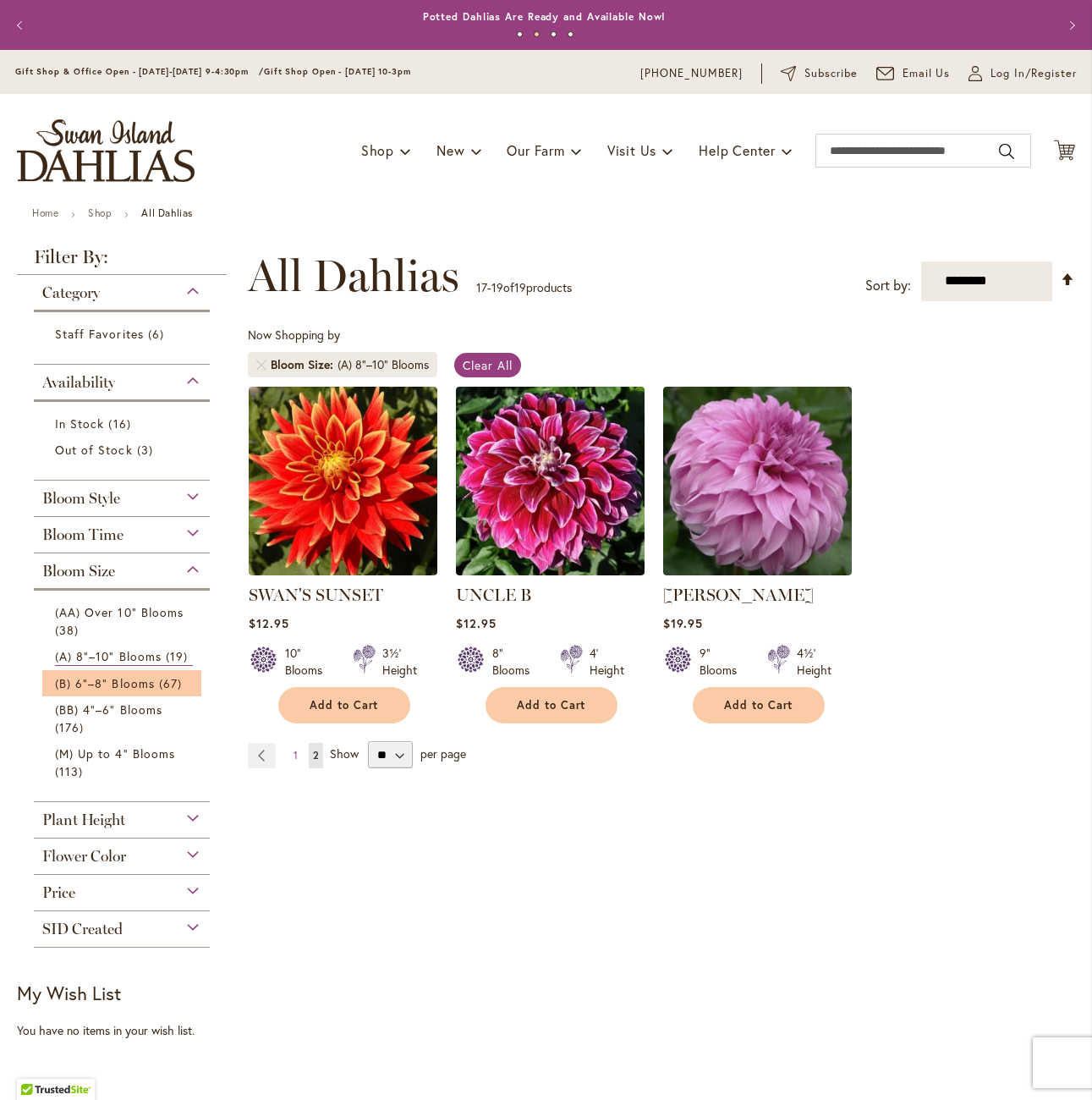
click at [101, 673] on li "(B) 6"–8" Blooms 67 items" at bounding box center [122, 683] width 159 height 26
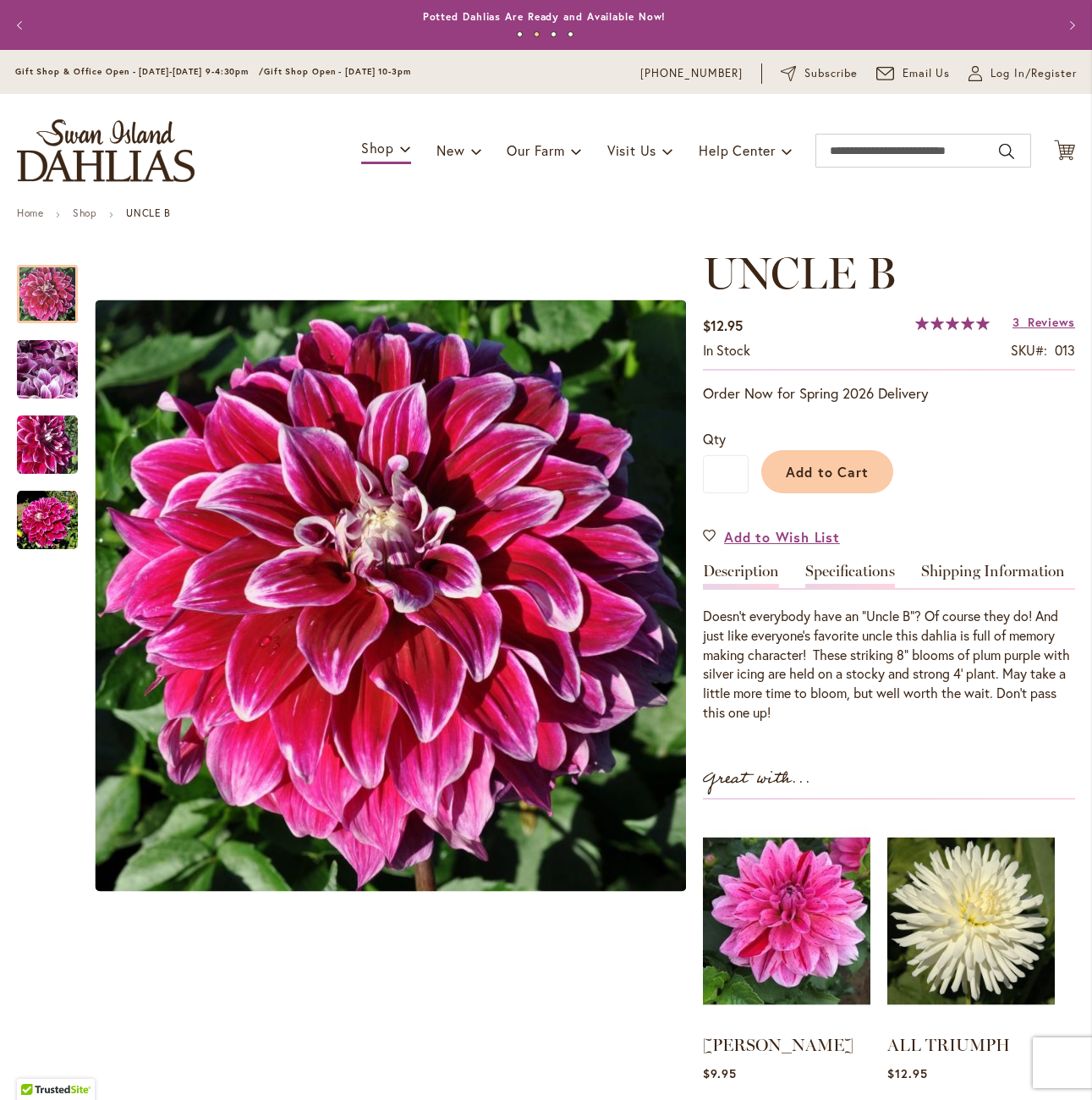
click at [871, 566] on link "Specifications" at bounding box center [850, 576] width 90 height 25
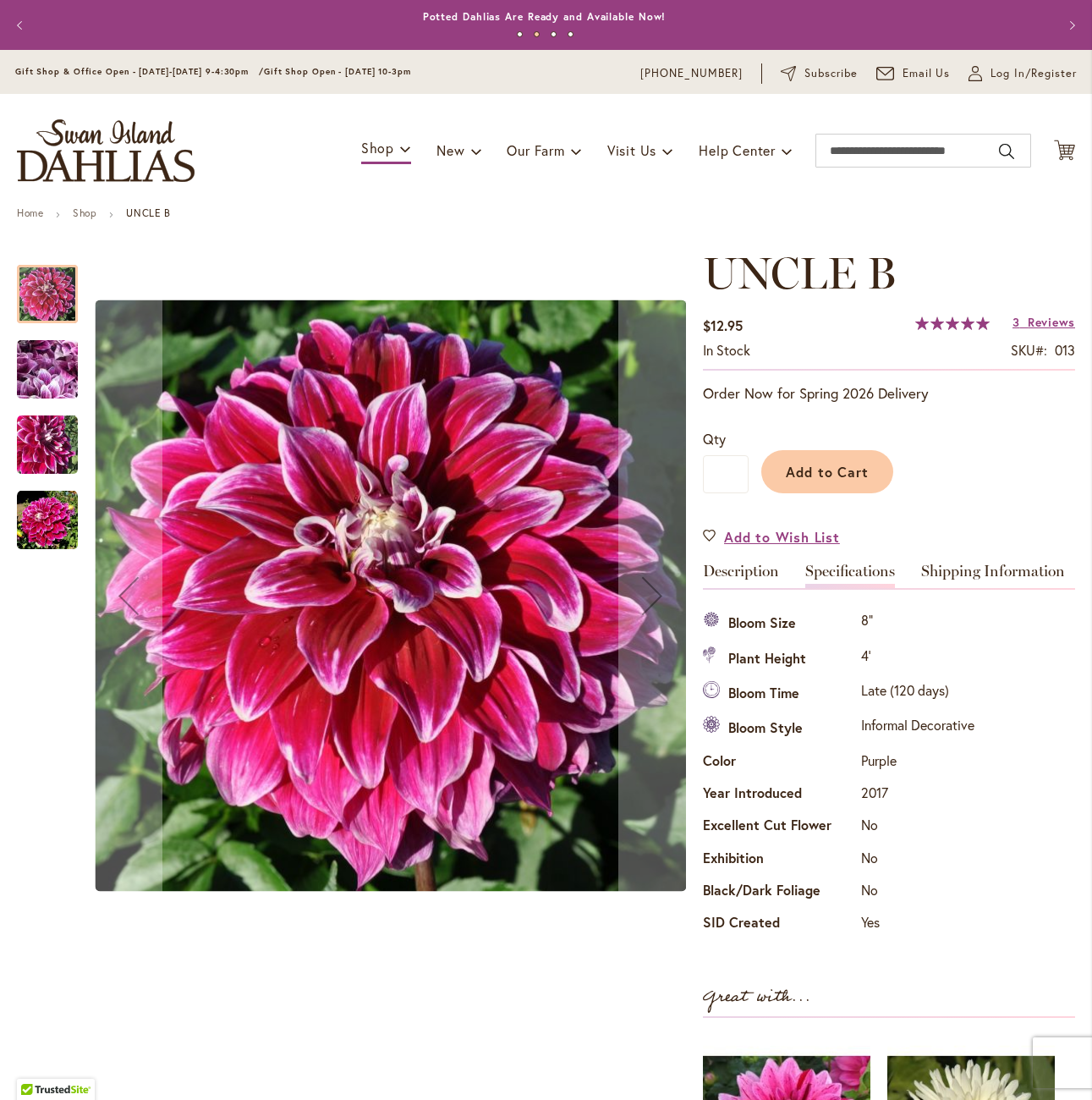
click at [48, 356] on img "Uncle B" at bounding box center [47, 370] width 122 height 91
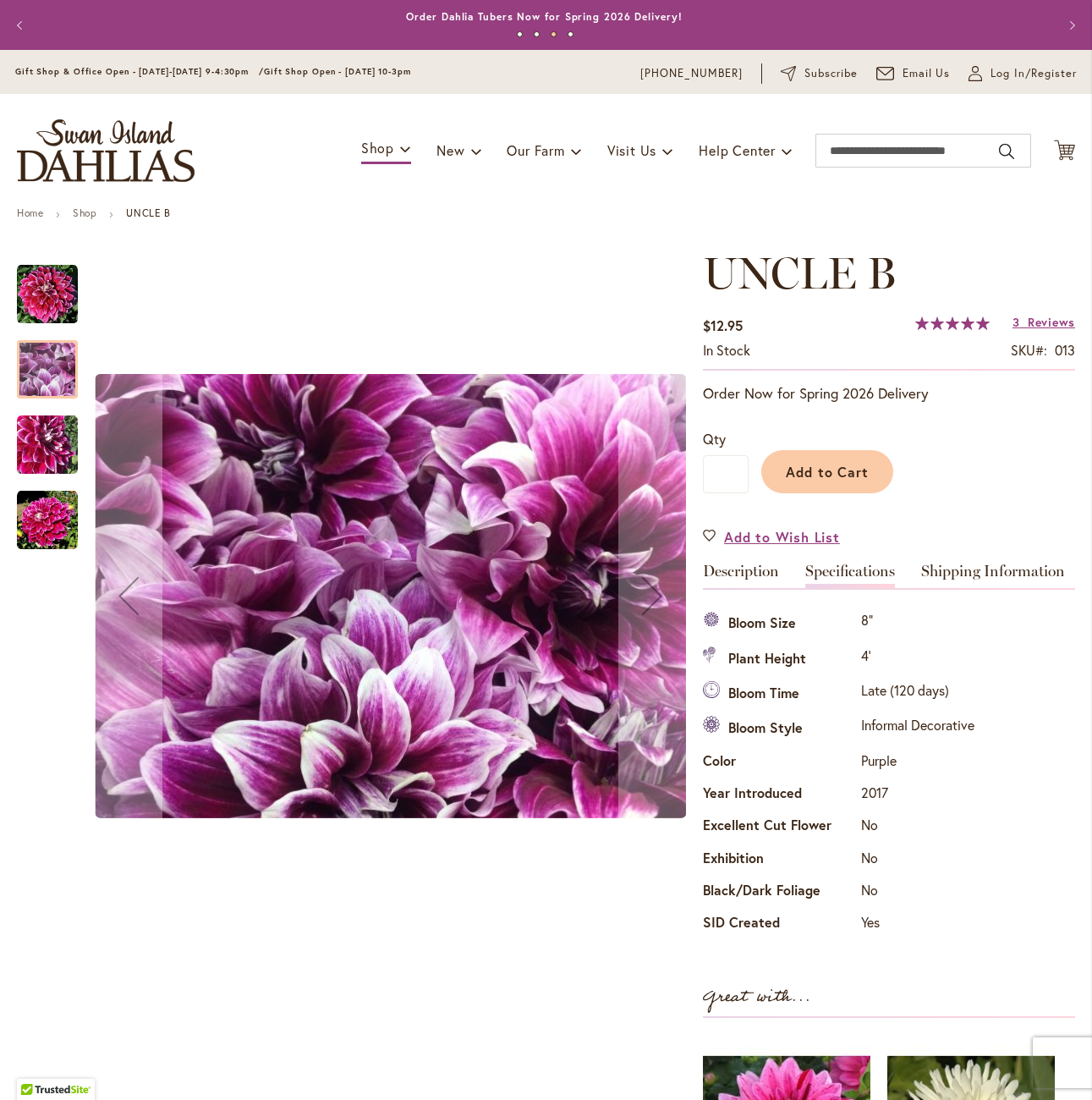
click at [52, 454] on img "Uncle B" at bounding box center [48, 445] width 61 height 61
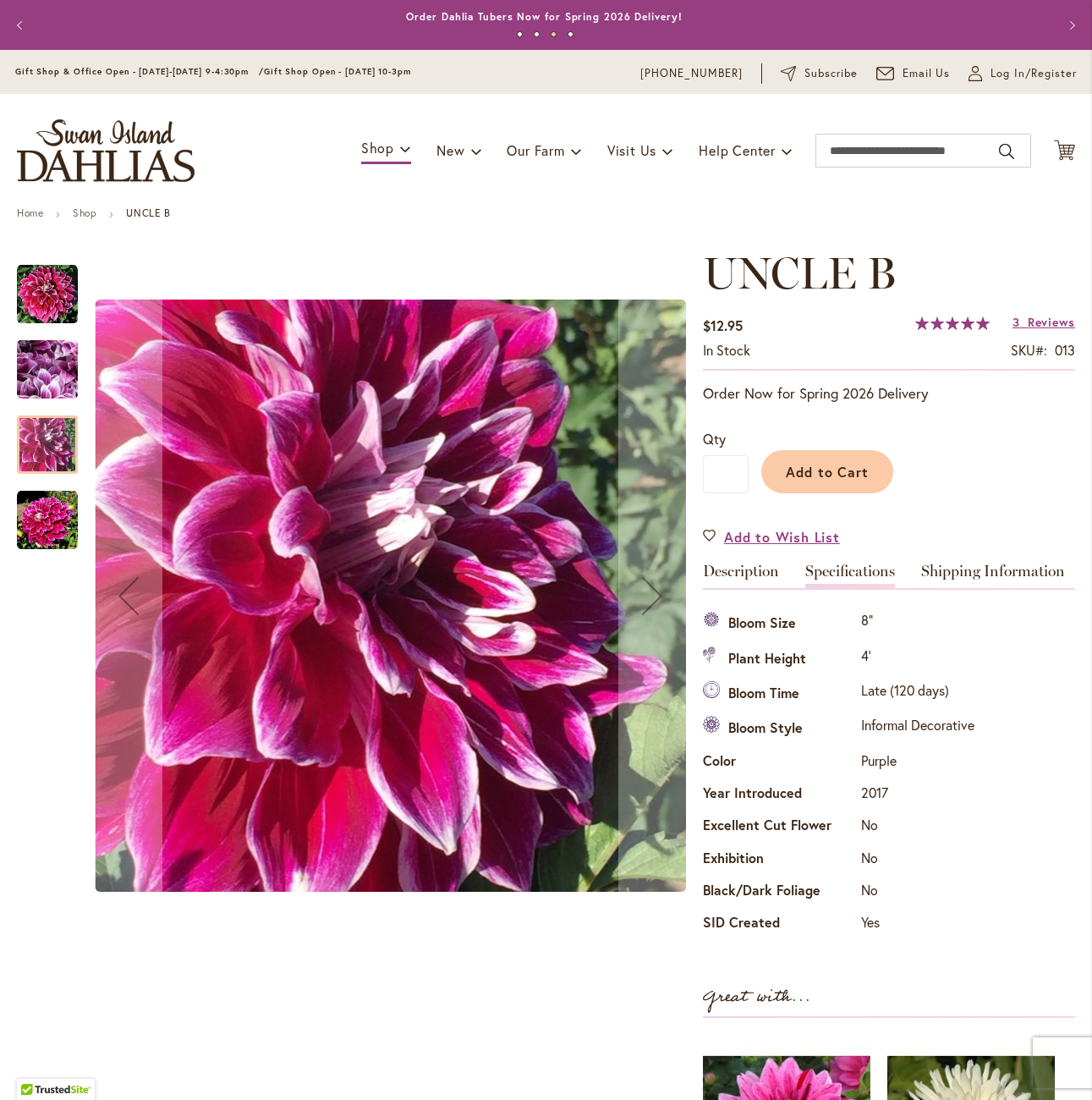
click at [27, 521] on img "Uncle B" at bounding box center [48, 521] width 61 height 61
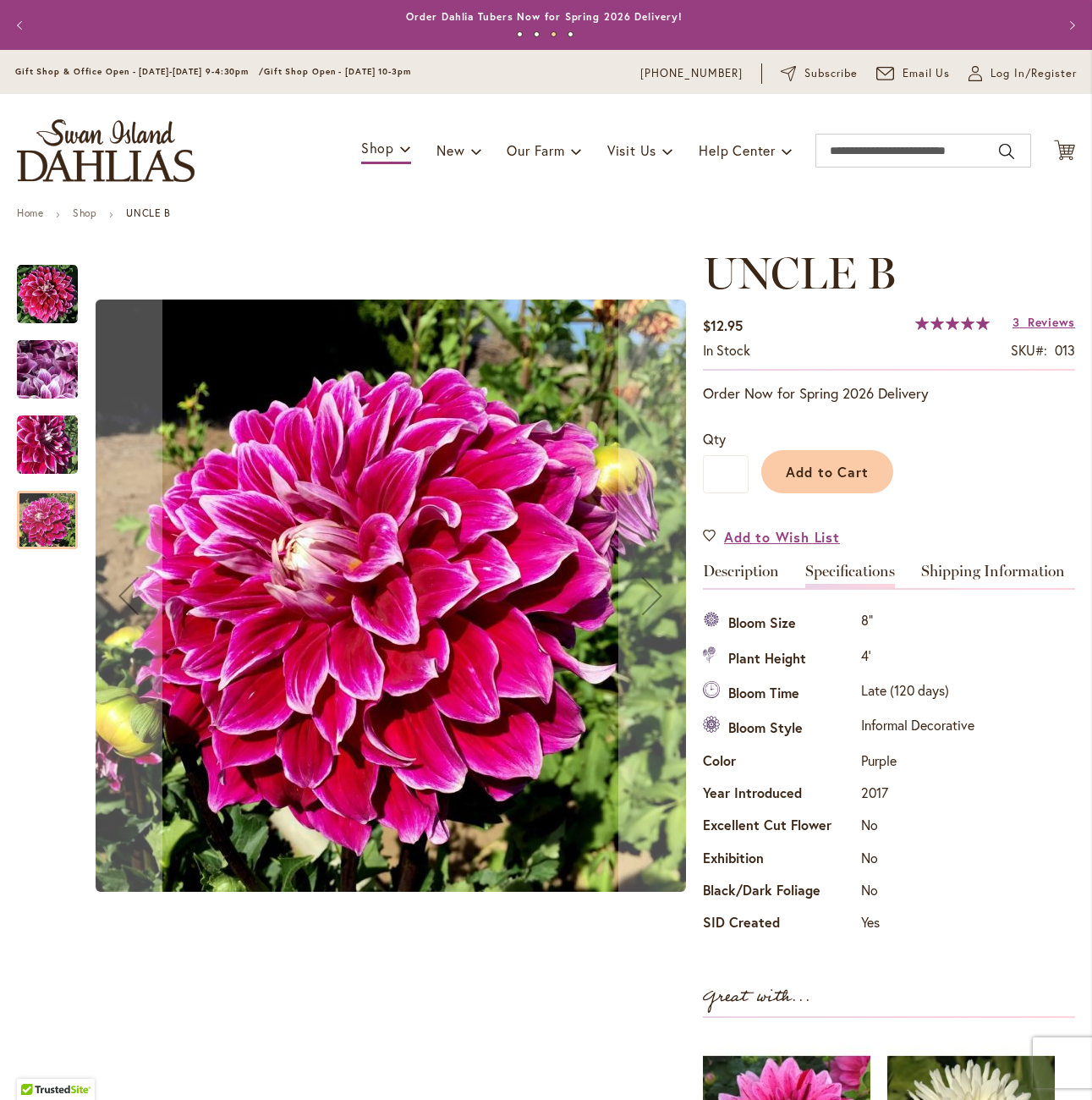
click at [33, 364] on img "Uncle B" at bounding box center [47, 370] width 122 height 91
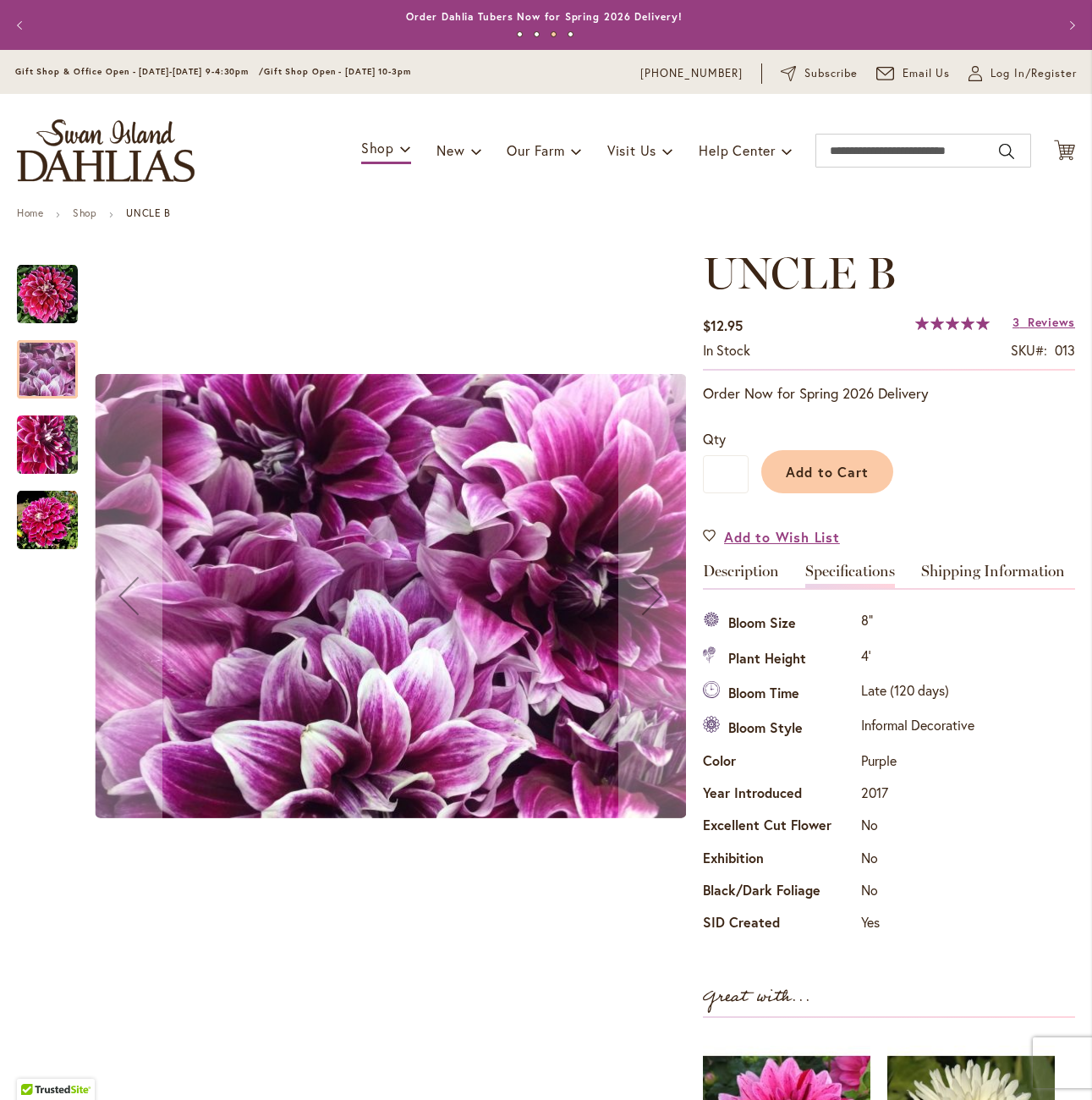
click at [46, 283] on img "Uncle B" at bounding box center [48, 295] width 61 height 61
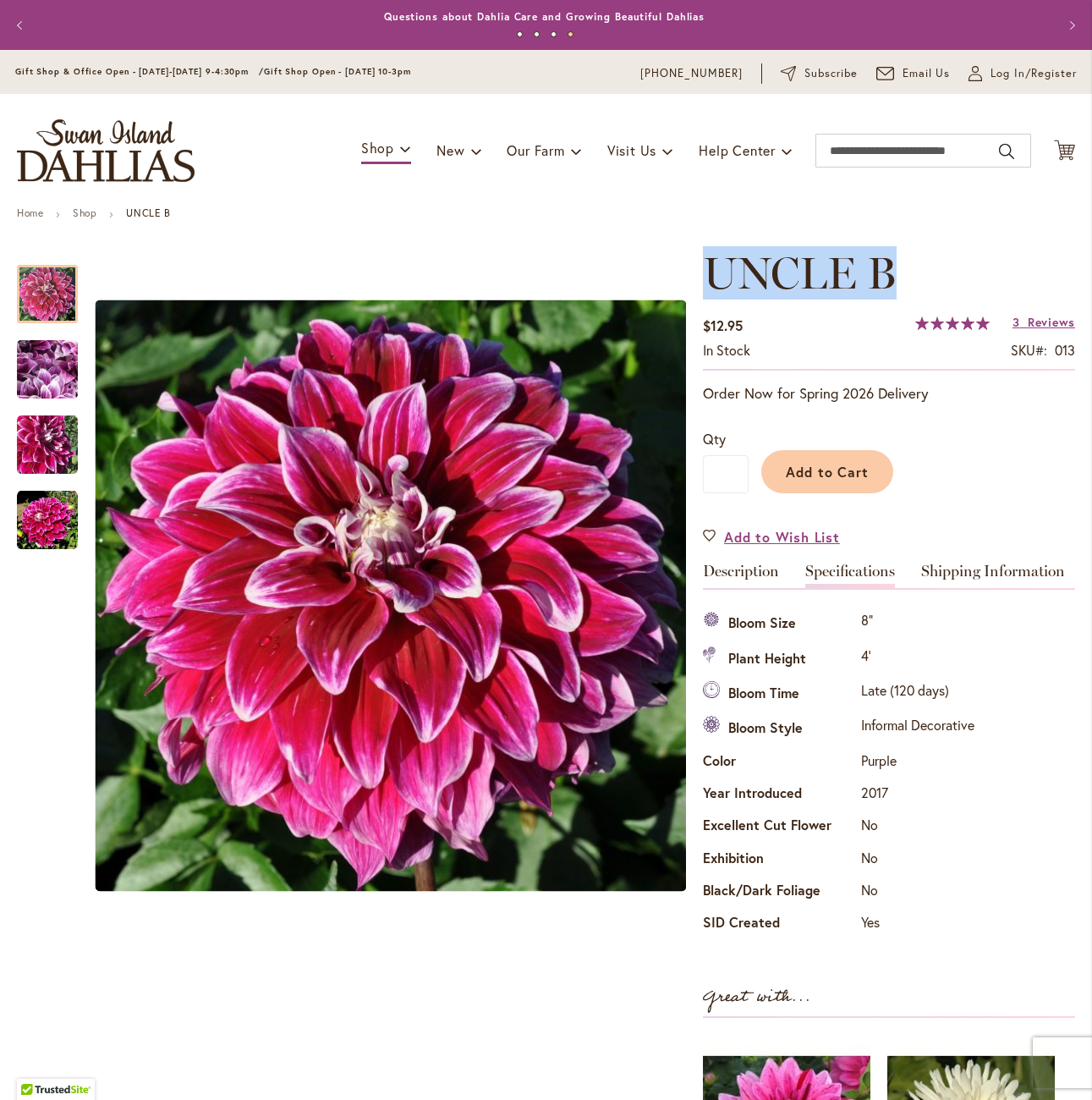
drag, startPoint x: 907, startPoint y: 274, endPoint x: 711, endPoint y: 270, distance: 196.0
click at [711, 270] on h1 "UNCLE B" at bounding box center [889, 273] width 372 height 51
click at [1009, 319] on div "Rating: 100 % of 100 3 Reviews Add Your Review" at bounding box center [994, 324] width 160 height 26
click at [1024, 317] on link "3 Reviews" at bounding box center [1043, 322] width 62 height 16
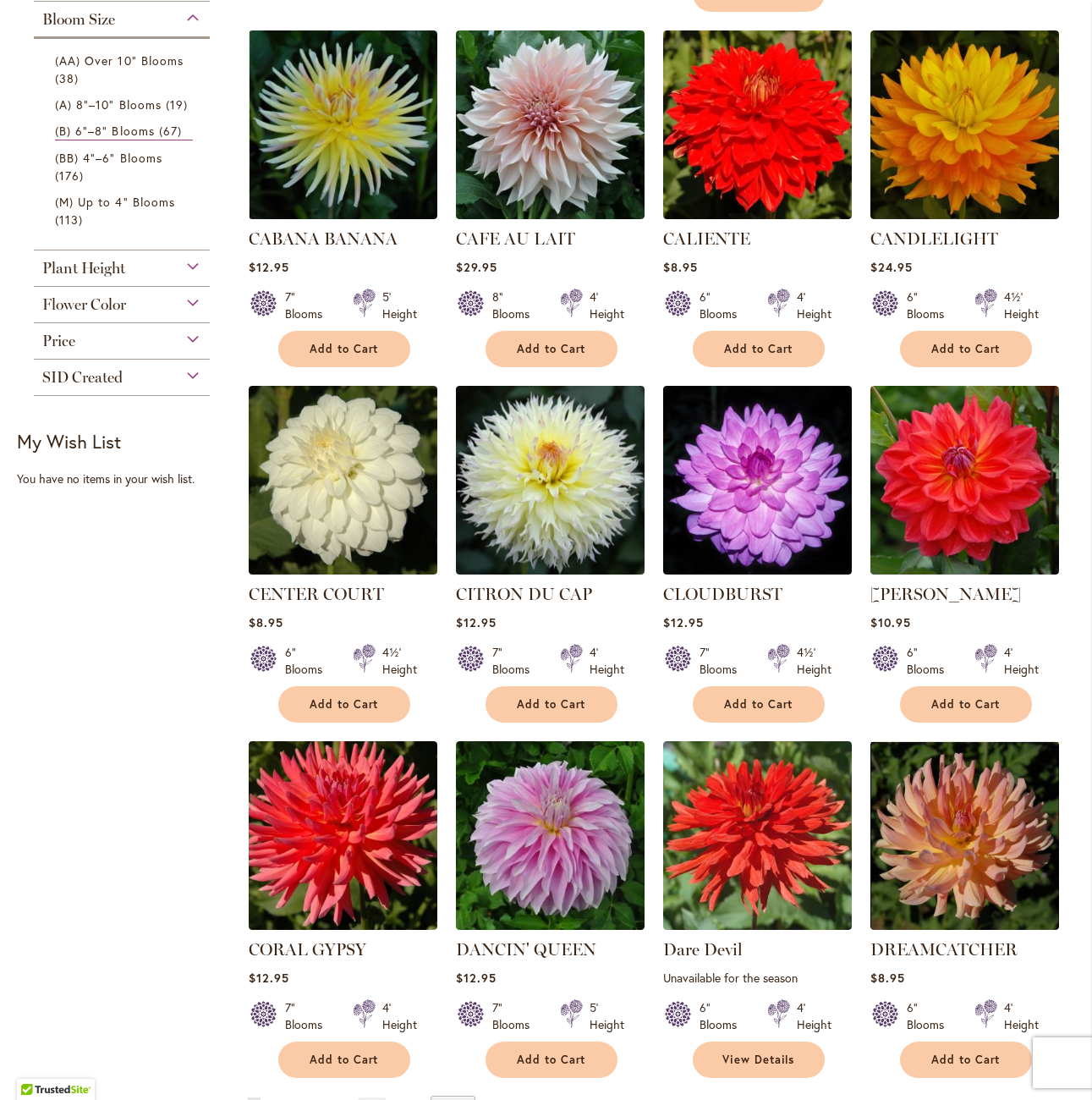
scroll to position [931, 0]
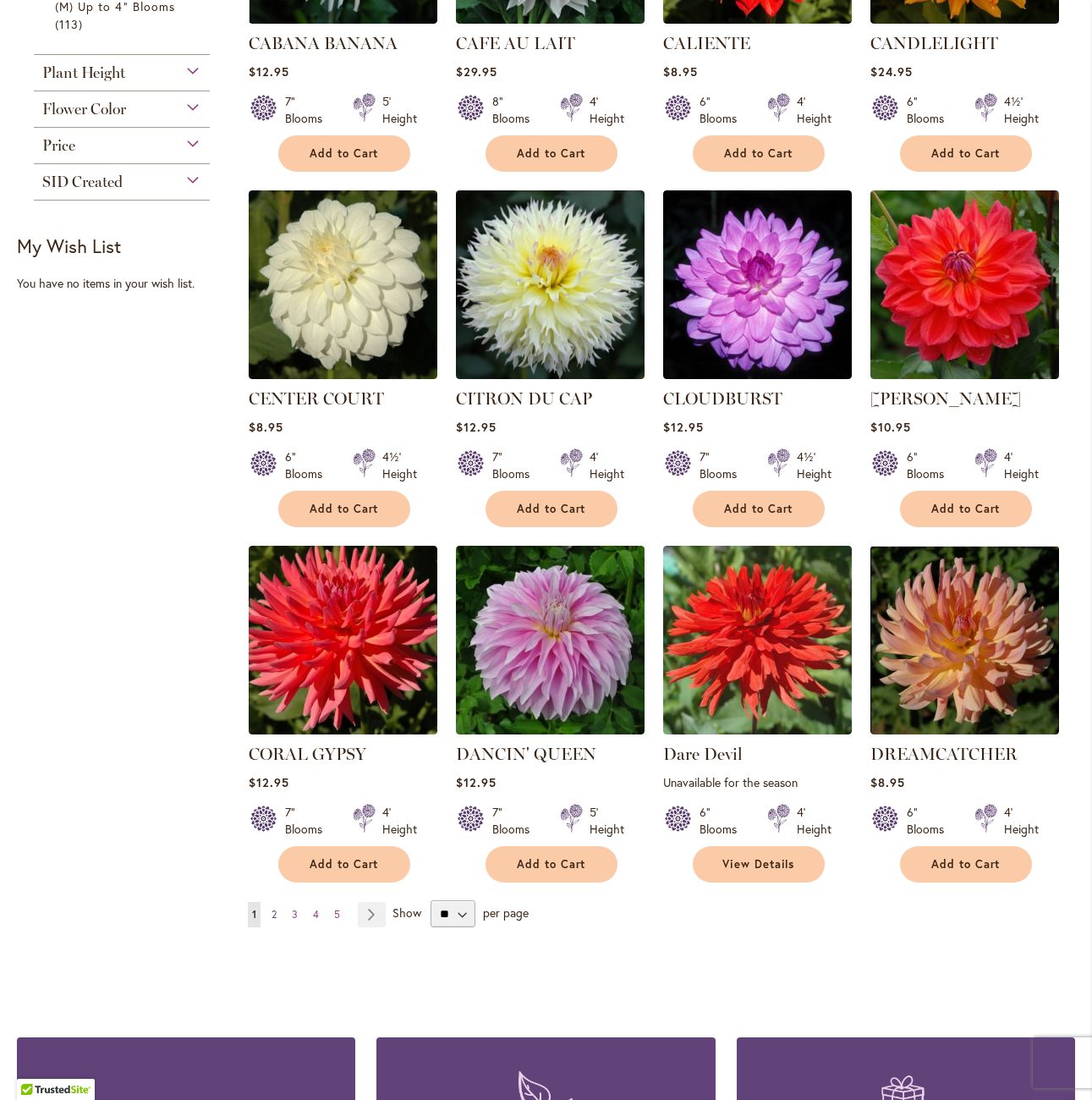
click at [277, 902] on link "Page 2" at bounding box center [274, 914] width 13 height 26
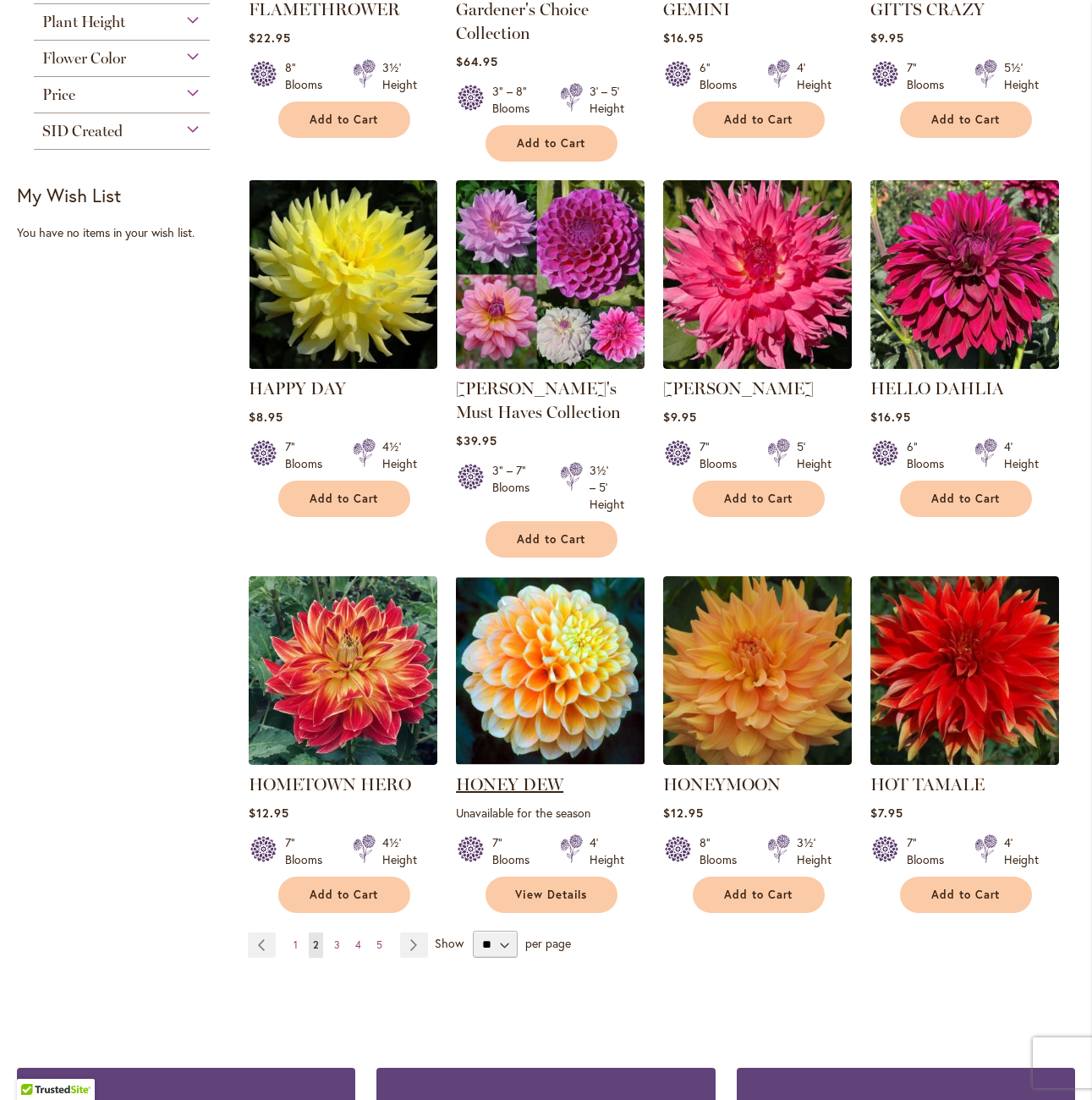
scroll to position [1016, 0]
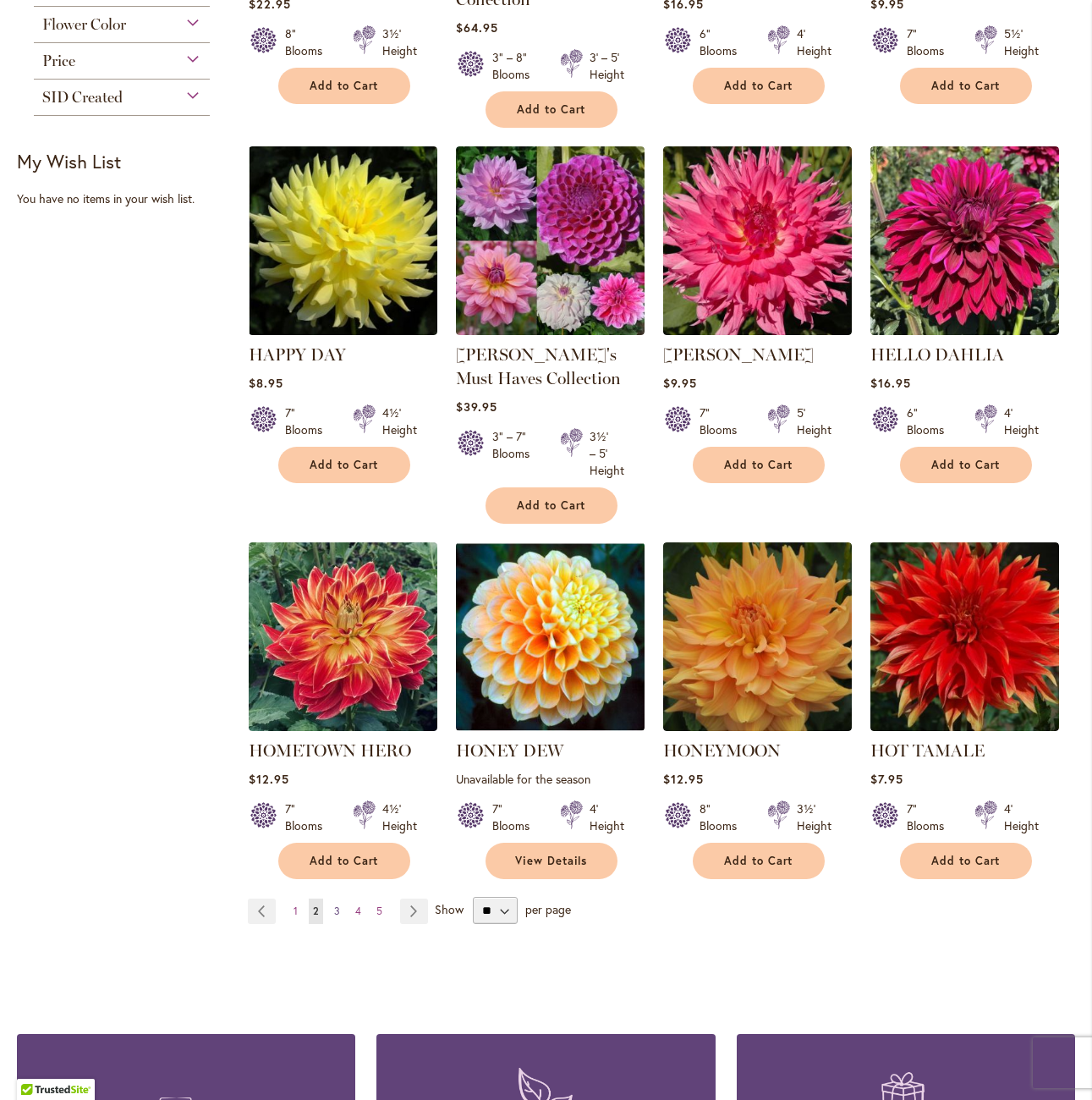
click at [334, 906] on span "3" at bounding box center [337, 910] width 6 height 12
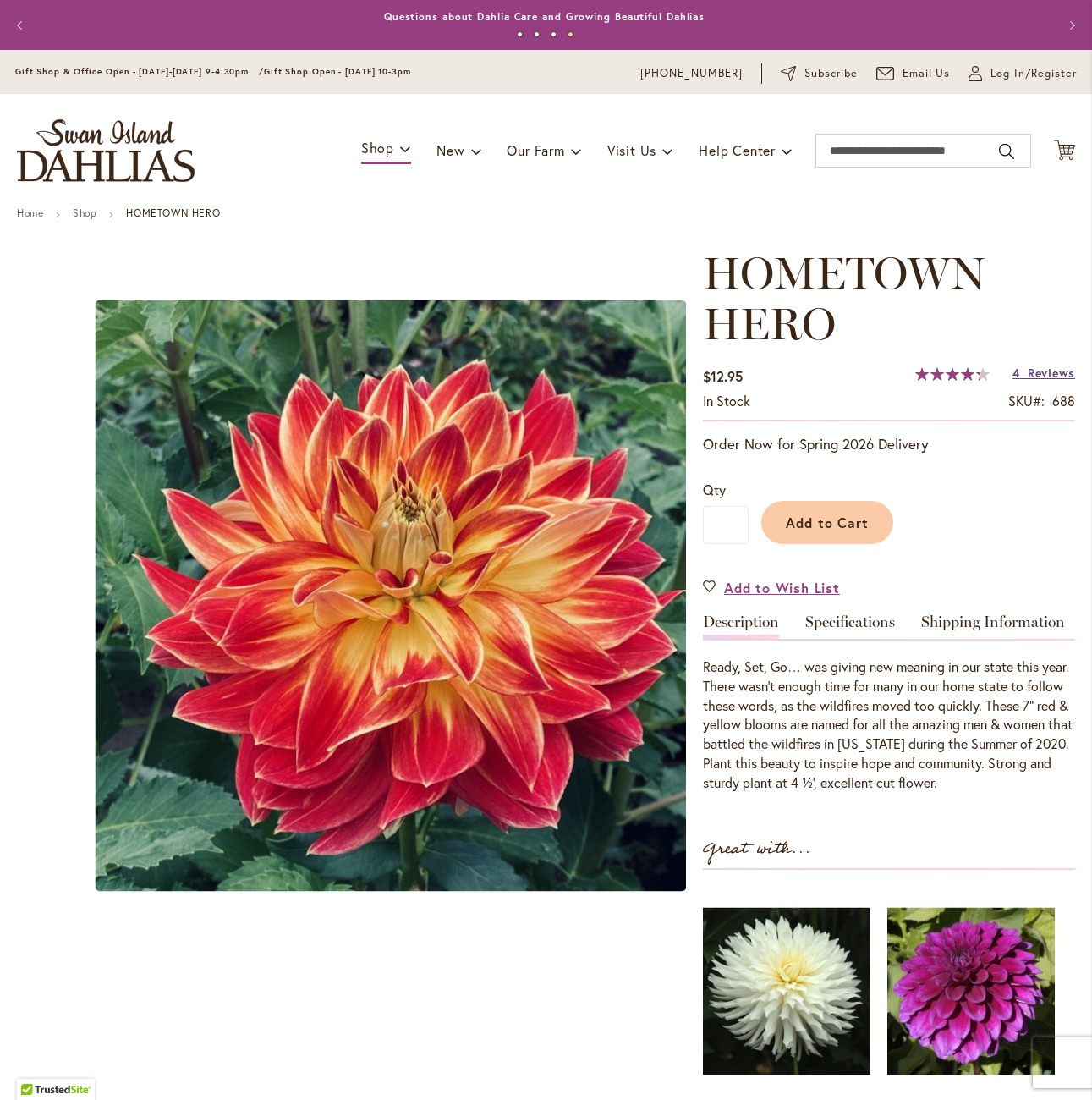
click at [1048, 375] on span "Reviews" at bounding box center [1051, 372] width 47 height 16
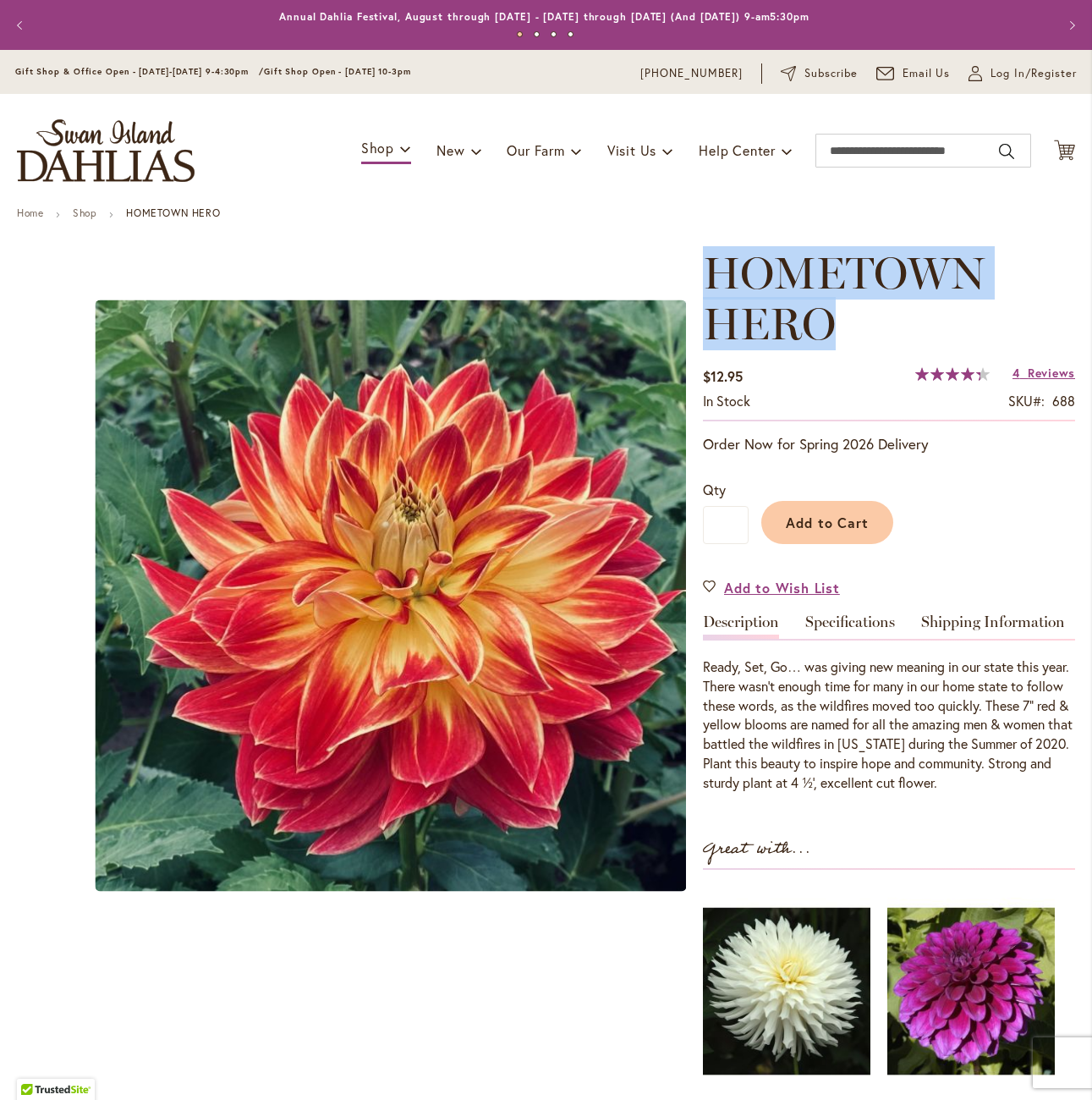
drag, startPoint x: 886, startPoint y: 317, endPoint x: 678, endPoint y: 281, distance: 211.1
copy div "Skip to the beginning of the images gallery HOMETOWN HERO"
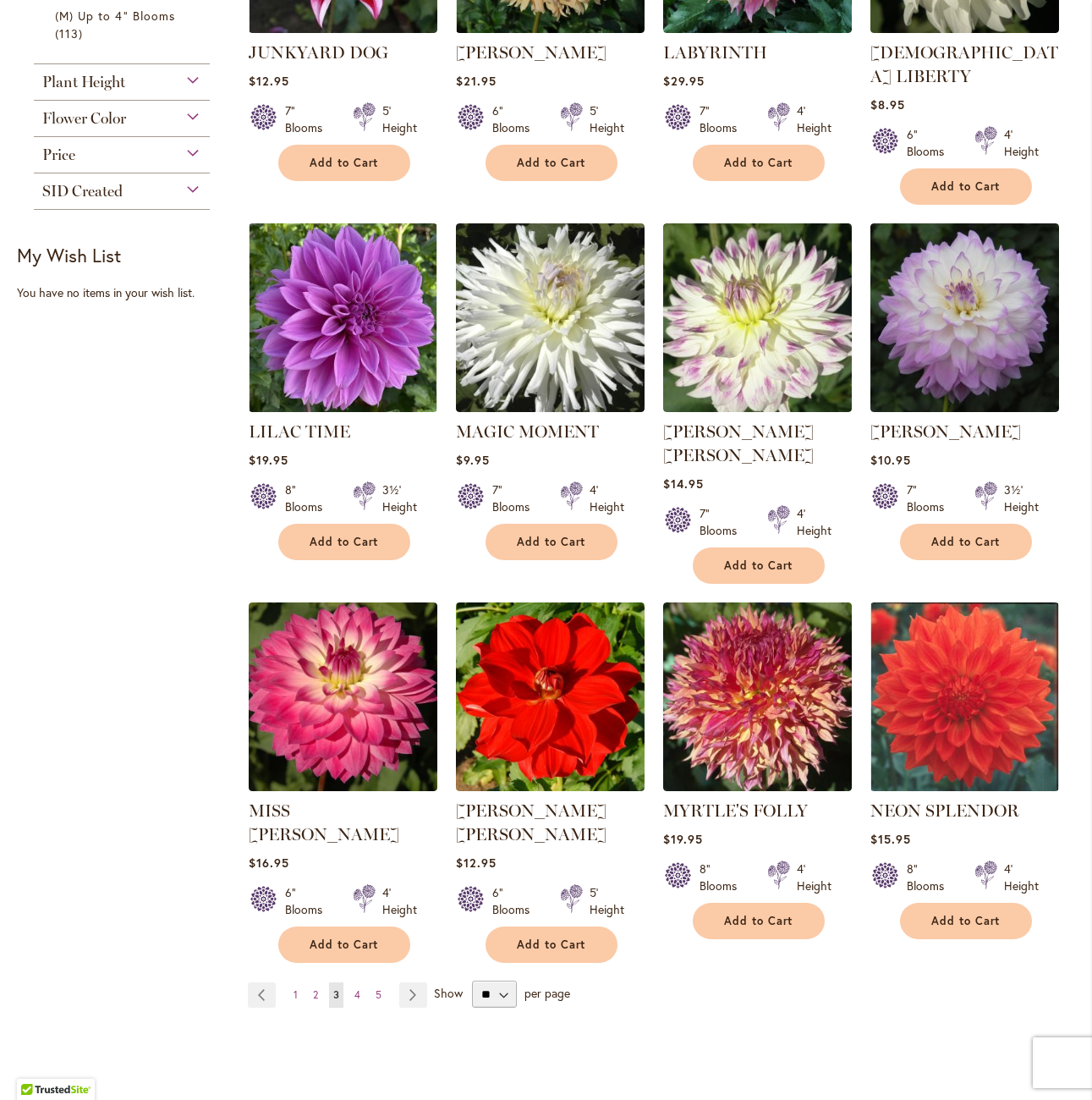
scroll to position [1016, 0]
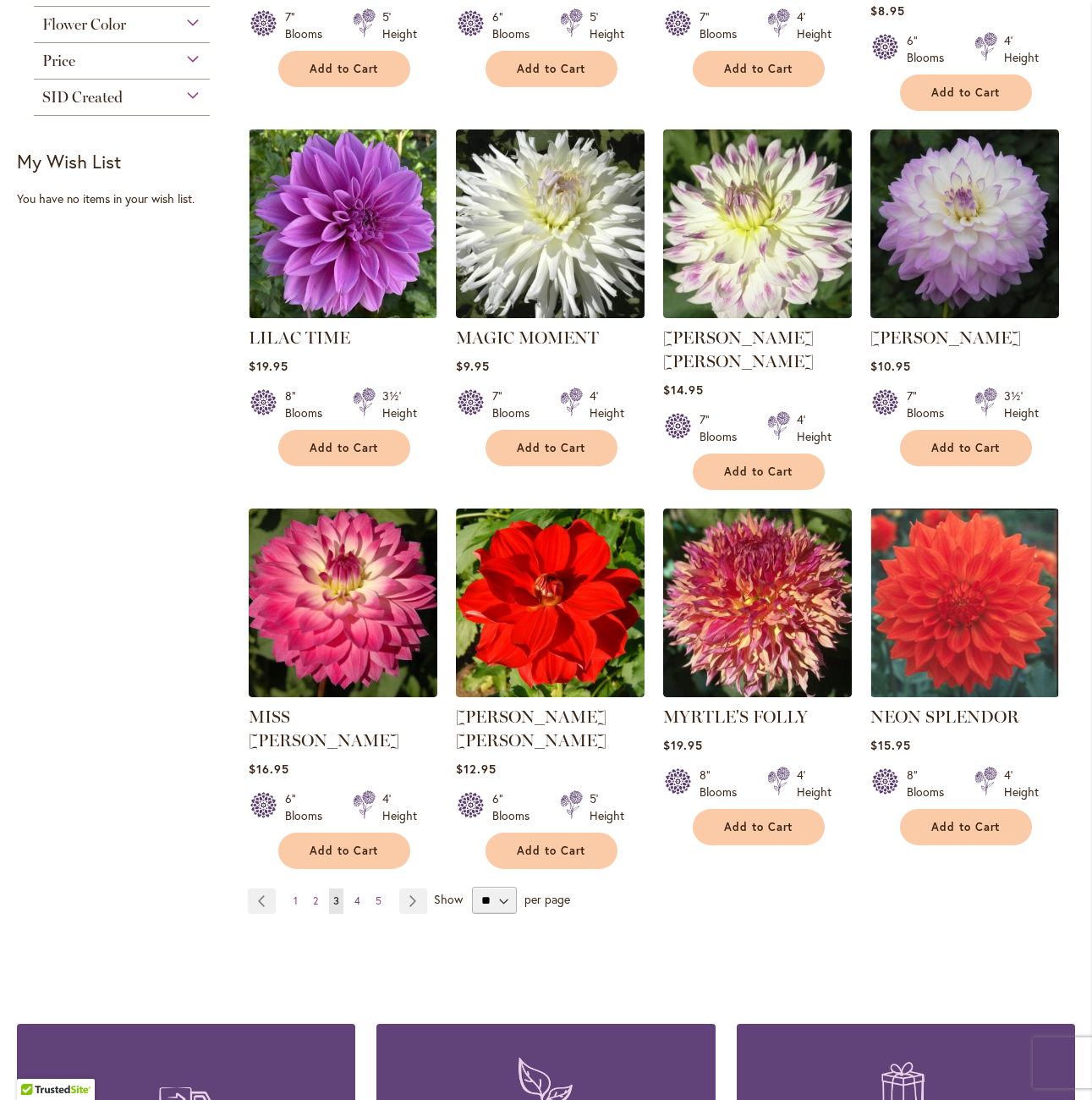
click at [354, 894] on span "4" at bounding box center [357, 900] width 6 height 12
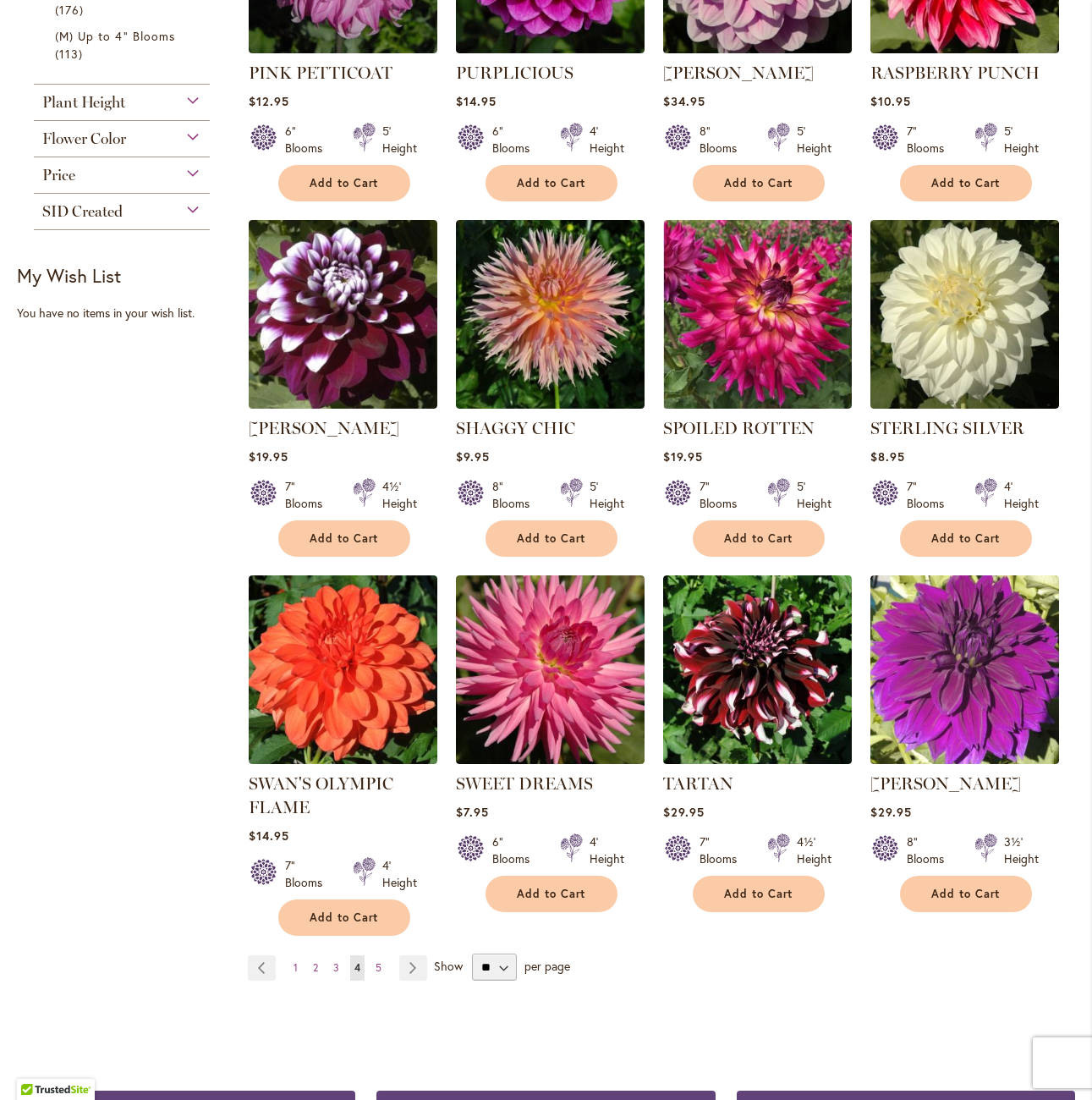
scroll to position [931, 0]
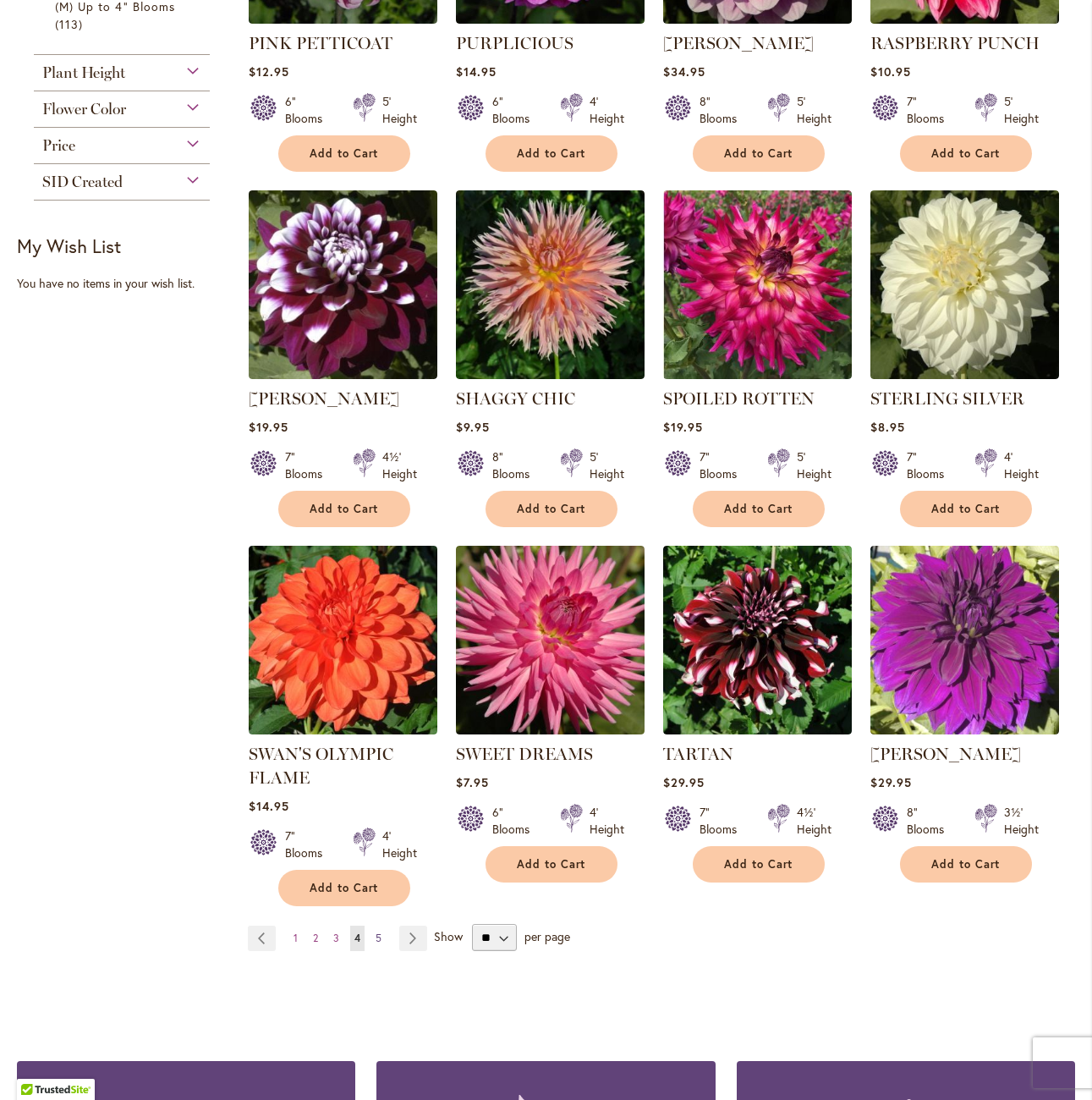
click at [377, 932] on span "5" at bounding box center [378, 937] width 6 height 12
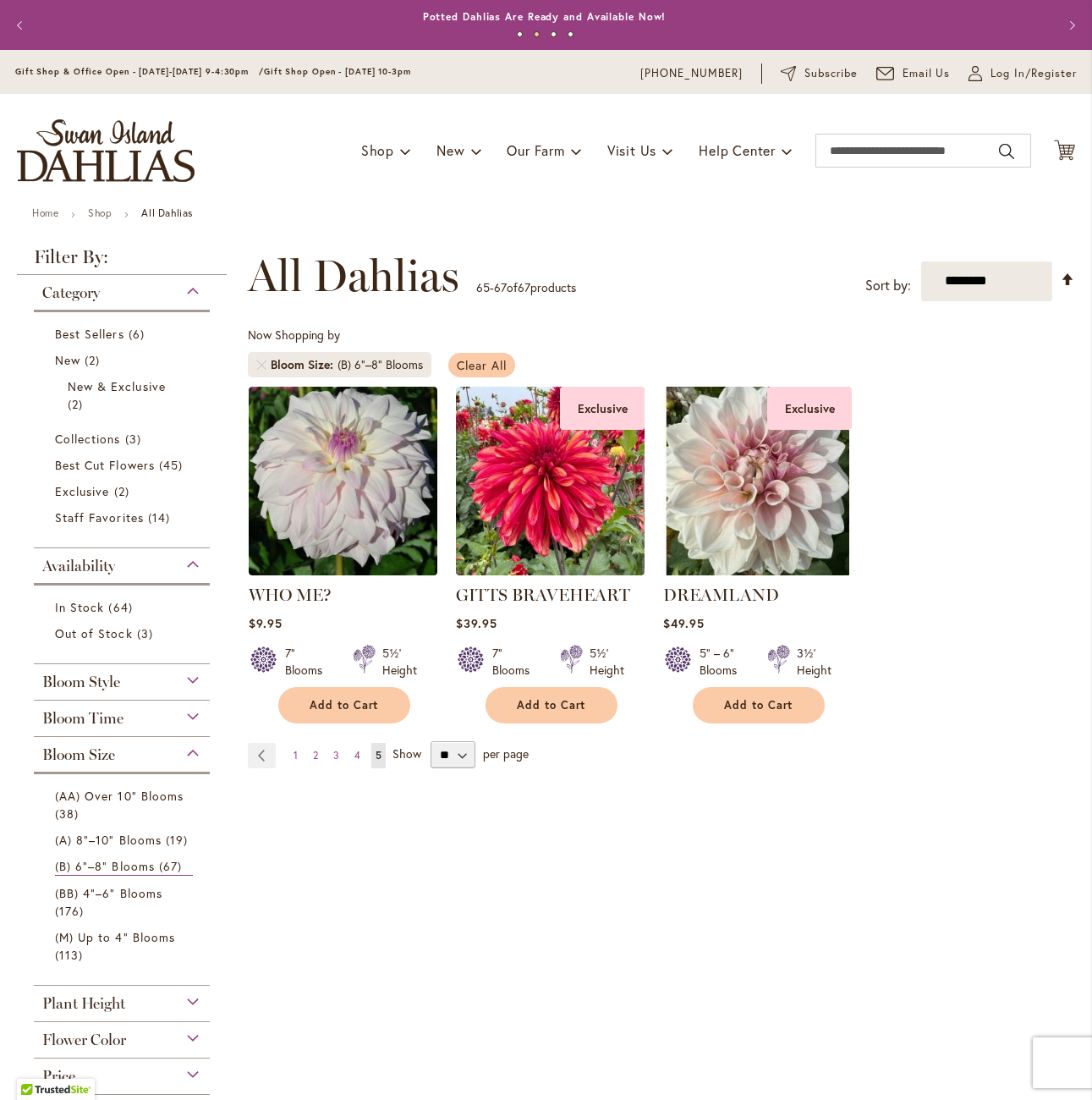
click at [468, 362] on span "Clear All" at bounding box center [481, 365] width 50 height 16
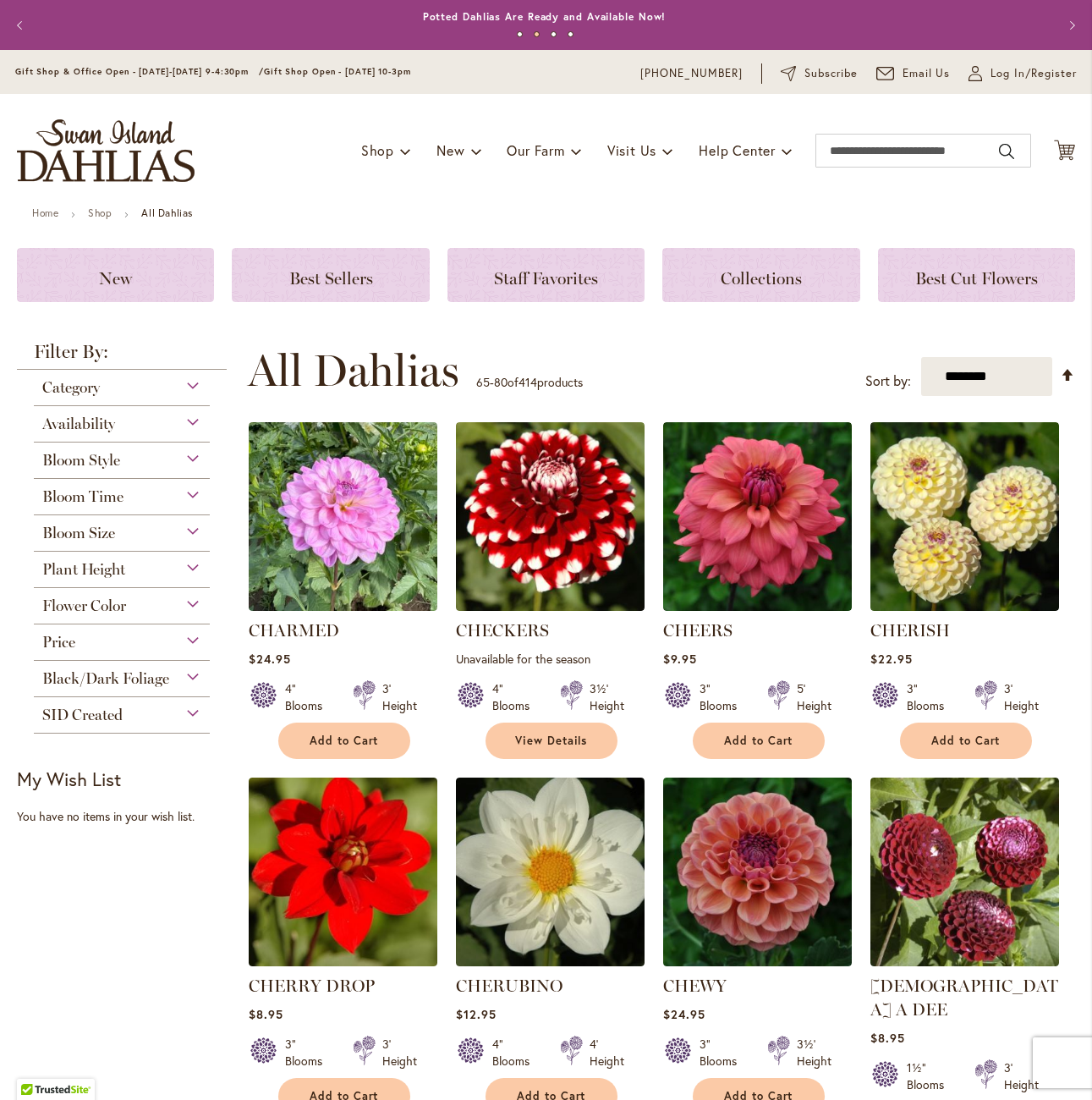
click at [113, 665] on div "Black/Dark Foliage" at bounding box center [122, 674] width 176 height 27
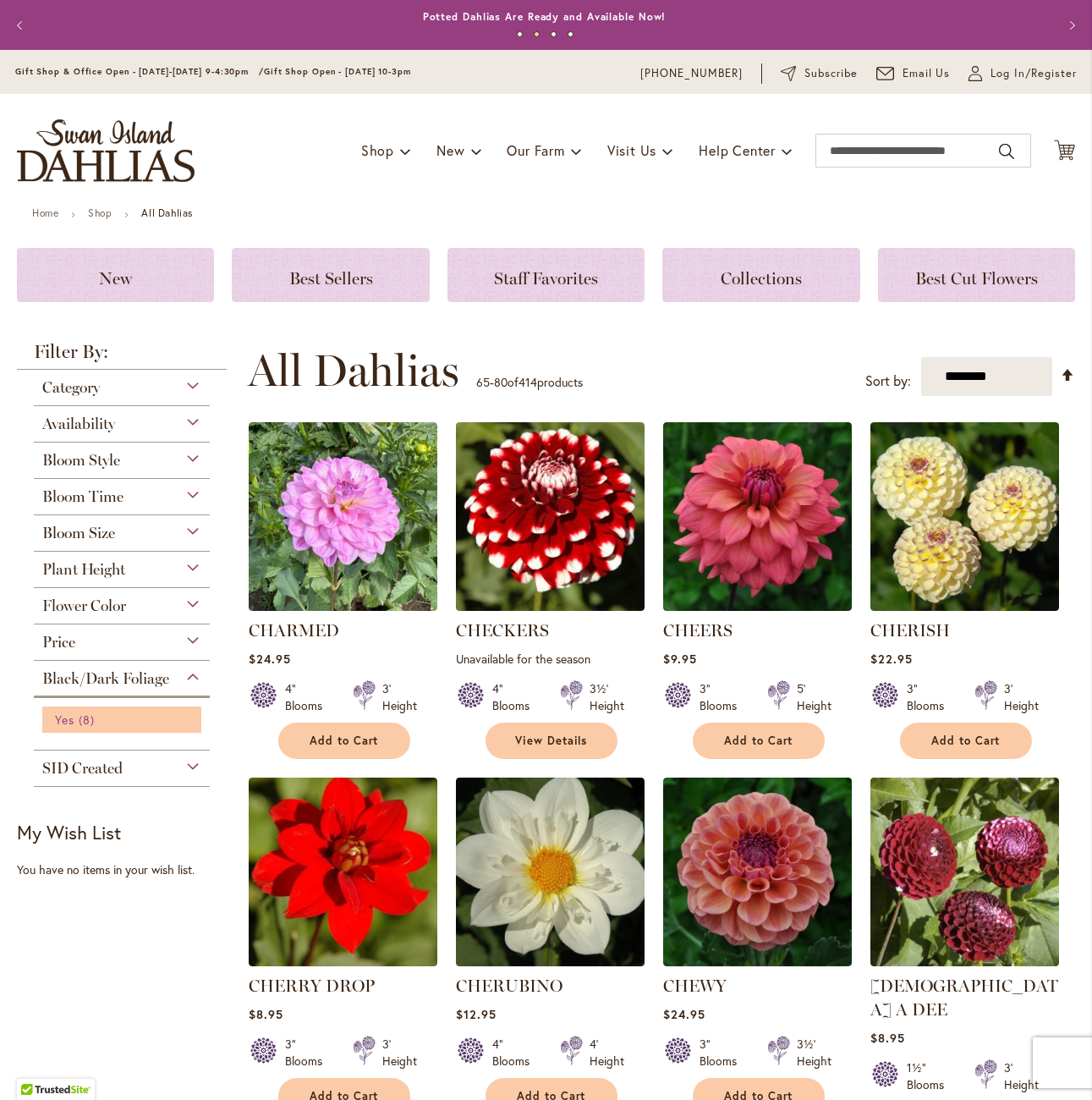
click at [73, 715] on link "Yes 8 items" at bounding box center [123, 719] width 138 height 18
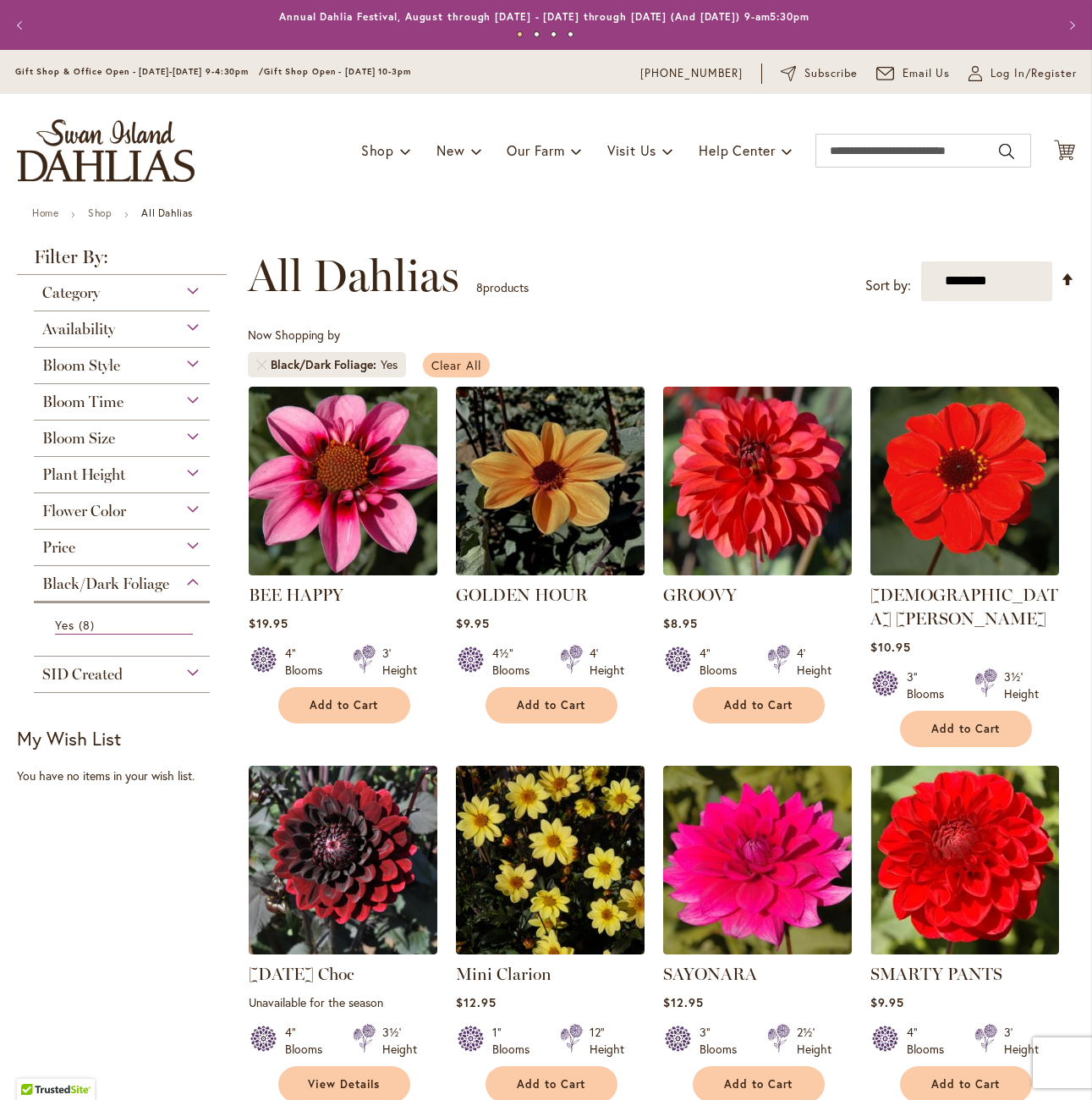
click at [481, 361] on link "Clear All" at bounding box center [457, 366] width 67 height 25
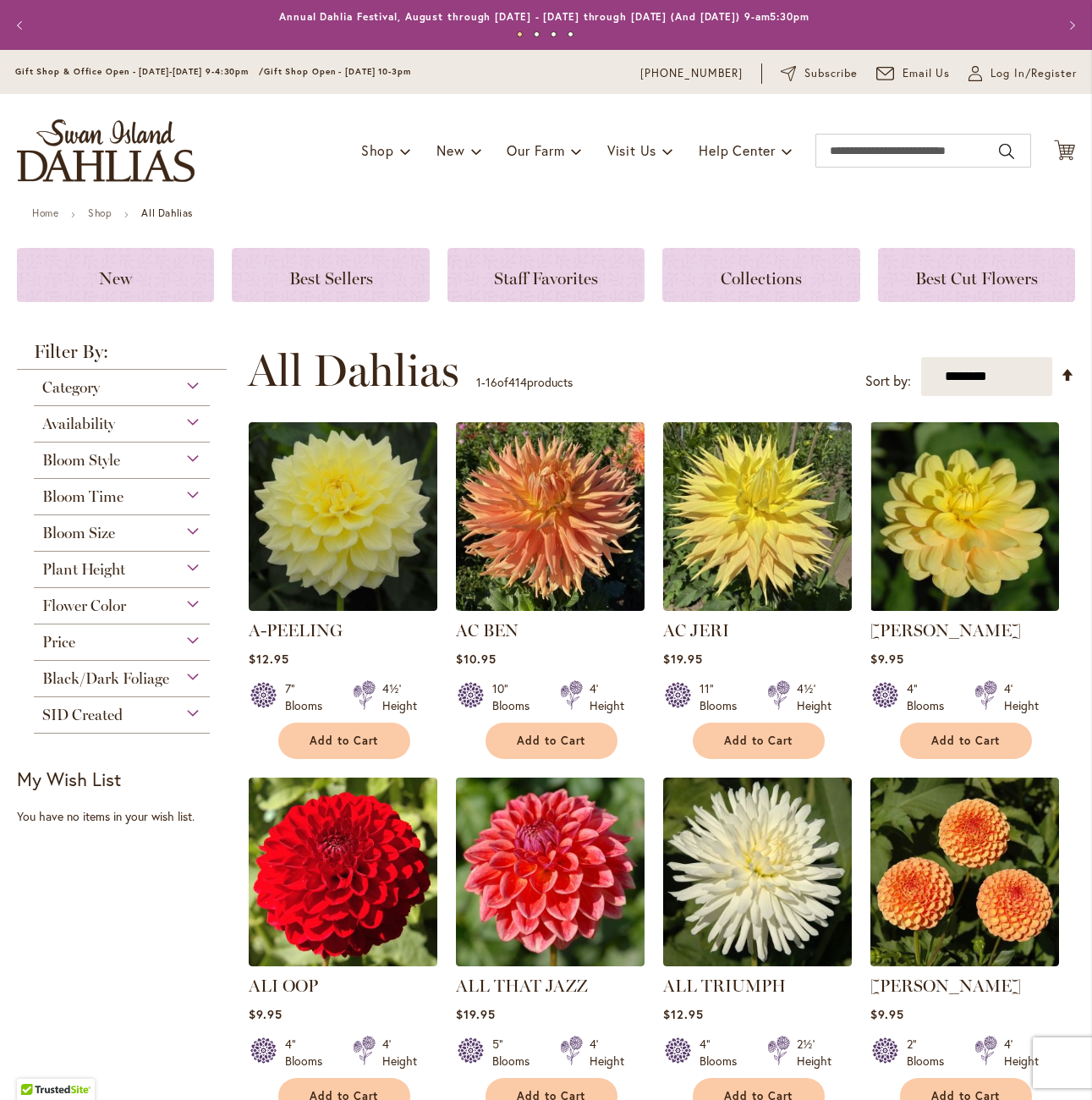
click at [151, 393] on div "Category" at bounding box center [122, 383] width 176 height 27
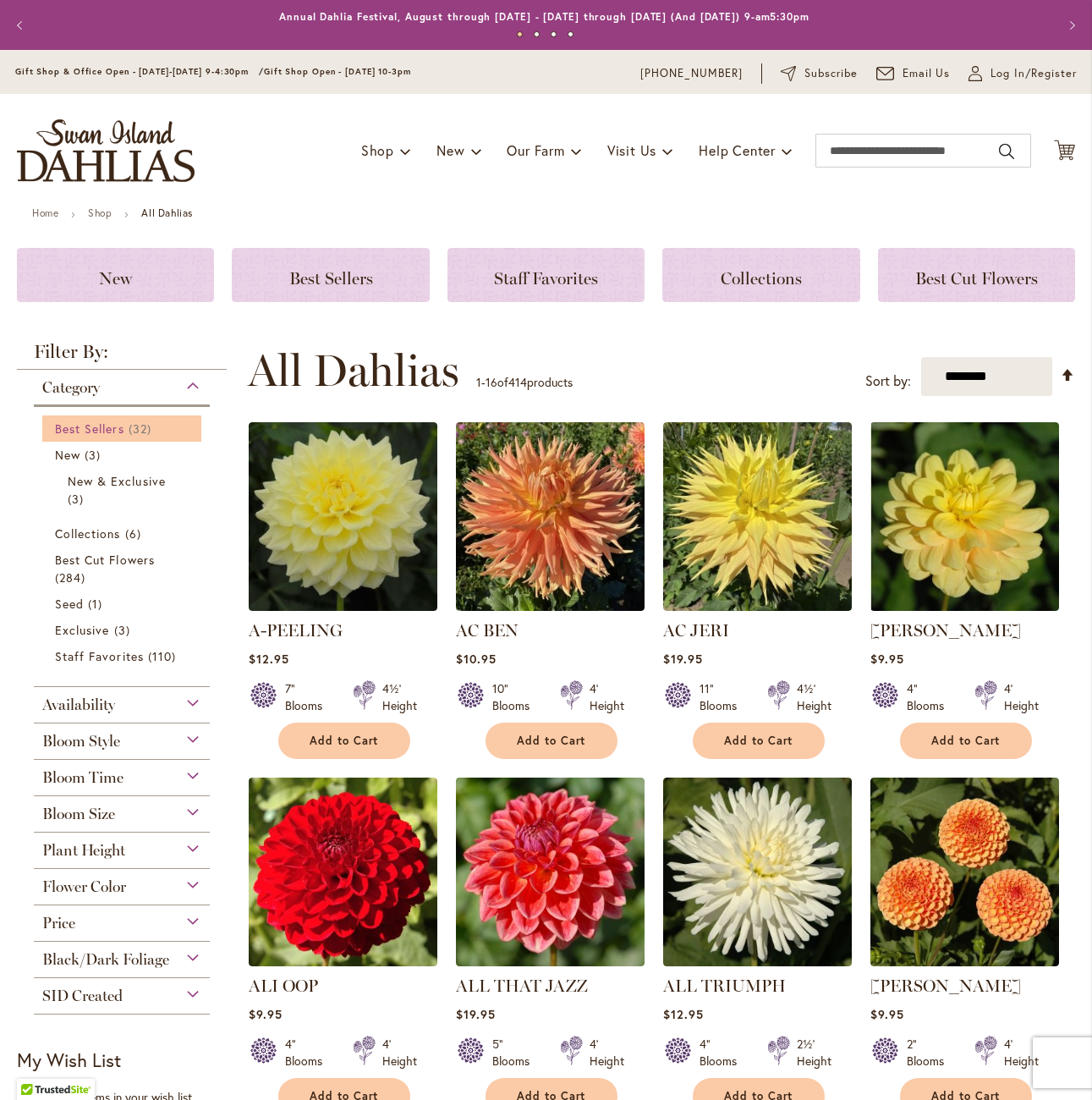
click at [143, 437] on span "32 items" at bounding box center [142, 428] width 27 height 18
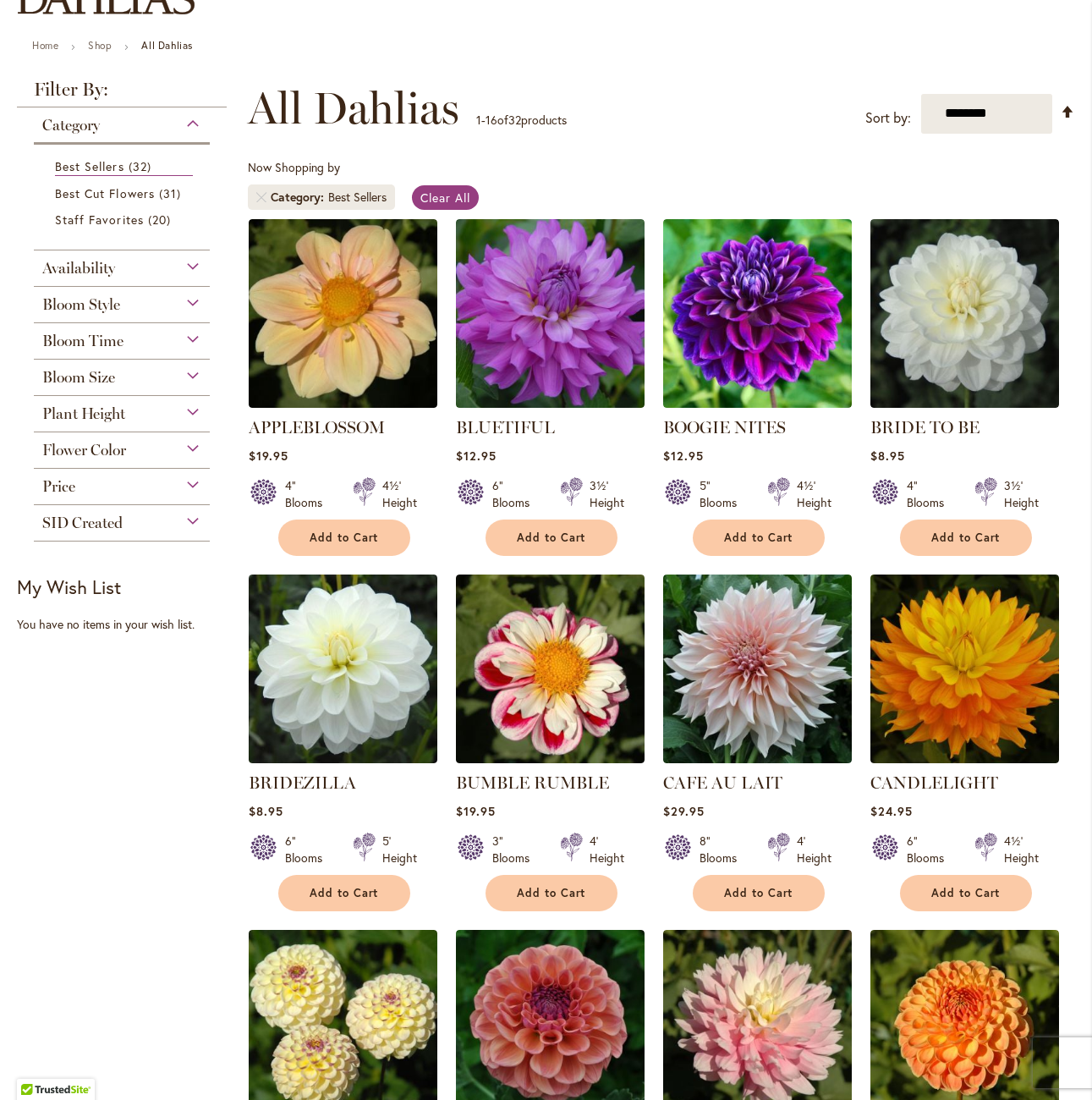
scroll to position [169, 0]
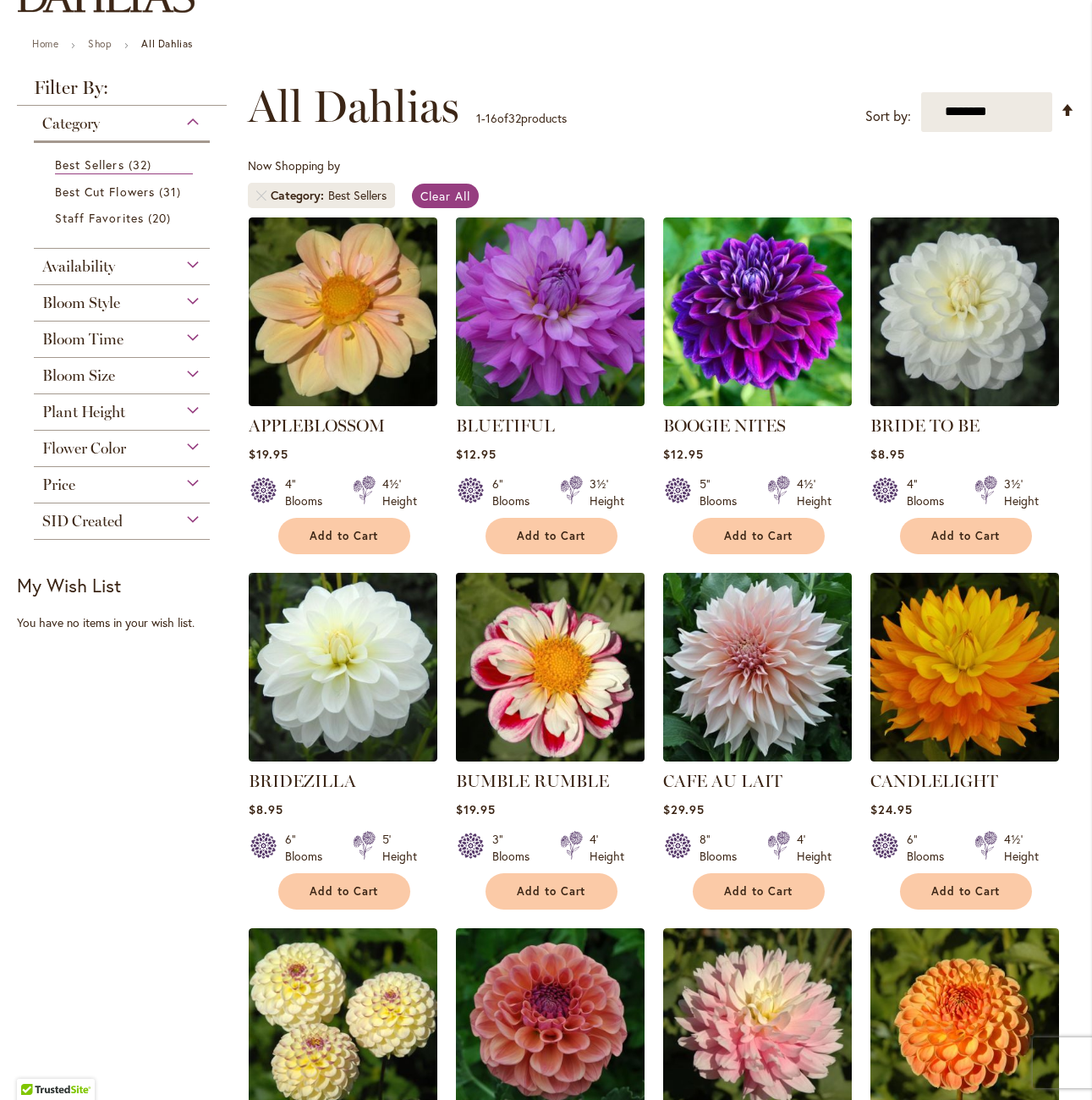
drag, startPoint x: 556, startPoint y: 658, endPoint x: 635, endPoint y: 666, distance: 79.4
click at [635, 666] on img at bounding box center [550, 666] width 198 height 198
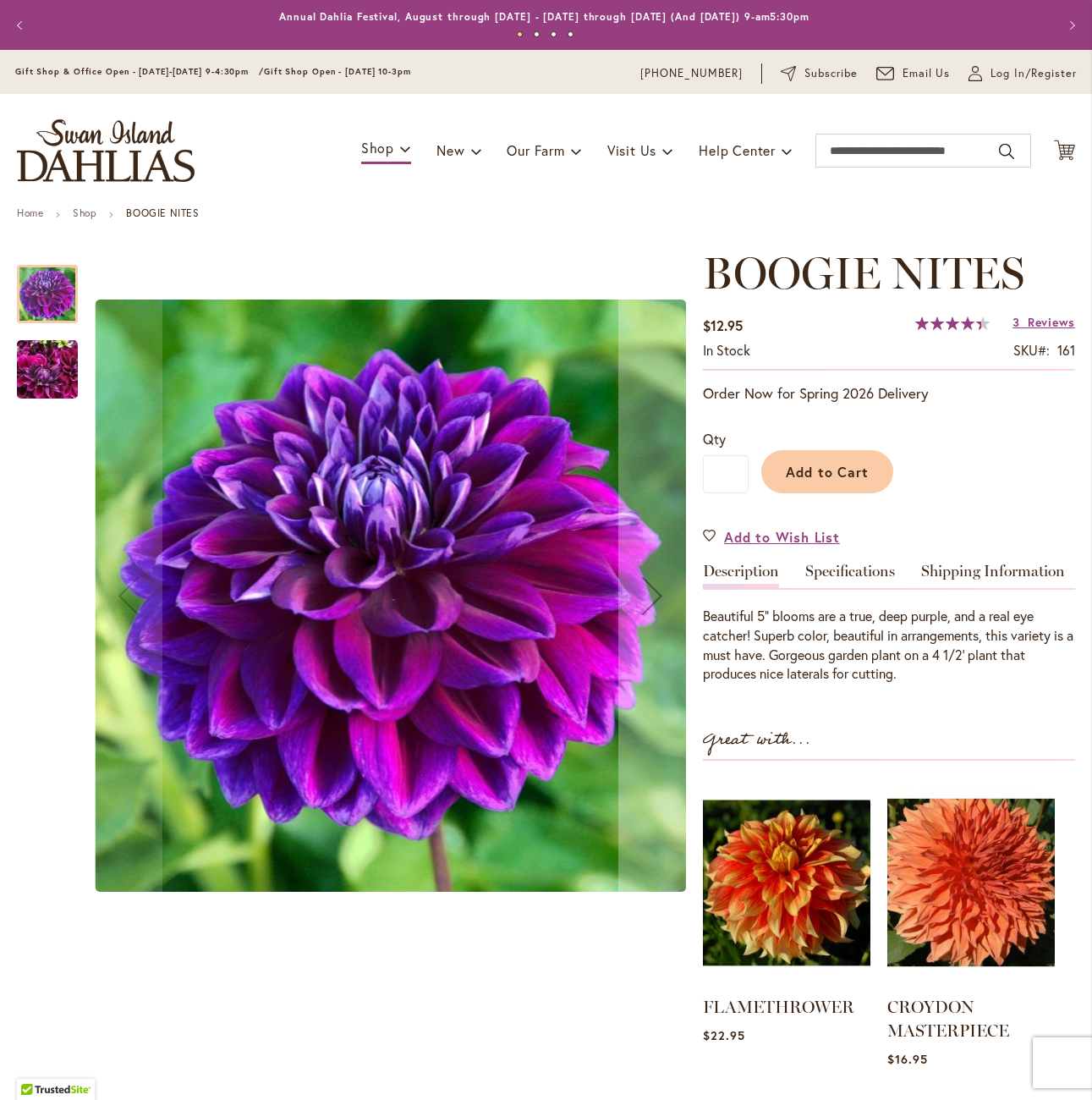
click at [76, 370] on img "BOOGIE NITES" at bounding box center [48, 370] width 61 height 81
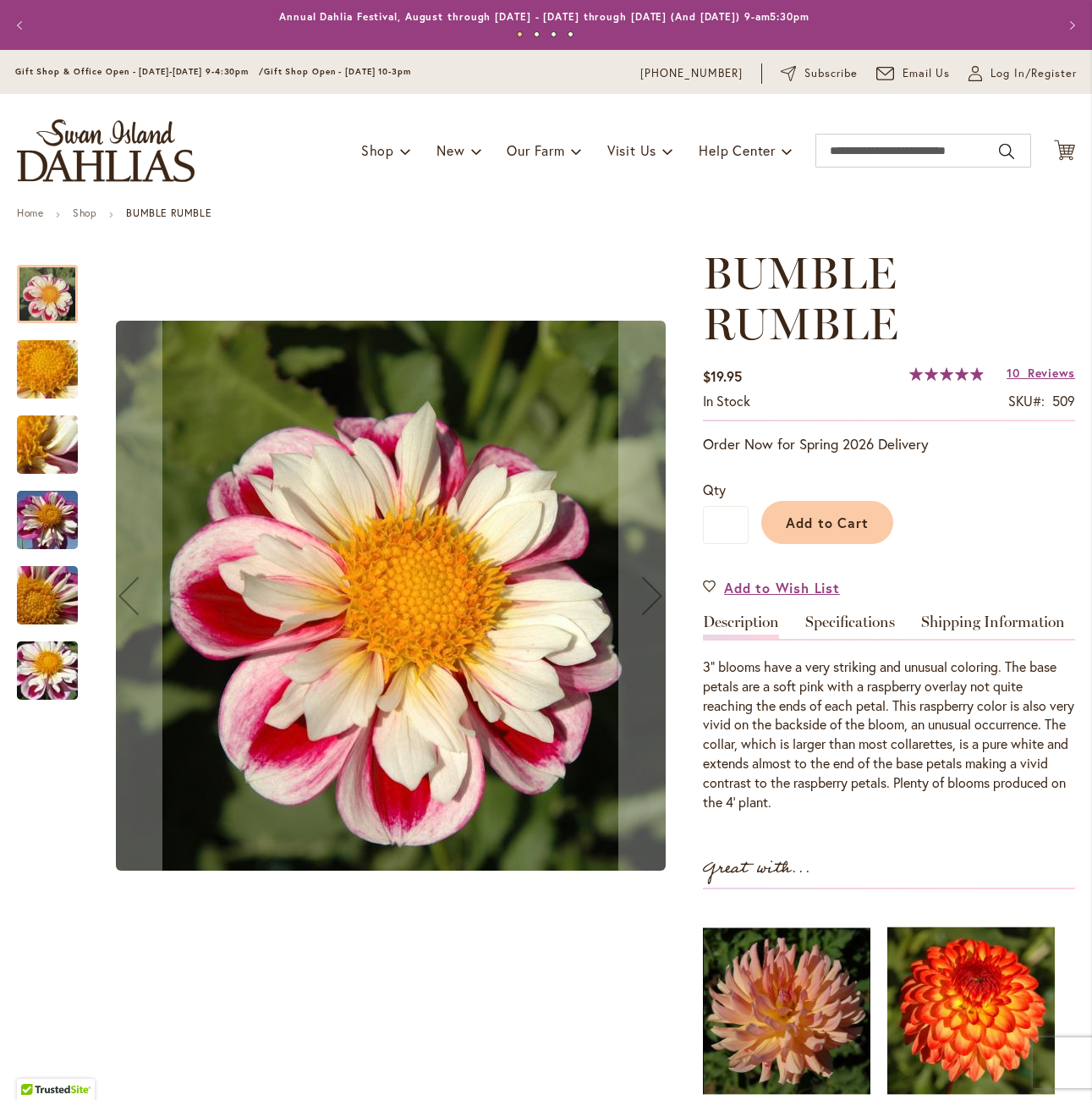
click at [46, 374] on img "BUMBLE RUMBLE" at bounding box center [47, 370] width 122 height 91
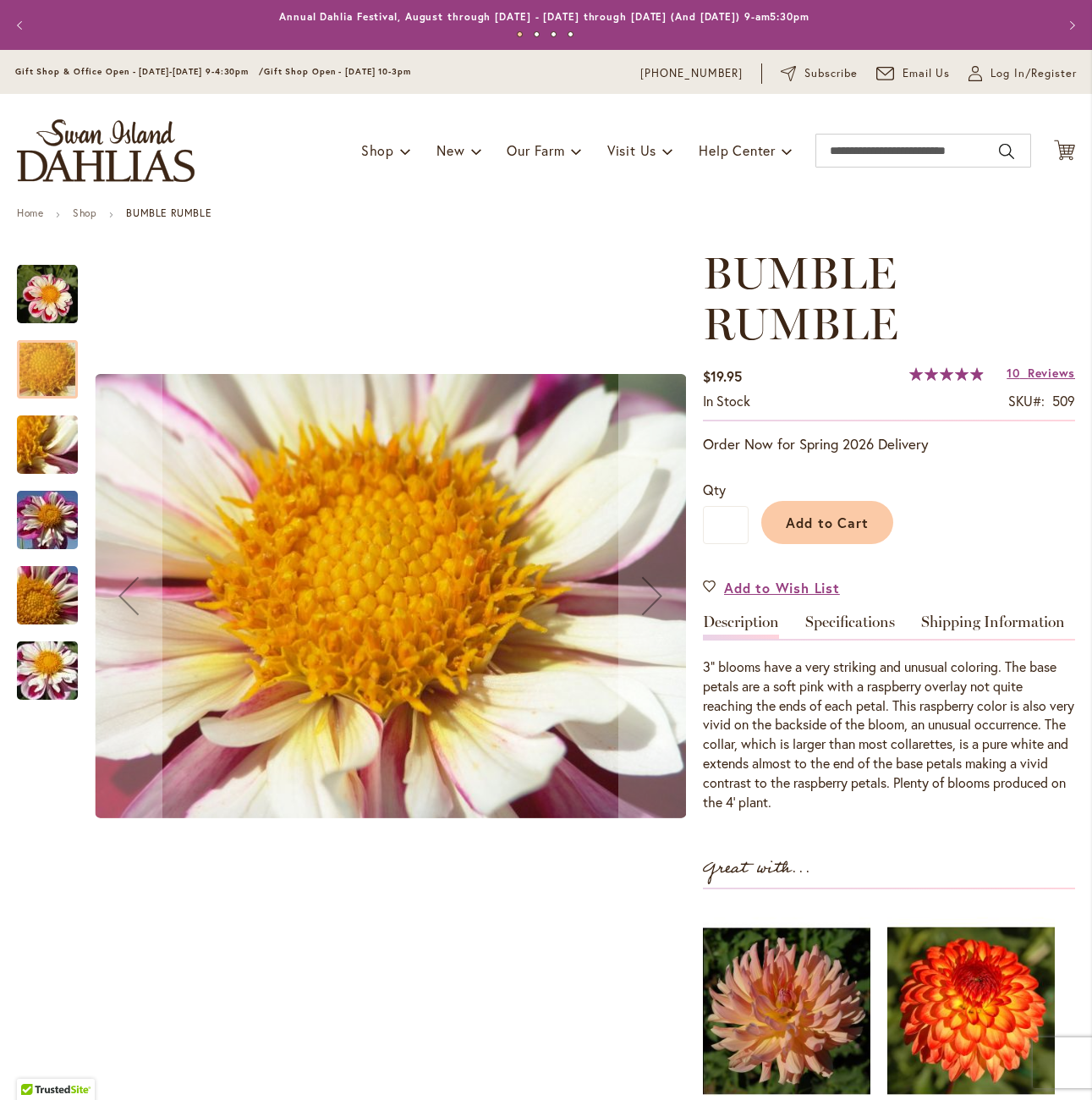
click at [47, 479] on div "BUMBLE RUMBLE" at bounding box center [56, 511] width 78 height 76
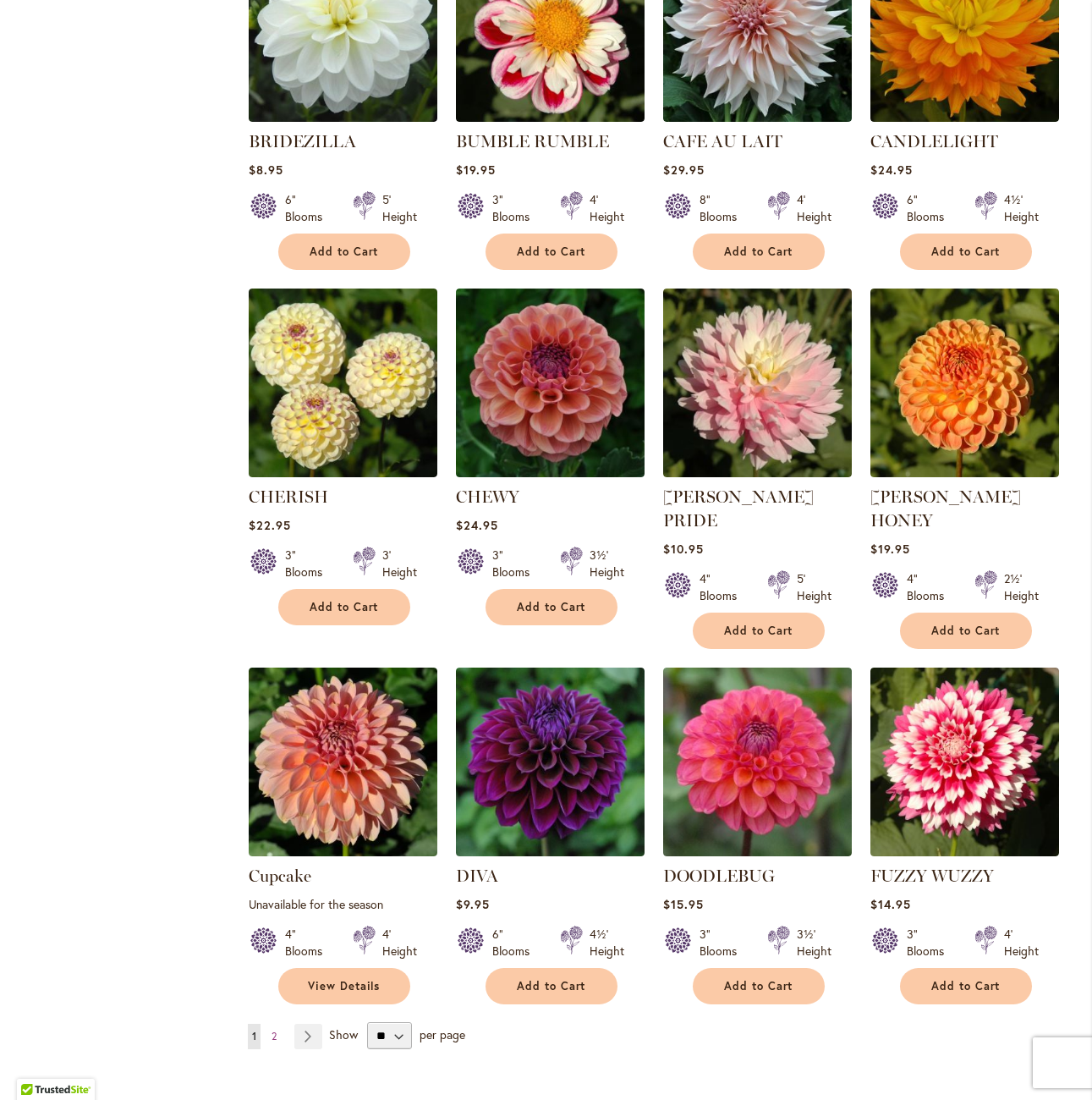
scroll to position [846, 0]
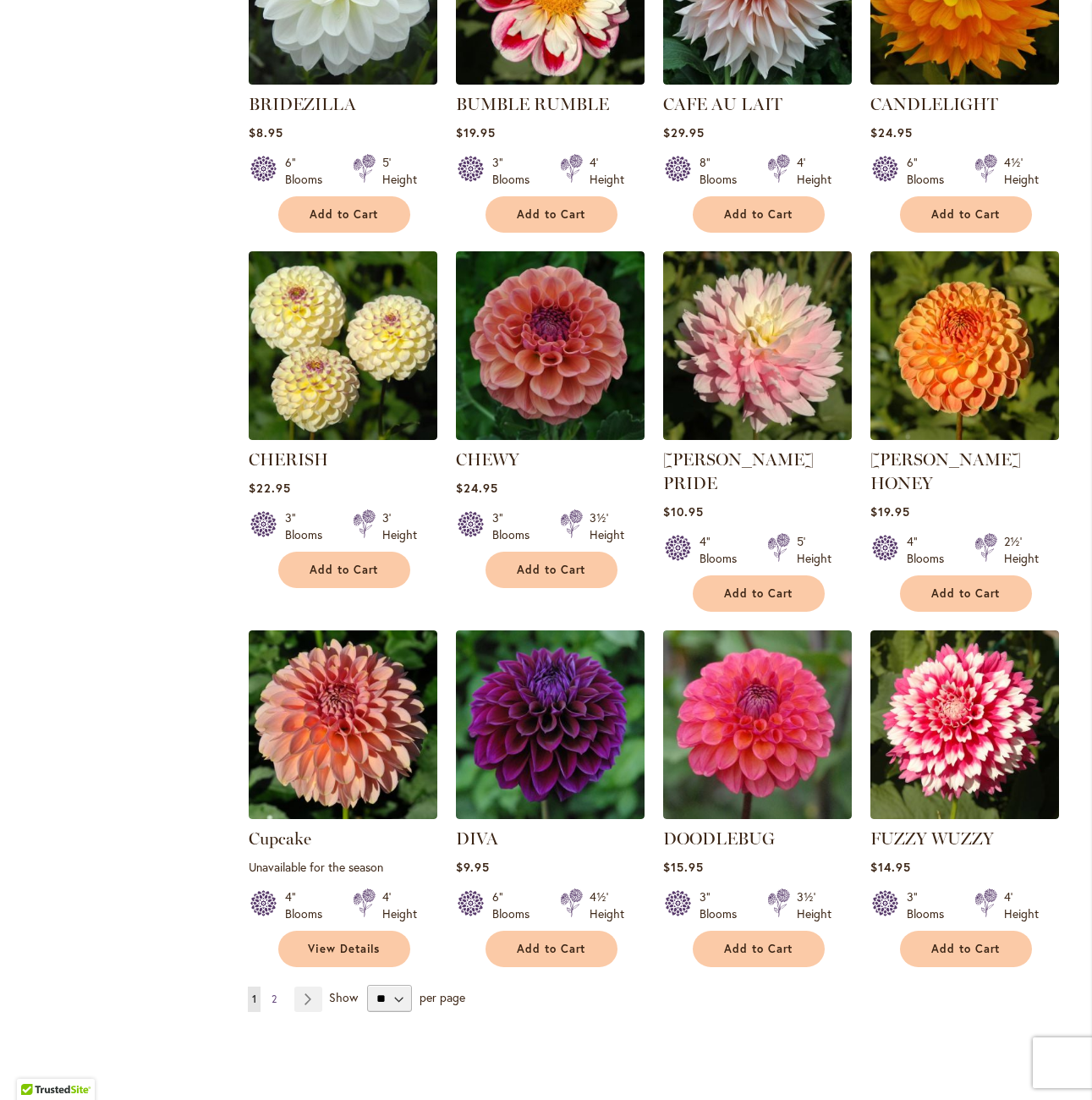
click at [273, 993] on span "2" at bounding box center [274, 999] width 5 height 12
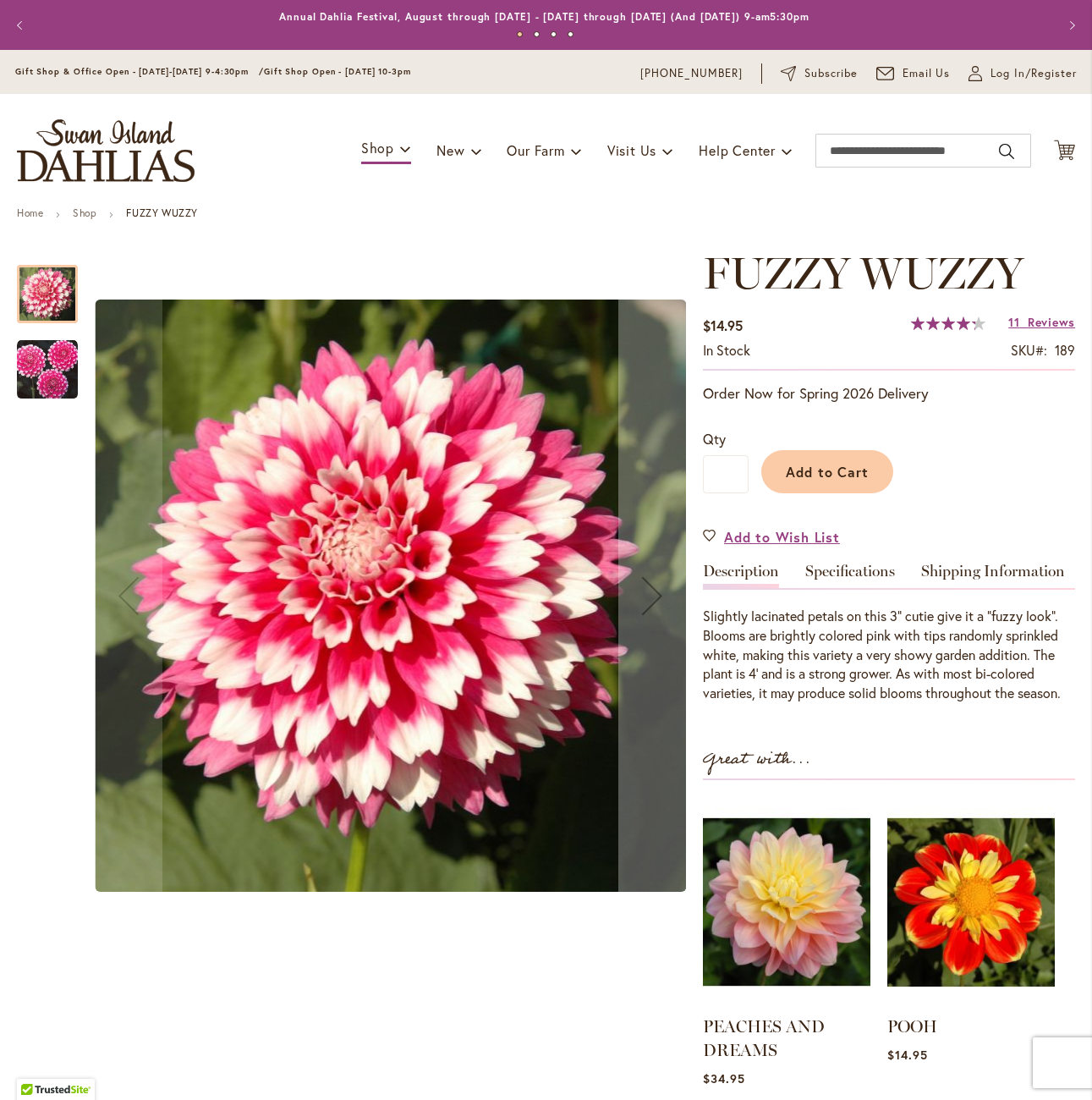
click at [65, 388] on img "FUZZY WUZZY" at bounding box center [48, 370] width 61 height 61
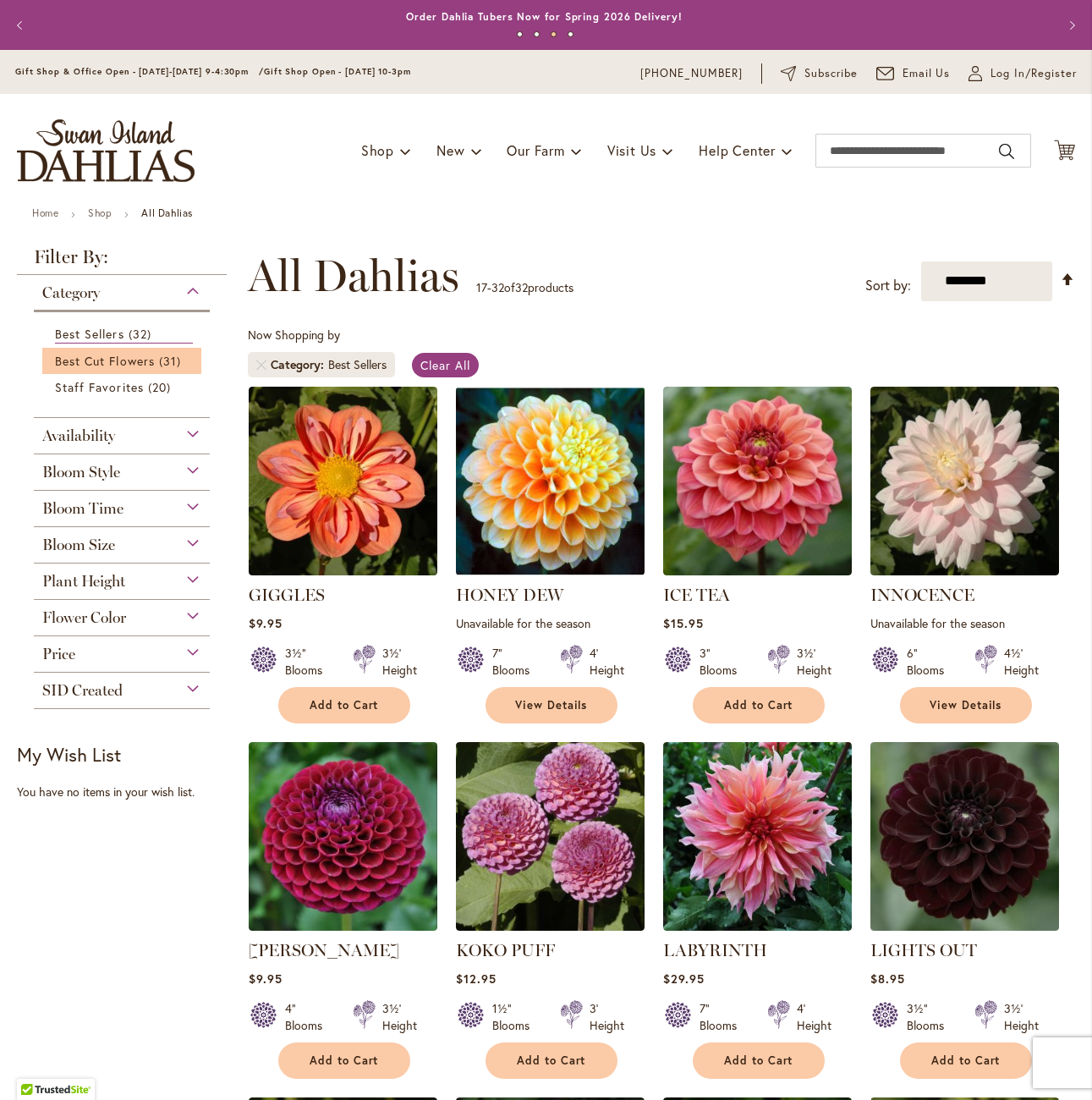
click at [186, 369] on li "Best Cut Flowers 31 items" at bounding box center [122, 360] width 159 height 26
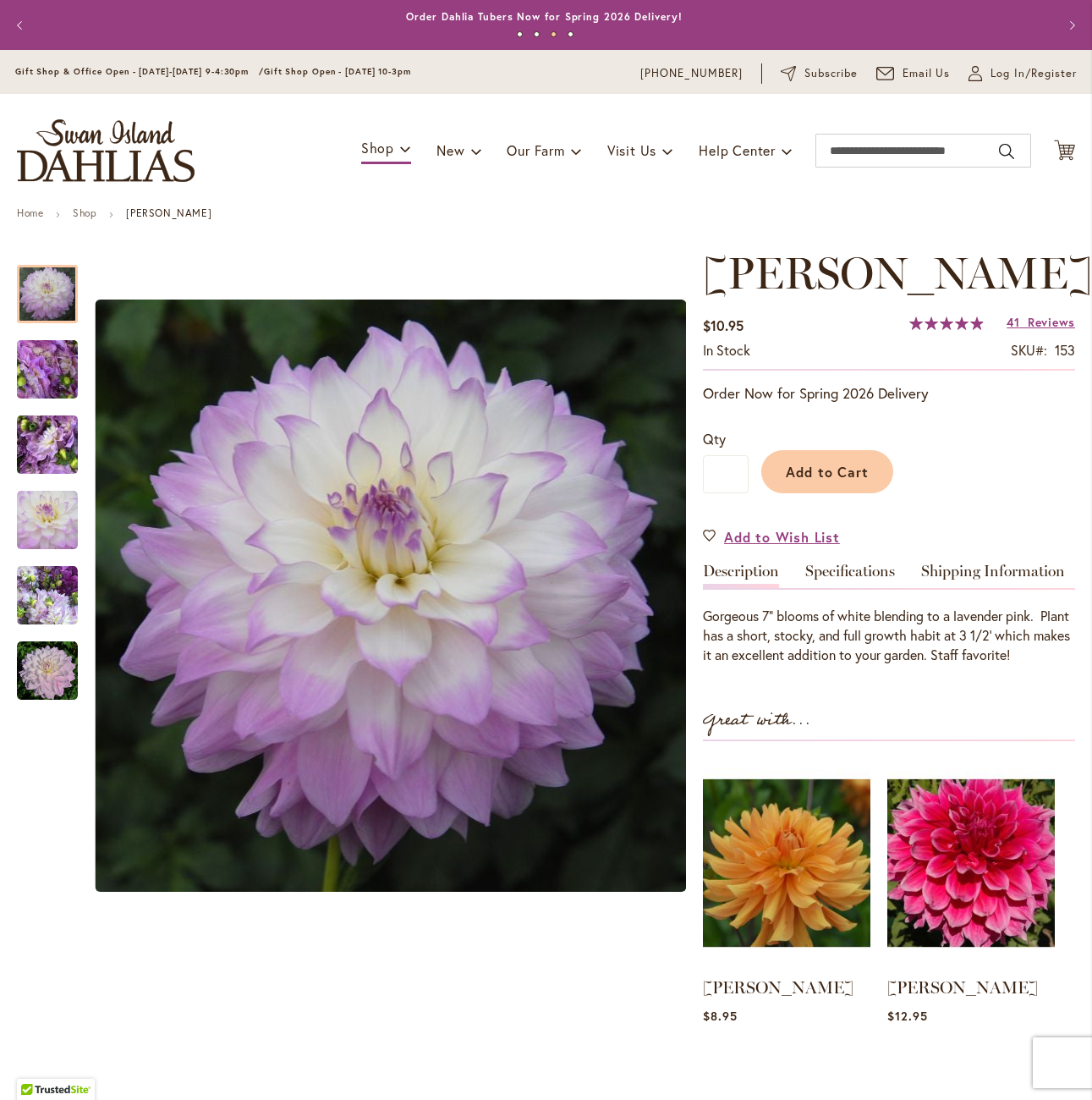
click at [862, 610] on div "[PERSON_NAME] $10.95 In stock SKU 153 Rating: 99 % of 100 41 Reviews Add Your R…" at bounding box center [889, 705] width 372 height 914
click at [943, 588] on link "Shipping Information" at bounding box center [993, 576] width 144 height 25
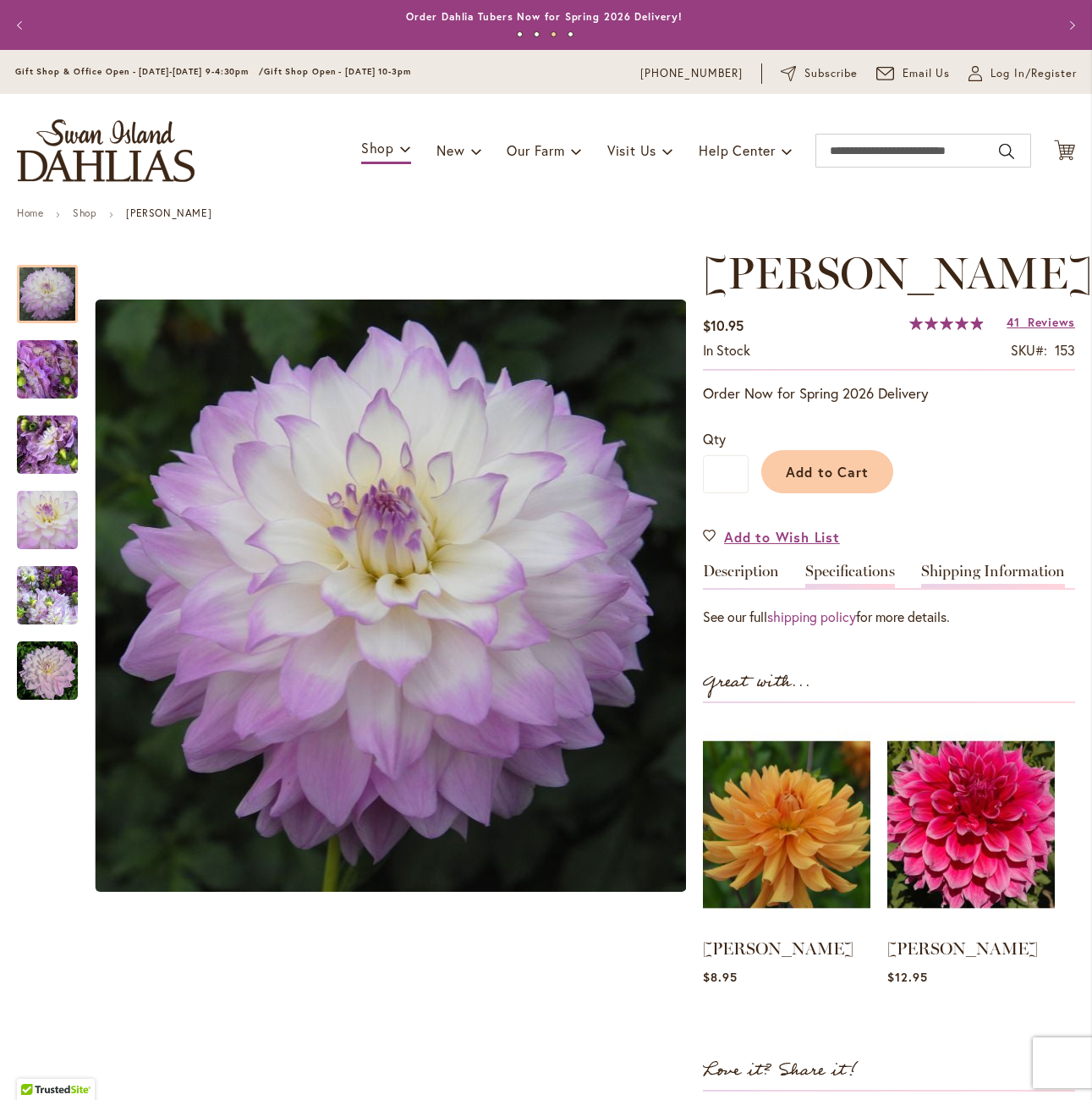
click at [888, 588] on link "Specifications" at bounding box center [850, 576] width 90 height 25
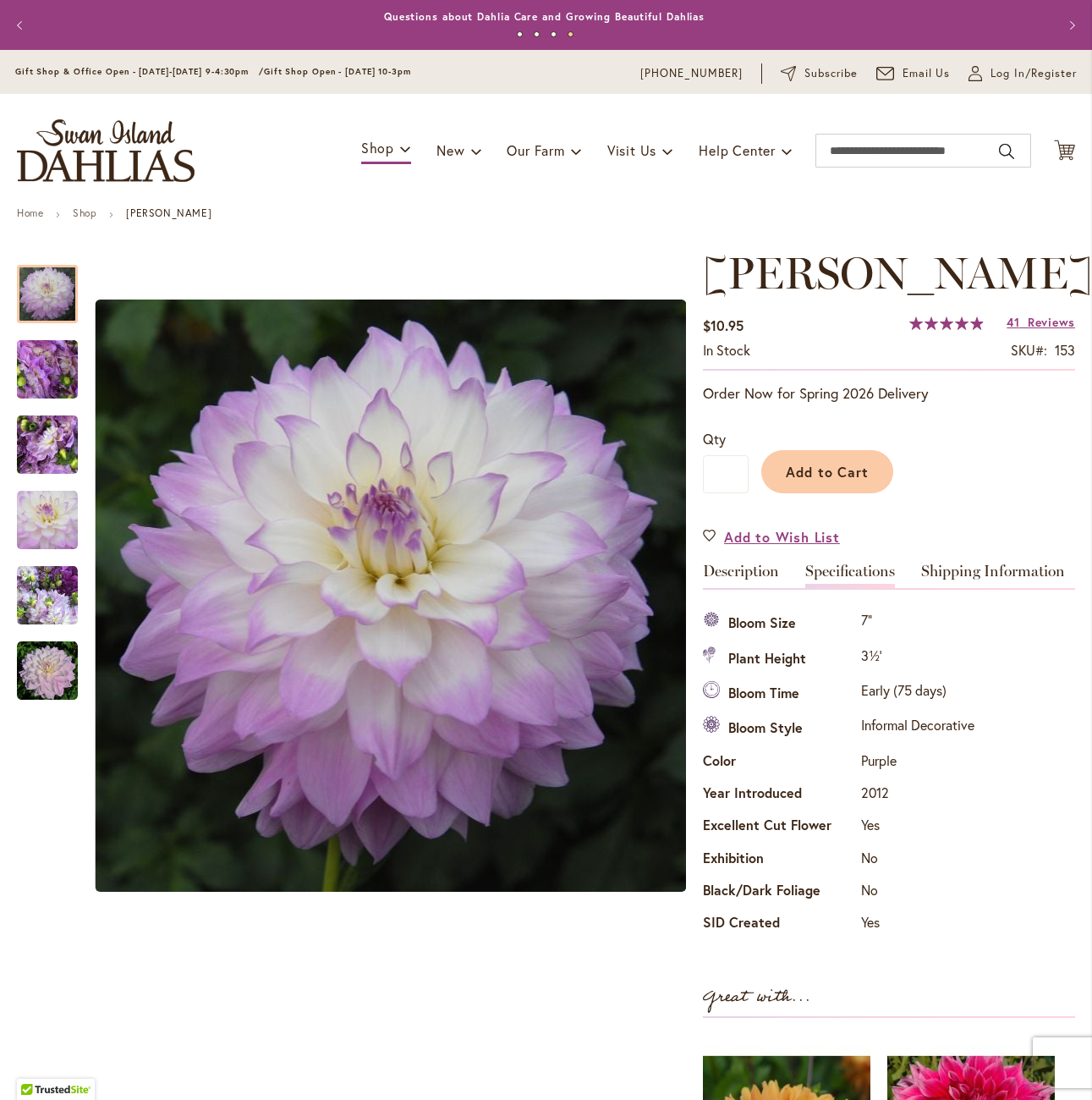
drag, startPoint x: 936, startPoint y: 335, endPoint x: 715, endPoint y: 270, distance: 230.4
click at [715, 270] on h1 "MIKAYLA MIRANDA" at bounding box center [889, 273] width 372 height 51
copy span "MIKAYLA MIRANDA"
click at [940, 588] on link "Shipping Information" at bounding box center [993, 576] width 144 height 25
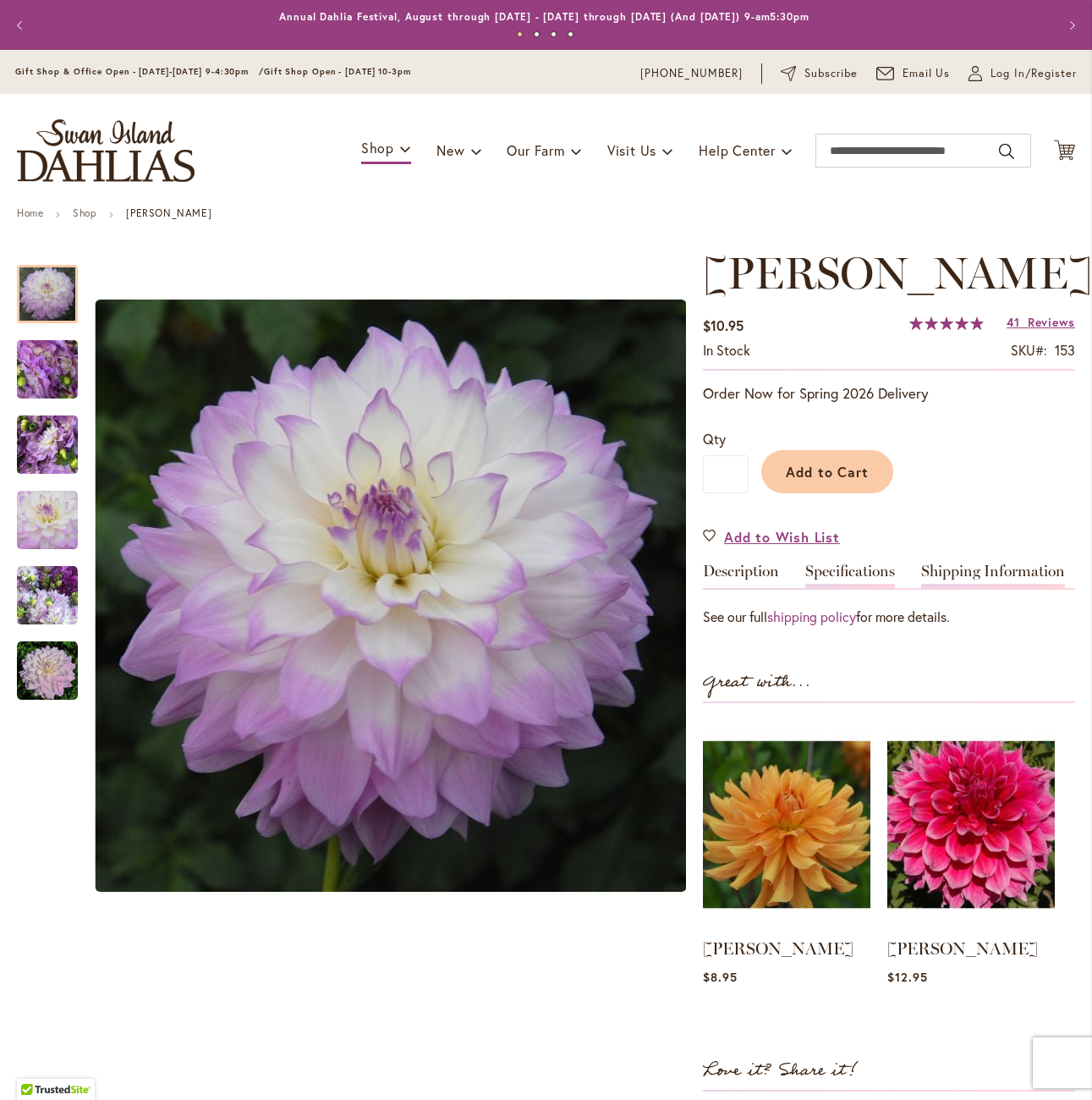
click at [839, 588] on link "Specifications" at bounding box center [850, 576] width 90 height 25
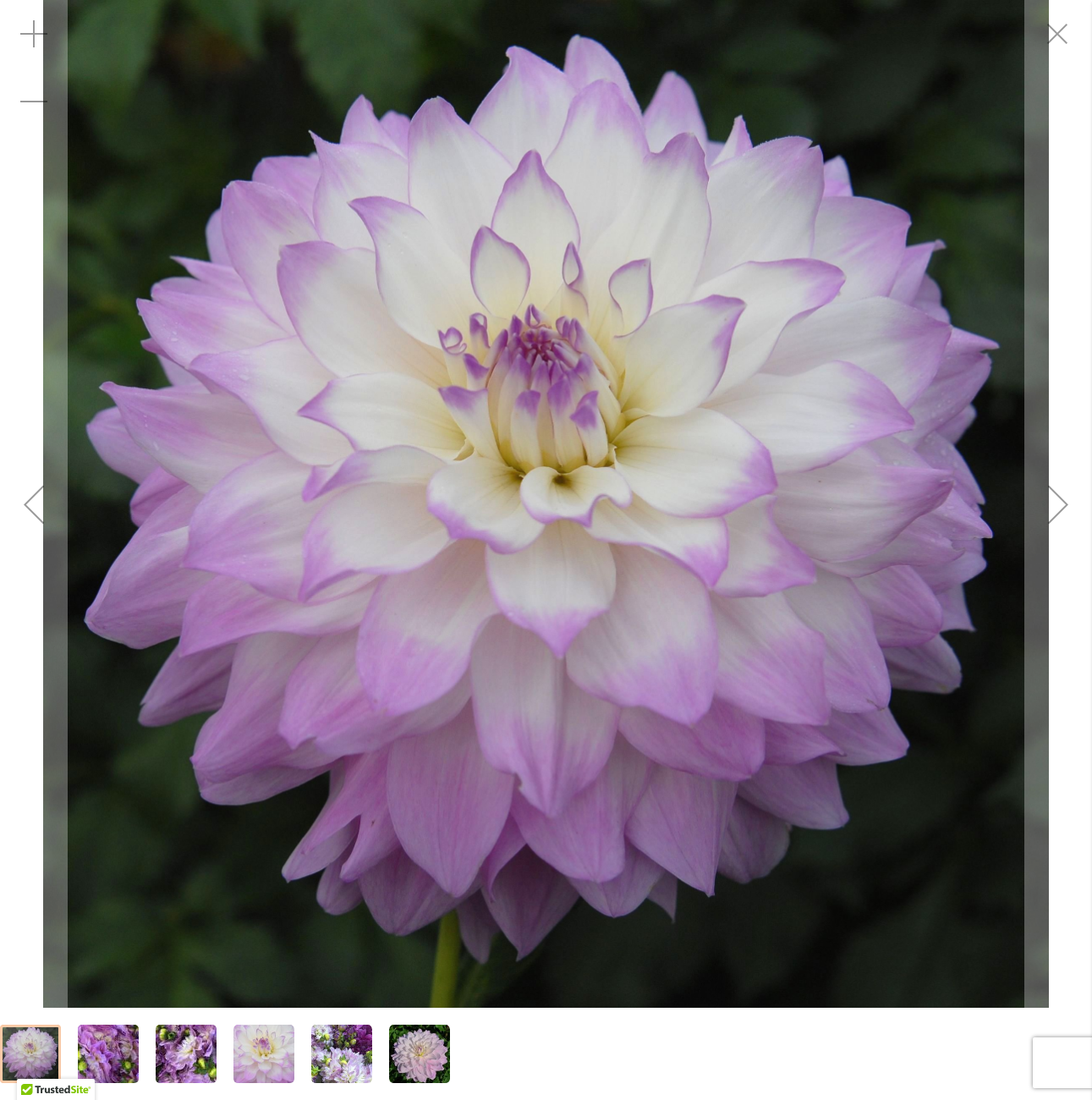
drag, startPoint x: 908, startPoint y: 241, endPoint x: 900, endPoint y: 249, distance: 11.3
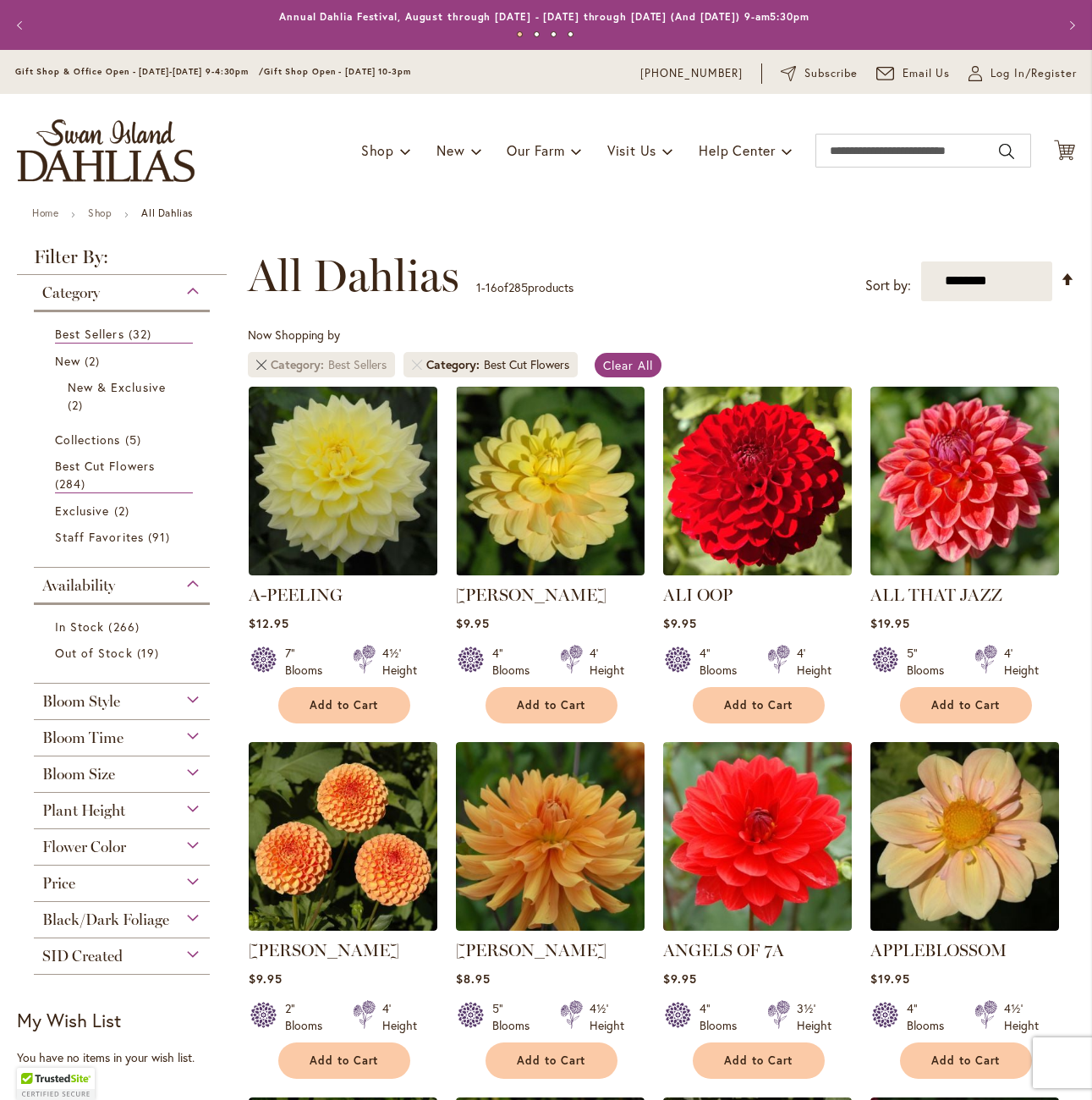
click at [261, 364] on link "Remove Category Best Sellers" at bounding box center [261, 365] width 11 height 11
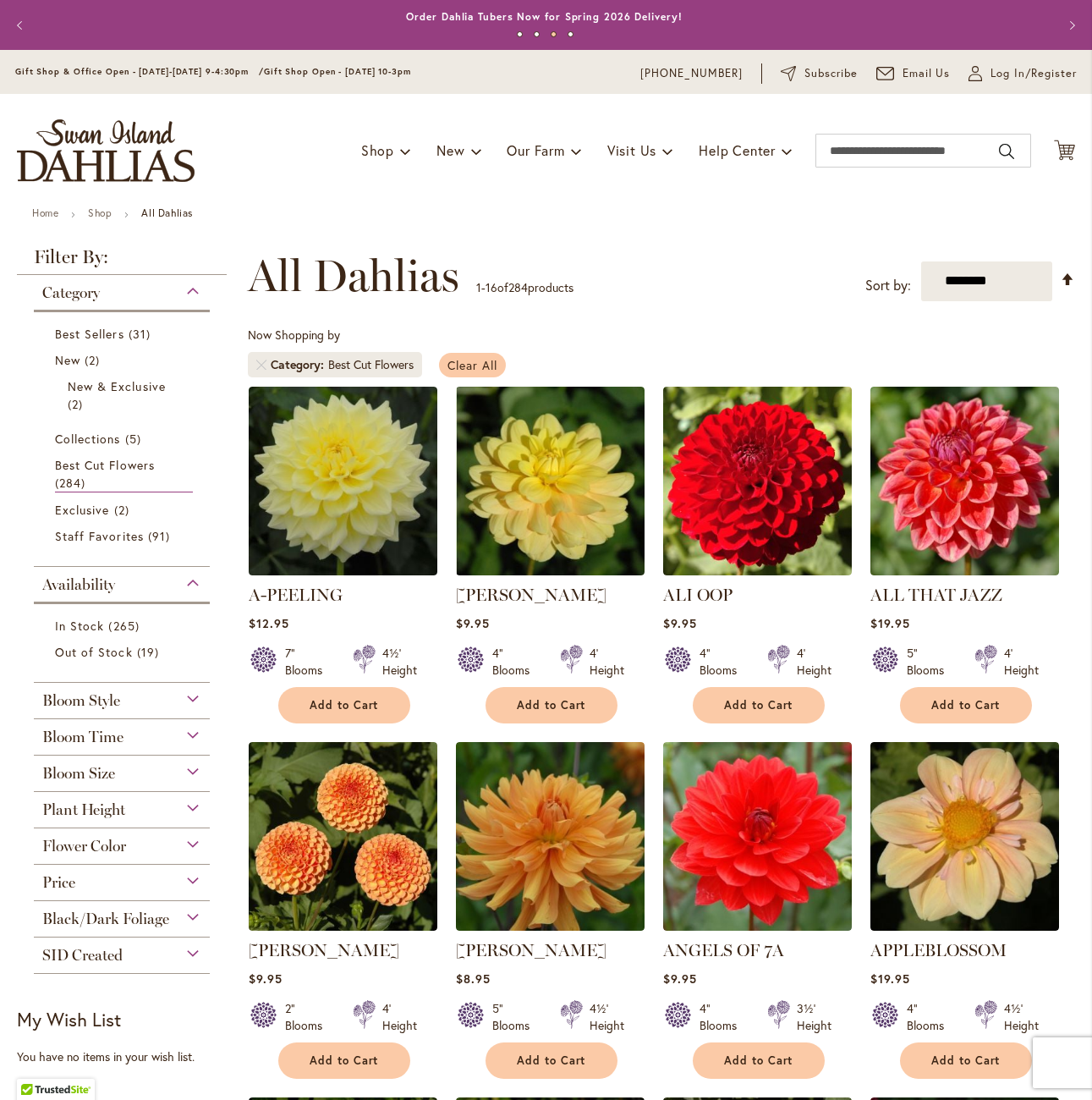
click at [476, 375] on link "Clear All" at bounding box center [473, 366] width 67 height 25
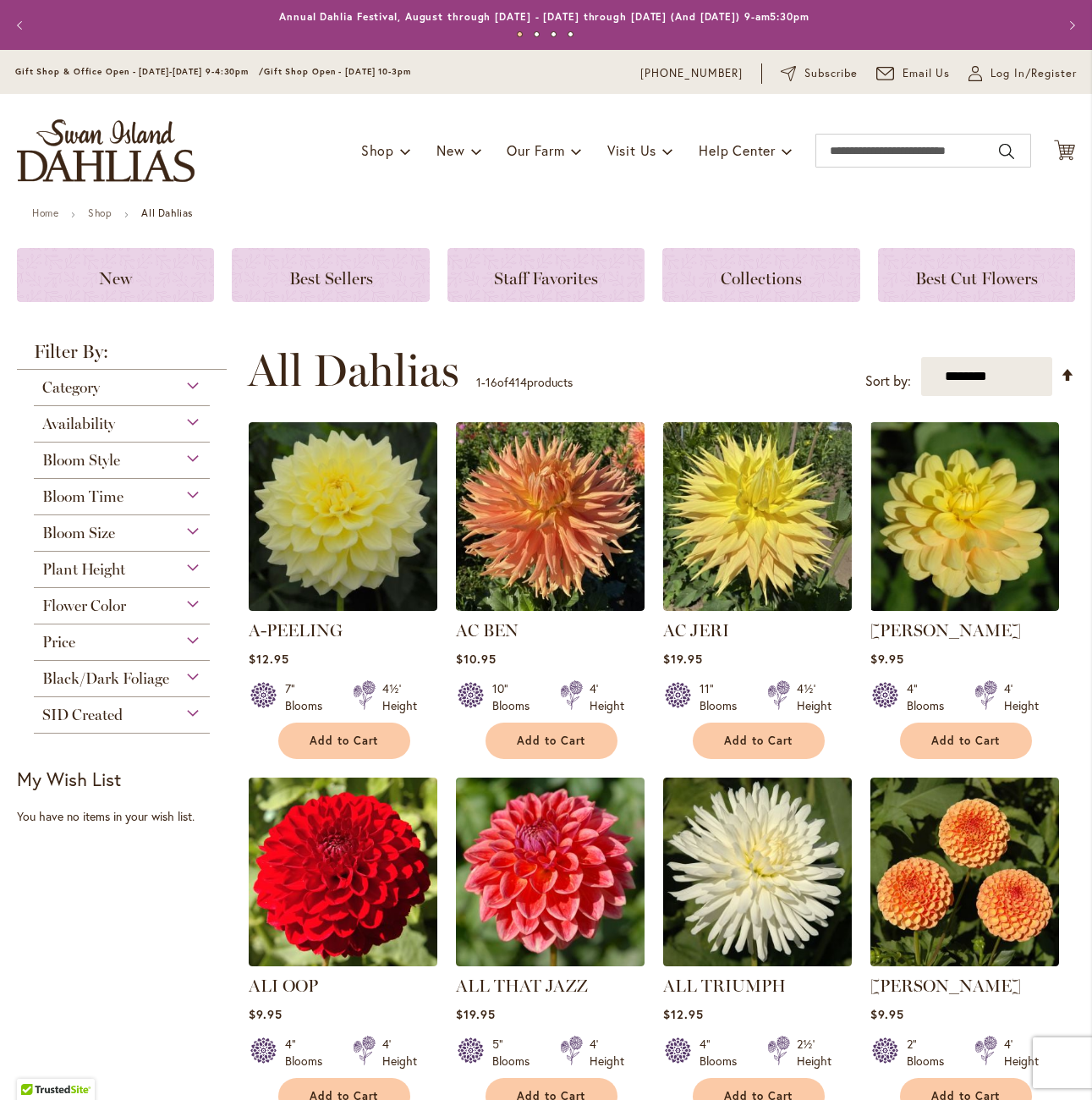
click at [120, 392] on div "Category" at bounding box center [122, 383] width 176 height 27
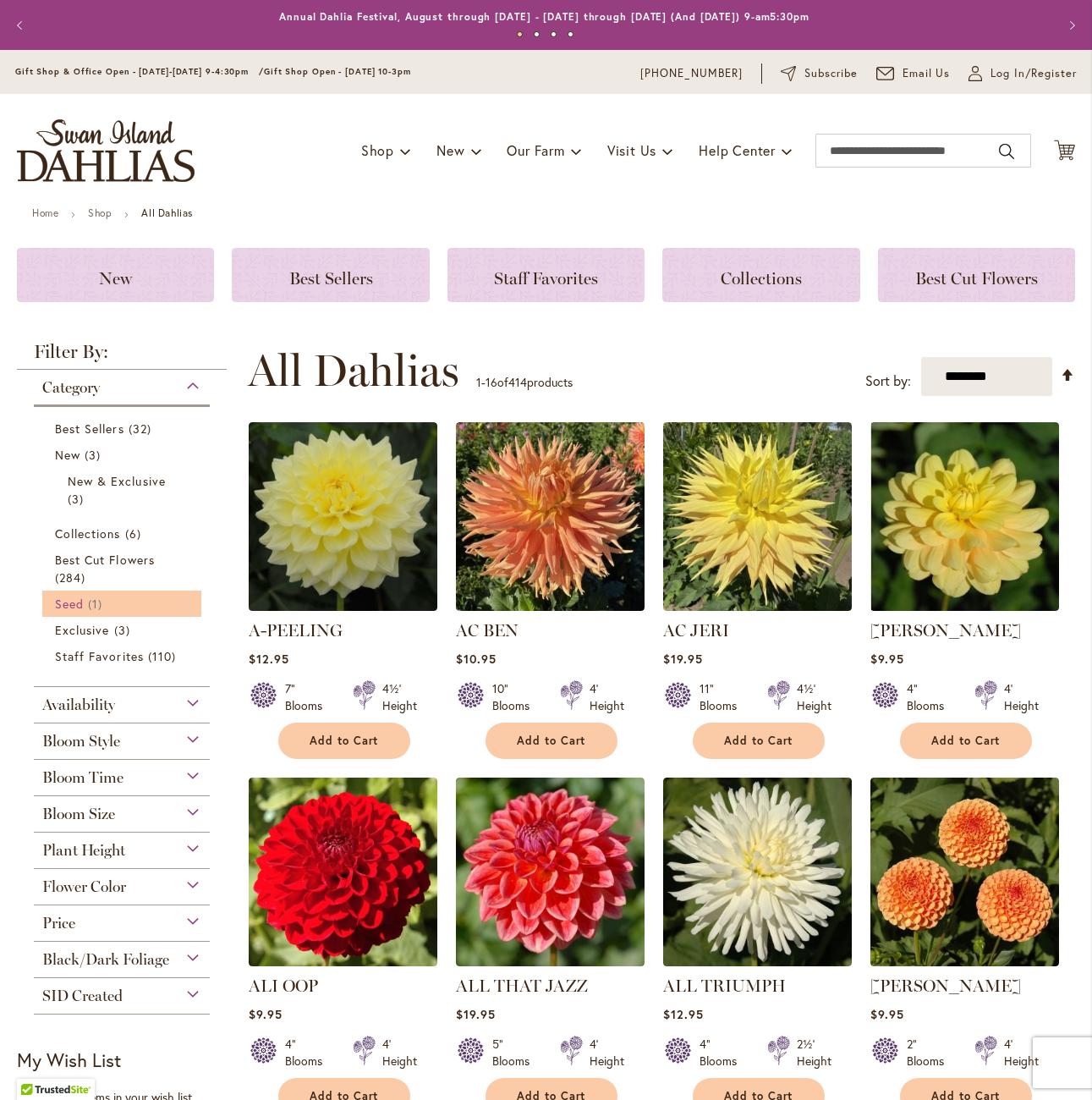
click at [139, 595] on link "Seed 1 item" at bounding box center [123, 603] width 138 height 18
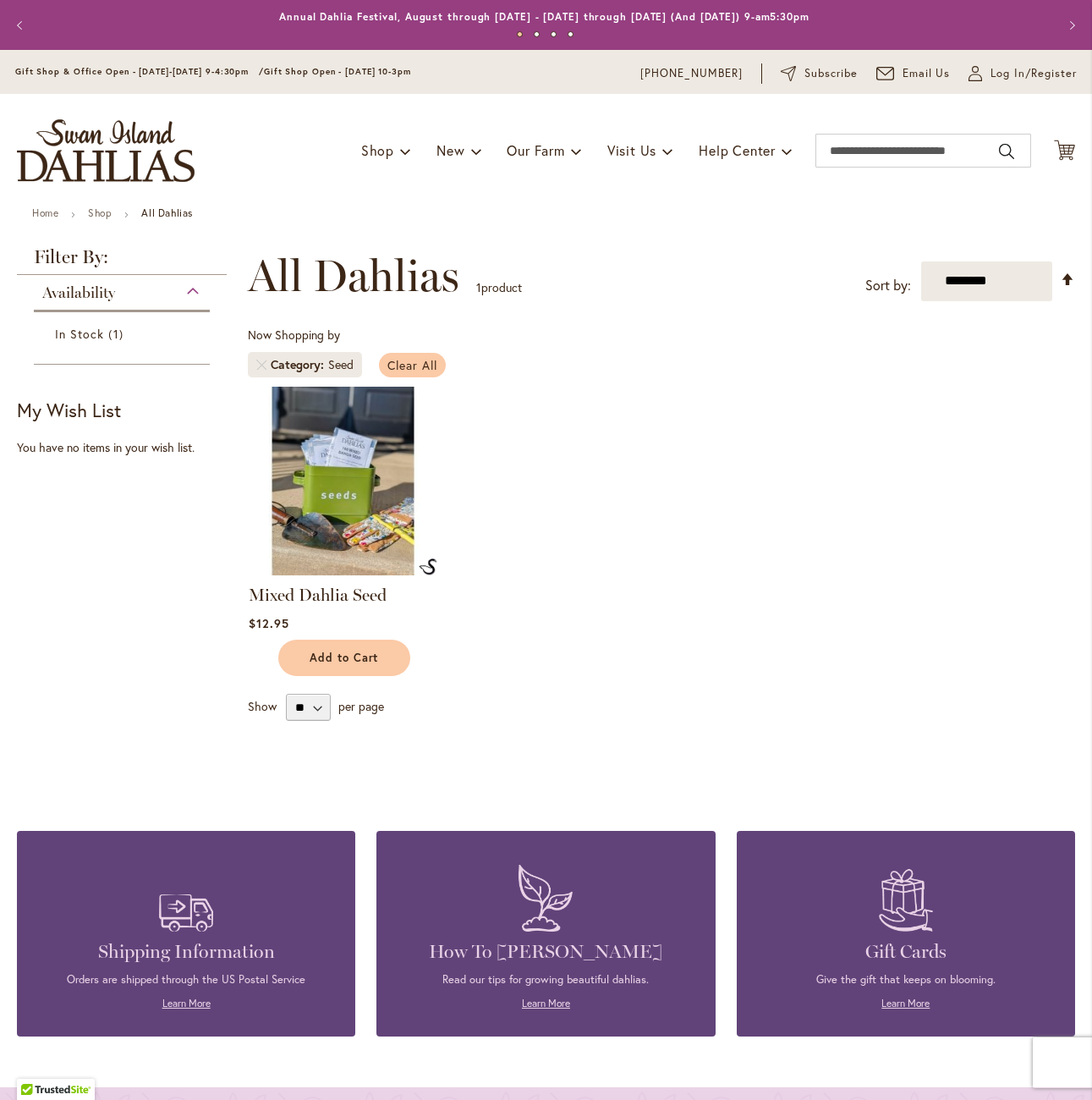
click at [396, 368] on span "Clear All" at bounding box center [412, 365] width 50 height 16
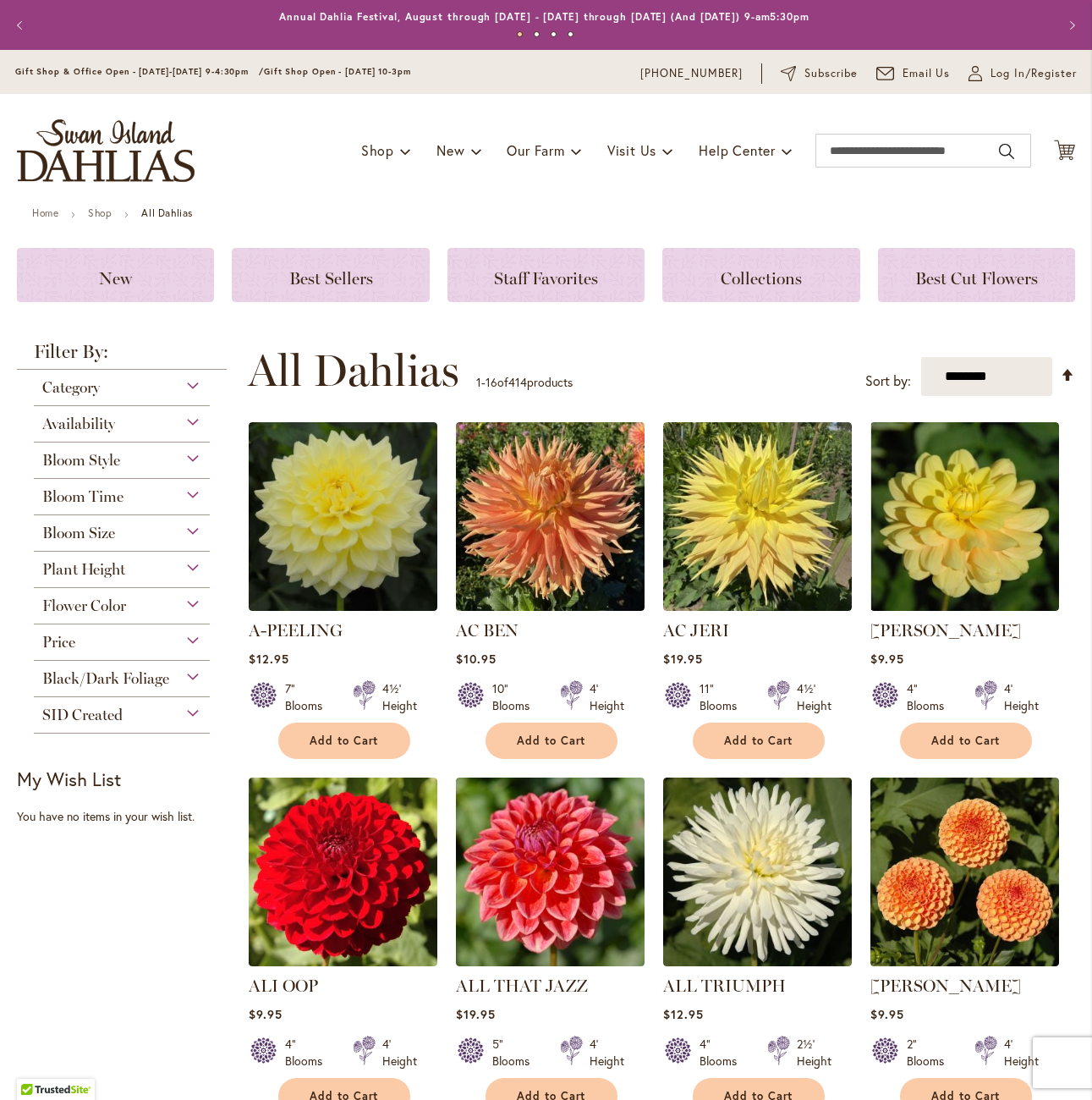
click at [180, 394] on div "Category" at bounding box center [122, 383] width 176 height 27
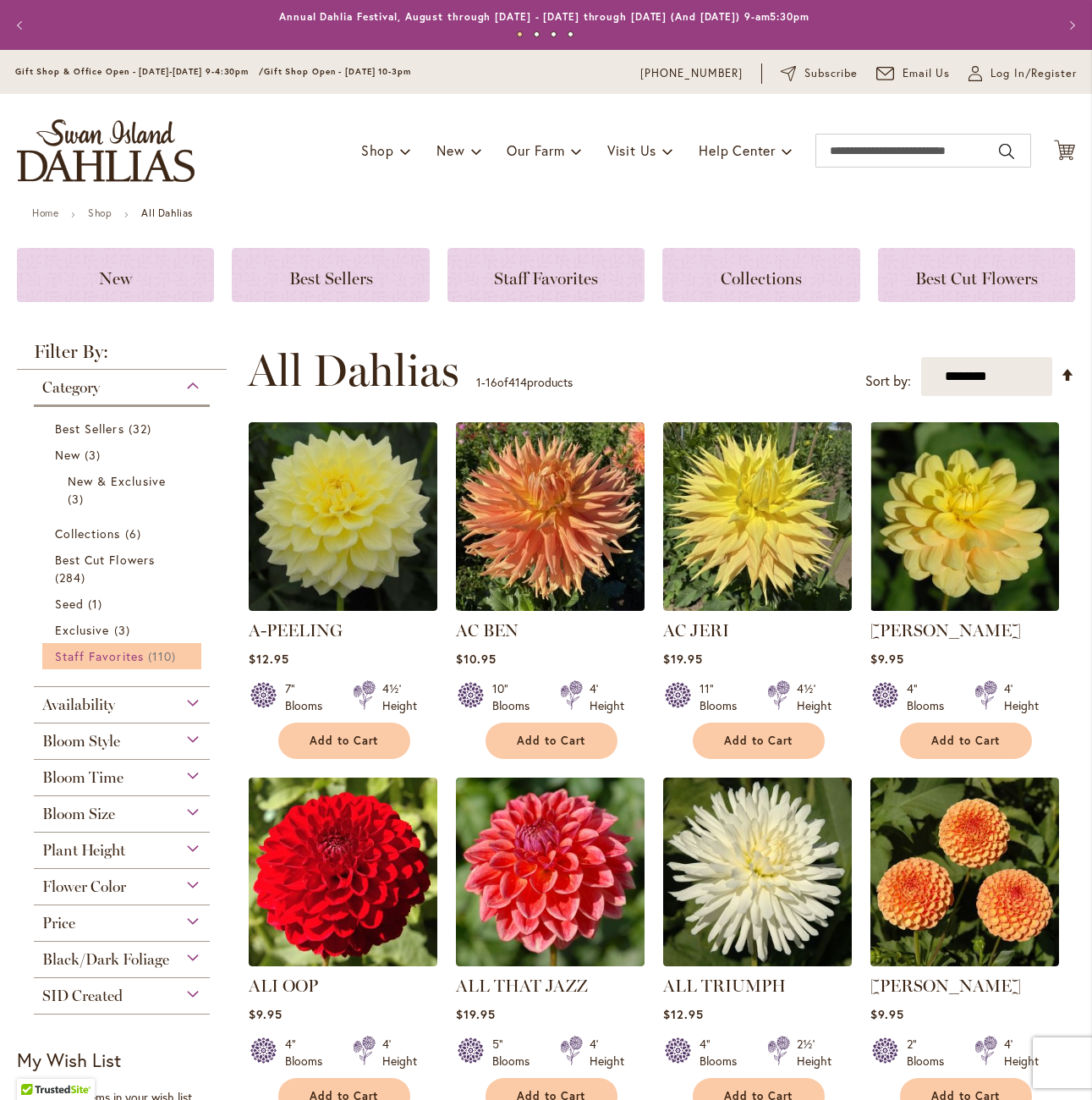
click at [143, 662] on link "Staff Favorites 110 items" at bounding box center [123, 656] width 138 height 18
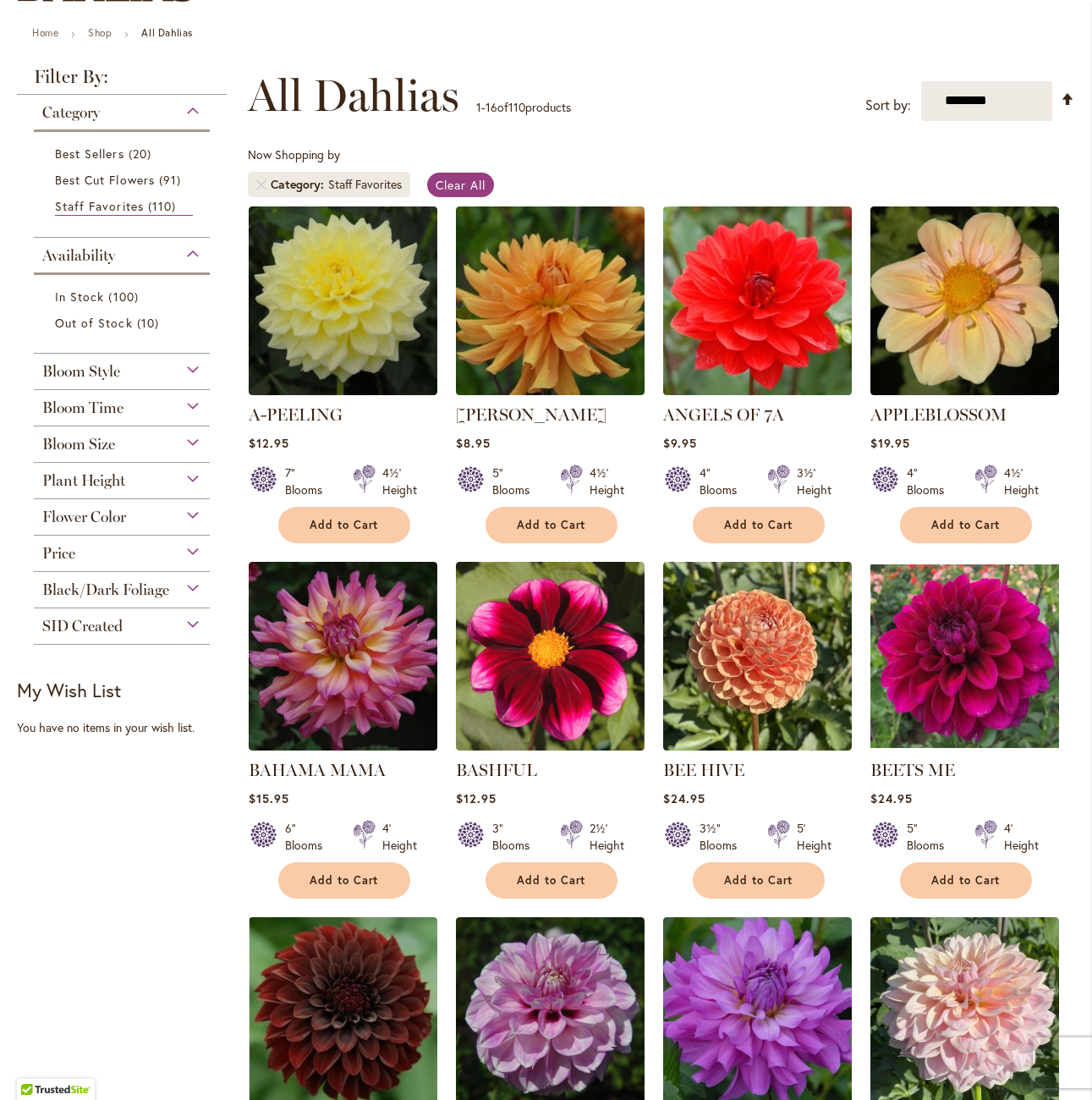
scroll to position [169, 0]
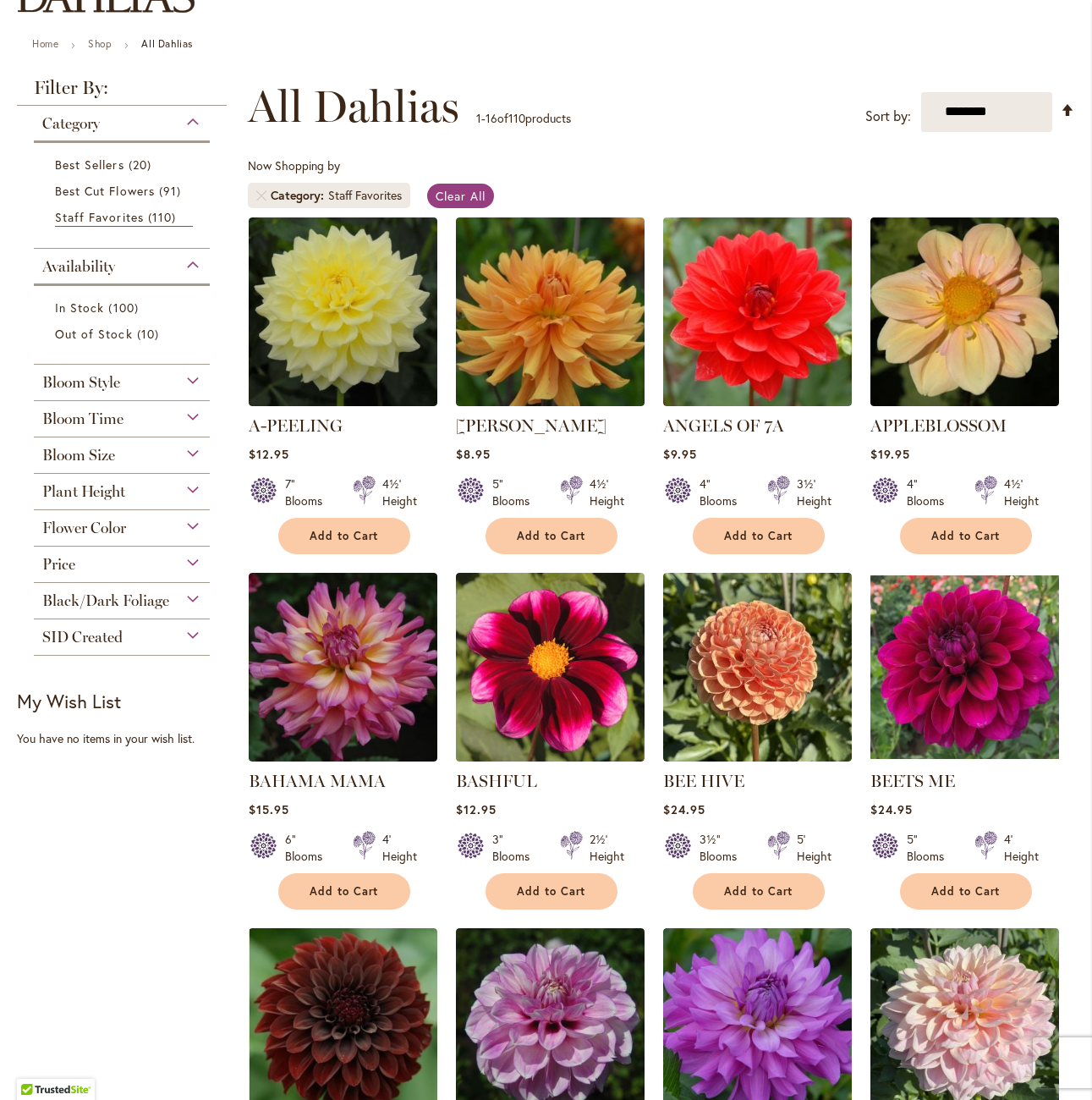
click at [177, 385] on div "Bloom Style" at bounding box center [122, 378] width 176 height 27
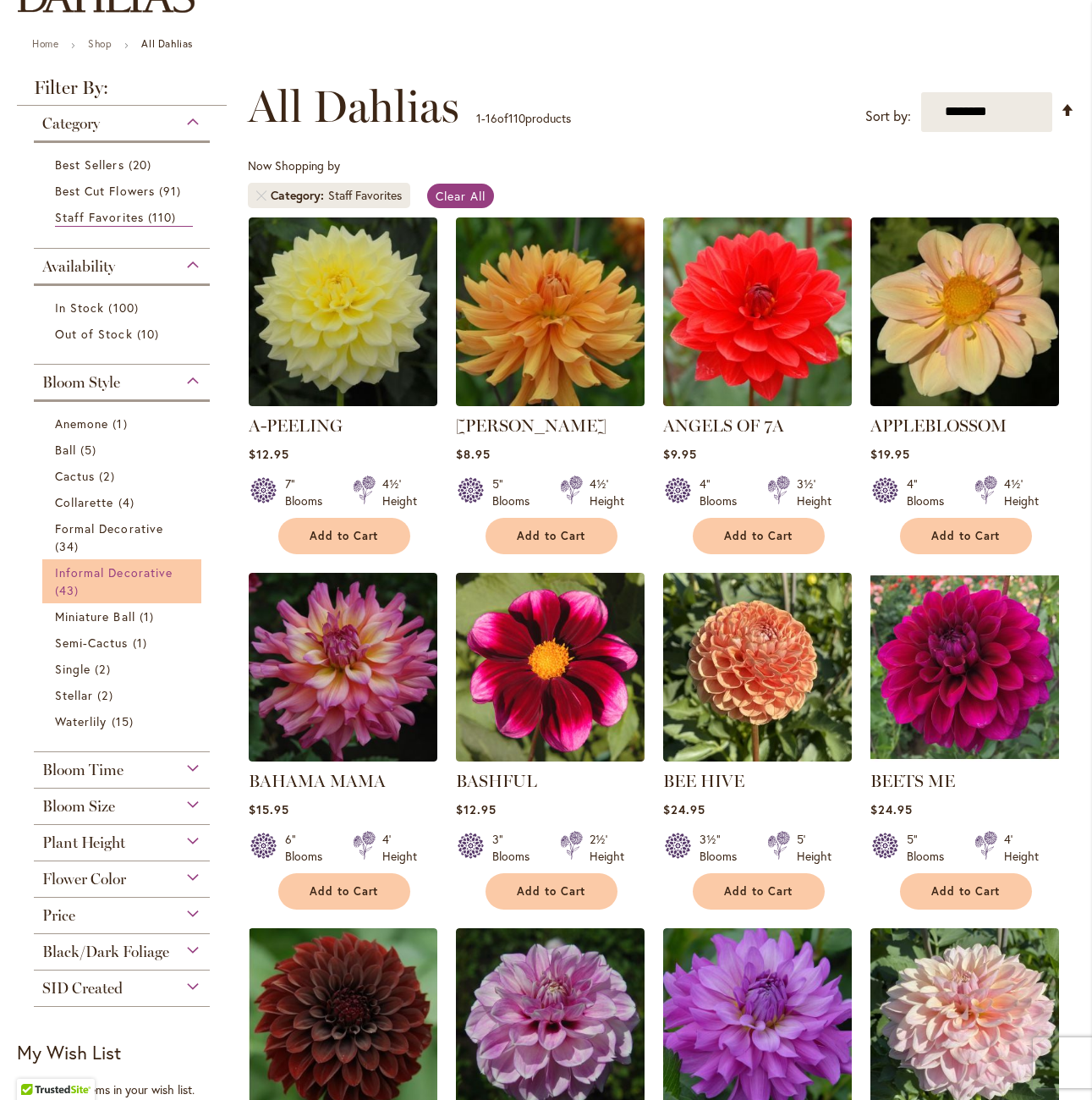
click at [114, 582] on link "Informal Decorative 43 items" at bounding box center [123, 581] width 138 height 35
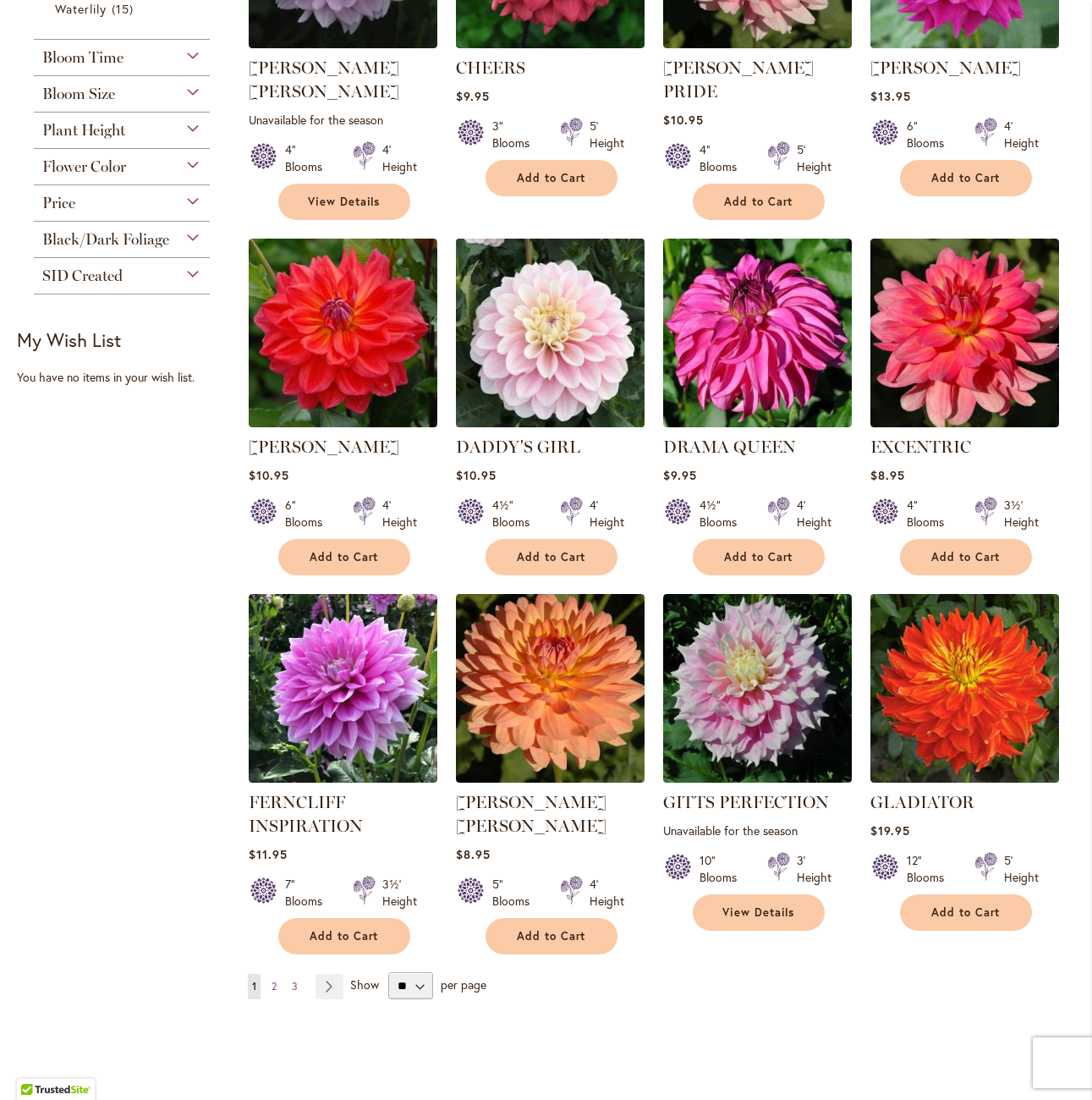
scroll to position [1184, 0]
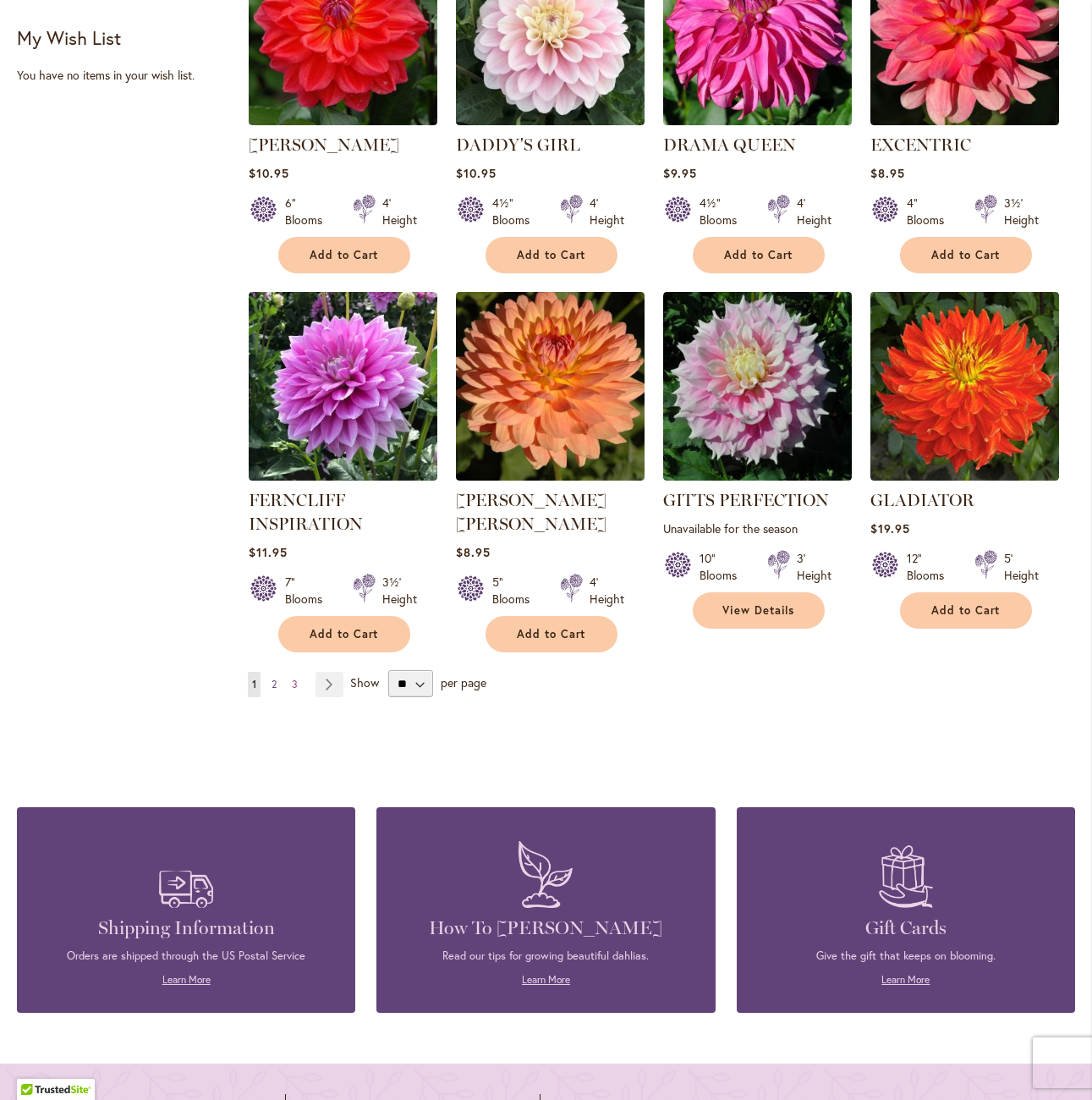
click at [276, 672] on link "Page 2" at bounding box center [274, 685] width 13 height 26
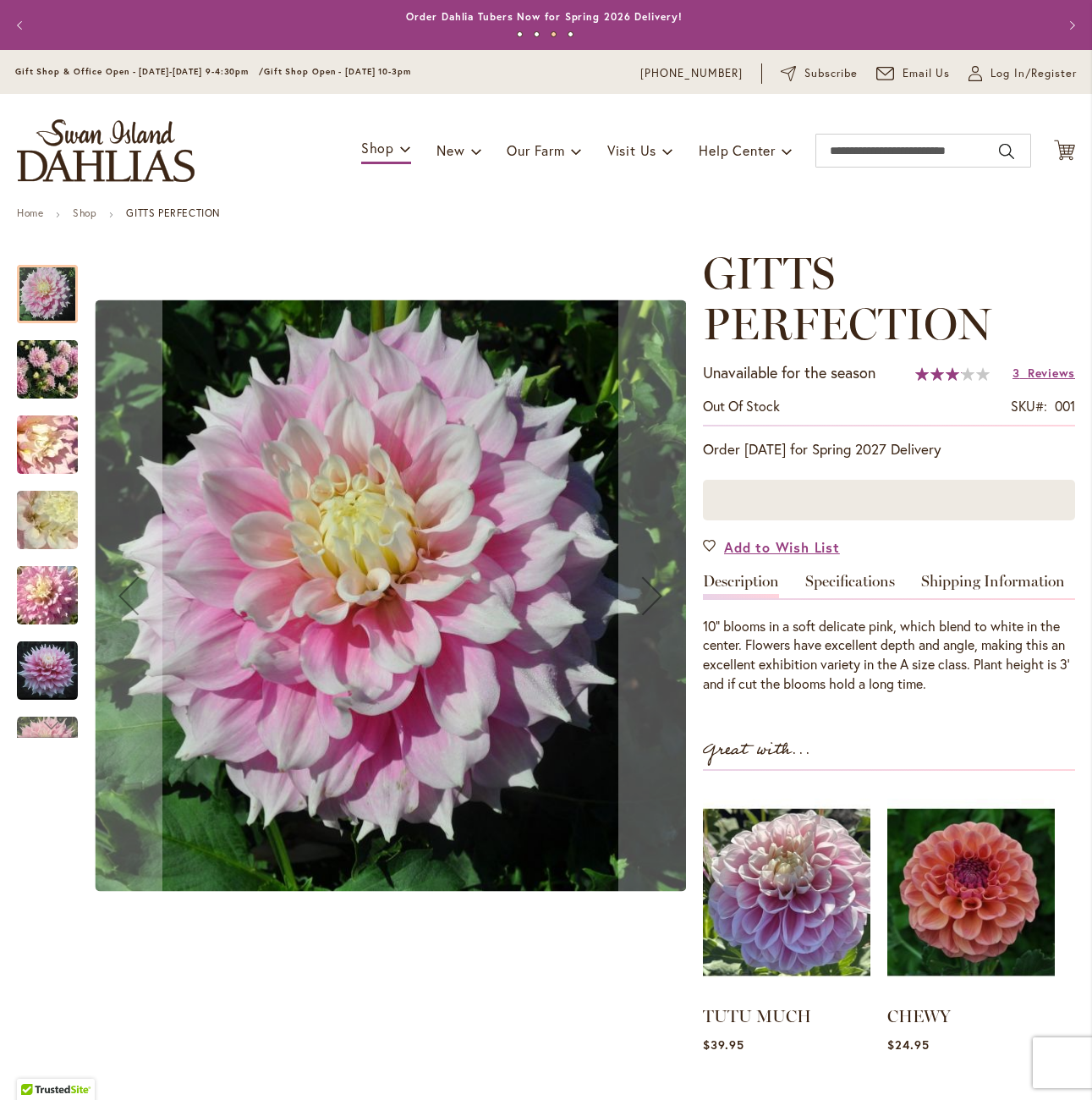
click at [84, 380] on div at bounding box center [351, 595] width 669 height 696
click at [57, 377] on img "GITTS PERFECTION" at bounding box center [47, 370] width 122 height 91
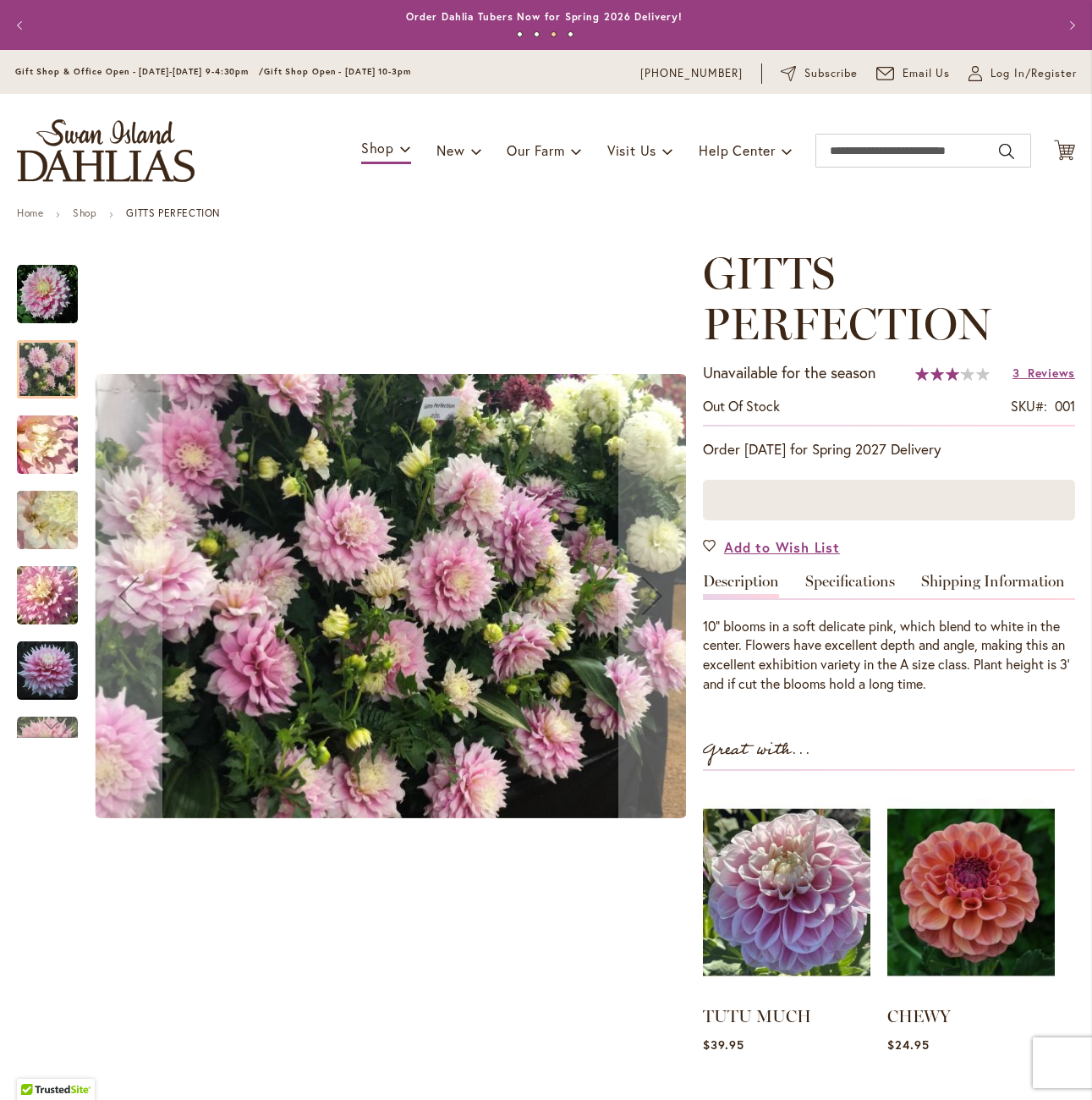
click at [41, 495] on img "GITTS PERFECTION" at bounding box center [47, 520] width 122 height 91
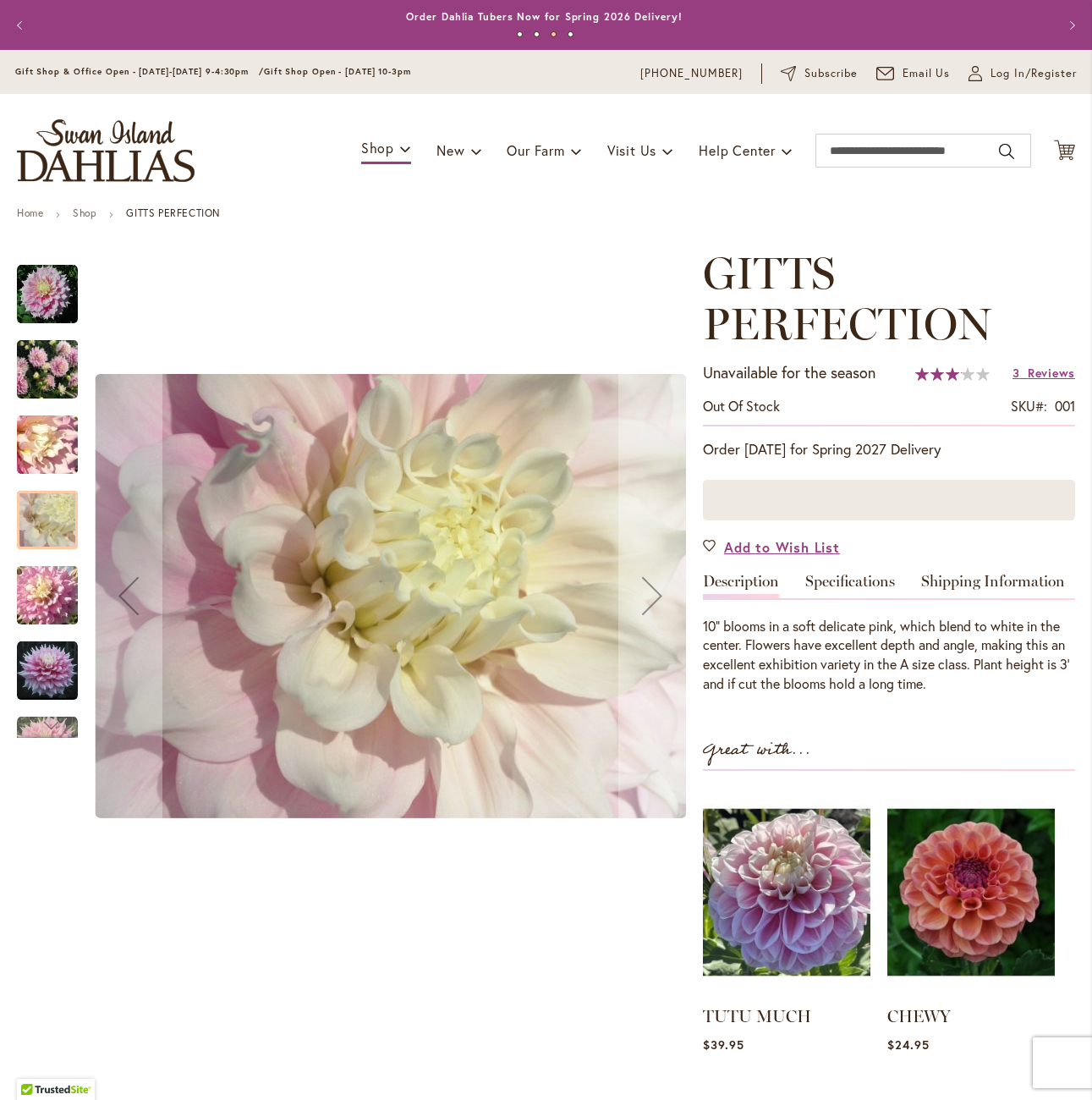
click at [44, 295] on img "GITTS PERFECTION" at bounding box center [48, 295] width 61 height 61
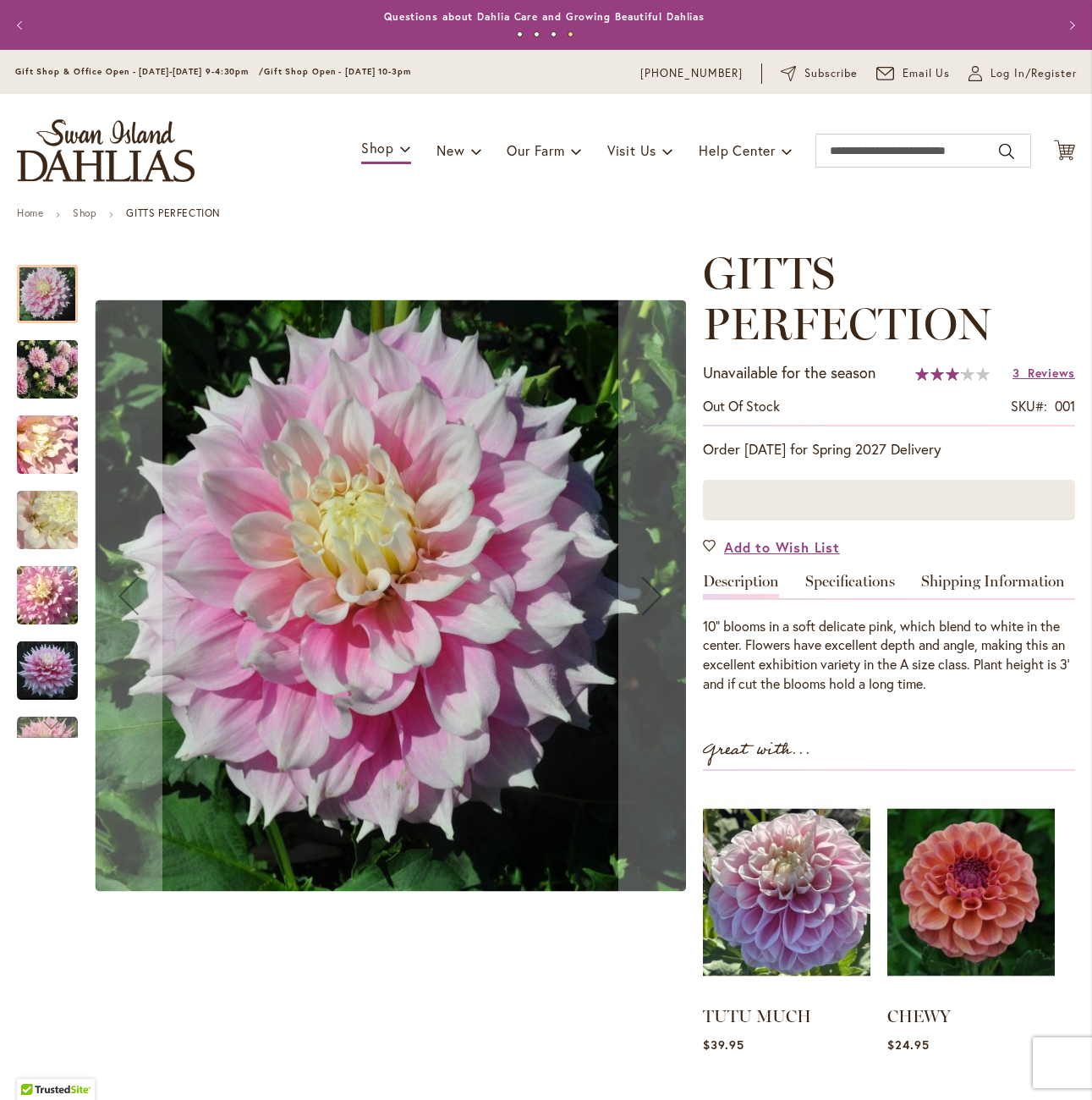
click at [41, 383] on img "GITTS PERFECTION" at bounding box center [47, 370] width 122 height 91
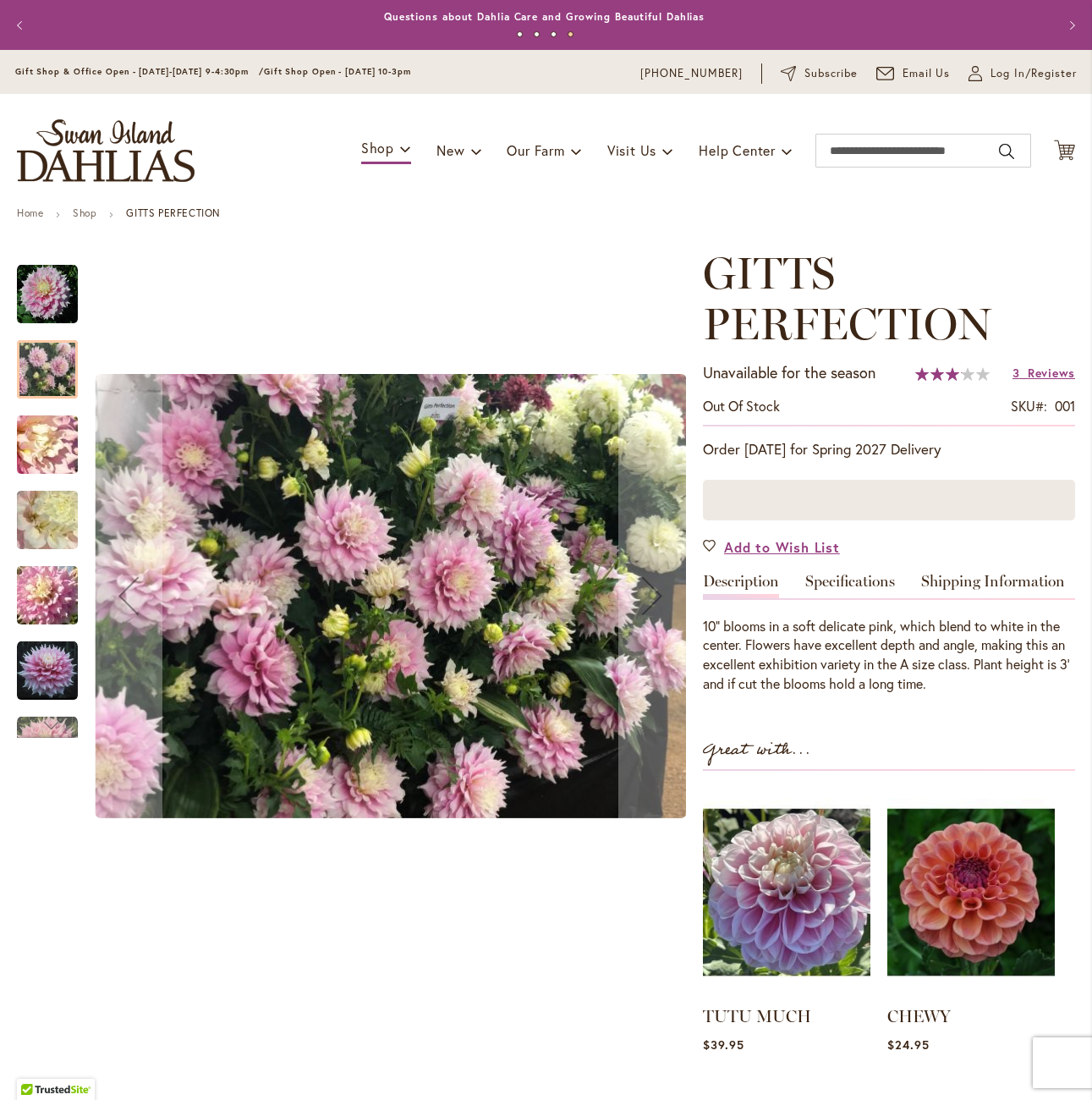
click at [29, 280] on img "GITTS PERFECTION" at bounding box center [48, 295] width 61 height 61
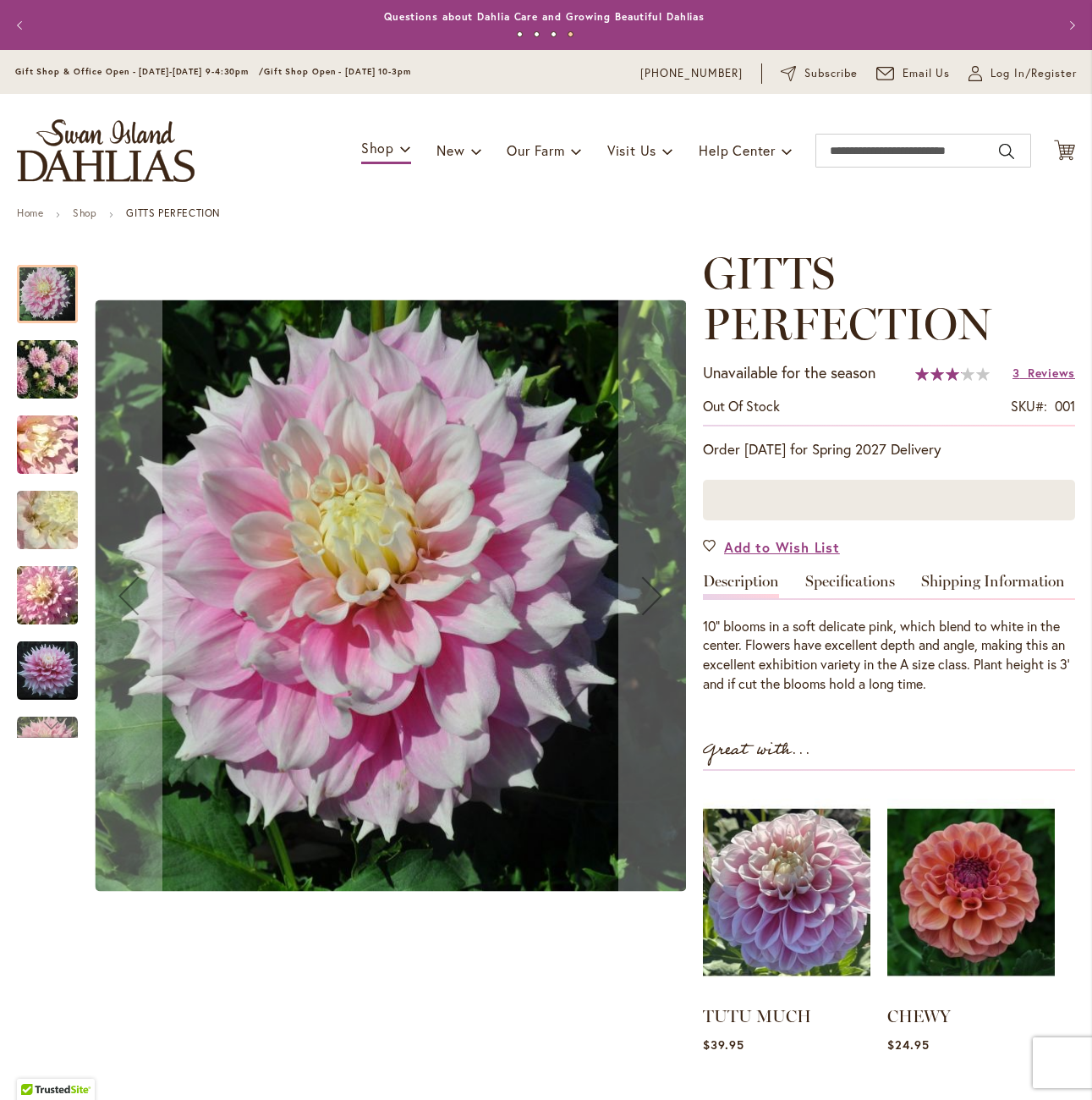
click at [53, 651] on img "GITTS PERFECTION" at bounding box center [48, 671] width 61 height 61
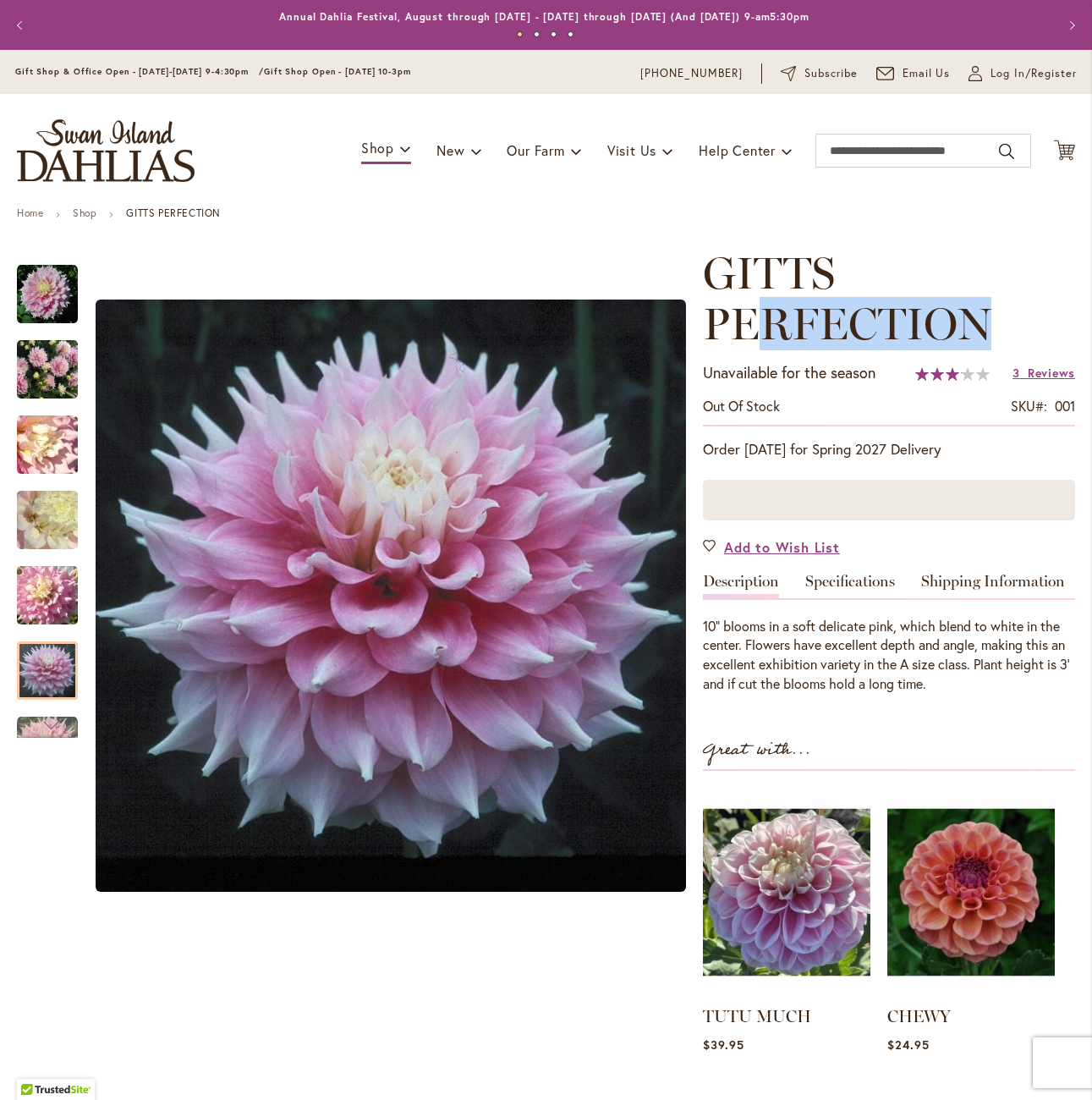
drag, startPoint x: 988, startPoint y: 326, endPoint x: 766, endPoint y: 325, distance: 222.0
click at [766, 325] on span "GITTS PERFECTION" at bounding box center [847, 298] width 288 height 104
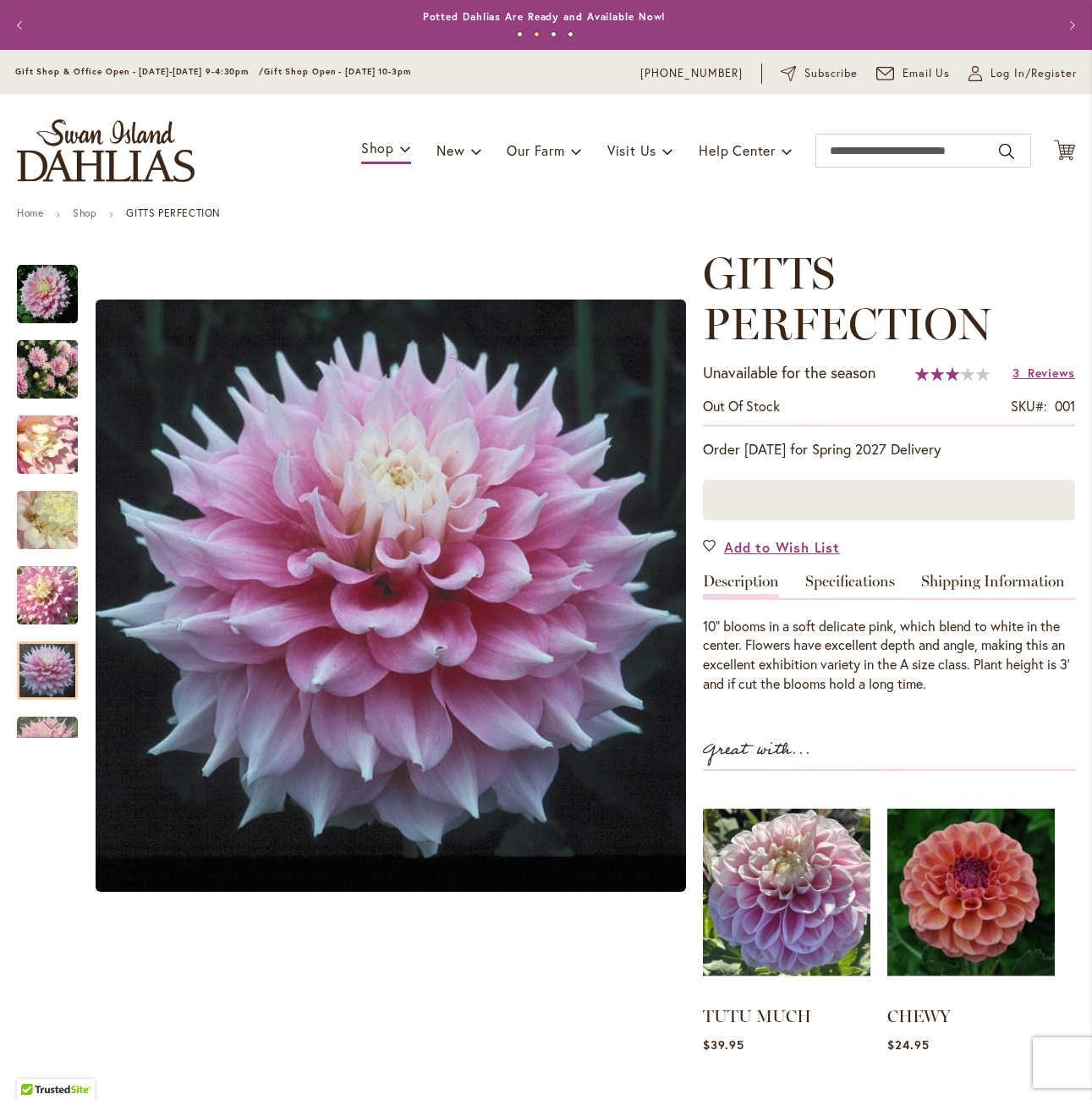
click at [787, 503] on div at bounding box center [889, 500] width 372 height 40
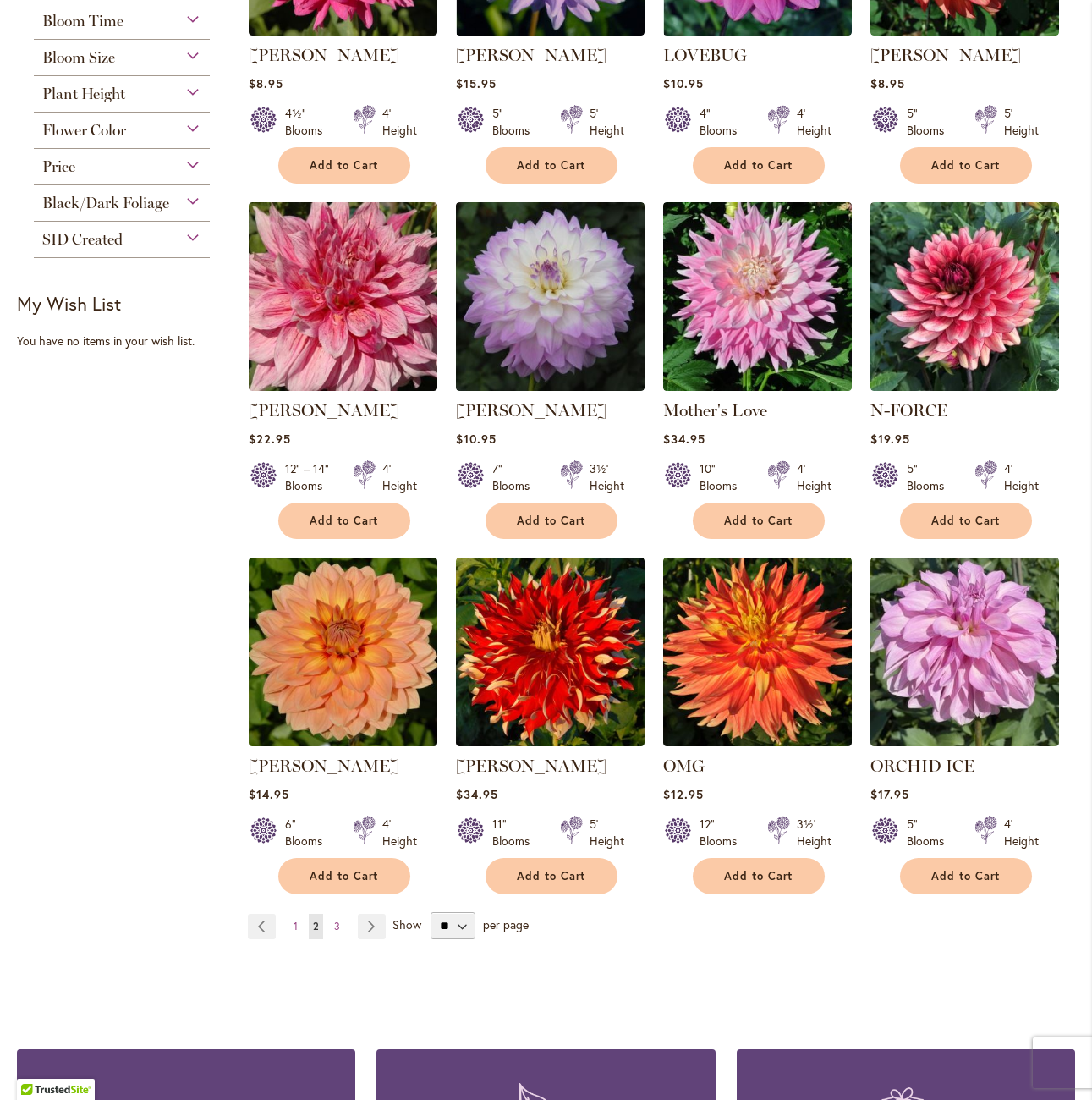
scroll to position [931, 0]
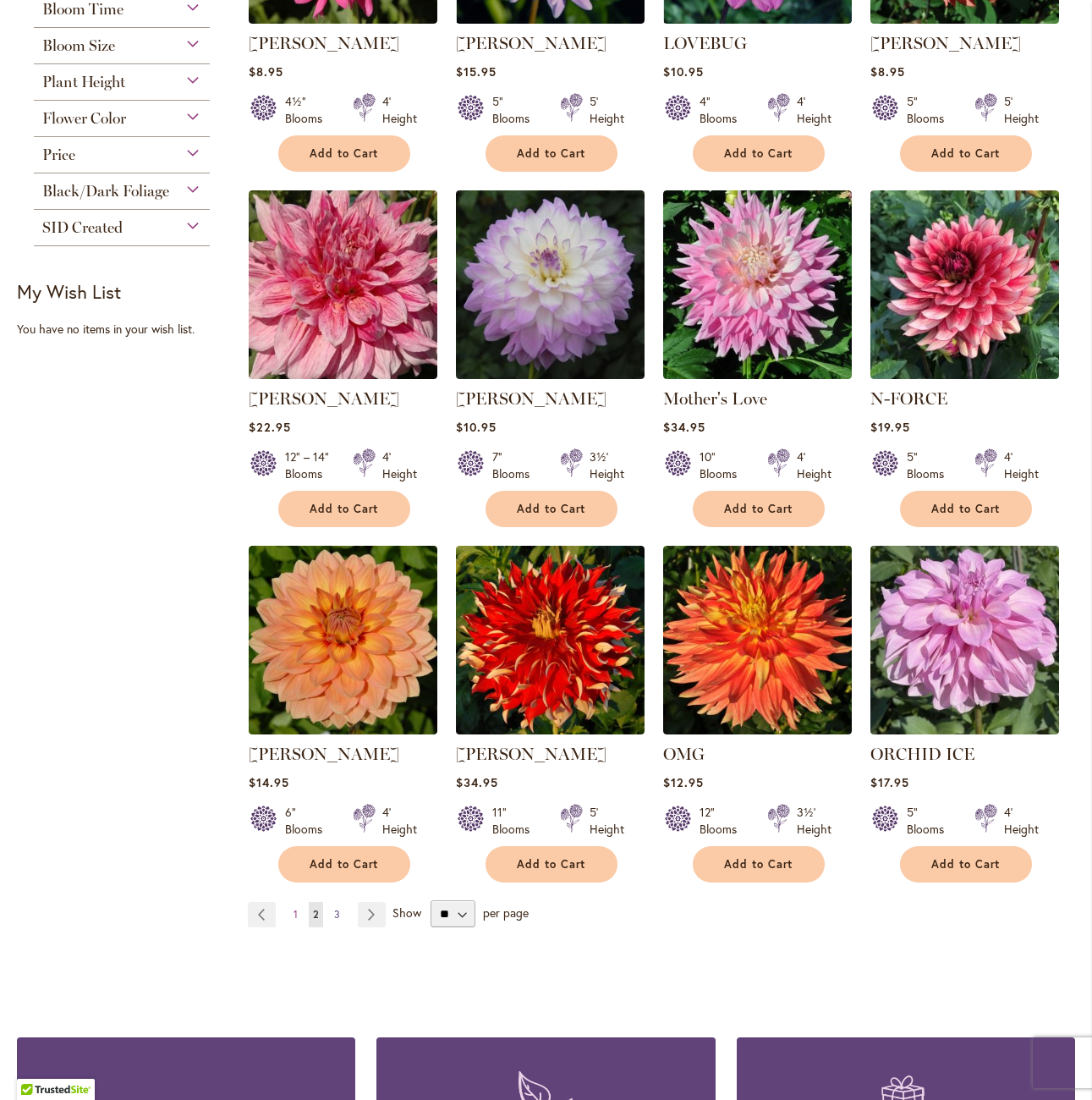
click at [339, 908] on link "Page 3" at bounding box center [337, 914] width 14 height 26
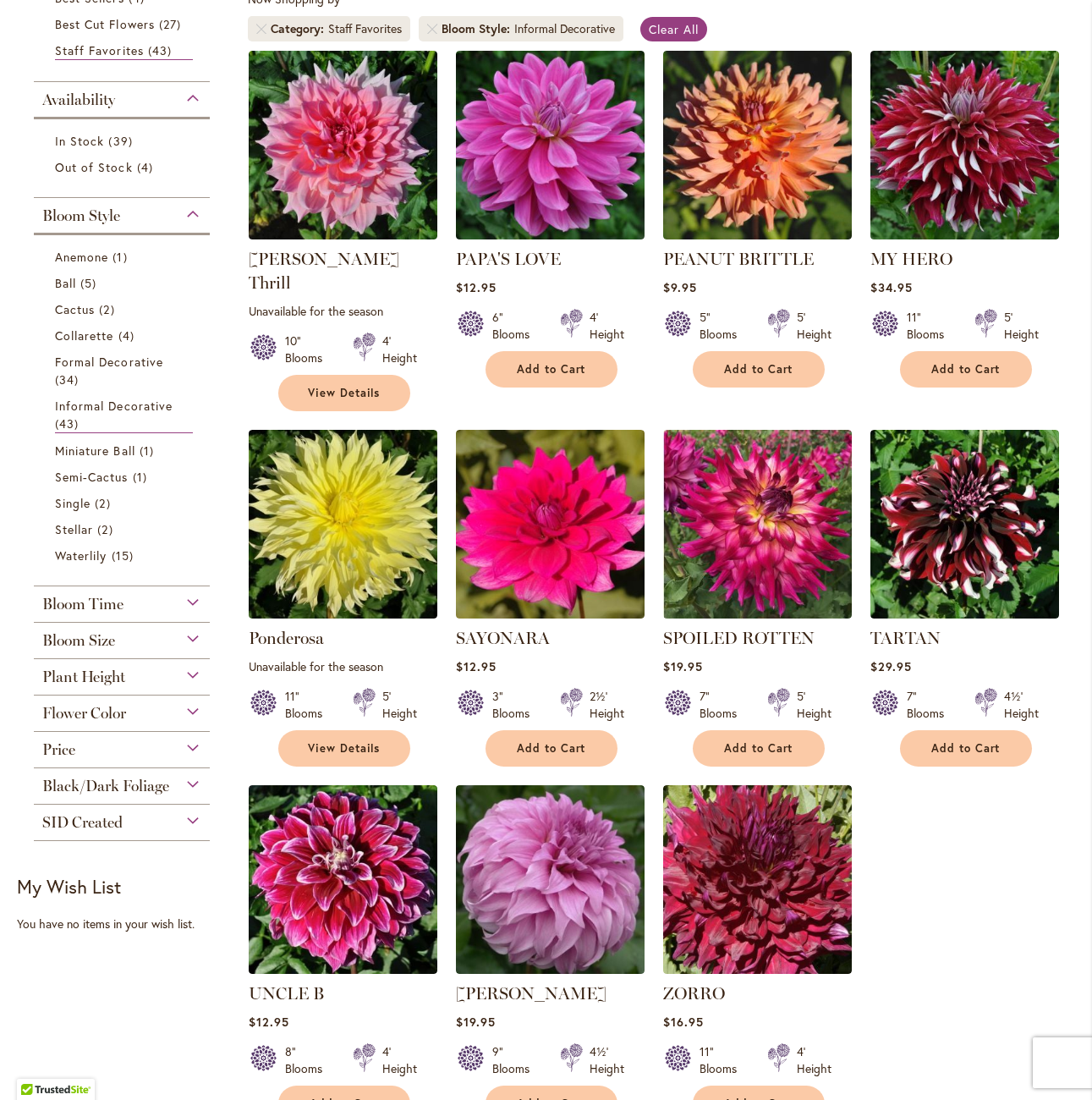
scroll to position [339, 0]
